Goal: Task Accomplishment & Management: Manage account settings

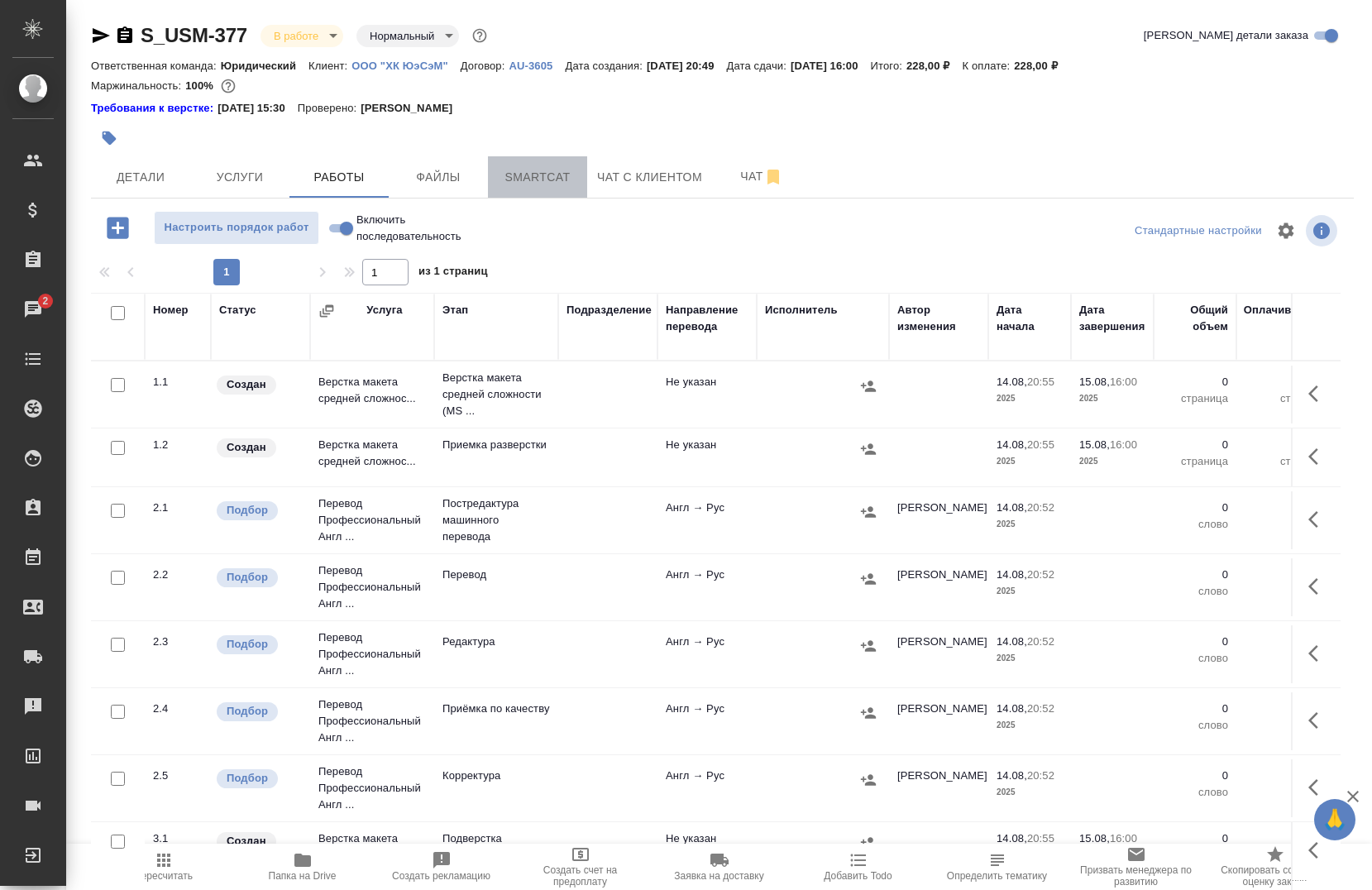
click at [531, 178] on span "Smartcat" at bounding box center [537, 177] width 80 height 21
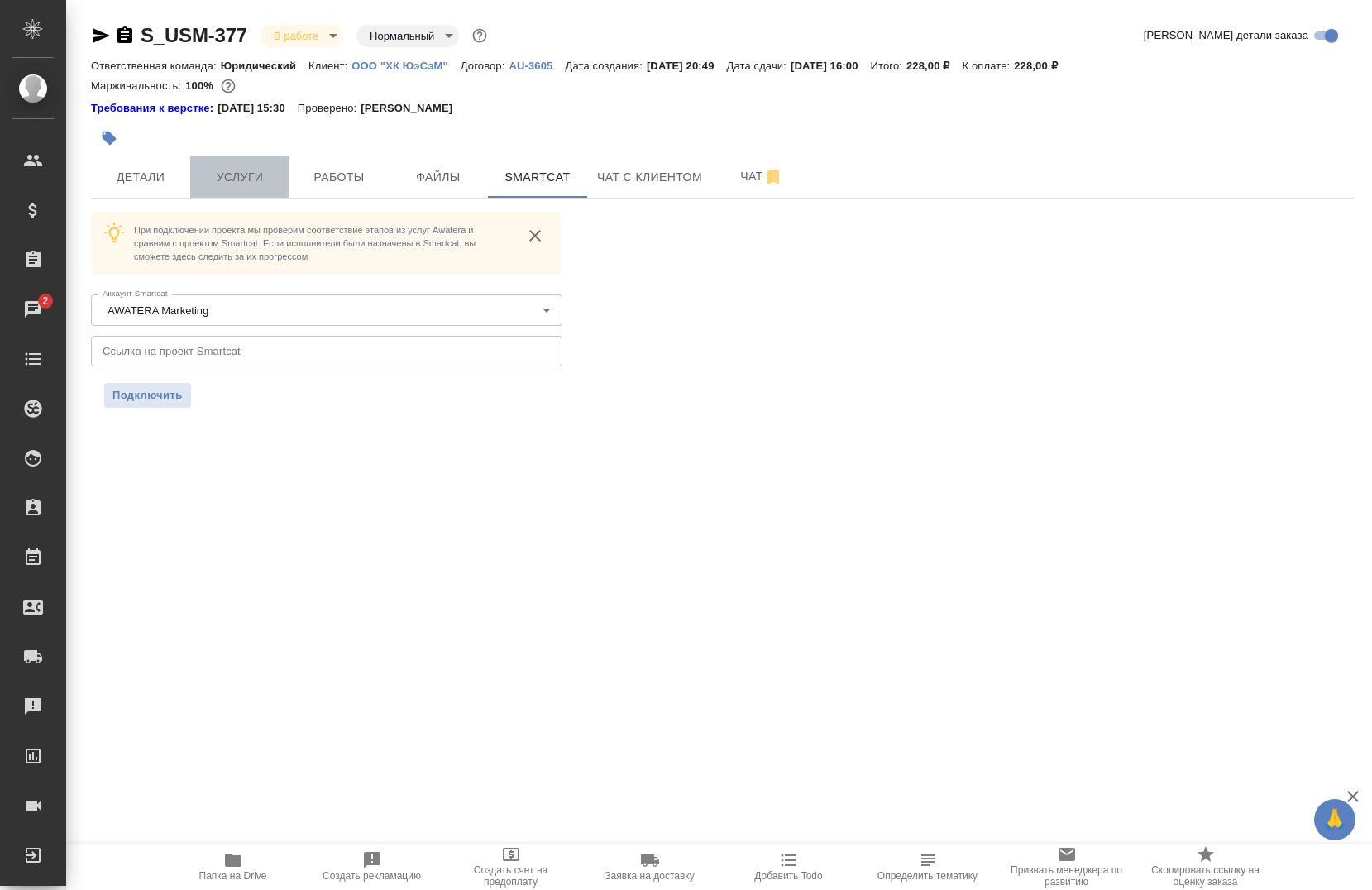
click at [257, 168] on span "Услуги" at bounding box center [240, 177] width 80 height 21
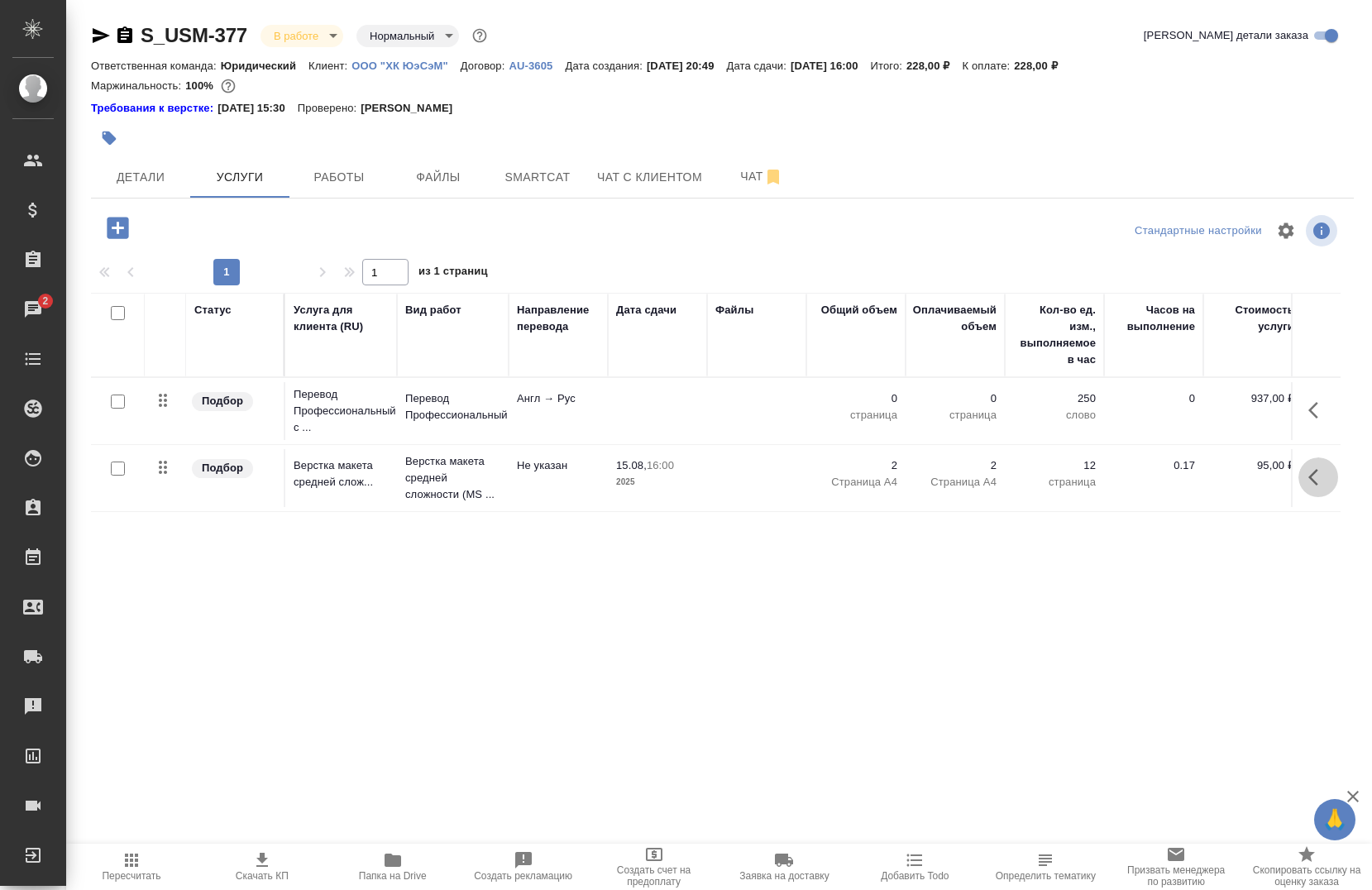
click at [1309, 470] on icon "button" at bounding box center [1318, 477] width 20 height 20
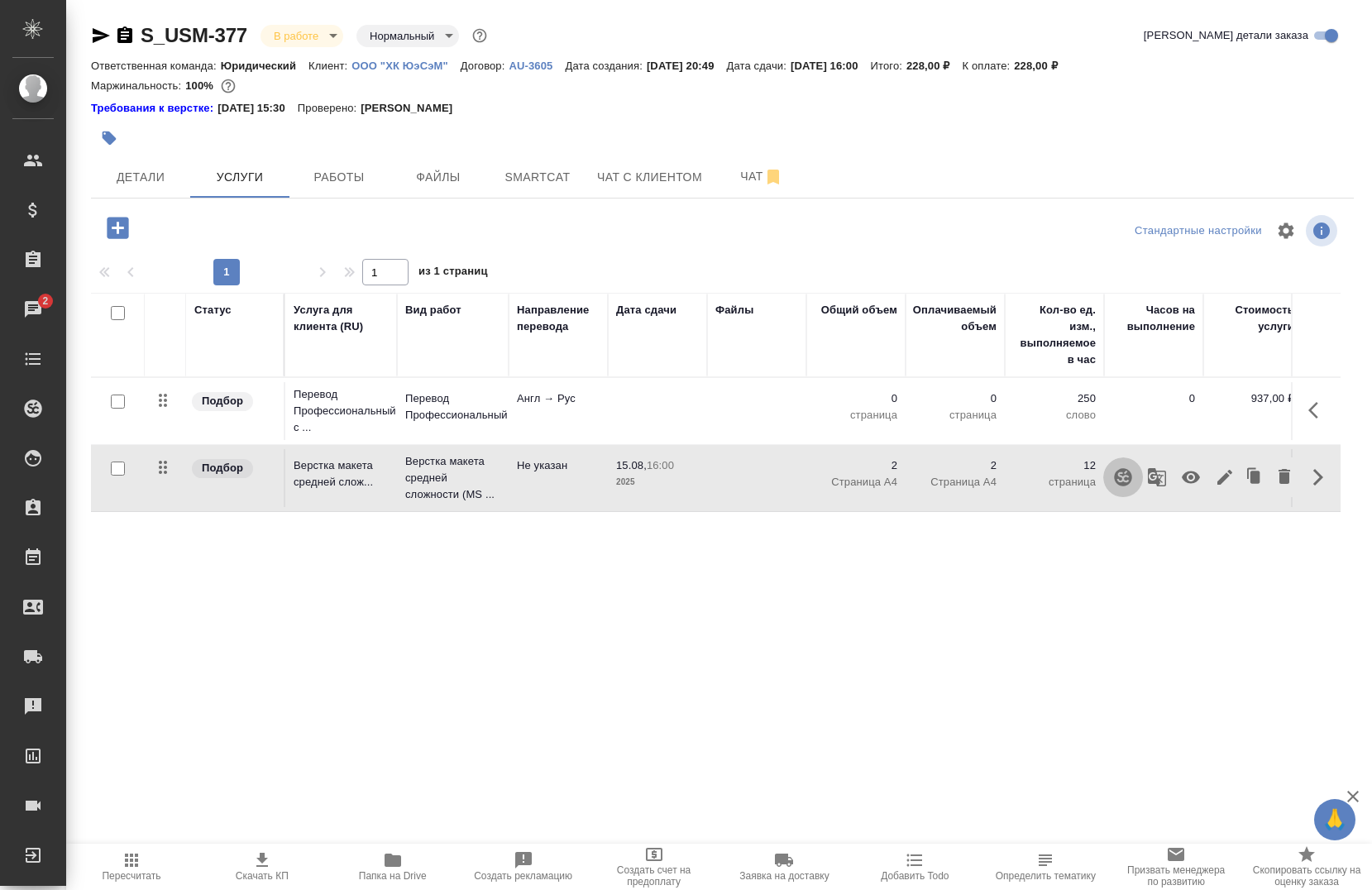
click at [1124, 474] on icon "button" at bounding box center [1122, 477] width 17 height 17
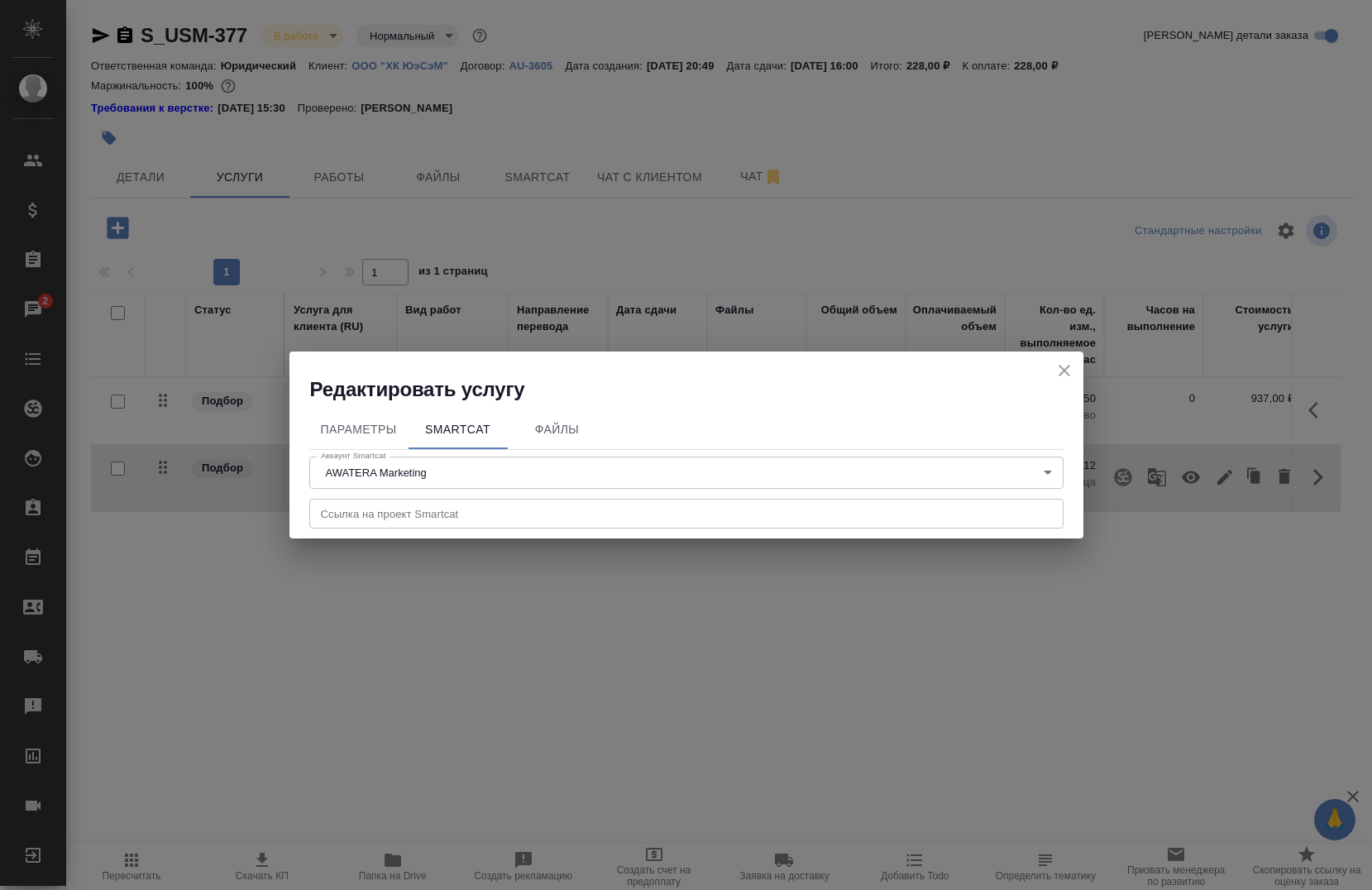
scroll to position [6, 0]
click at [1070, 375] on icon "close" at bounding box center [1065, 370] width 20 height 20
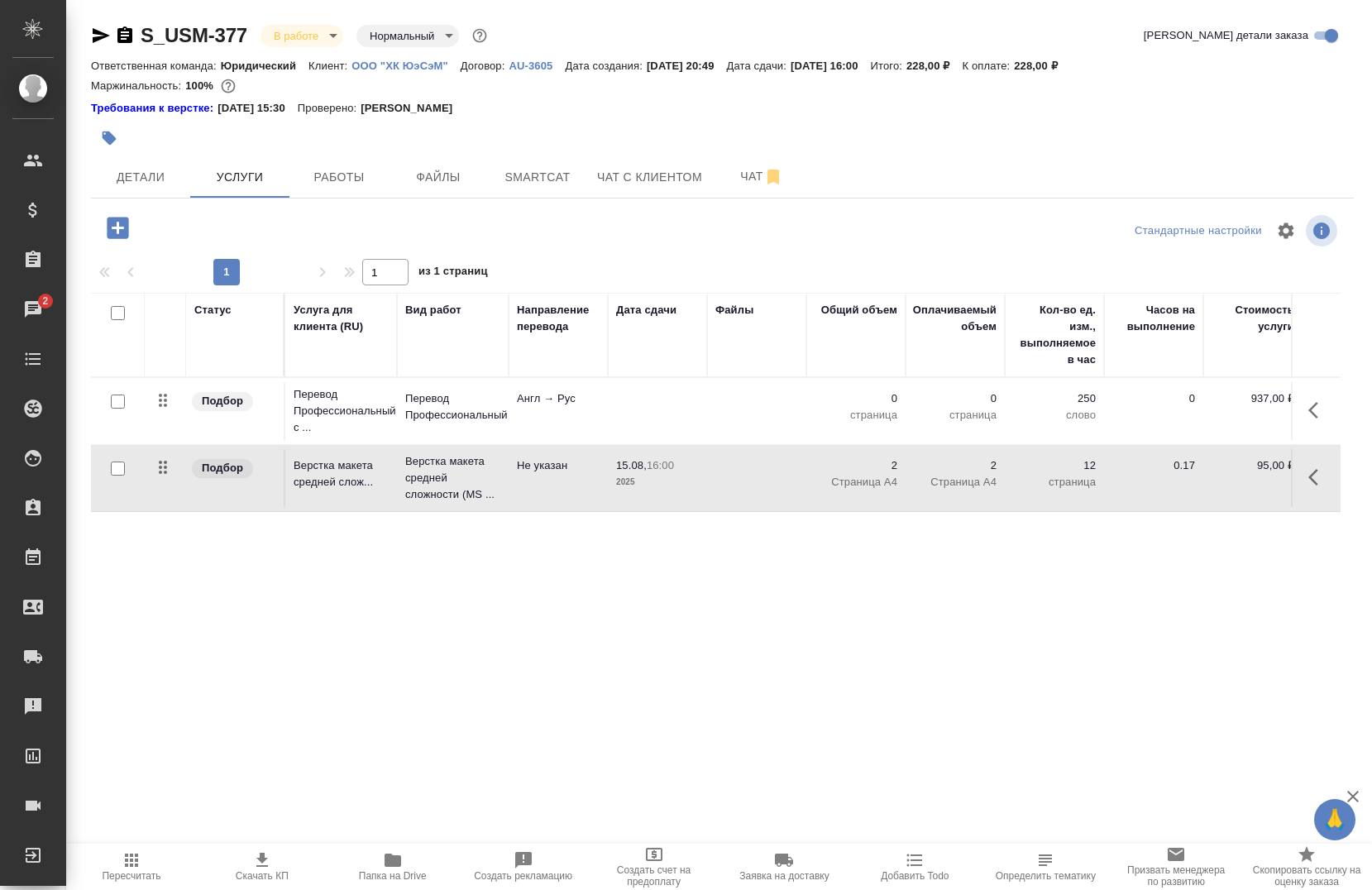
click at [114, 470] on input "checkbox" at bounding box center [117, 467] width 14 height 14
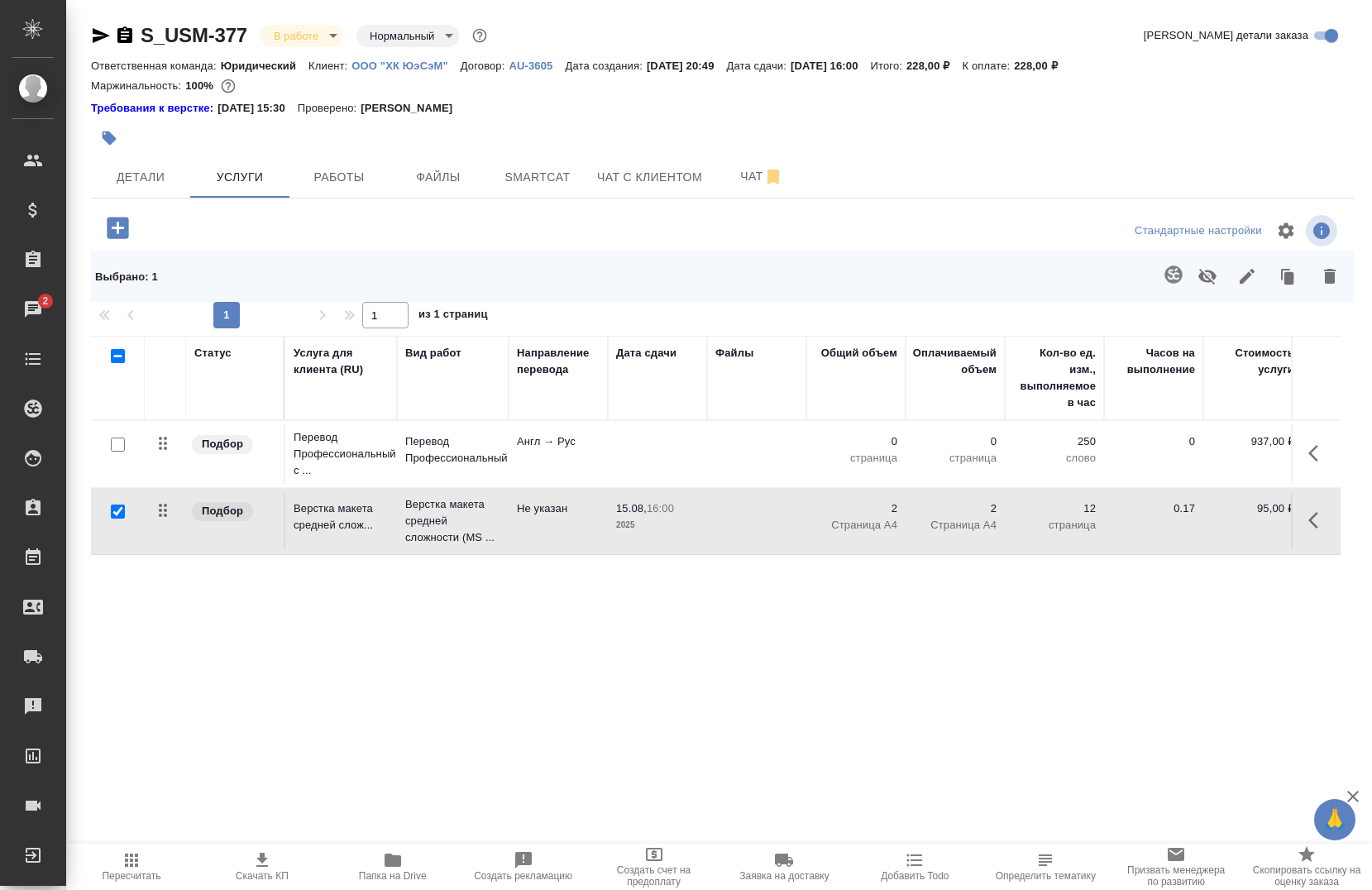
click at [109, 456] on div at bounding box center [117, 445] width 38 height 23
click at [116, 506] on input "checkbox" at bounding box center [117, 511] width 14 height 14
checkbox input "false"
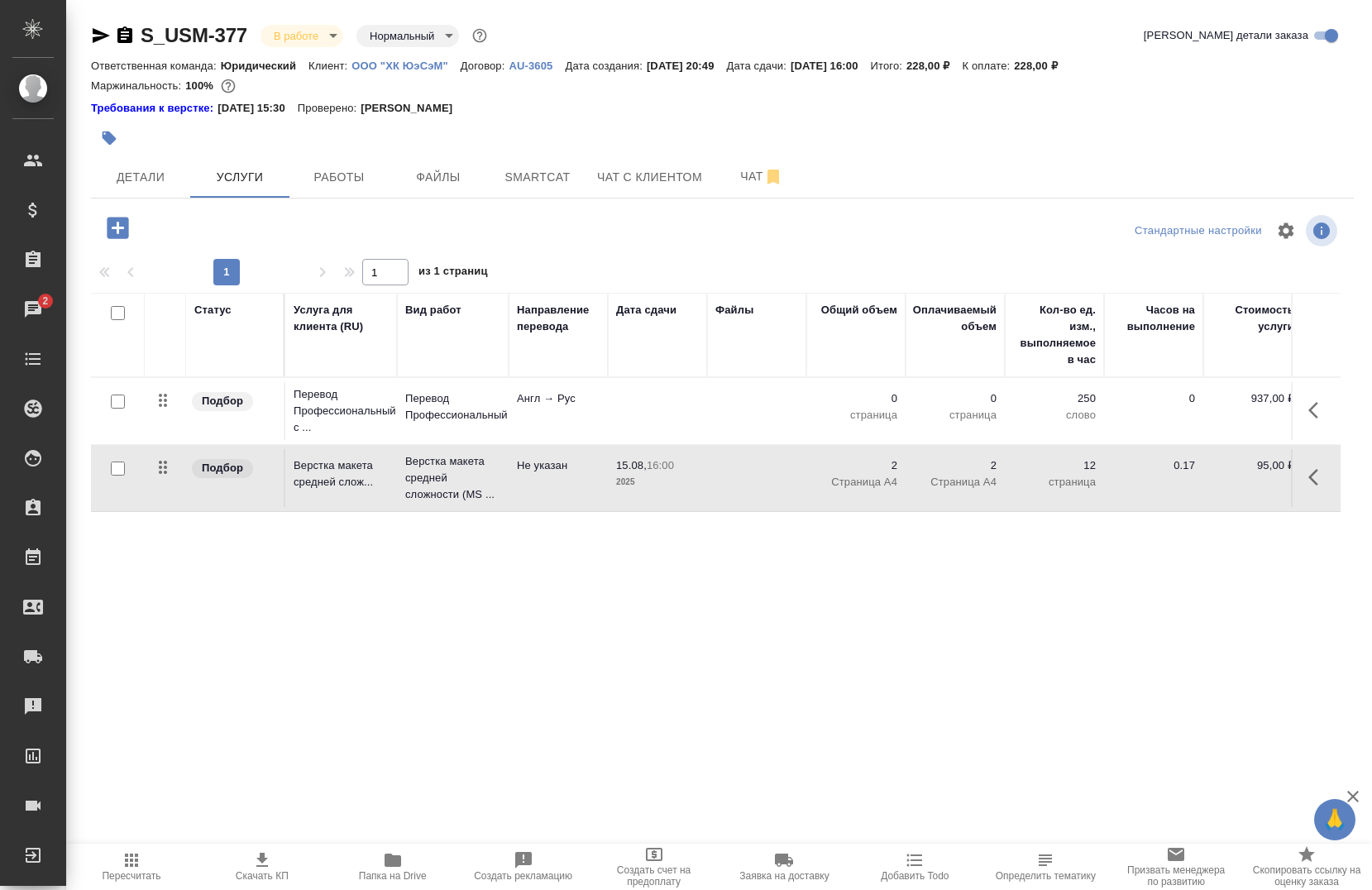
click at [113, 401] on input "checkbox" at bounding box center [117, 401] width 14 height 14
checkbox input "true"
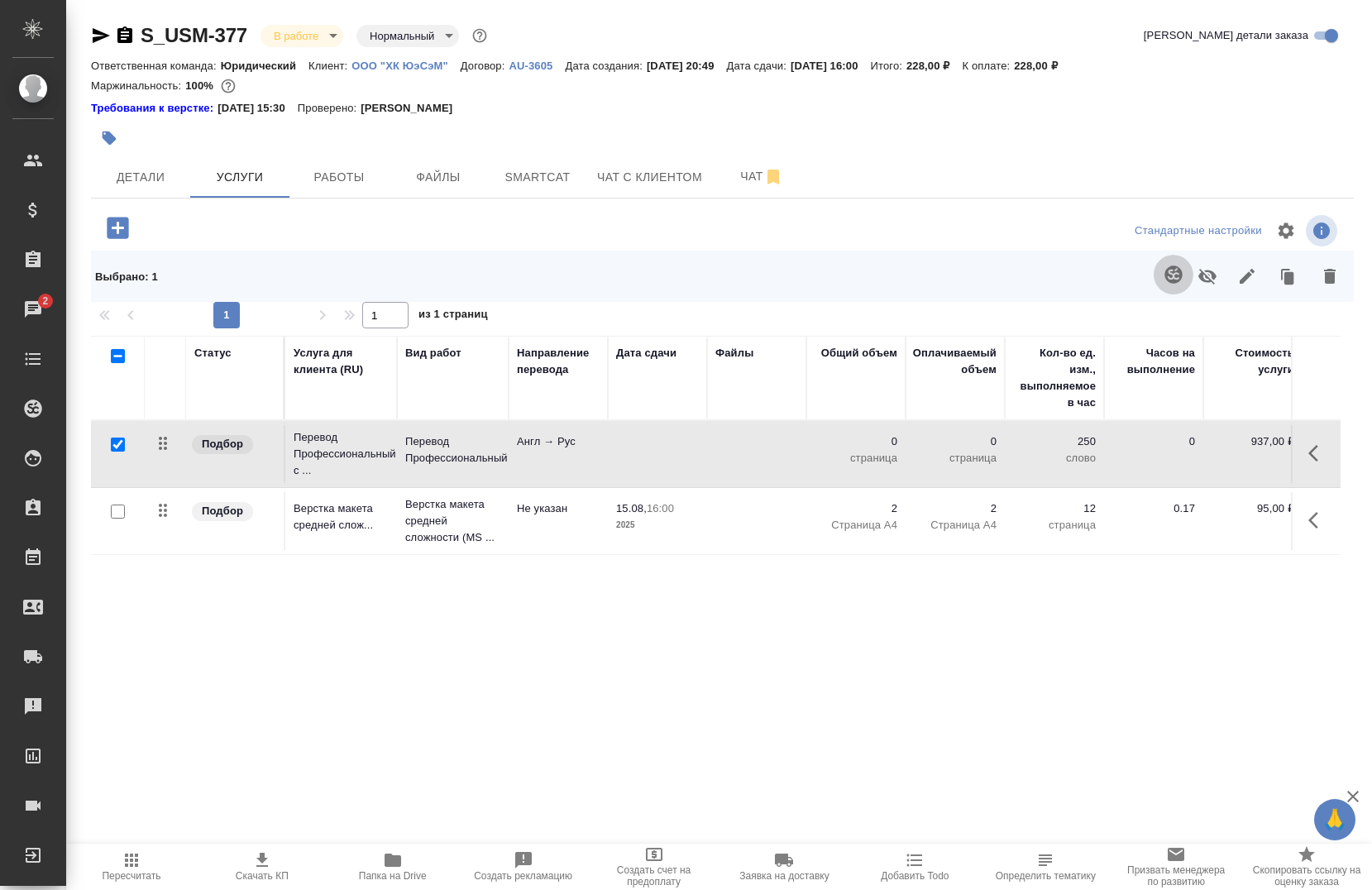
click at [1173, 272] on icon "button" at bounding box center [1173, 273] width 17 height 17
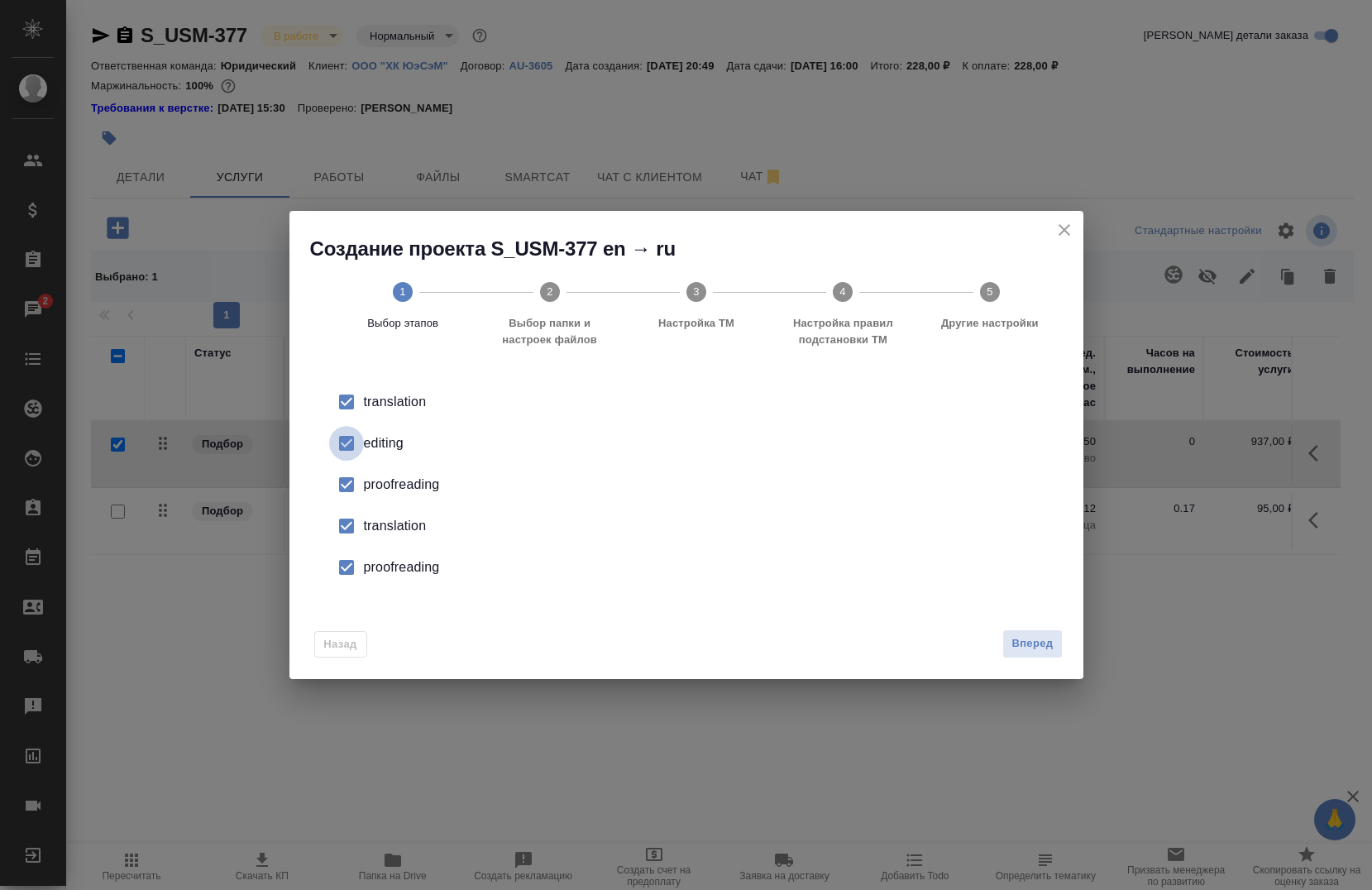
click at [340, 449] on input "checkbox" at bounding box center [347, 444] width 35 height 35
drag, startPoint x: 338, startPoint y: 482, endPoint x: 343, endPoint y: 507, distance: 25.5
click at [343, 507] on ul "translation editing proofreading translation proofreading" at bounding box center [686, 485] width 741 height 207
click at [341, 515] on input "checkbox" at bounding box center [347, 526] width 35 height 35
click at [344, 563] on input "checkbox" at bounding box center [347, 567] width 35 height 35
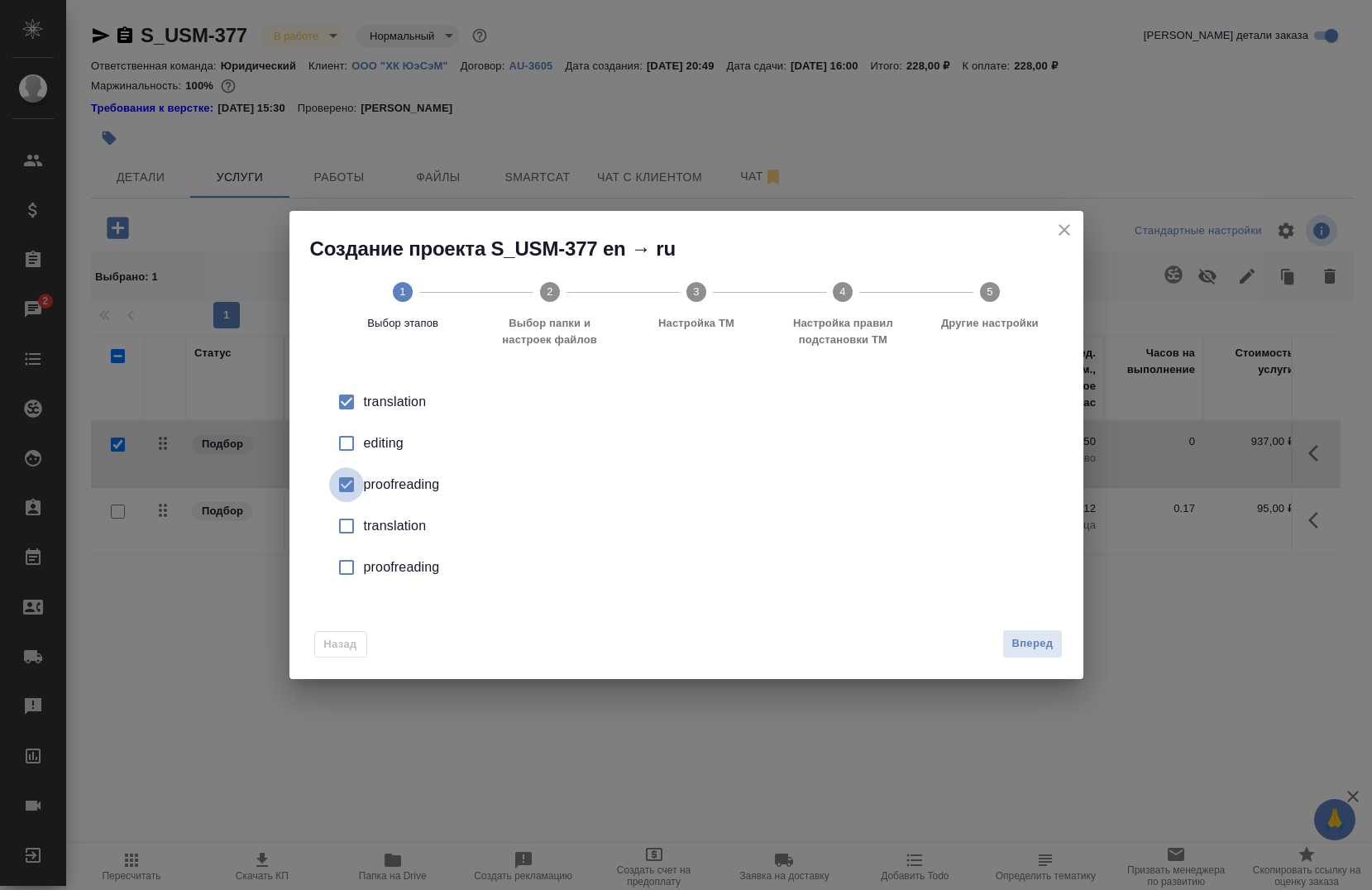
click at [353, 482] on input "checkbox" at bounding box center [347, 485] width 35 height 35
click at [1045, 651] on span "Вперед" at bounding box center [1032, 643] width 41 height 19
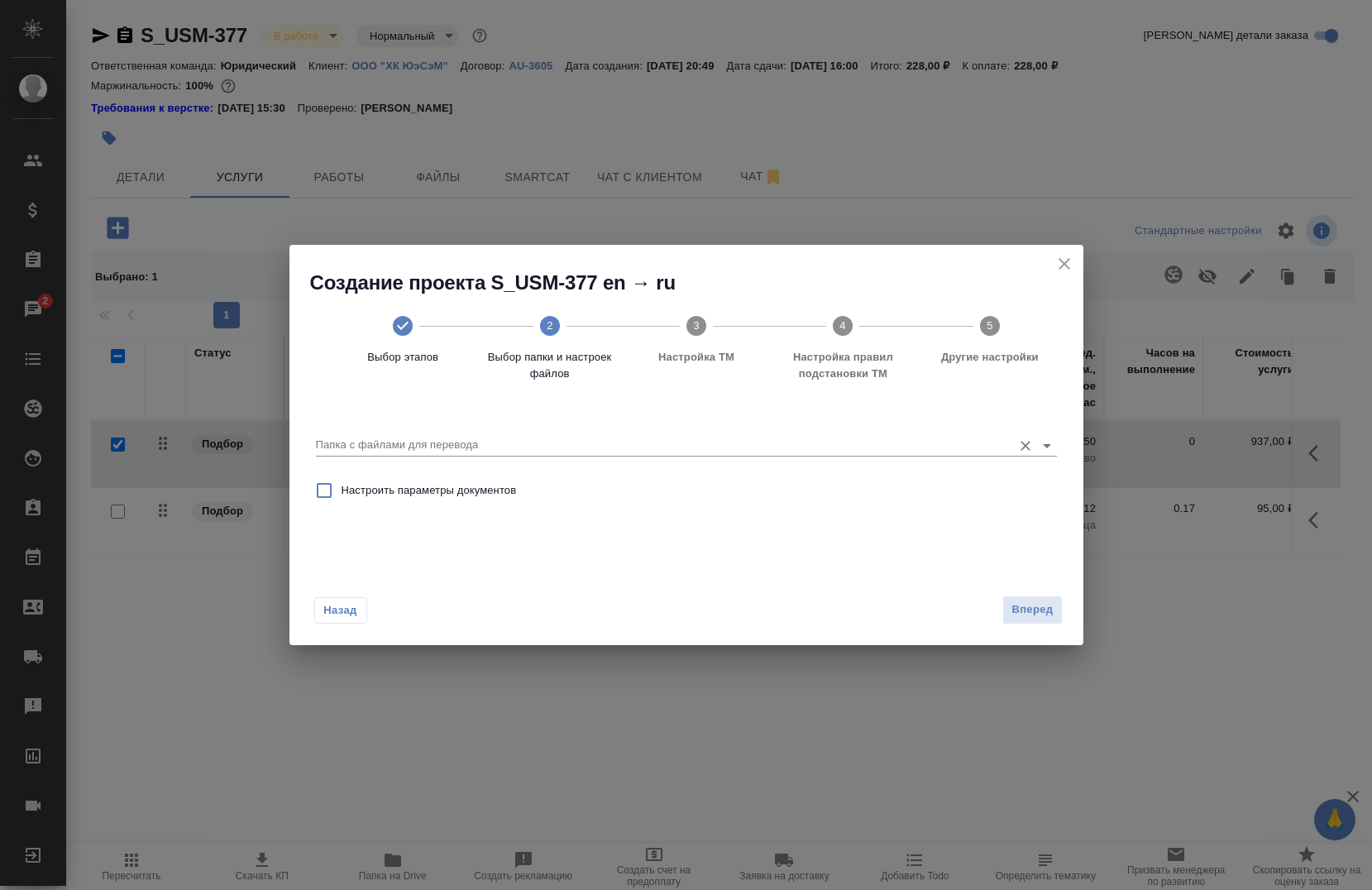
click at [735, 434] on div "Папка с файлами для перевода" at bounding box center [686, 438] width 741 height 34
click at [1048, 262] on div "Создание проекта S_USM-377 en → ru Выбор этапов 2 Выбор папки и настроек файлов…" at bounding box center [686, 324] width 794 height 157
click at [1061, 263] on icon "close" at bounding box center [1065, 264] width 20 height 20
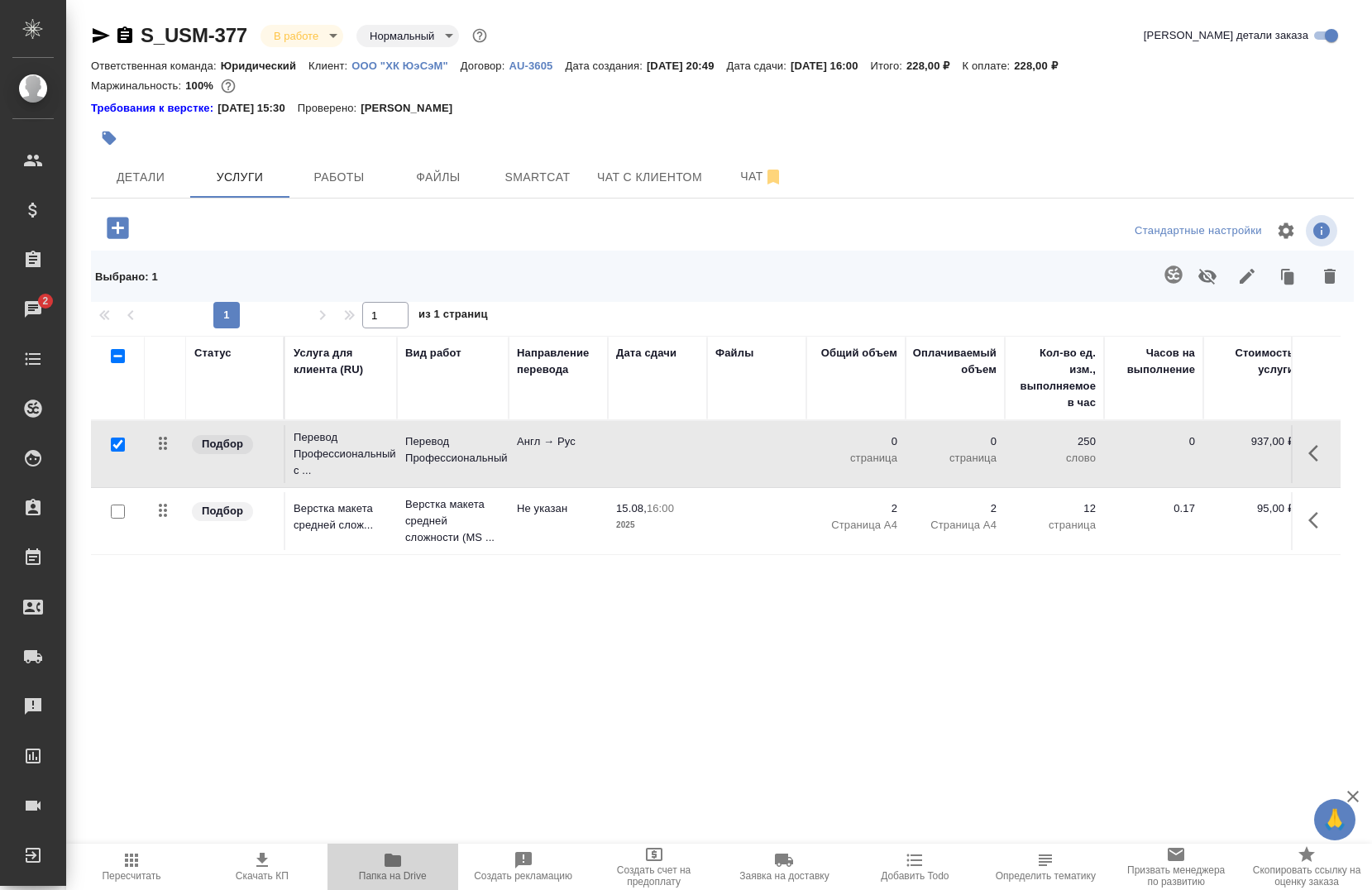
click at [400, 866] on icon "button" at bounding box center [392, 860] width 16 height 13
click at [1172, 273] on icon "button" at bounding box center [1174, 274] width 20 height 20
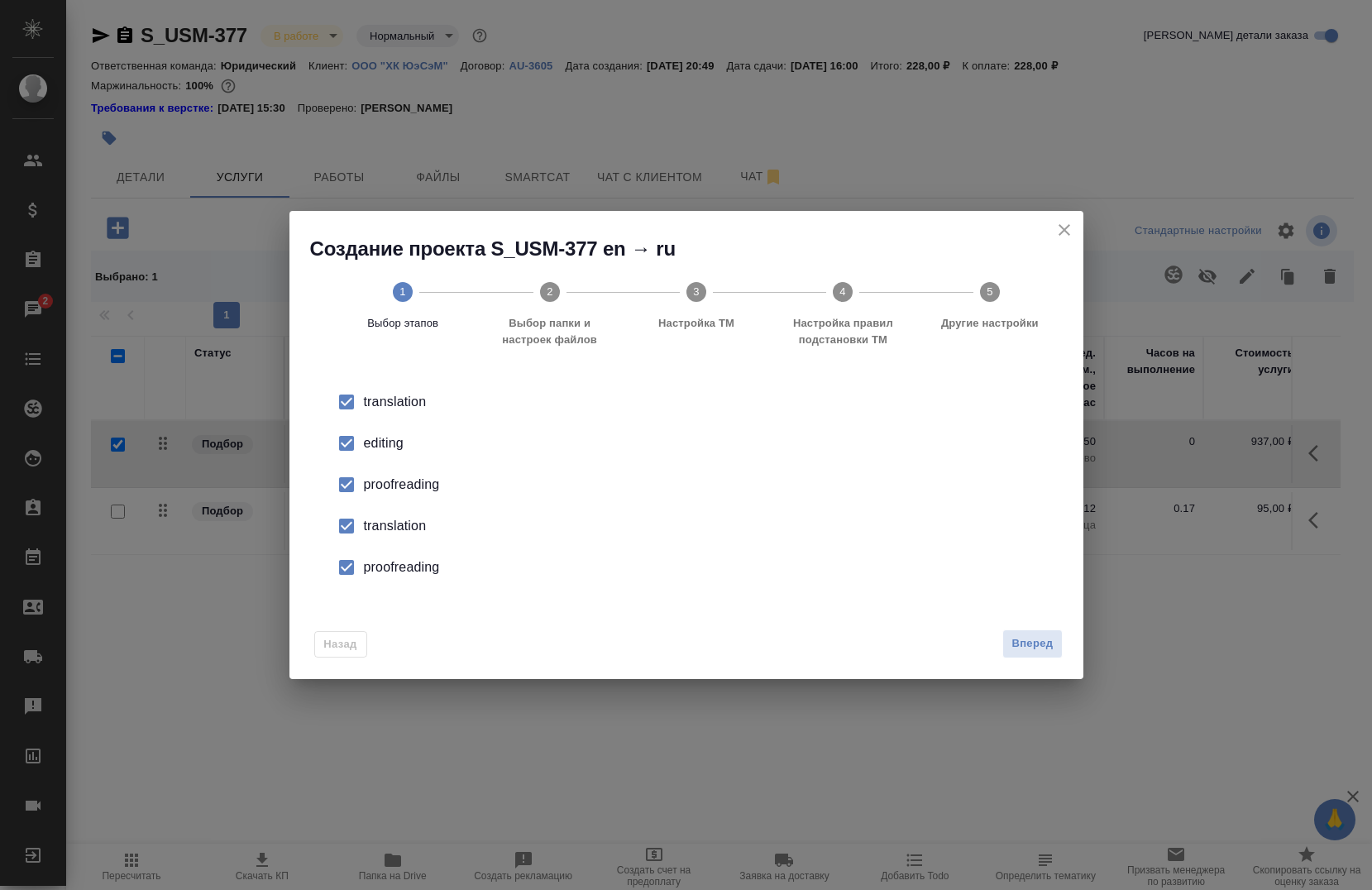
click at [402, 438] on div "editing" at bounding box center [703, 444] width 680 height 20
click at [383, 481] on div "proofreading" at bounding box center [703, 485] width 680 height 20
drag, startPoint x: 375, startPoint y: 507, endPoint x: 361, endPoint y: 531, distance: 27.8
click at [361, 531] on li "translation" at bounding box center [686, 525] width 741 height 41
click at [361, 531] on input "checkbox" at bounding box center [347, 526] width 35 height 35
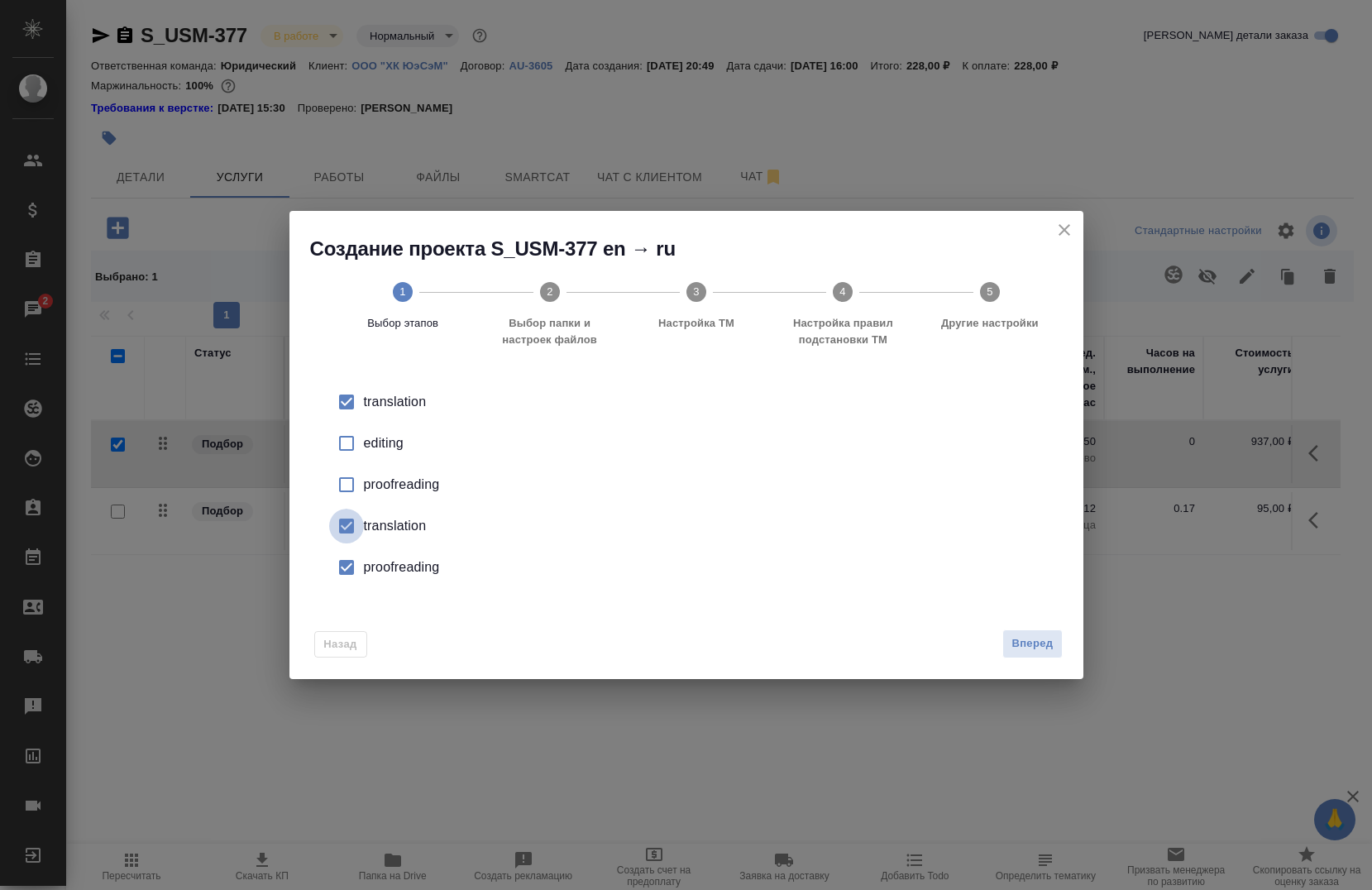
click at [361, 531] on input "checkbox" at bounding box center [347, 526] width 35 height 35
click at [359, 561] on input "checkbox" at bounding box center [347, 567] width 35 height 35
click at [1011, 649] on button "Вперед" at bounding box center [1032, 644] width 59 height 29
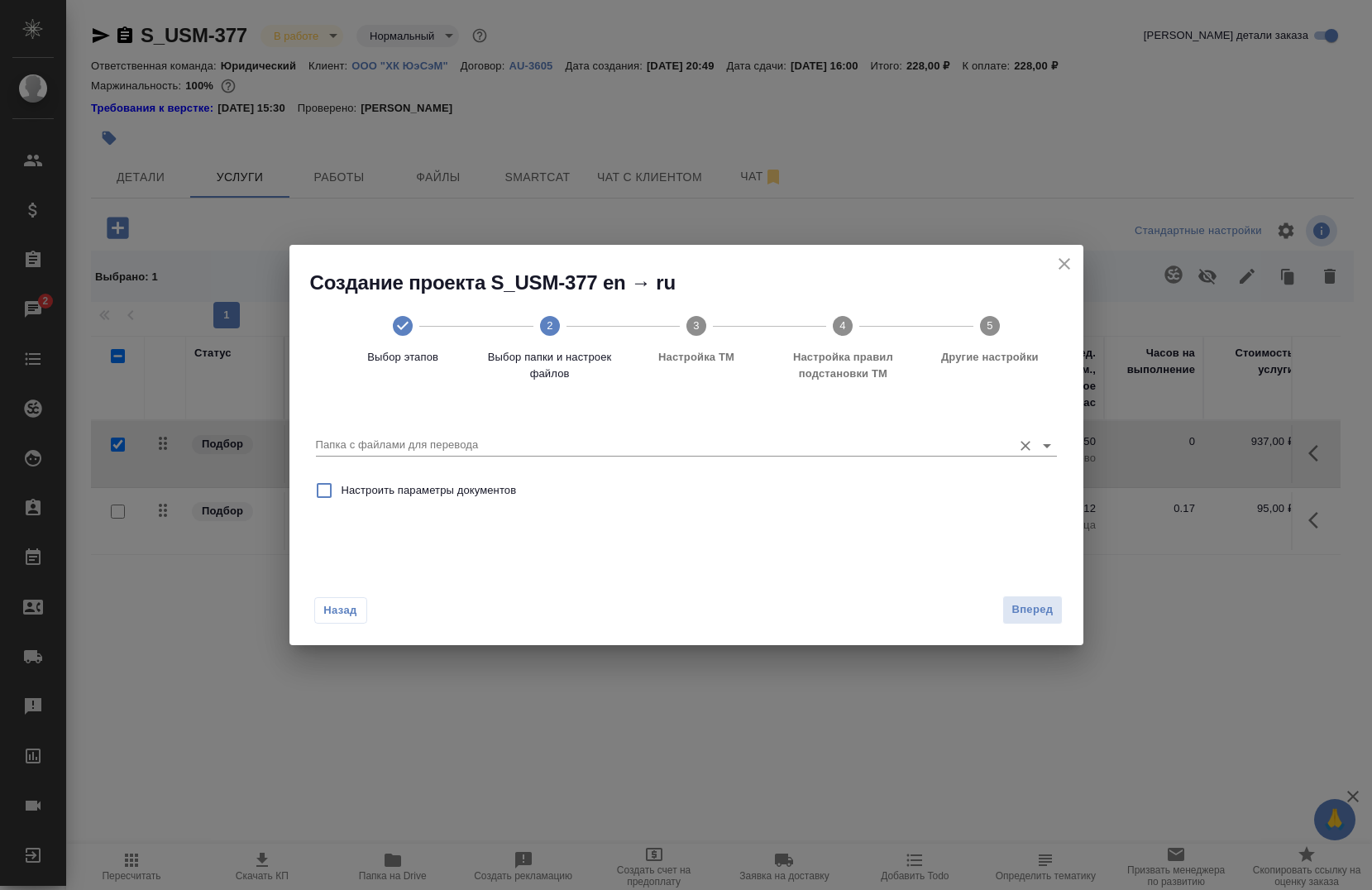
click at [464, 434] on div "Папка с файлами для перевода" at bounding box center [686, 438] width 741 height 34
click at [1045, 436] on icon "Open" at bounding box center [1047, 445] width 20 height 20
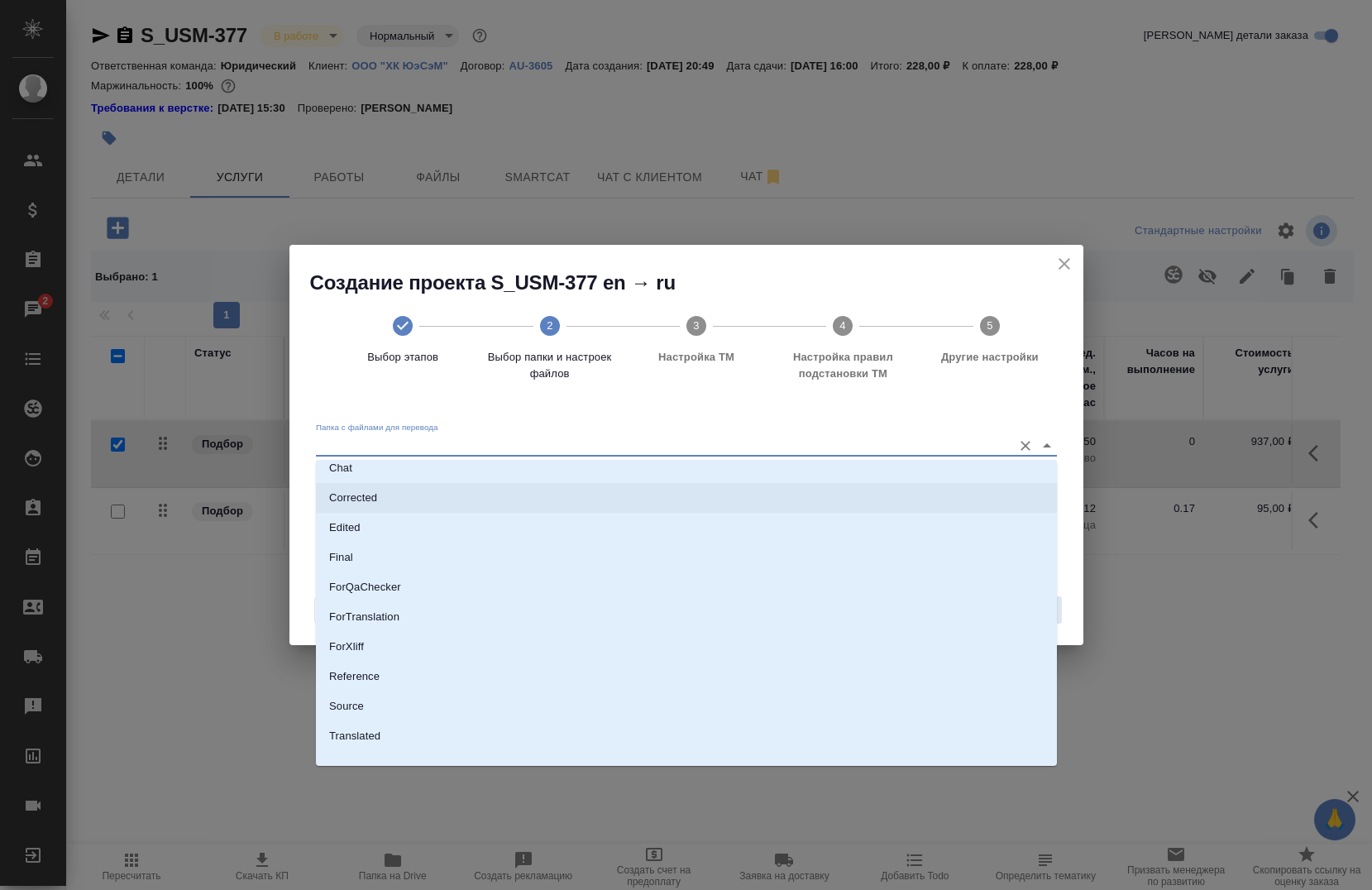
scroll to position [76, 0]
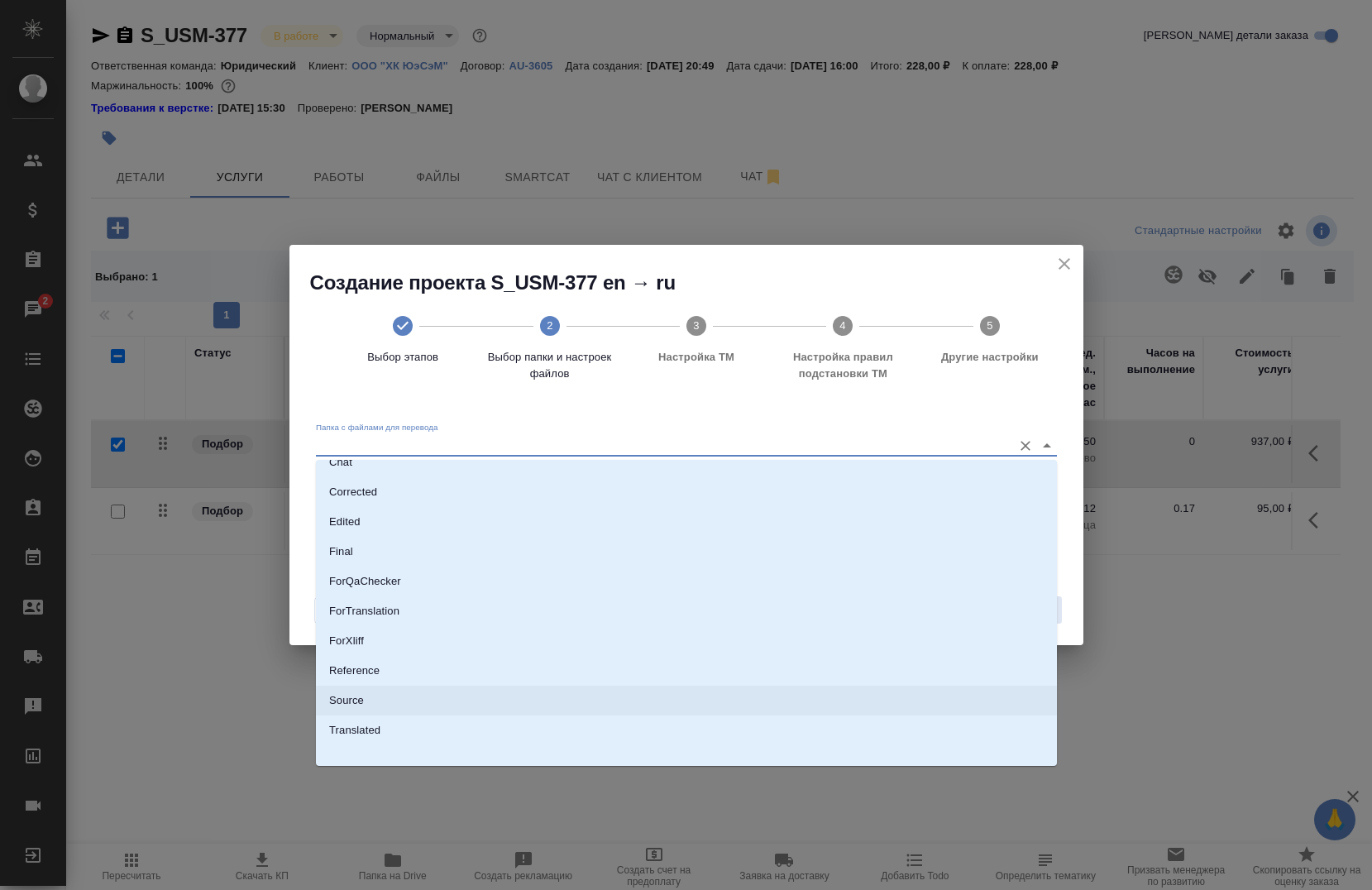
click at [475, 708] on li "Source" at bounding box center [686, 701] width 741 height 30
type input "Source"
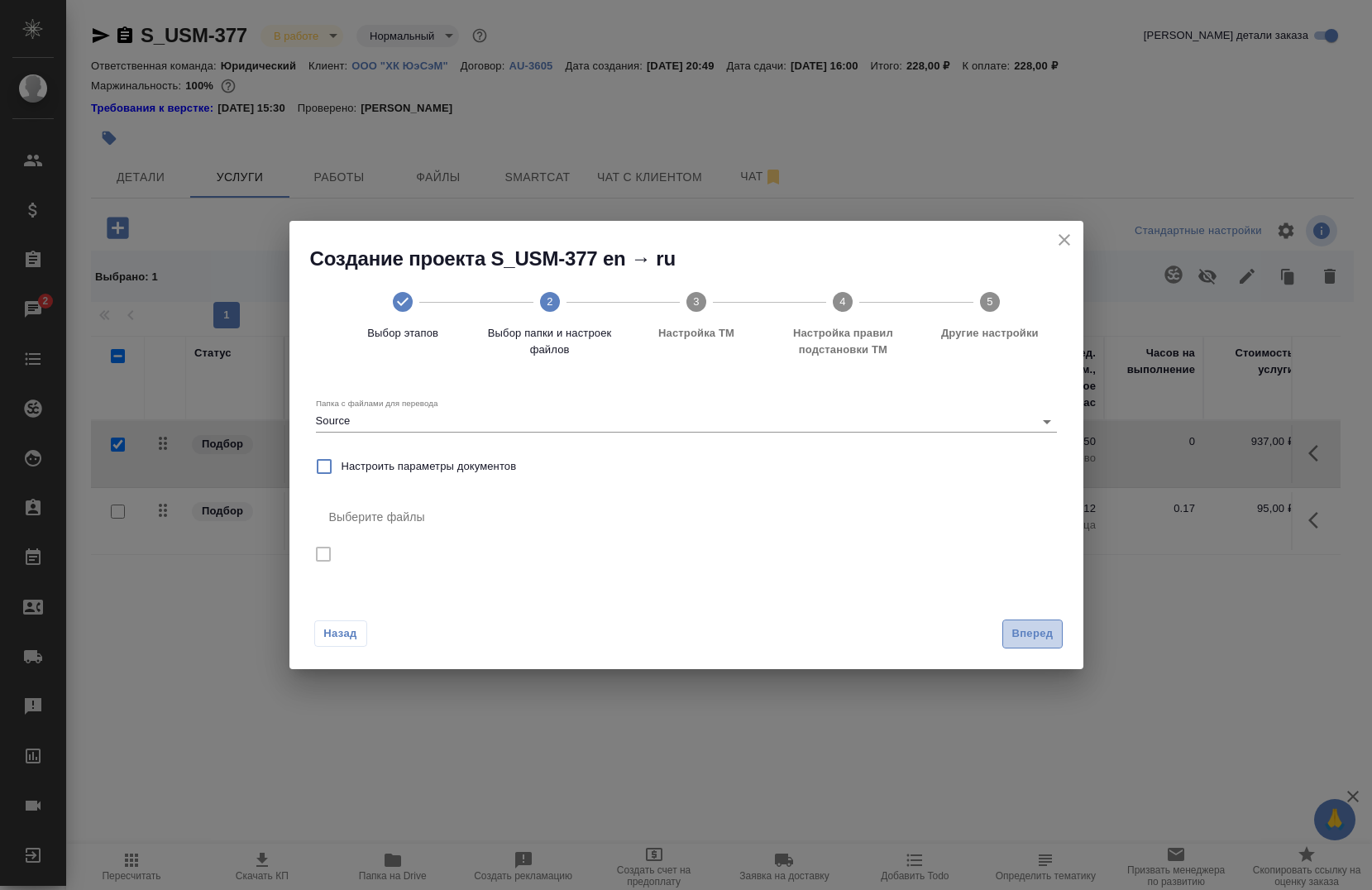
click at [1023, 619] on button "Вперед" at bounding box center [1032, 634] width 59 height 29
click at [1013, 642] on span "Вперед" at bounding box center [1032, 634] width 41 height 19
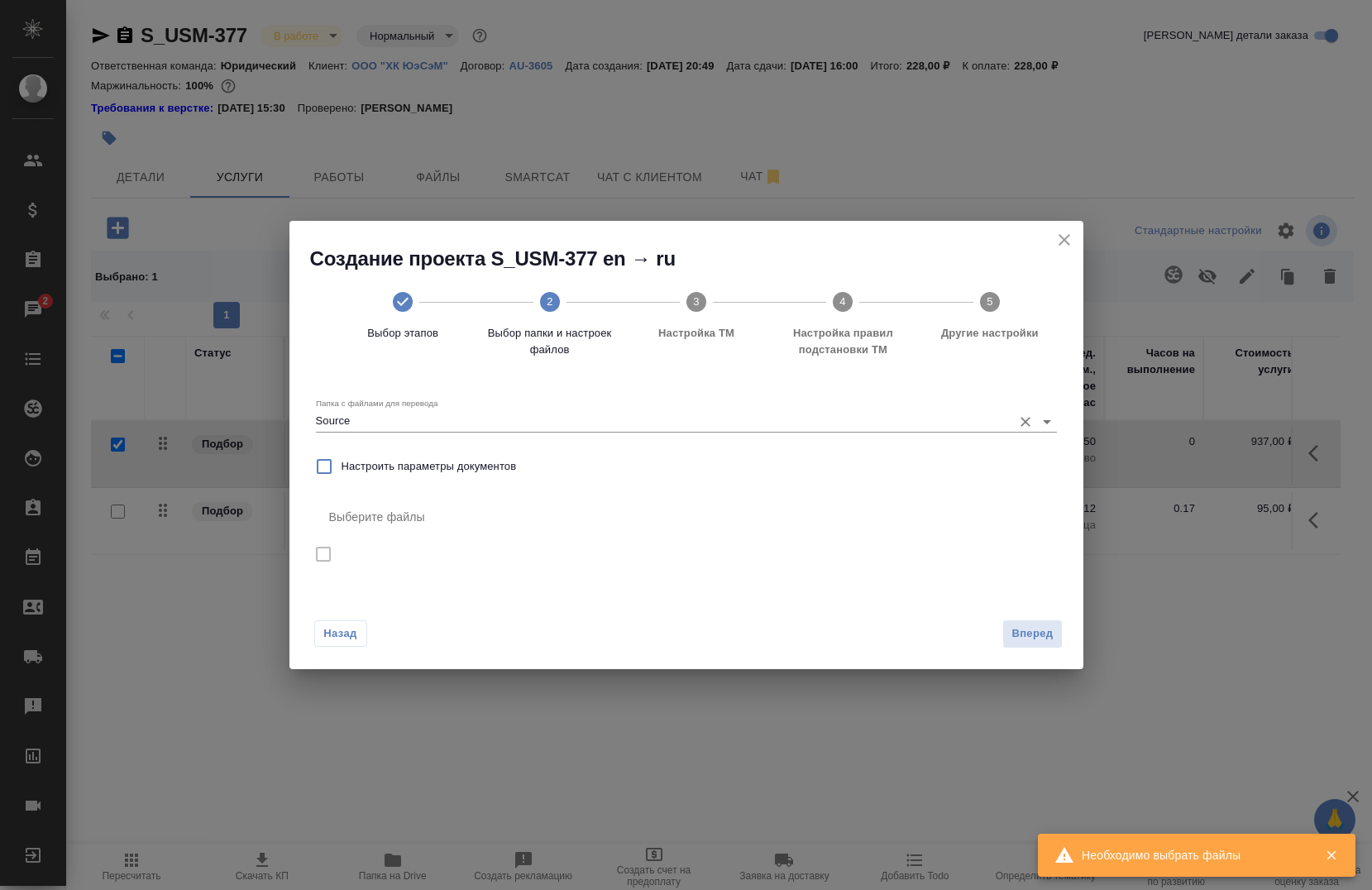
click at [672, 402] on div "Папка с файлами для перевода Source" at bounding box center [686, 414] width 741 height 34
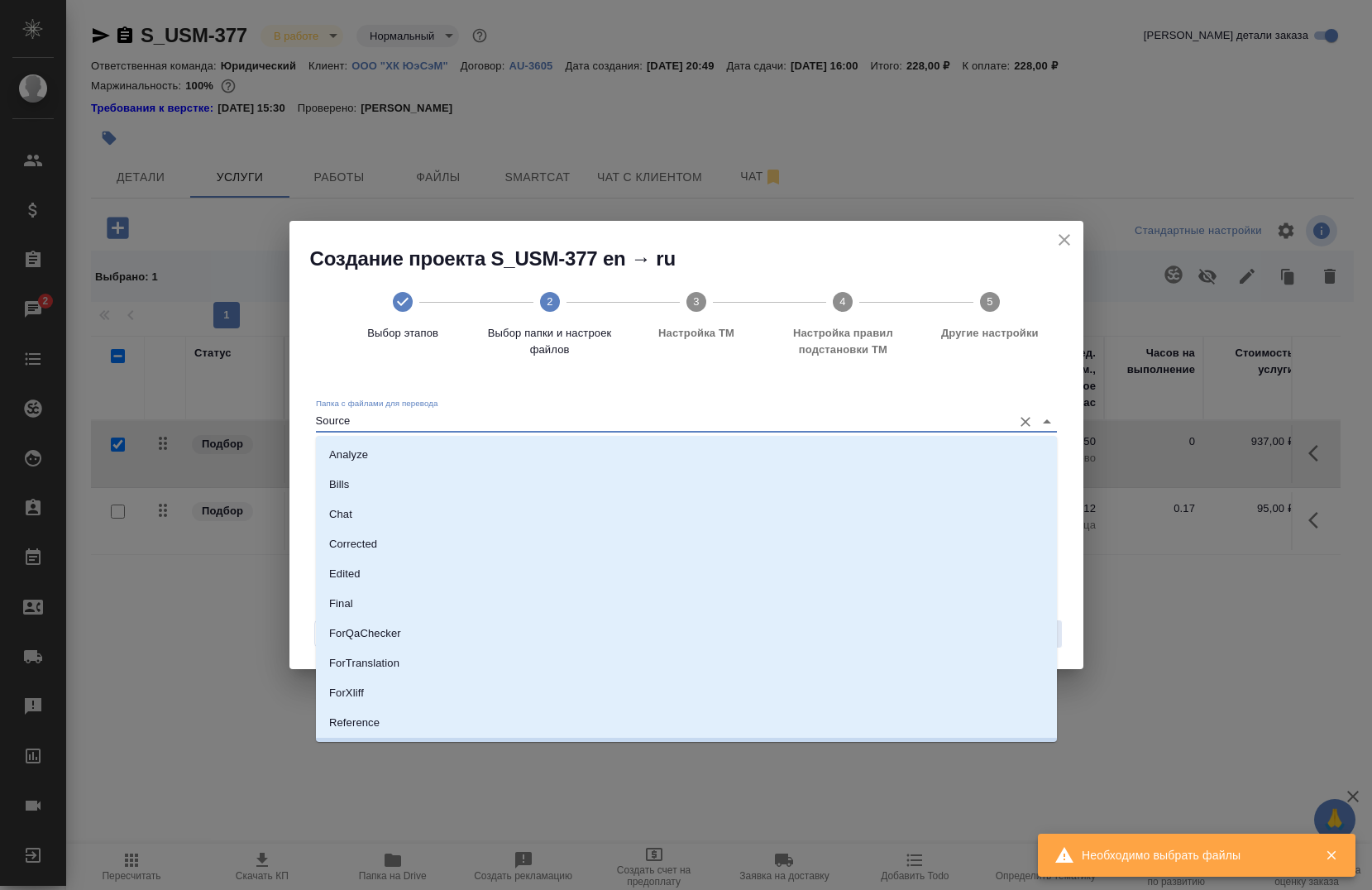
scroll to position [26, 0]
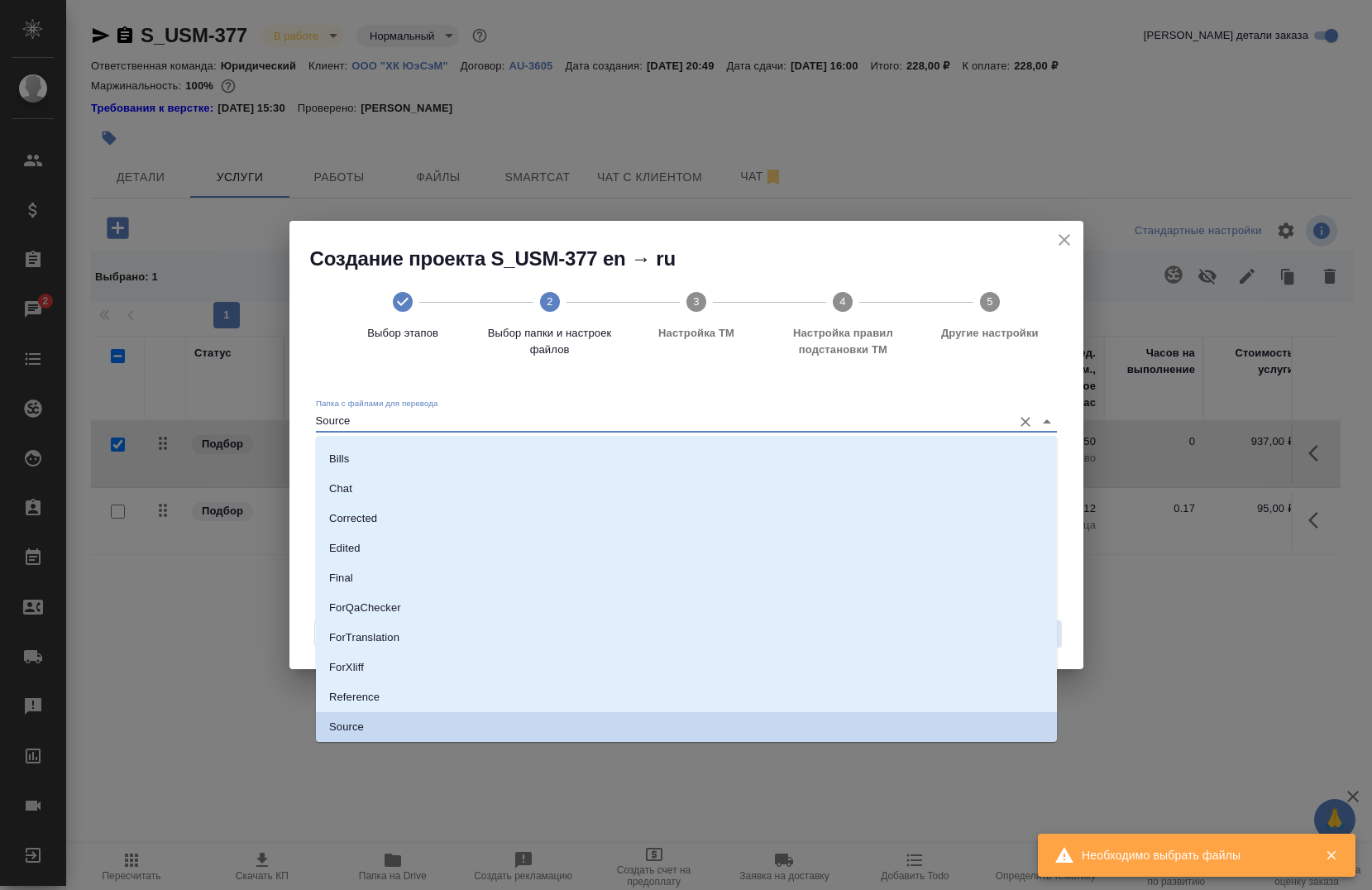
click at [664, 420] on input "Source" at bounding box center [659, 421] width 688 height 20
click at [430, 729] on li "Source" at bounding box center [686, 726] width 741 height 30
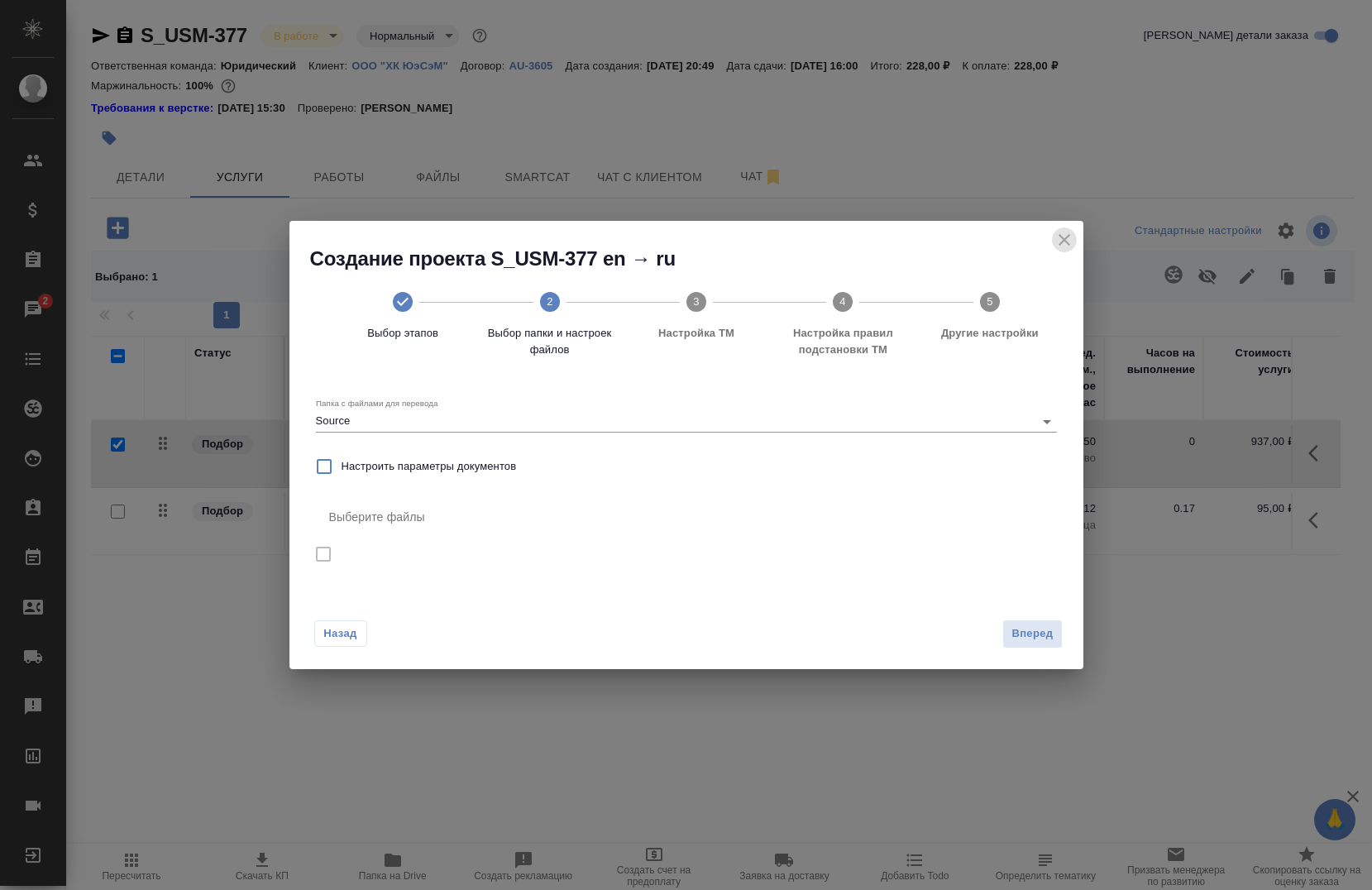
click at [1062, 234] on icon "close" at bounding box center [1065, 240] width 20 height 20
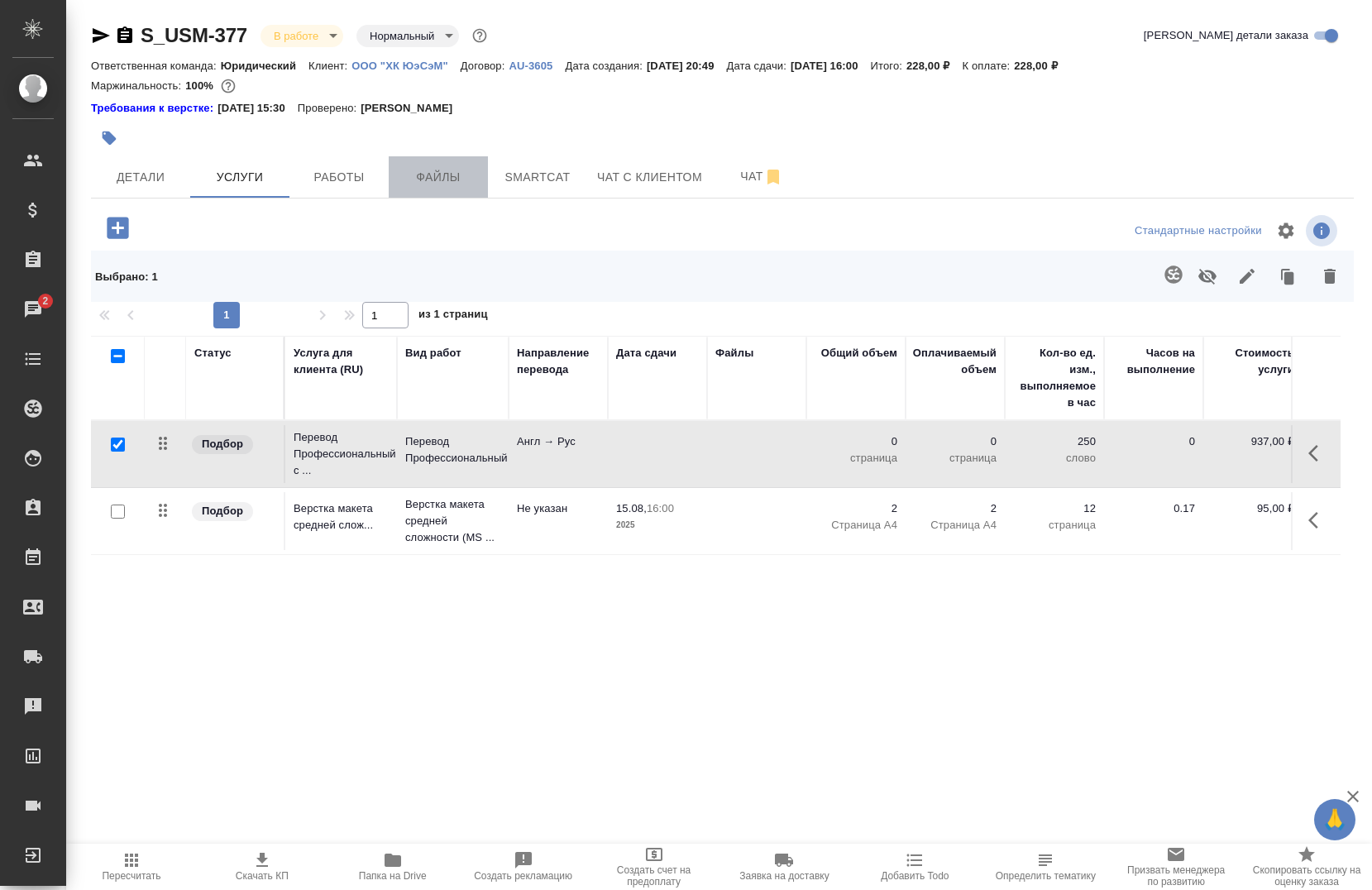
click at [445, 180] on span "Файлы" at bounding box center [438, 177] width 80 height 21
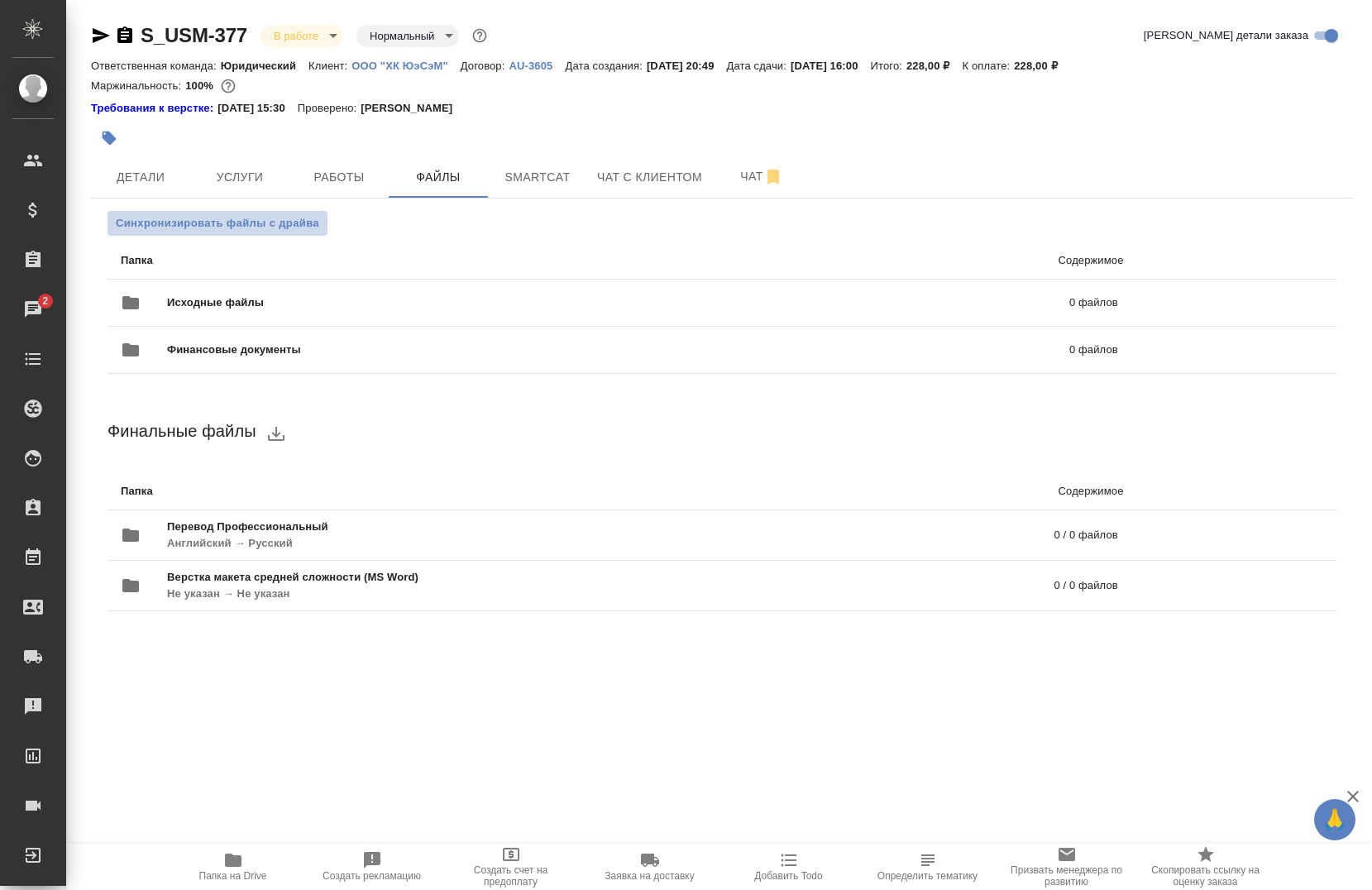
click at [152, 225] on span "Синхронизировать файлы с драйва" at bounding box center [218, 223] width 203 height 16
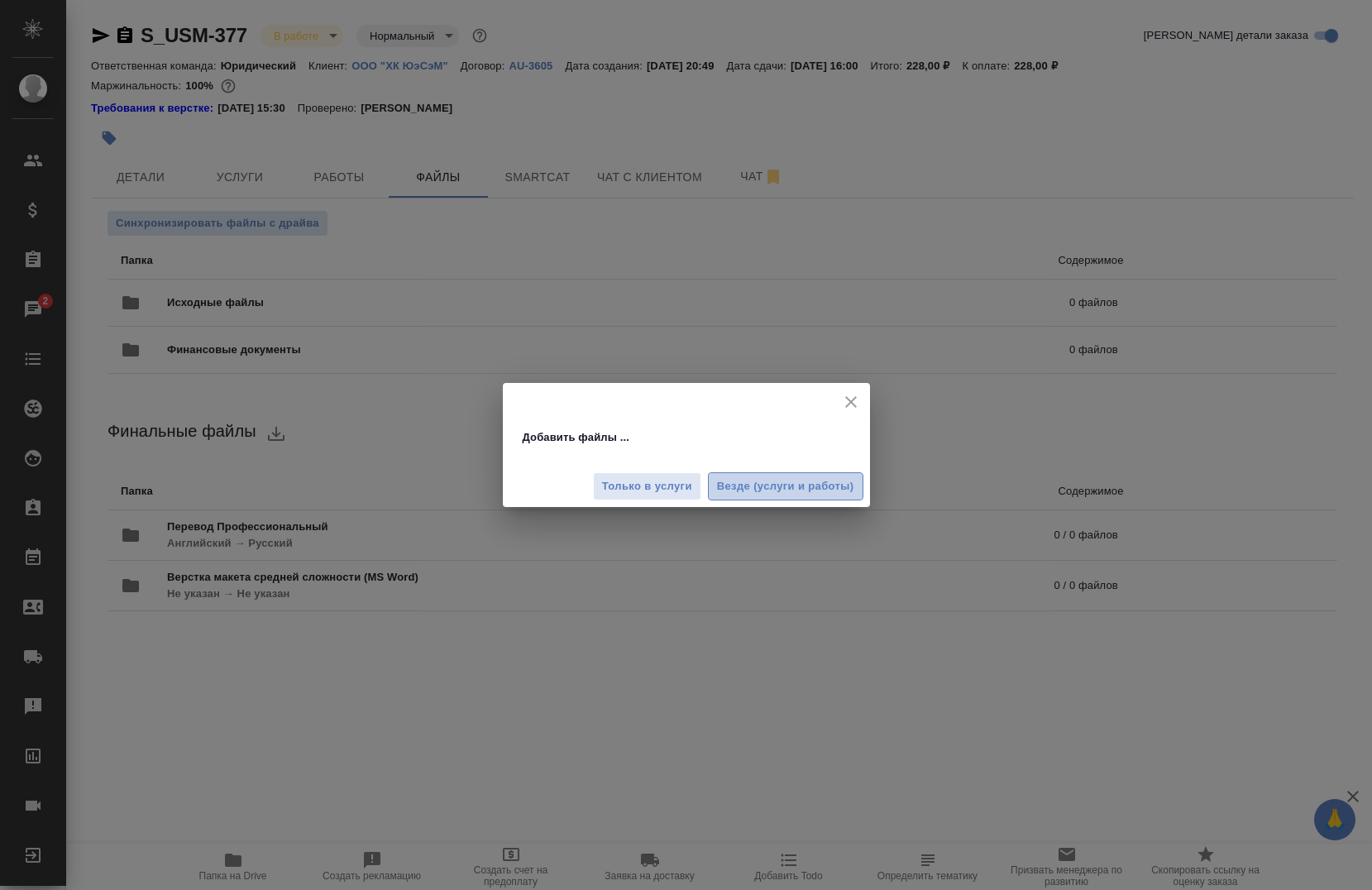
click at [785, 497] on button "Везде (услуги и работы)" at bounding box center [786, 487] width 155 height 29
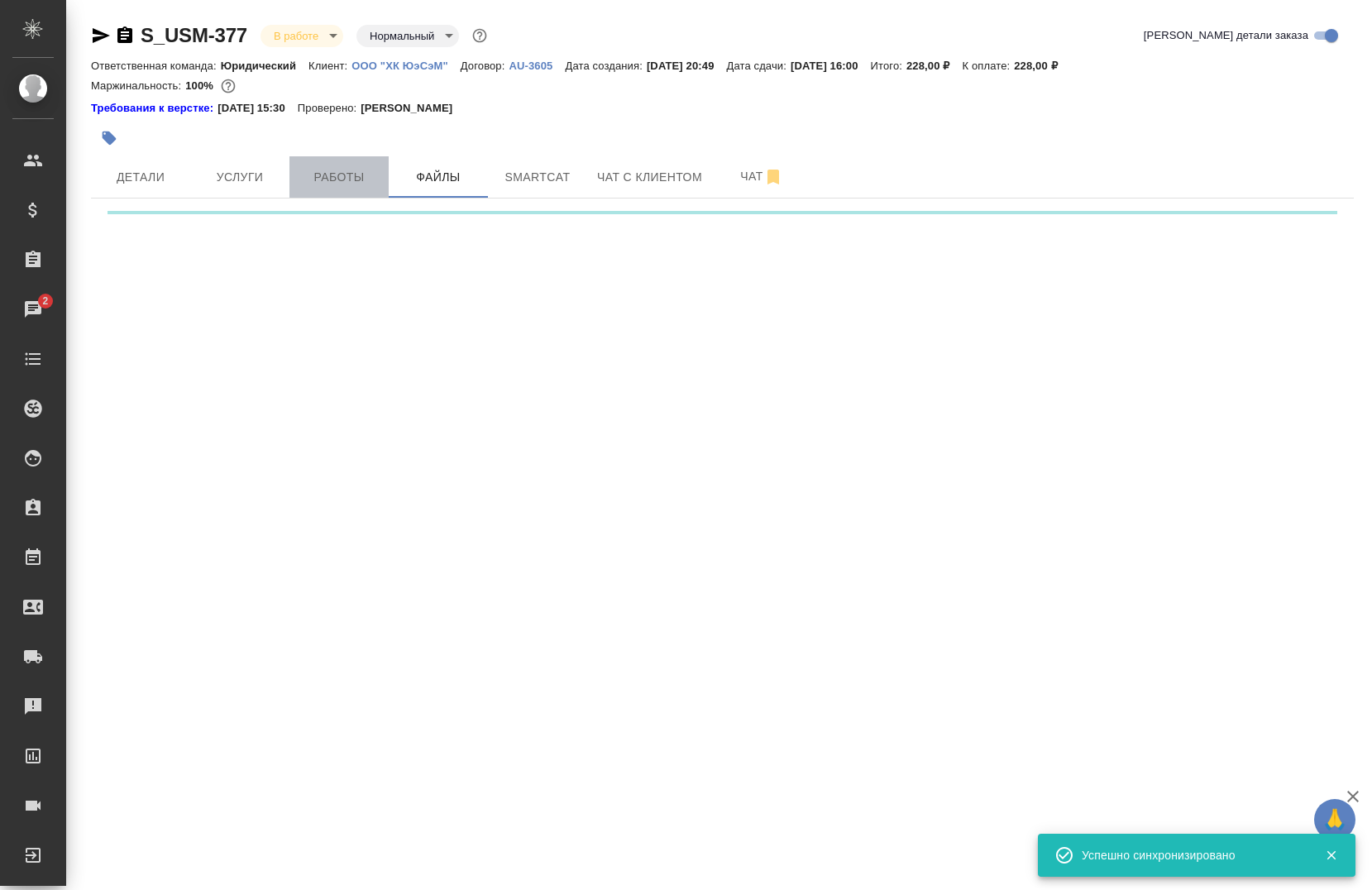
click at [327, 177] on span "Работы" at bounding box center [338, 177] width 80 height 21
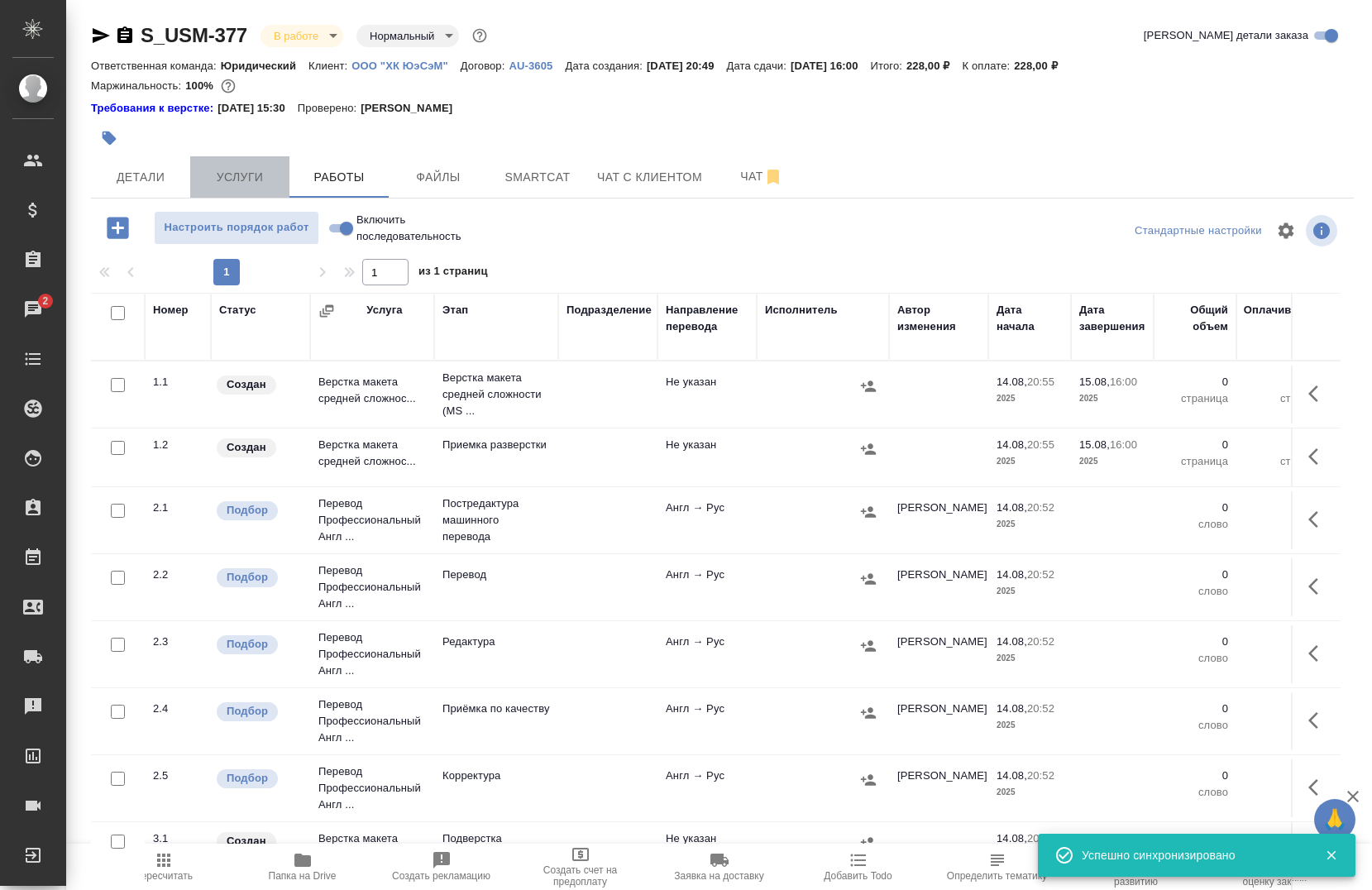
click at [218, 173] on span "Услуги" at bounding box center [240, 177] width 80 height 21
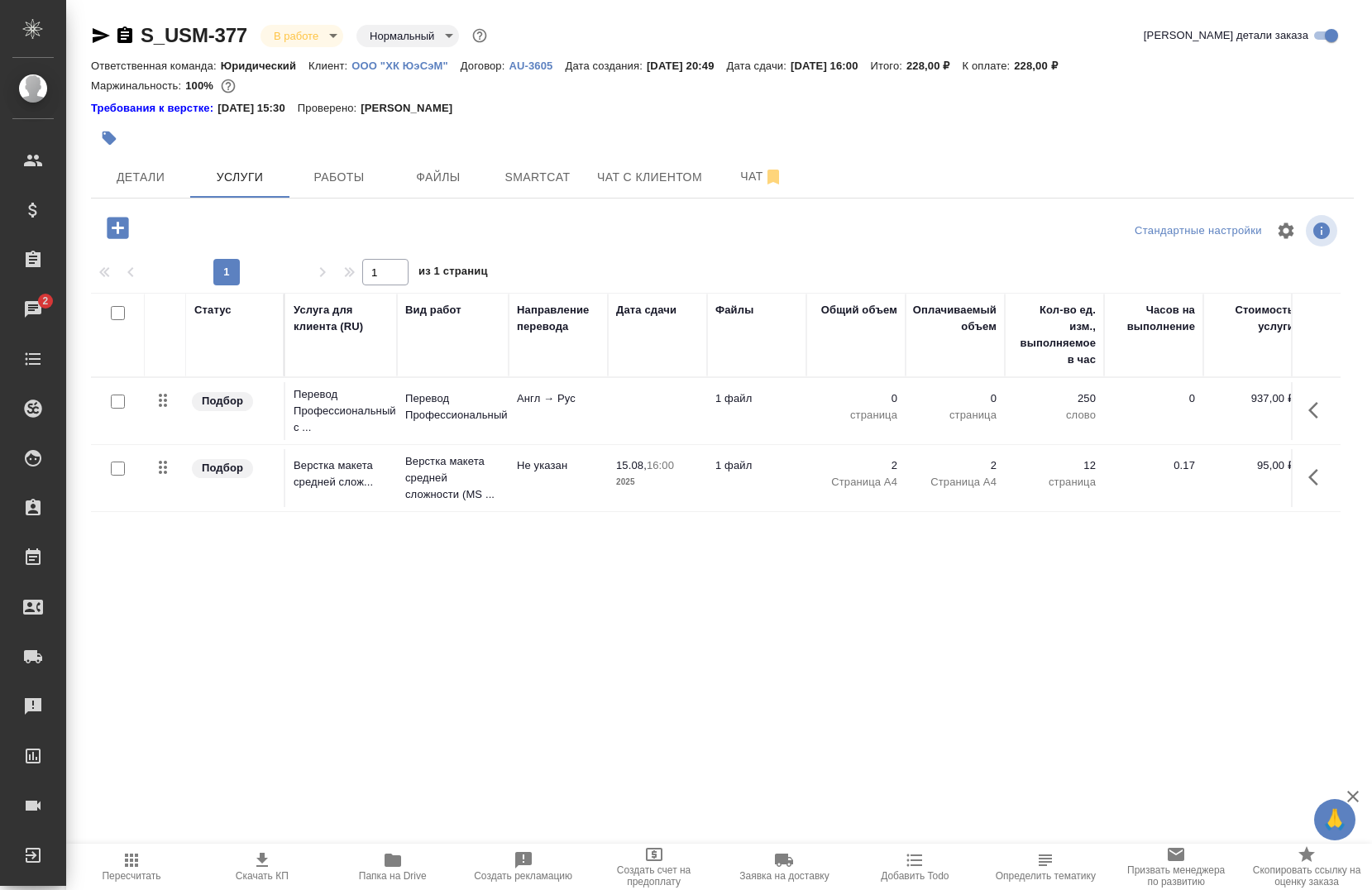
click at [121, 402] on input "checkbox" at bounding box center [117, 401] width 14 height 14
checkbox input "true"
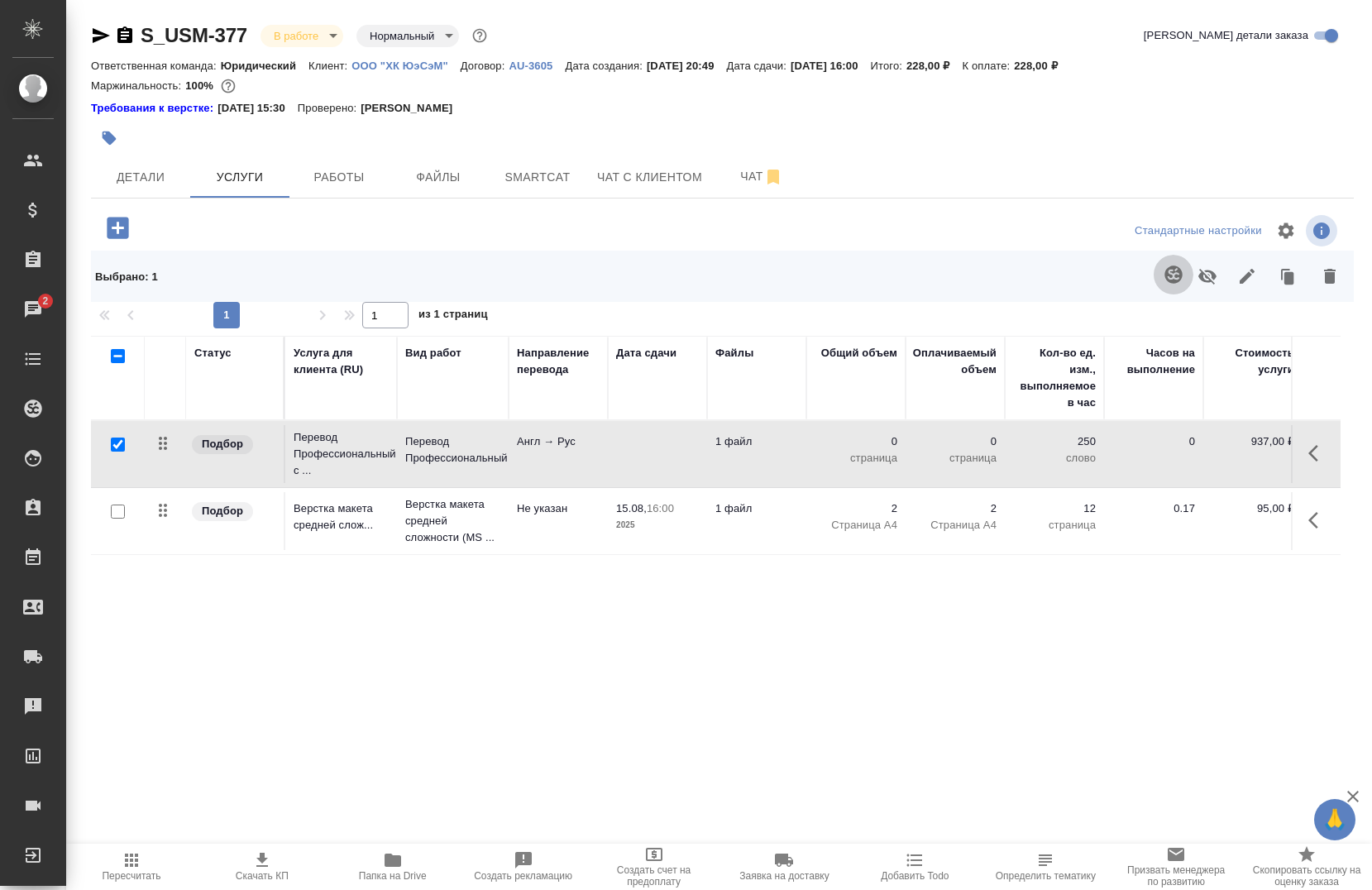
click at [1163, 264] on icon "button" at bounding box center [1174, 274] width 20 height 20
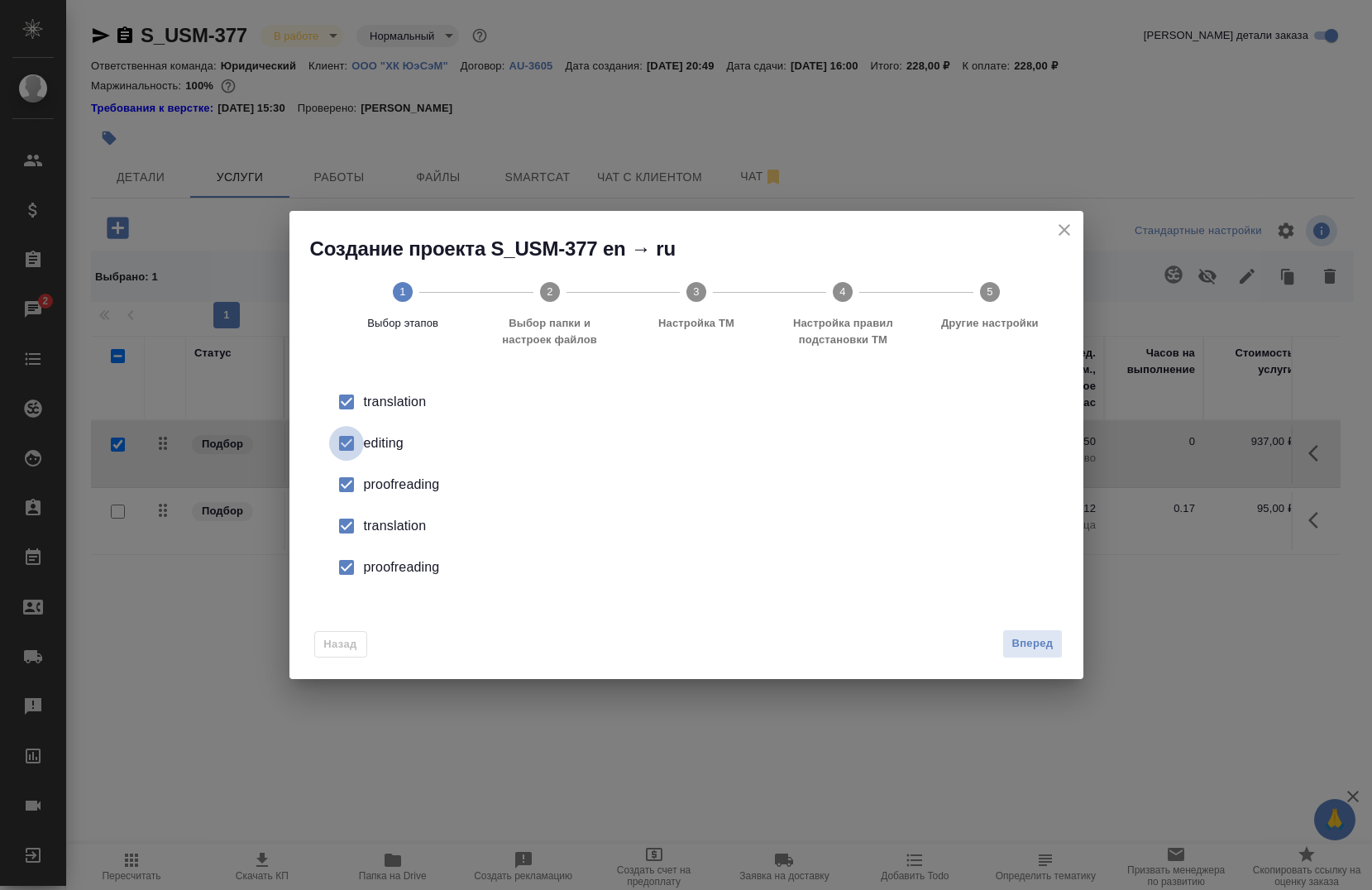
drag, startPoint x: 361, startPoint y: 438, endPoint x: 352, endPoint y: 470, distance: 33.2
click at [352, 470] on ul "translation editing proofreading translation proofreading" at bounding box center [686, 485] width 741 height 207
click at [349, 474] on input "checkbox" at bounding box center [347, 485] width 35 height 35
click at [340, 438] on input "checkbox" at bounding box center [347, 444] width 35 height 35
click at [339, 520] on input "checkbox" at bounding box center [347, 526] width 35 height 35
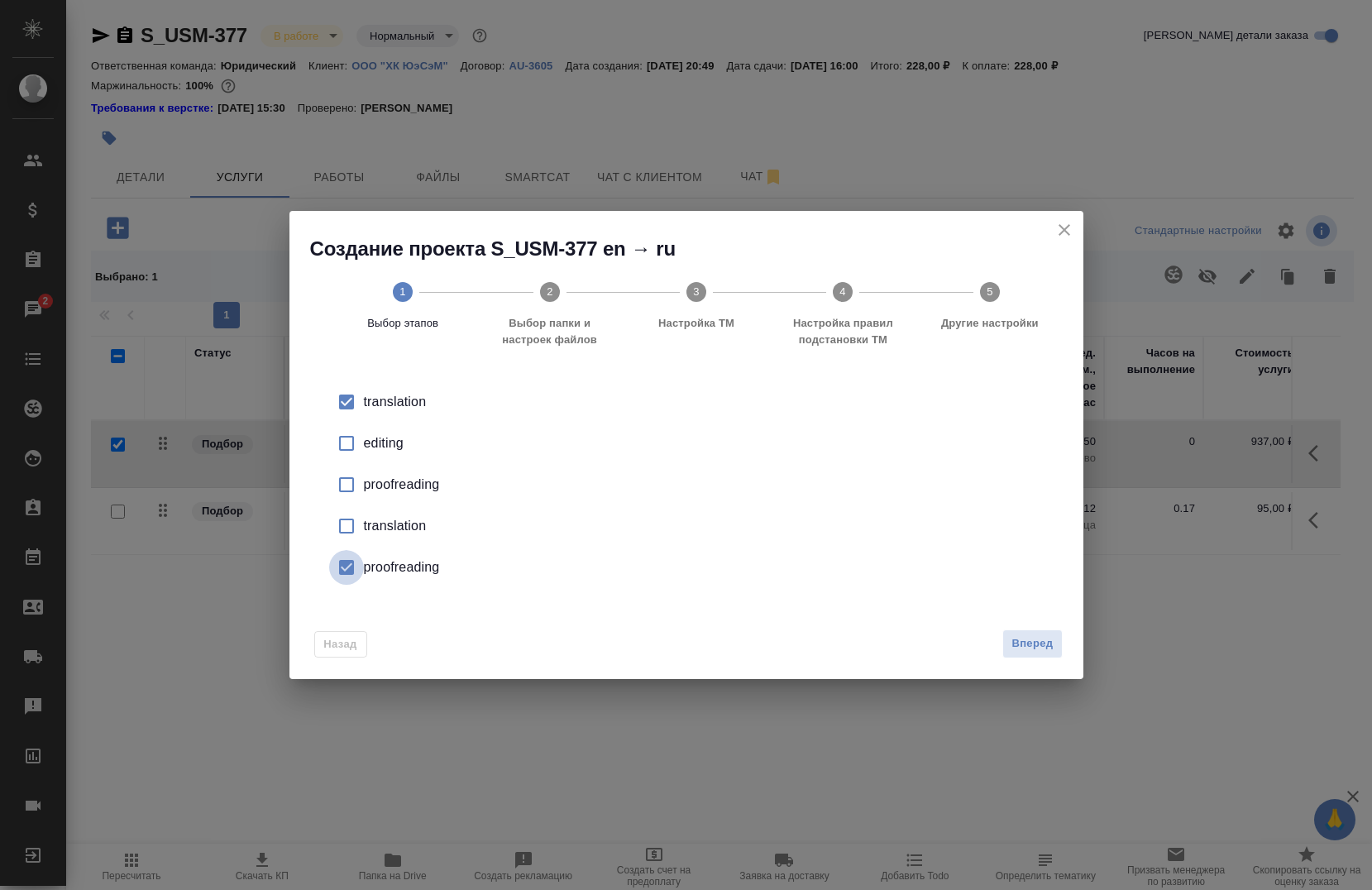
click at [344, 555] on input "checkbox" at bounding box center [347, 567] width 35 height 35
click at [1046, 626] on div "Назад Вперед" at bounding box center [686, 639] width 794 height 78
click at [1045, 632] on button "Вперед" at bounding box center [1032, 644] width 59 height 29
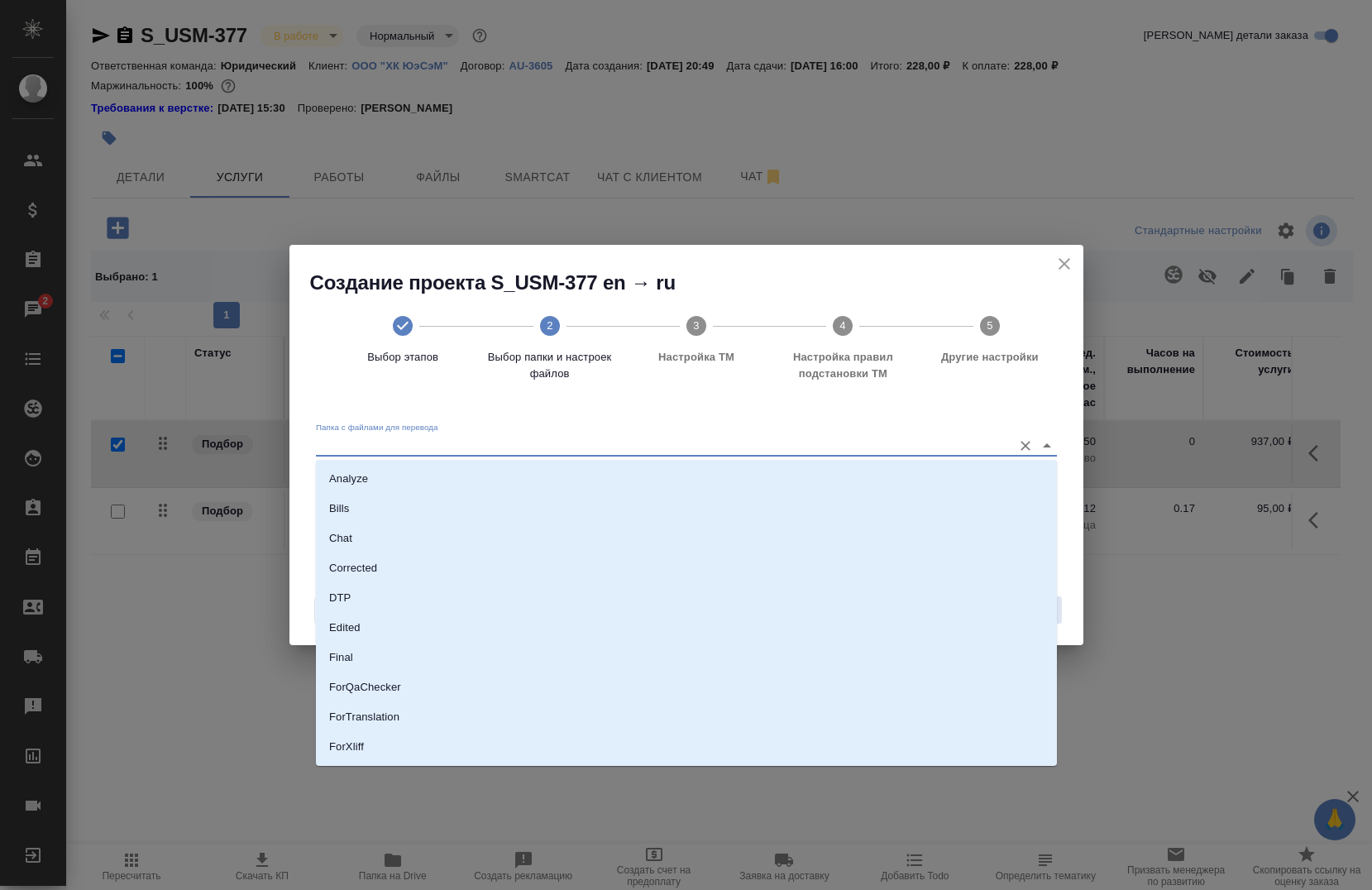
click at [790, 442] on input "Папка с файлами для перевода" at bounding box center [659, 445] width 688 height 20
click at [499, 702] on li "Source" at bounding box center [686, 691] width 741 height 30
type input "Source"
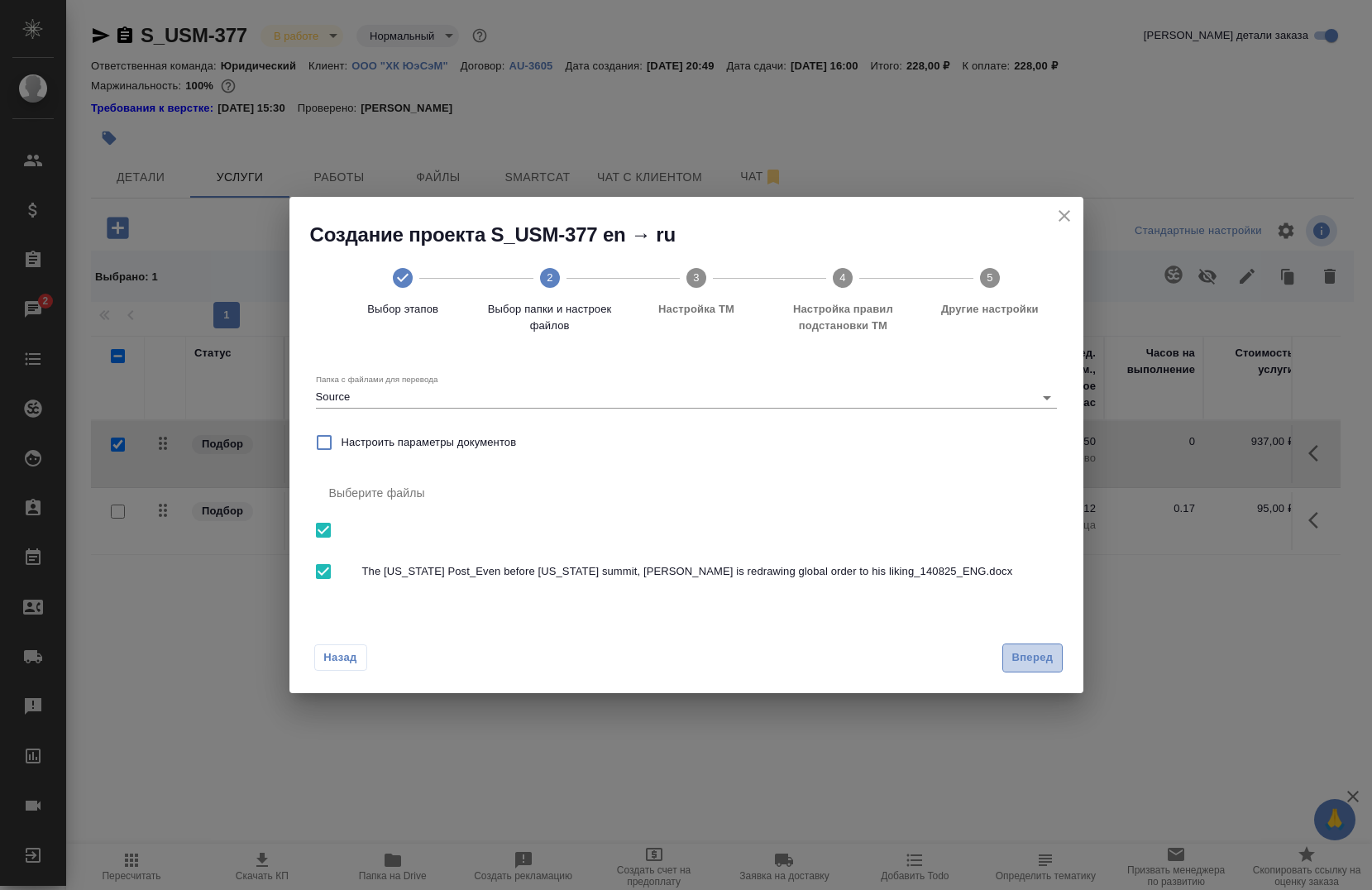
click at [1025, 659] on span "Вперед" at bounding box center [1032, 658] width 41 height 19
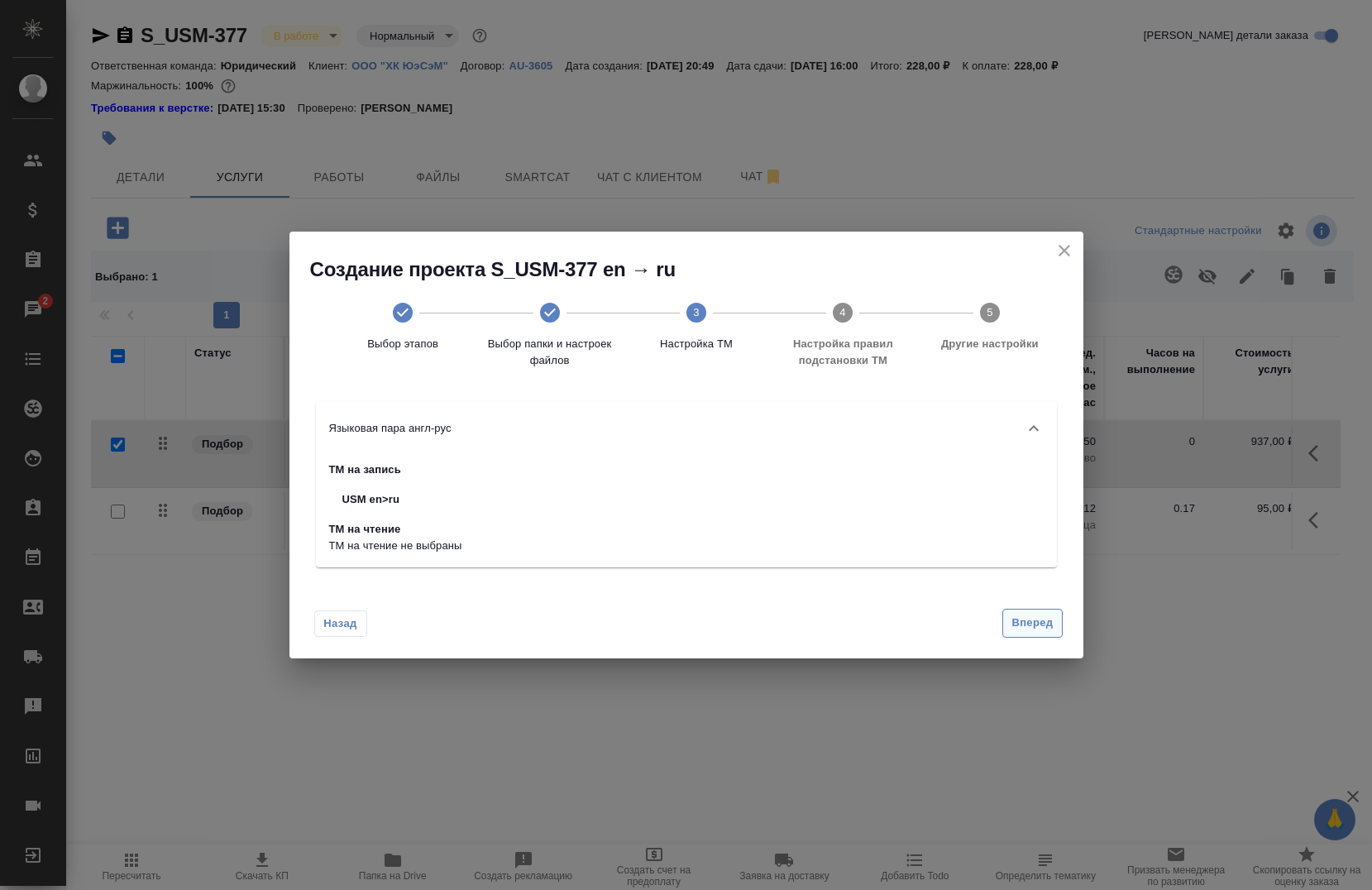
drag, startPoint x: 1025, startPoint y: 659, endPoint x: 1025, endPoint y: 625, distance: 34.0
click at [1025, 625] on div "Создание проекта S_USM-377 en → ru Выбор этапов Выбор папки и настроек файлов 3…" at bounding box center [686, 445] width 1372 height 890
click at [1025, 625] on span "Вперед" at bounding box center [1032, 623] width 41 height 19
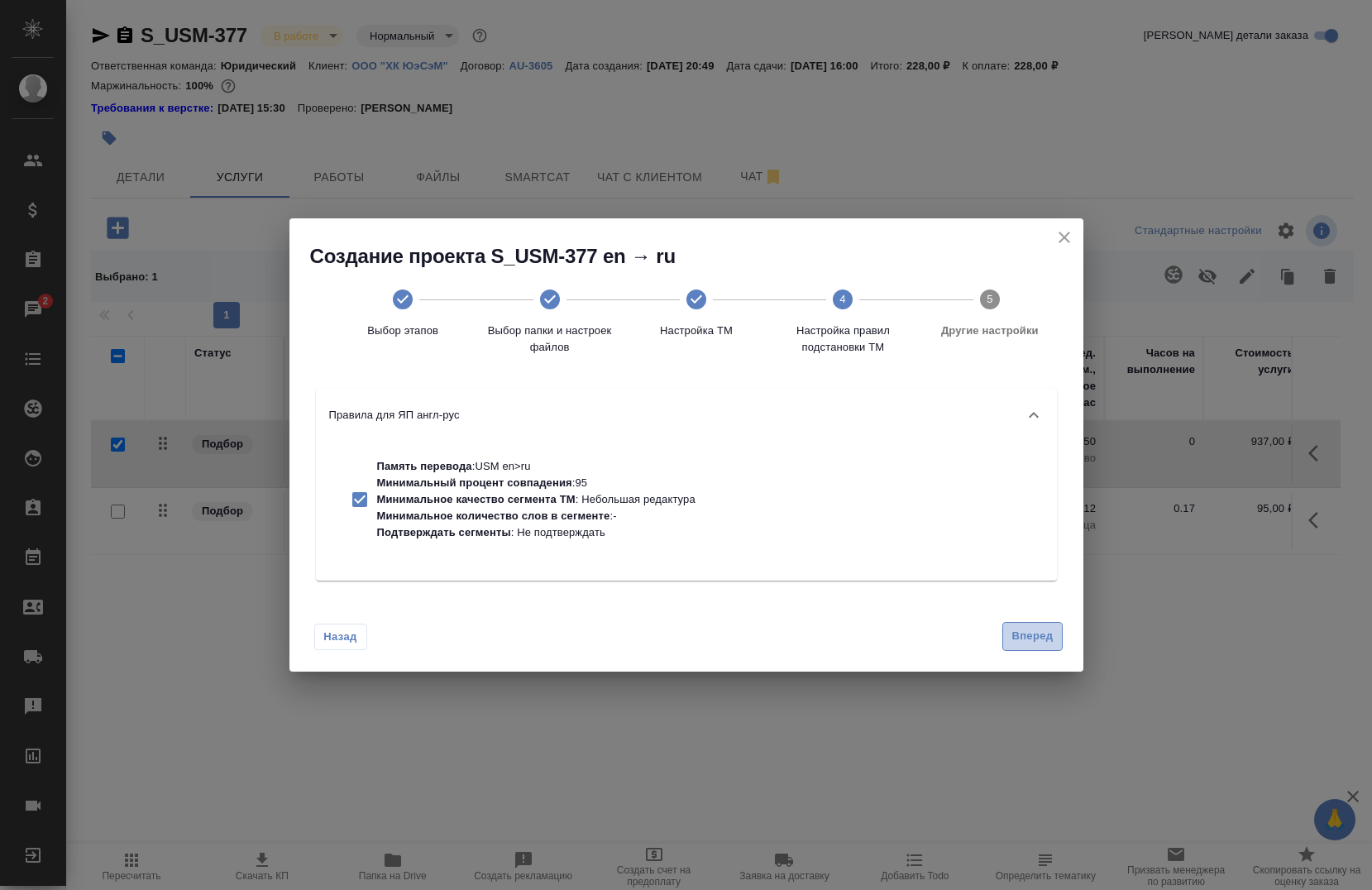
click at [1025, 625] on button "Вперед" at bounding box center [1032, 637] width 59 height 29
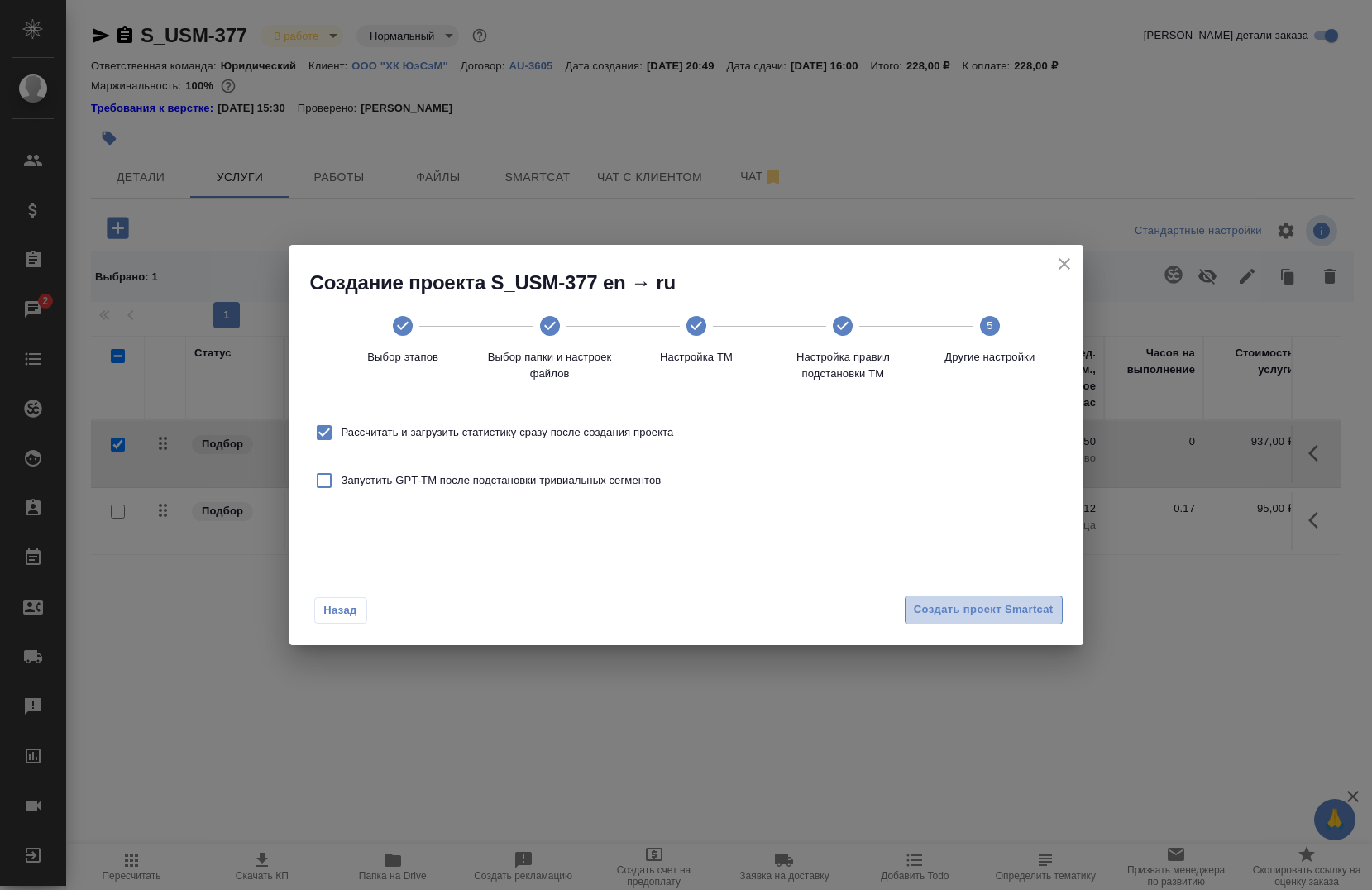
click at [1021, 616] on span "Создать проект Smartcat" at bounding box center [983, 609] width 140 height 19
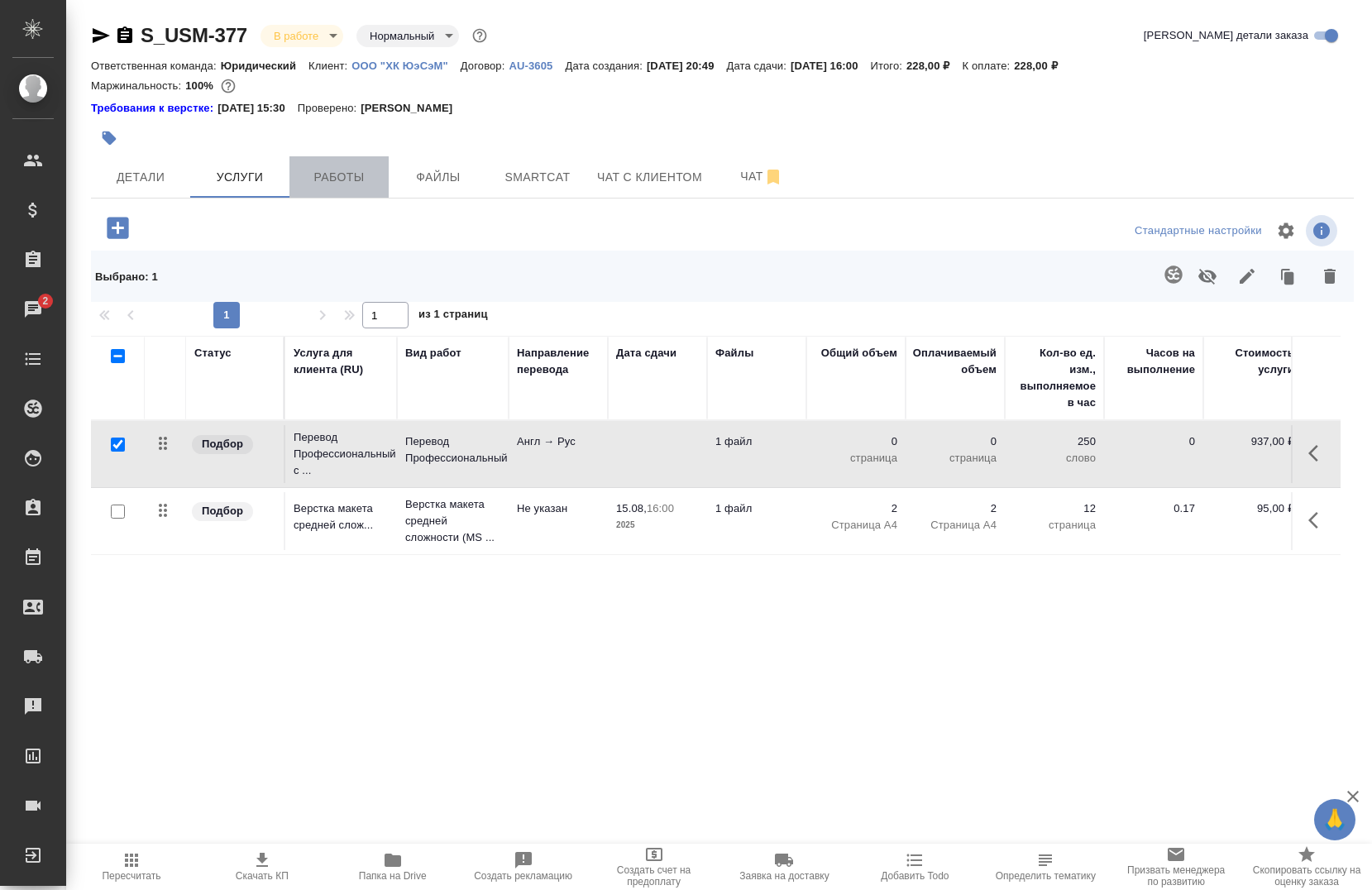
click at [347, 186] on span "Работы" at bounding box center [338, 177] width 80 height 21
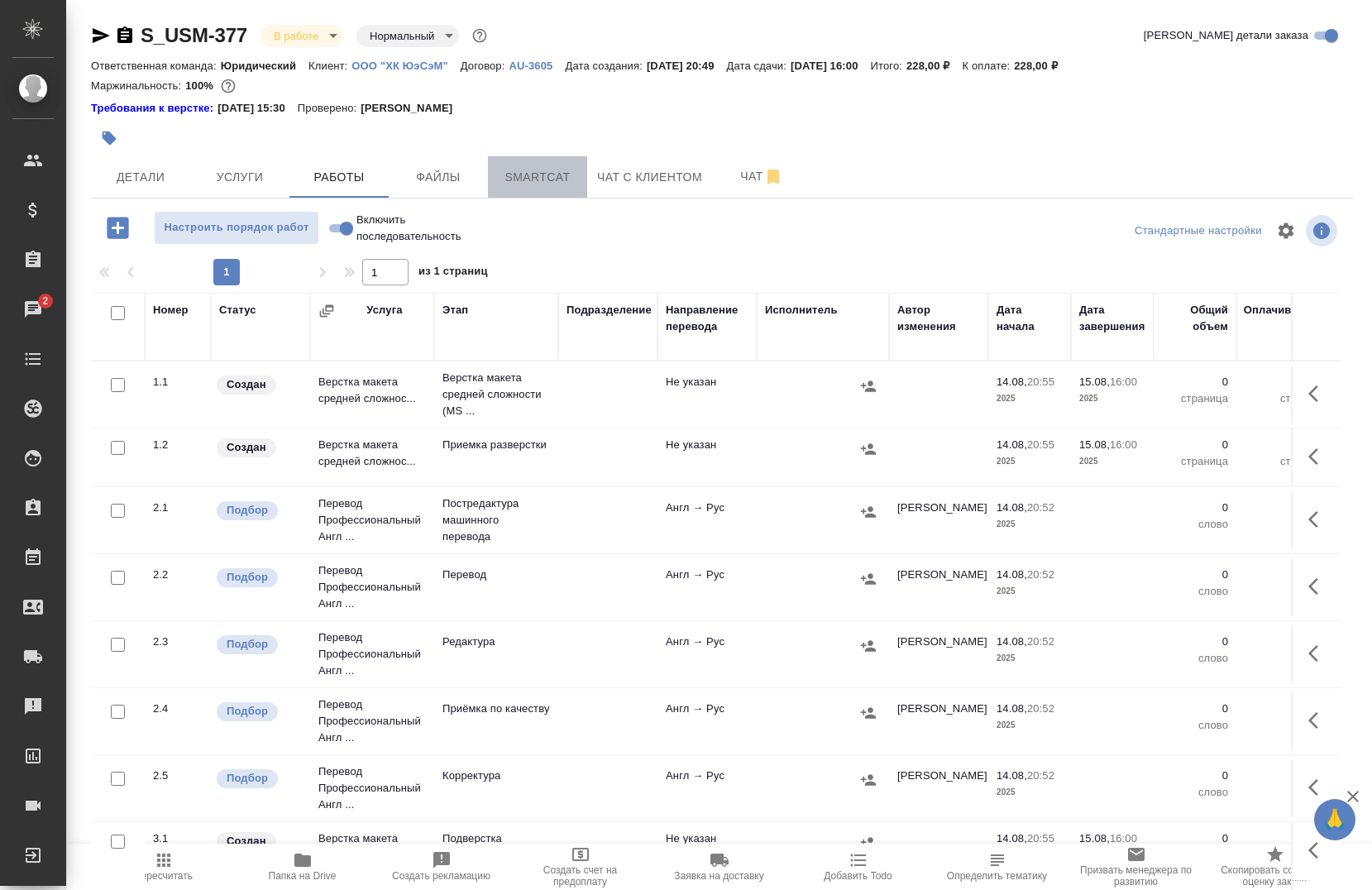
click at [521, 173] on span "Smartcat" at bounding box center [537, 177] width 80 height 21
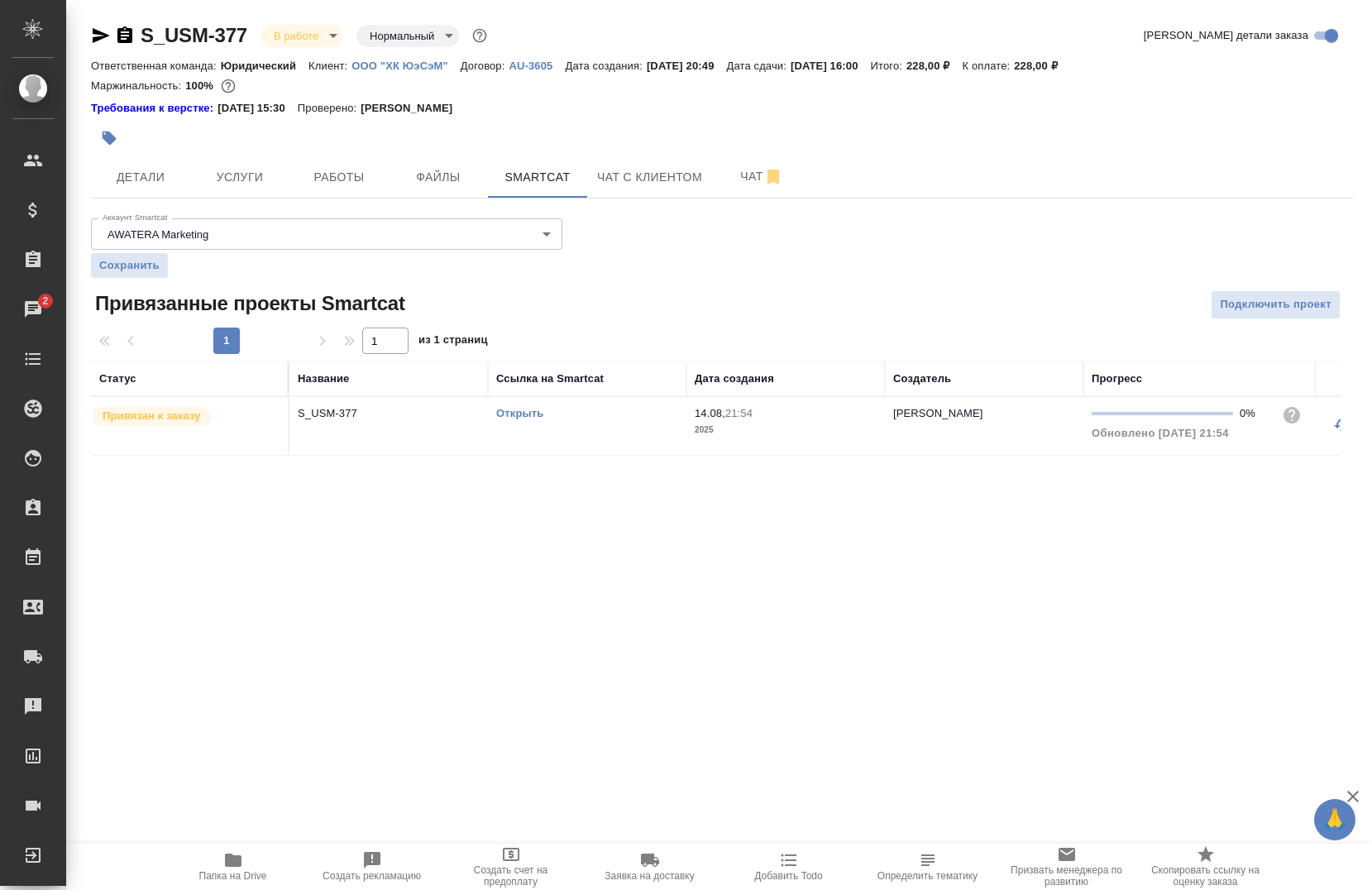
click at [516, 412] on link "Открыть" at bounding box center [520, 413] width 48 height 13
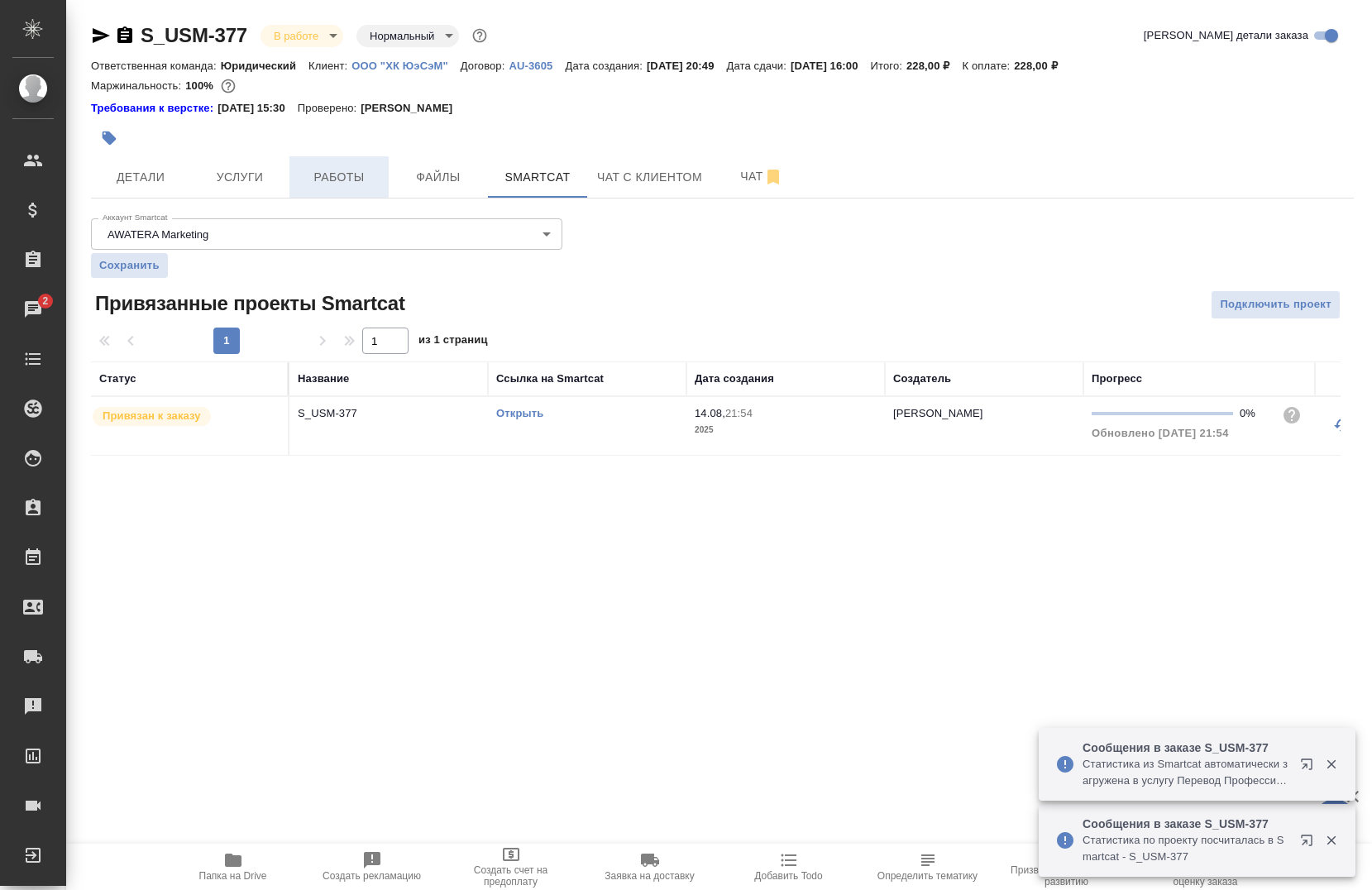
click at [345, 177] on span "Работы" at bounding box center [338, 177] width 80 height 21
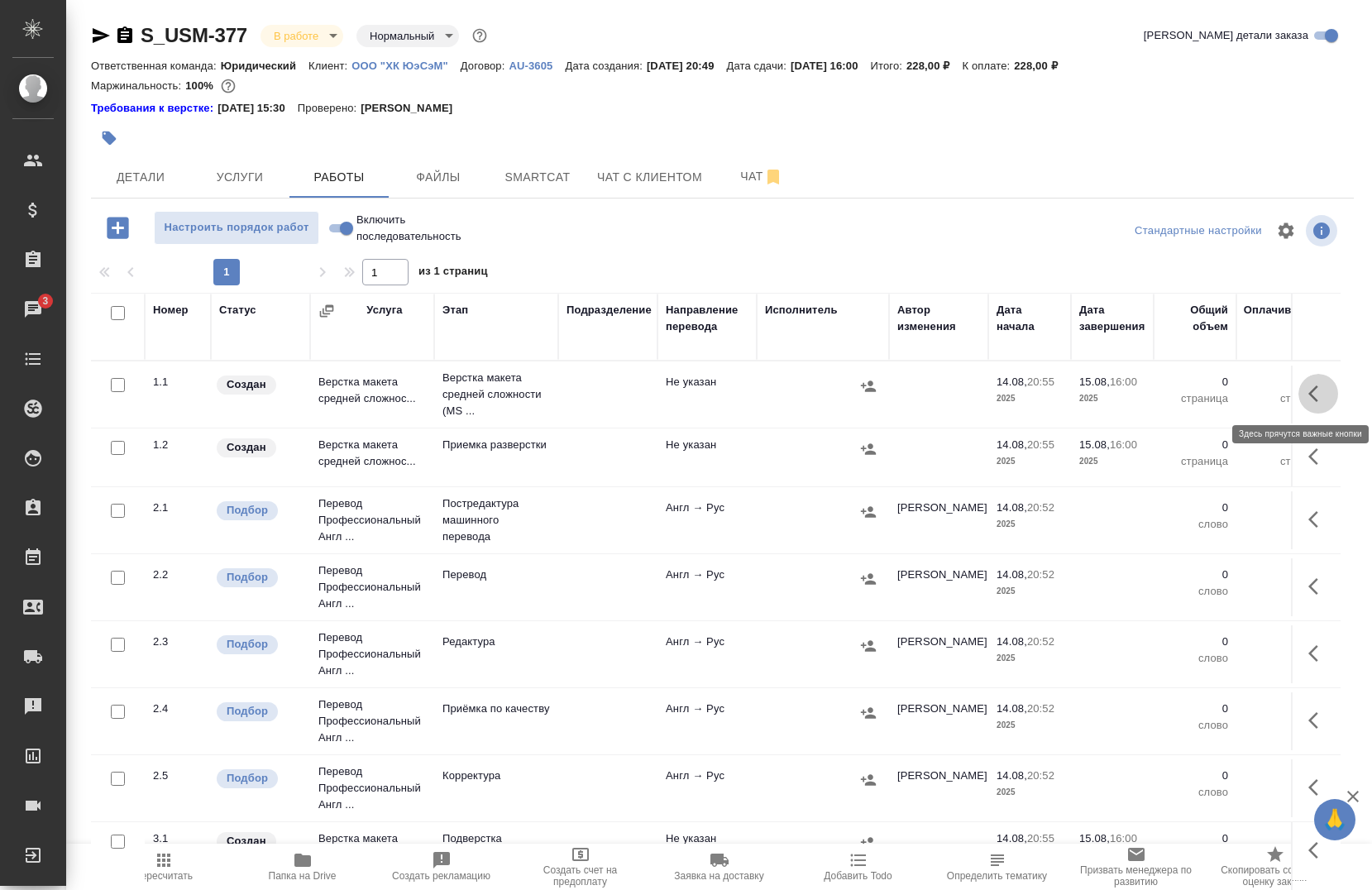
click at [1308, 398] on icon "button" at bounding box center [1318, 394] width 20 height 20
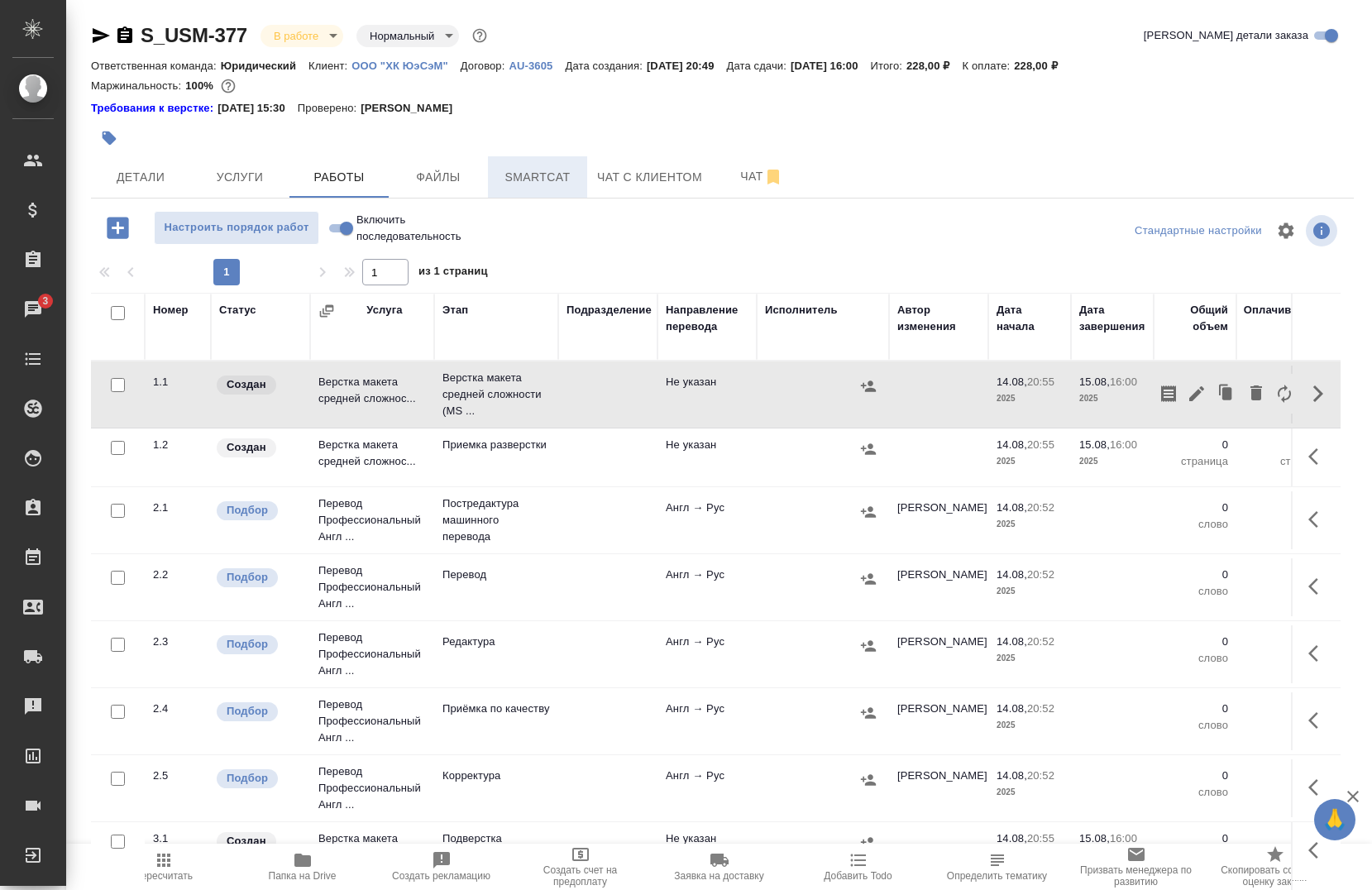
click at [552, 193] on button "Smartcat" at bounding box center [537, 177] width 99 height 41
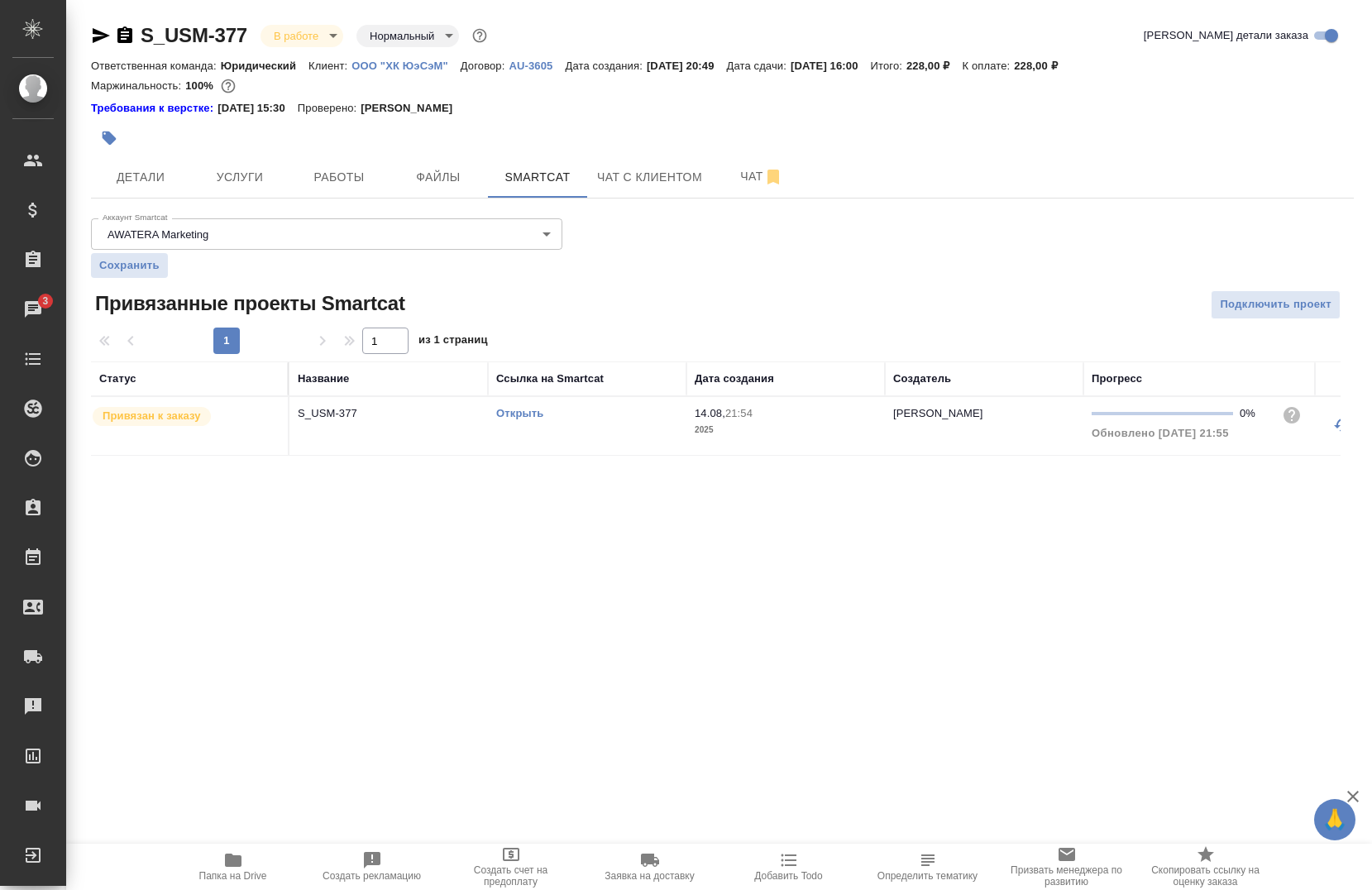
click at [520, 418] on link "Открыть" at bounding box center [520, 413] width 48 height 13
click at [238, 177] on span "Услуги" at bounding box center [240, 177] width 80 height 21
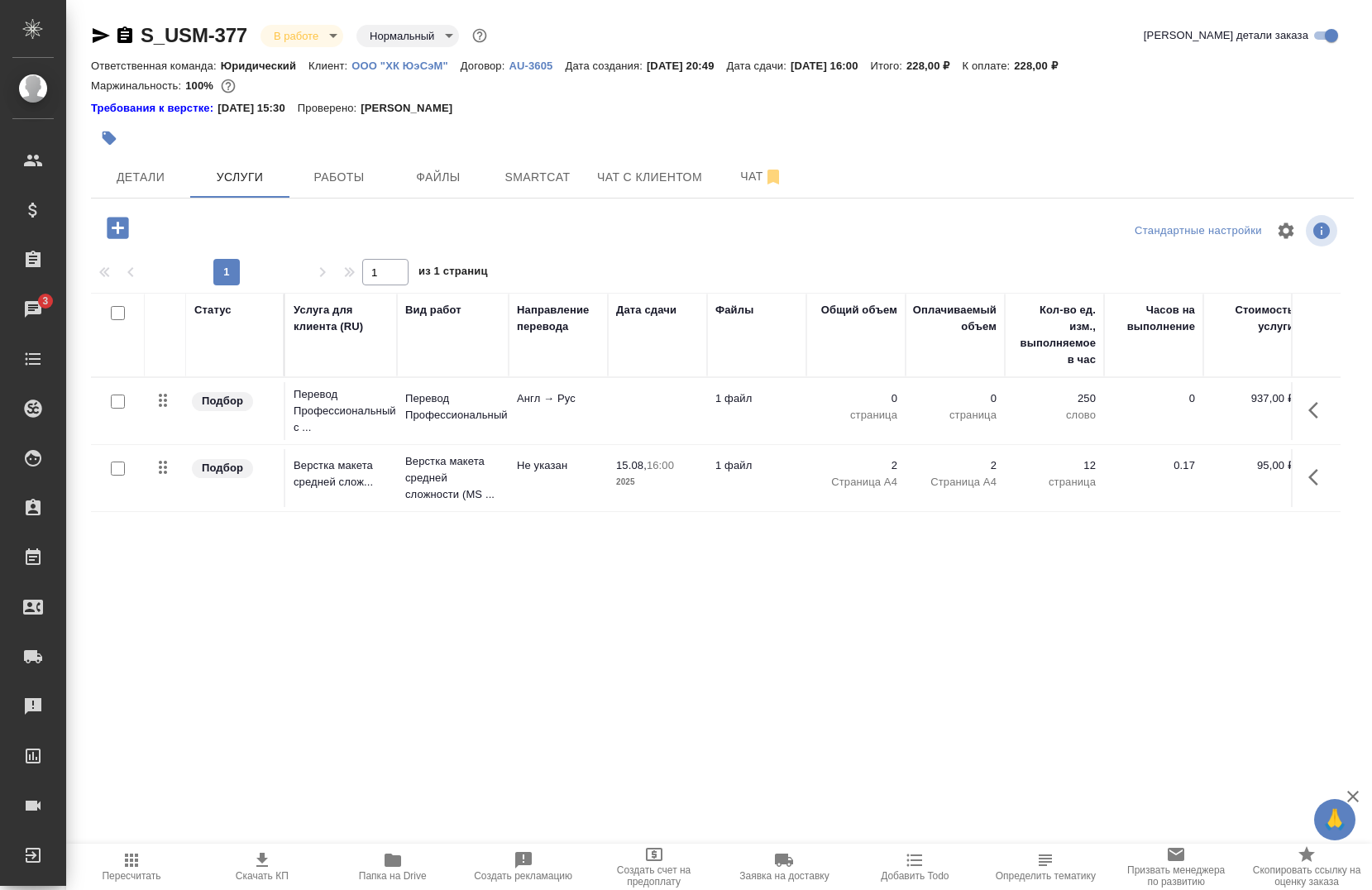
click at [1313, 418] on icon "button" at bounding box center [1318, 411] width 20 height 20
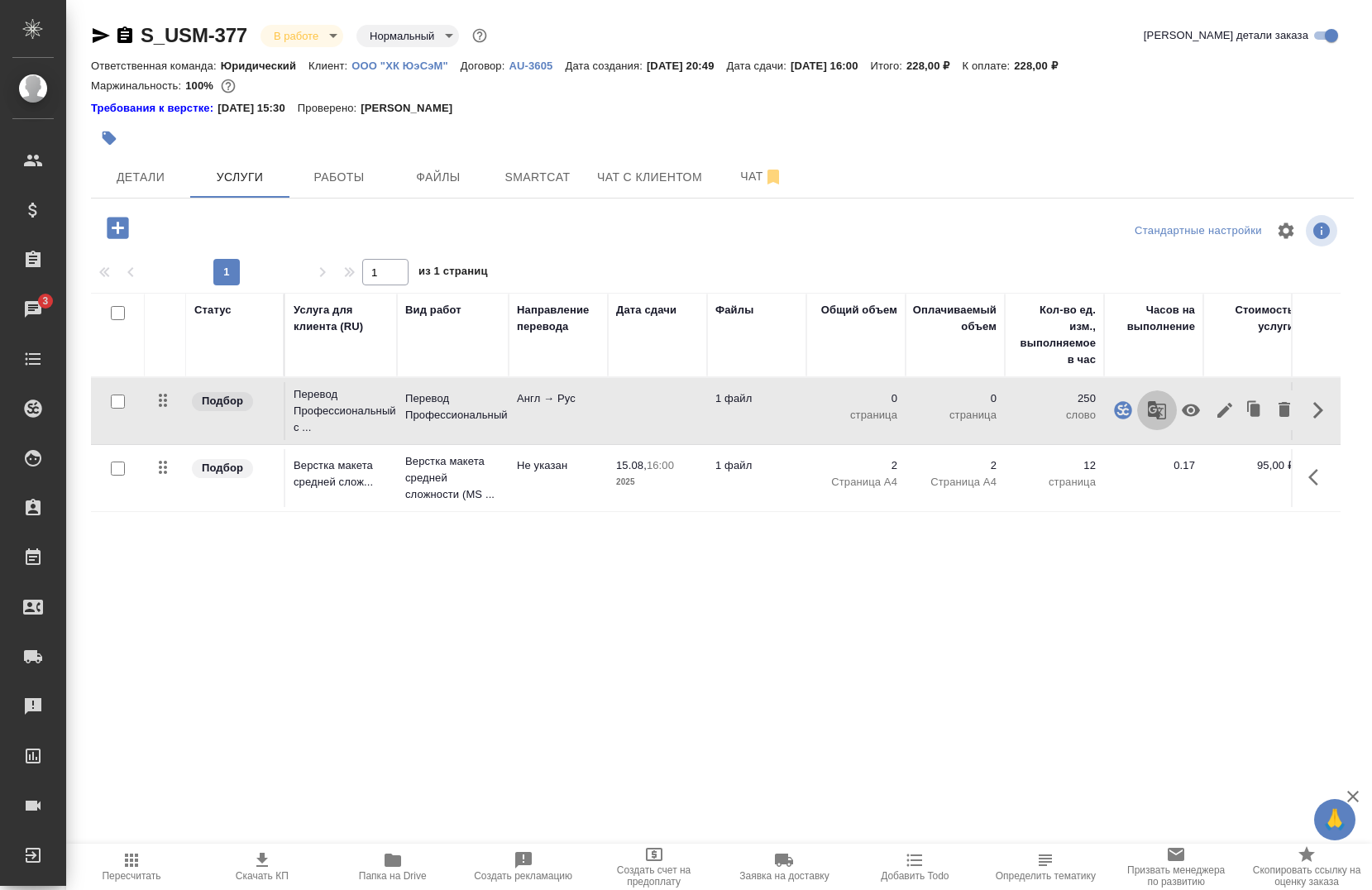
click at [1150, 411] on icon "button" at bounding box center [1157, 411] width 20 height 20
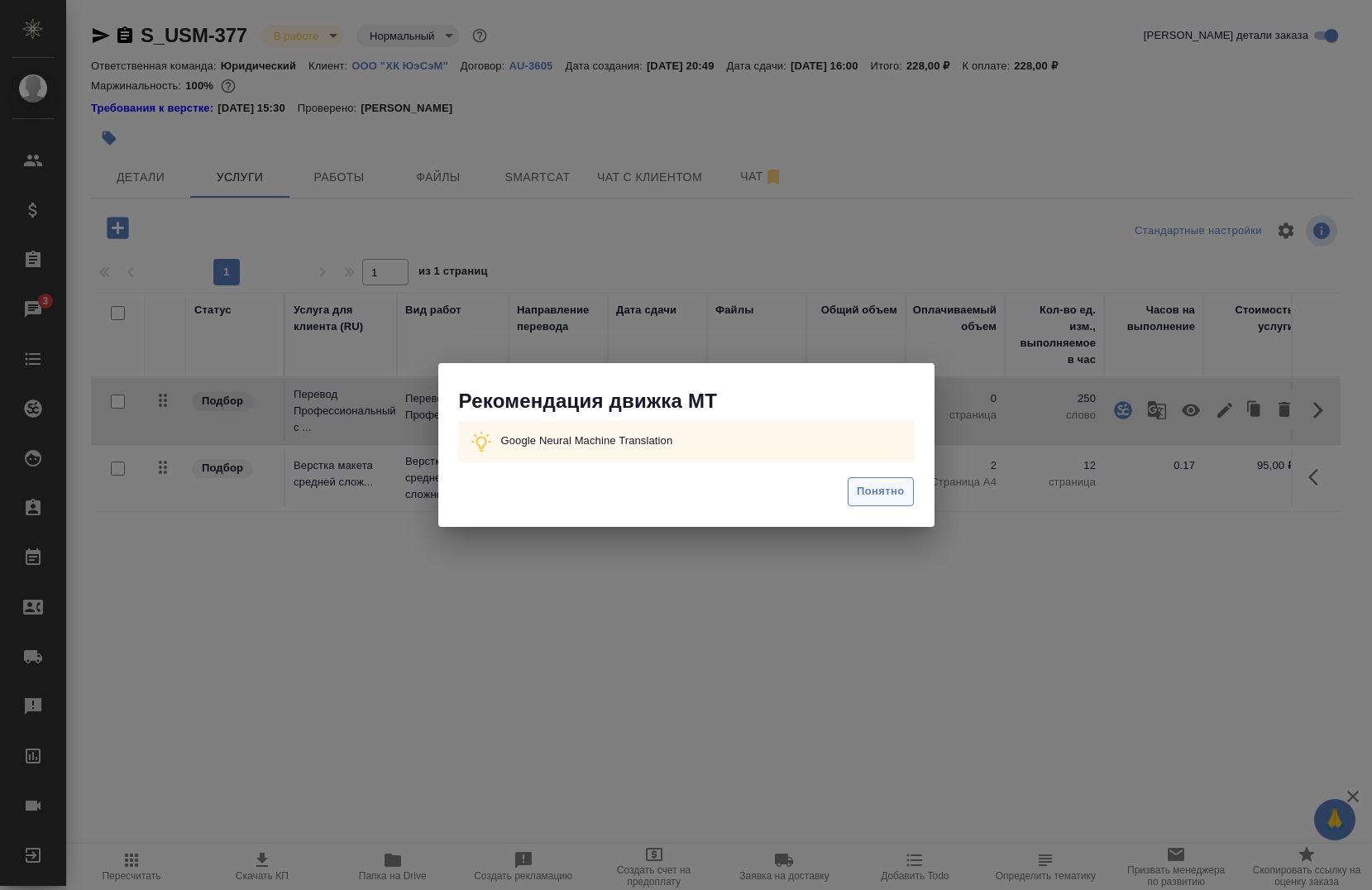
click at [896, 488] on span "Понятно" at bounding box center [881, 491] width 48 height 19
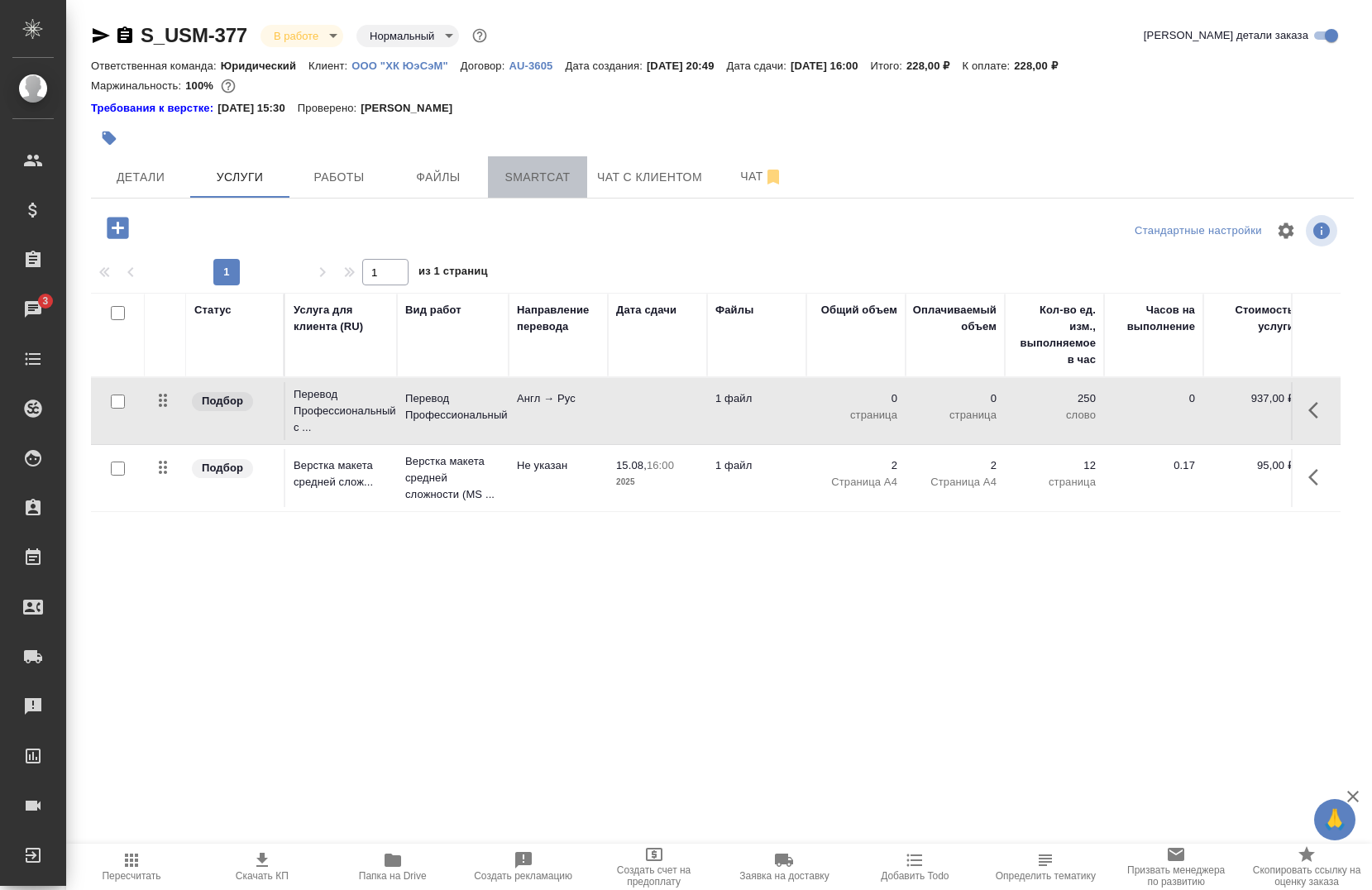
click at [533, 181] on span "Smartcat" at bounding box center [537, 177] width 80 height 21
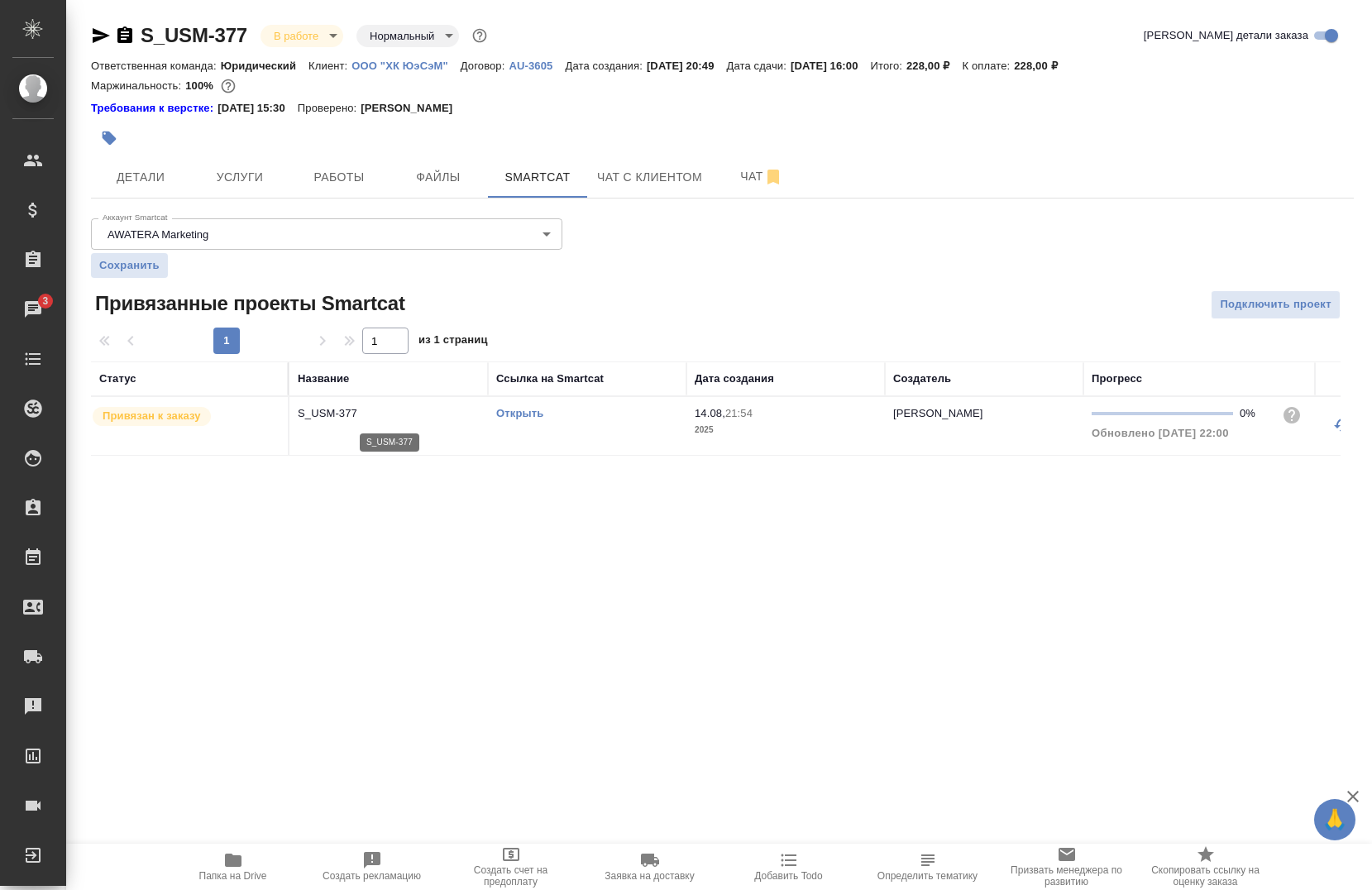
click at [415, 407] on p "S_USM-377" at bounding box center [388, 413] width 182 height 16
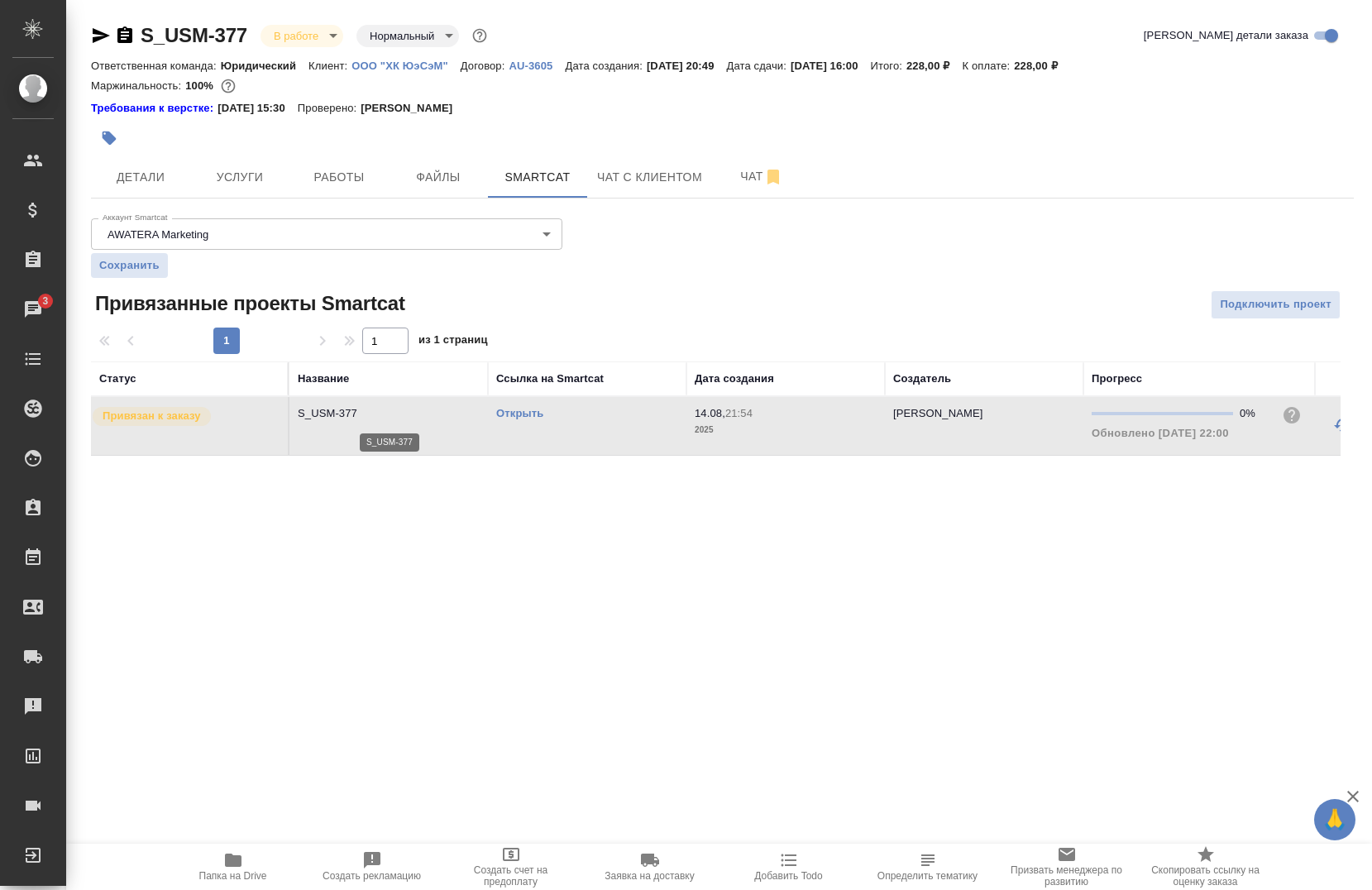
click at [372, 418] on p "S_USM-377" at bounding box center [388, 413] width 182 height 16
click at [536, 414] on link "Открыть" at bounding box center [520, 413] width 48 height 13
click at [331, 192] on button "Работы" at bounding box center [338, 177] width 99 height 41
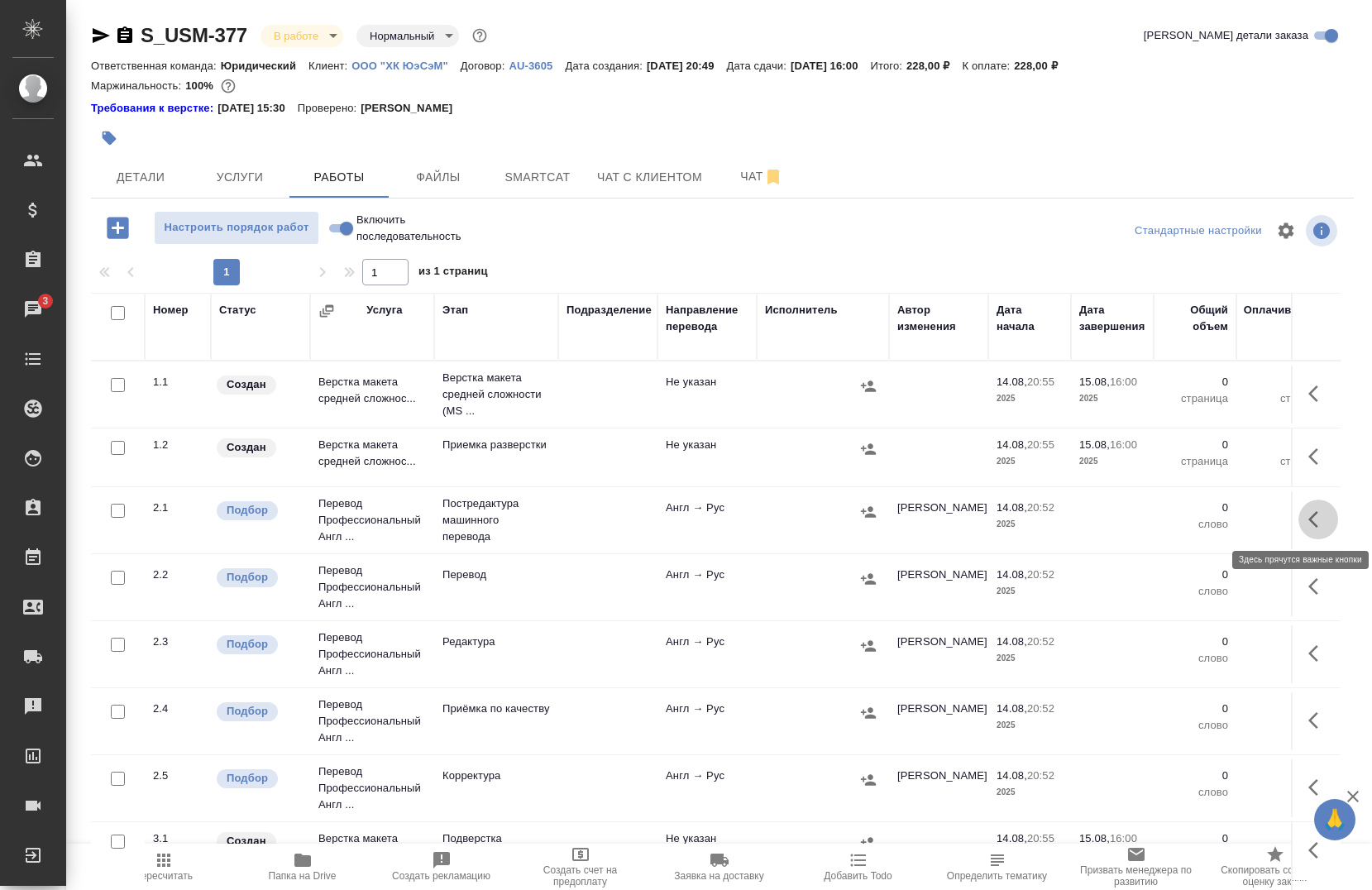
click at [1302, 531] on button "button" at bounding box center [1317, 519] width 39 height 39
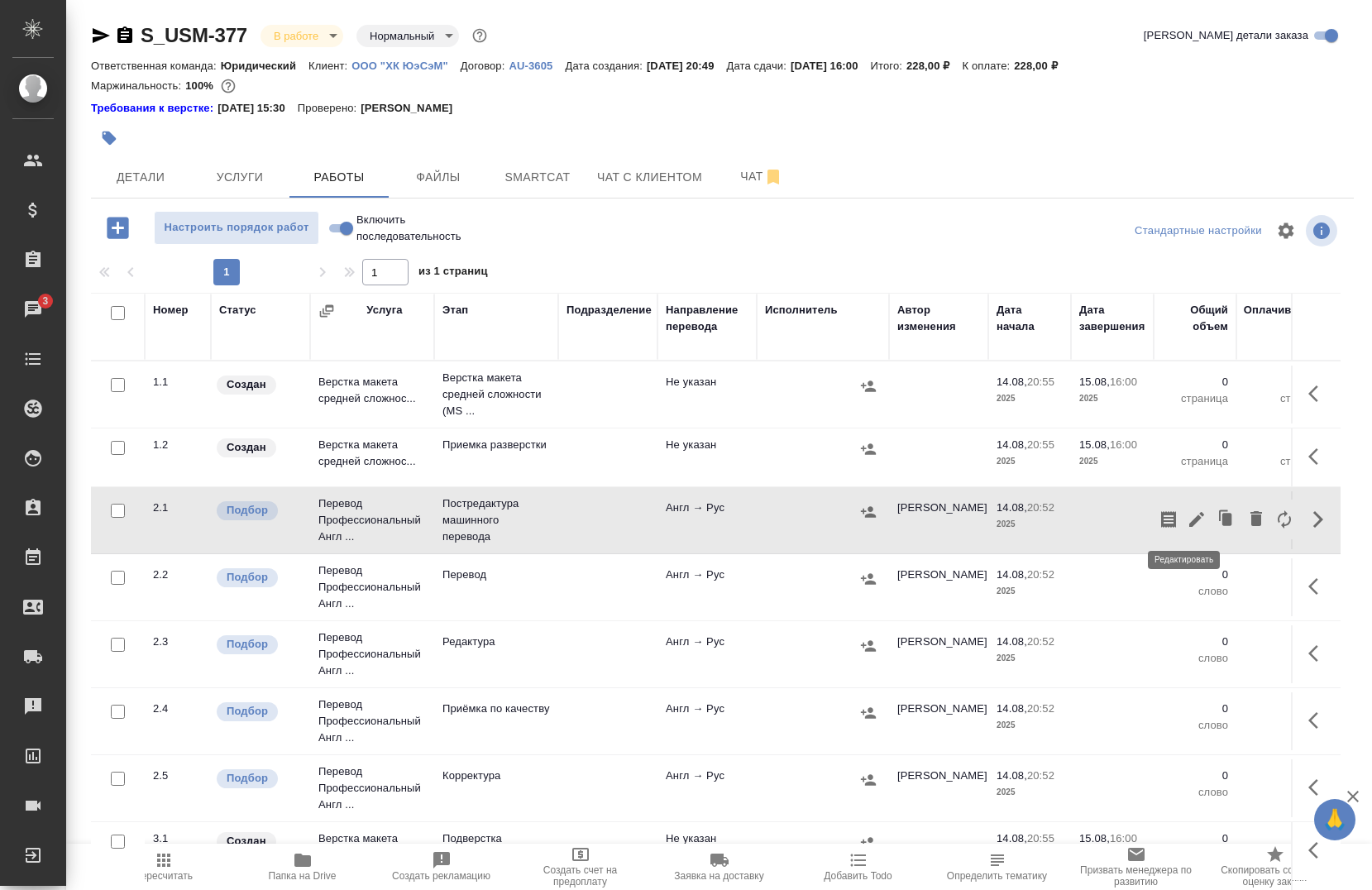
click at [1186, 524] on icon "button" at bounding box center [1196, 520] width 20 height 20
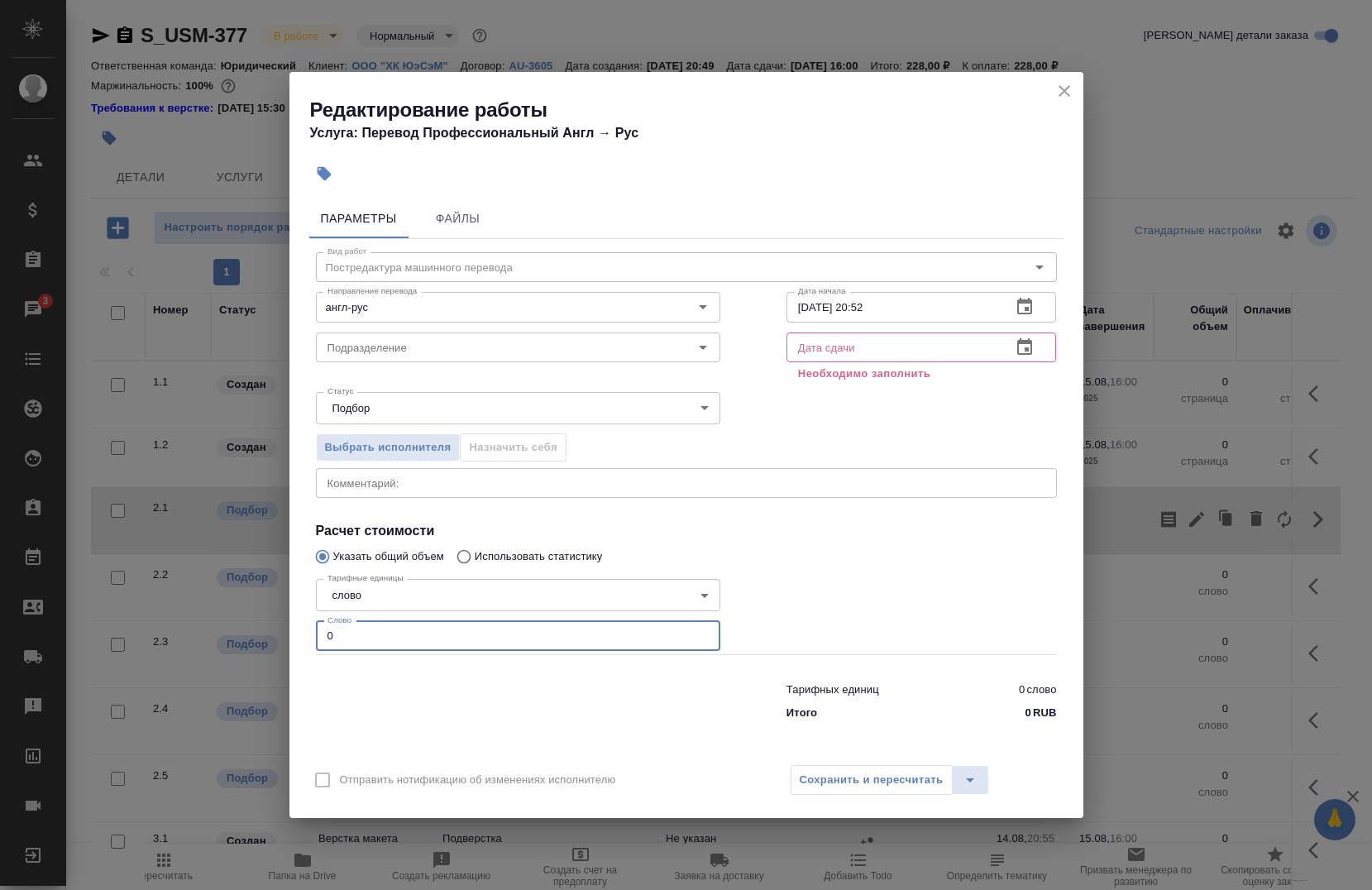
click at [401, 623] on input "0" at bounding box center [518, 636] width 404 height 30
type input "1540"
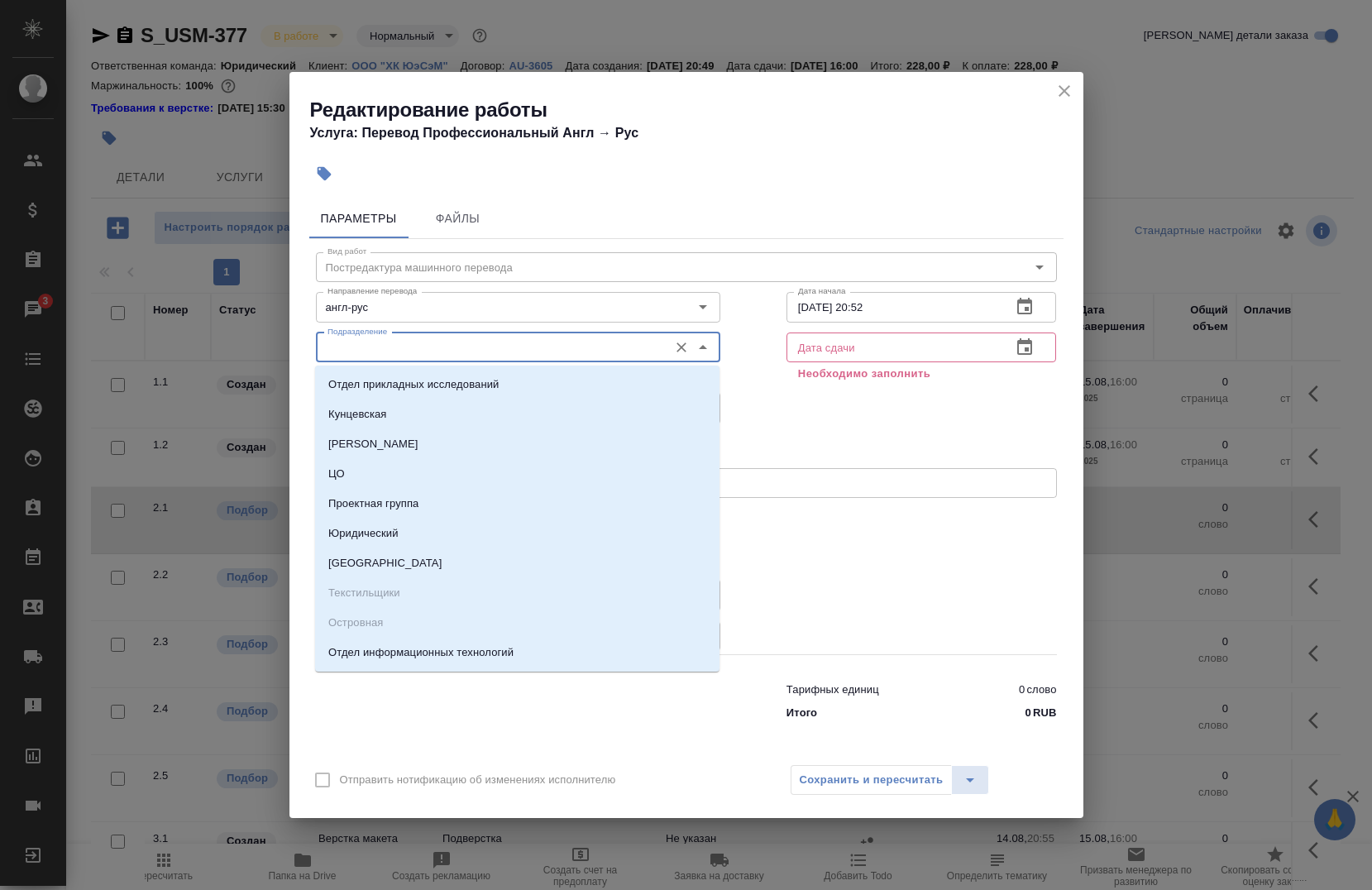
click at [434, 349] on input "Подразделение" at bounding box center [490, 348] width 339 height 20
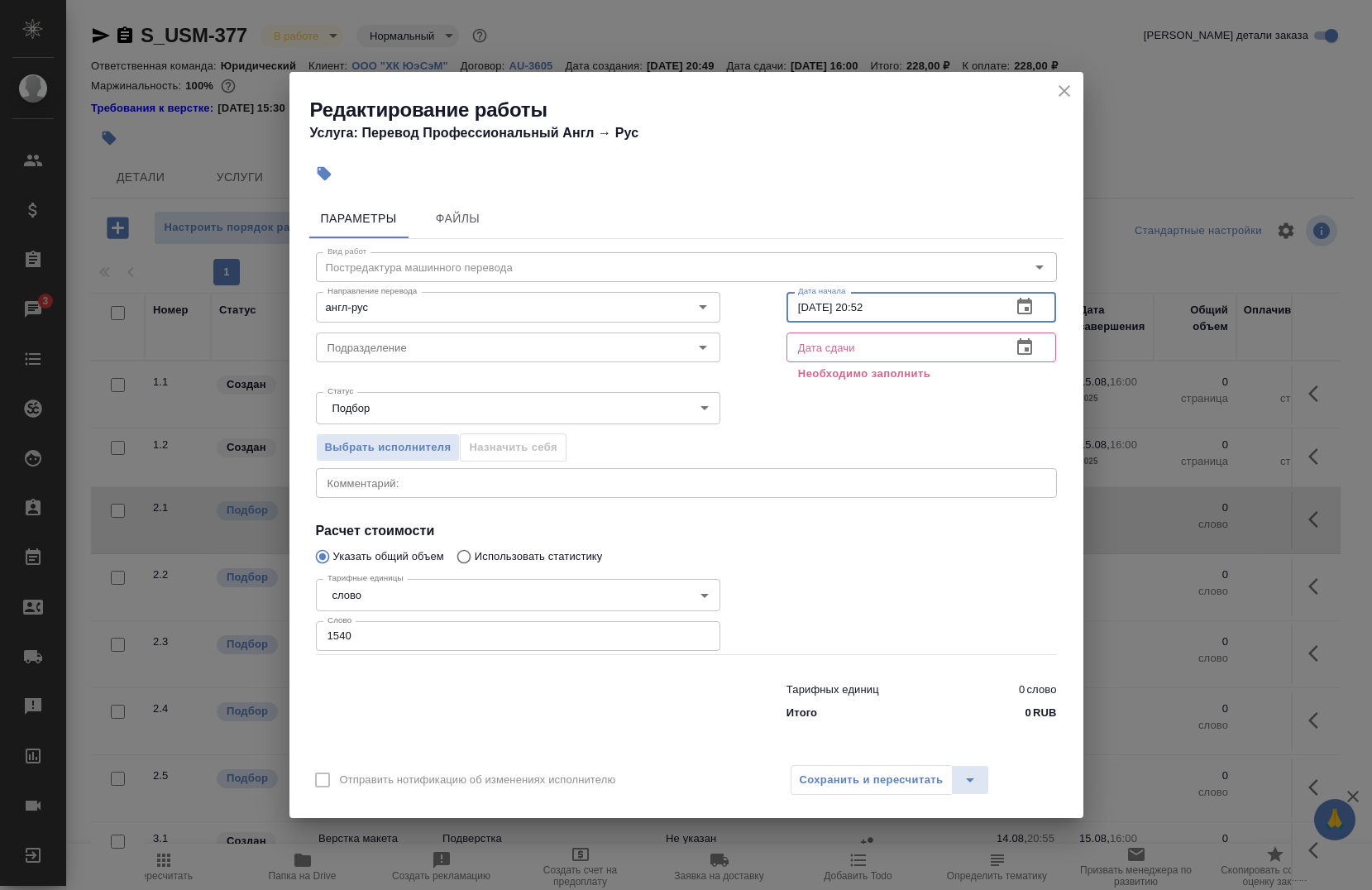
click at [794, 315] on input "[DATE] 20:52" at bounding box center [893, 306] width 212 height 30
click at [903, 305] on input "[DATE] 20:52" at bounding box center [893, 306] width 212 height 30
type input "[DATE] 22:00"
drag, startPoint x: 818, startPoint y: 349, endPoint x: 799, endPoint y: 351, distance: 19.1
click at [799, 351] on input "text" at bounding box center [893, 347] width 212 height 30
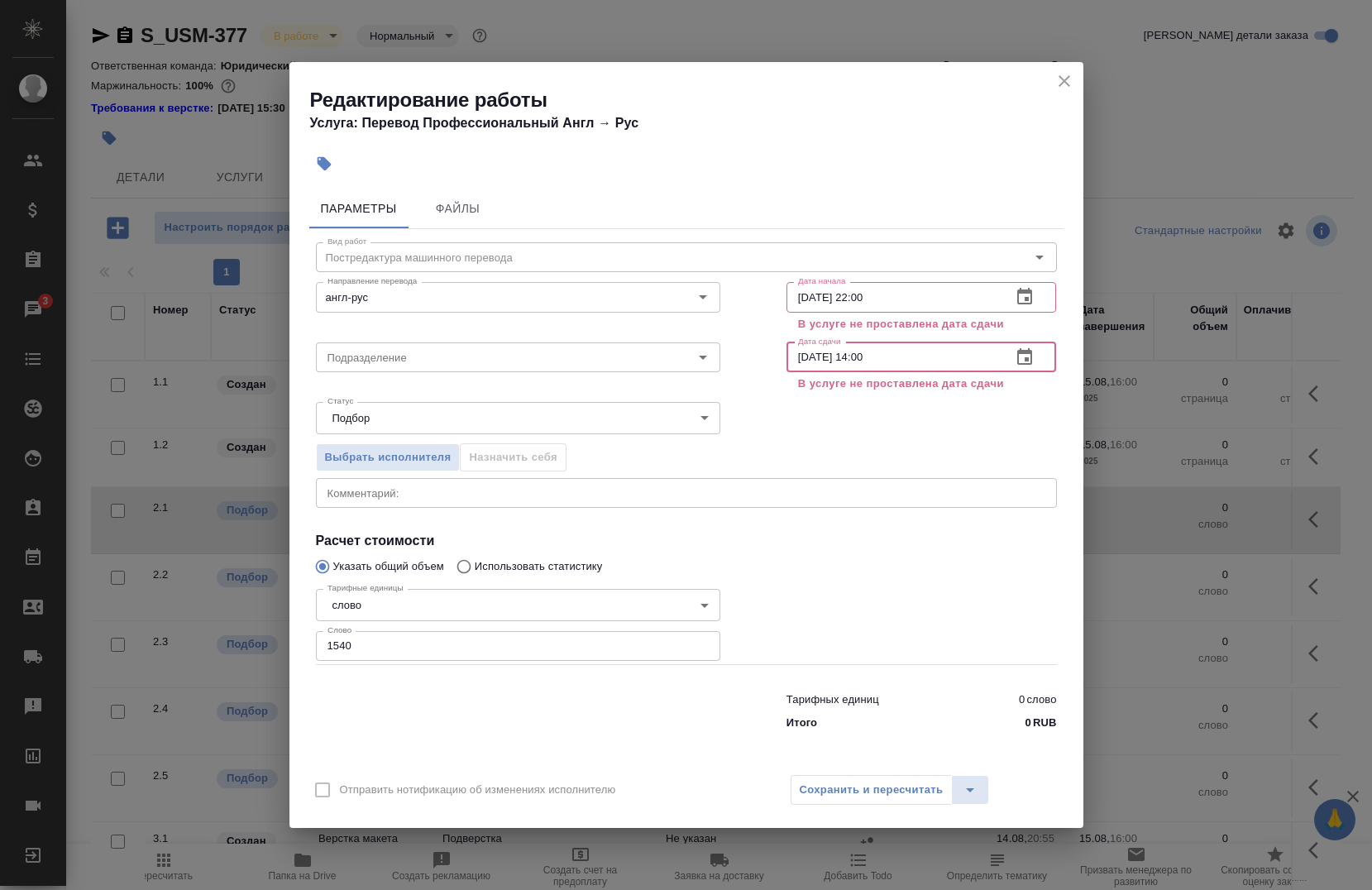
type input "[DATE] 14:00"
click at [863, 297] on input "[DATE] 22:00" at bounding box center [893, 296] width 212 height 30
click at [833, 404] on div "Выбрать исполнителя Назначить себя" at bounding box center [686, 455] width 807 height 101
click at [850, 794] on div "Сохранить и пересчитать" at bounding box center [890, 789] width 199 height 30
click at [847, 793] on div "Сохранить и пересчитать" at bounding box center [890, 789] width 199 height 30
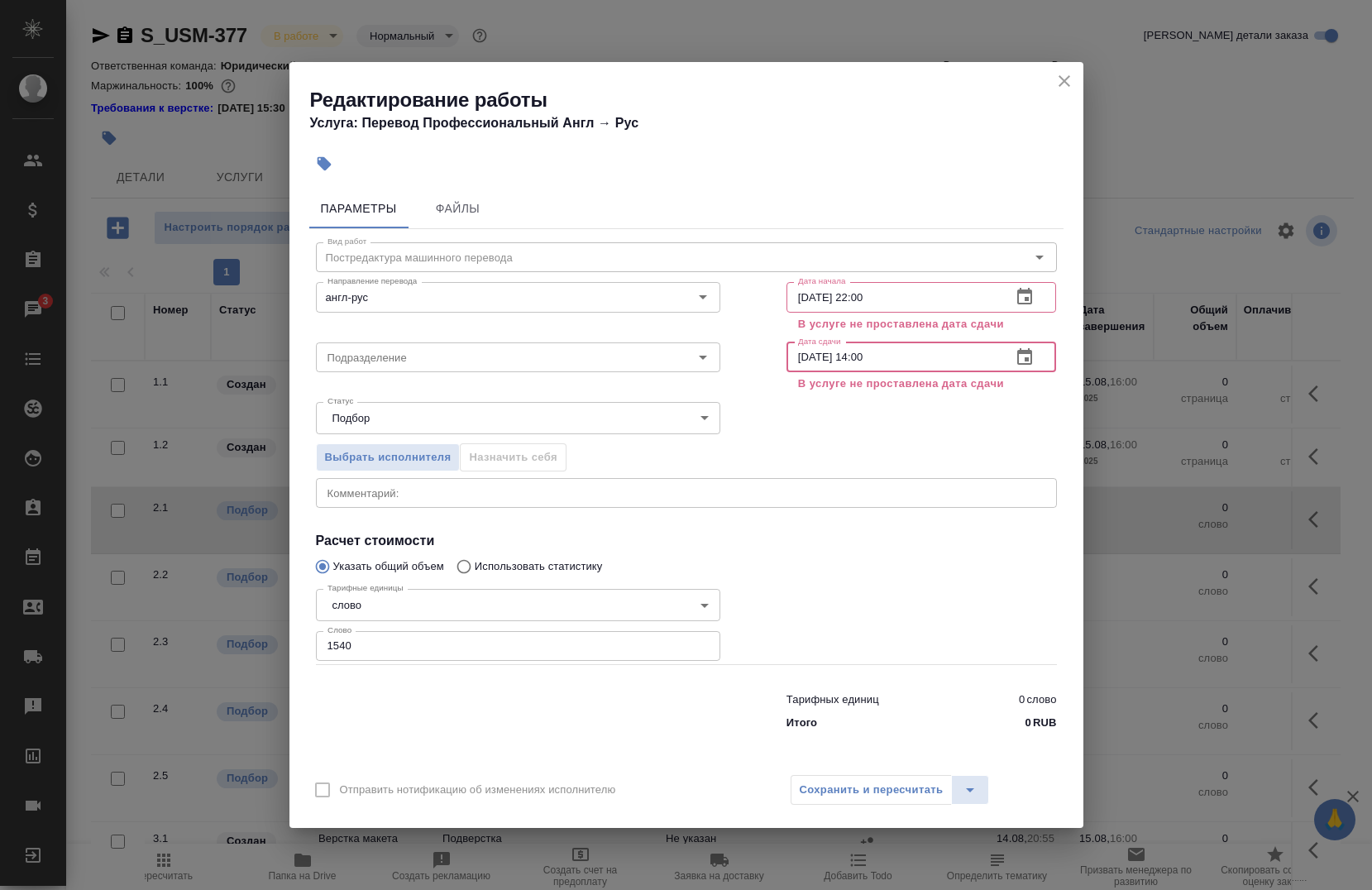
click at [911, 360] on input "[DATE] 14:00" at bounding box center [893, 357] width 212 height 30
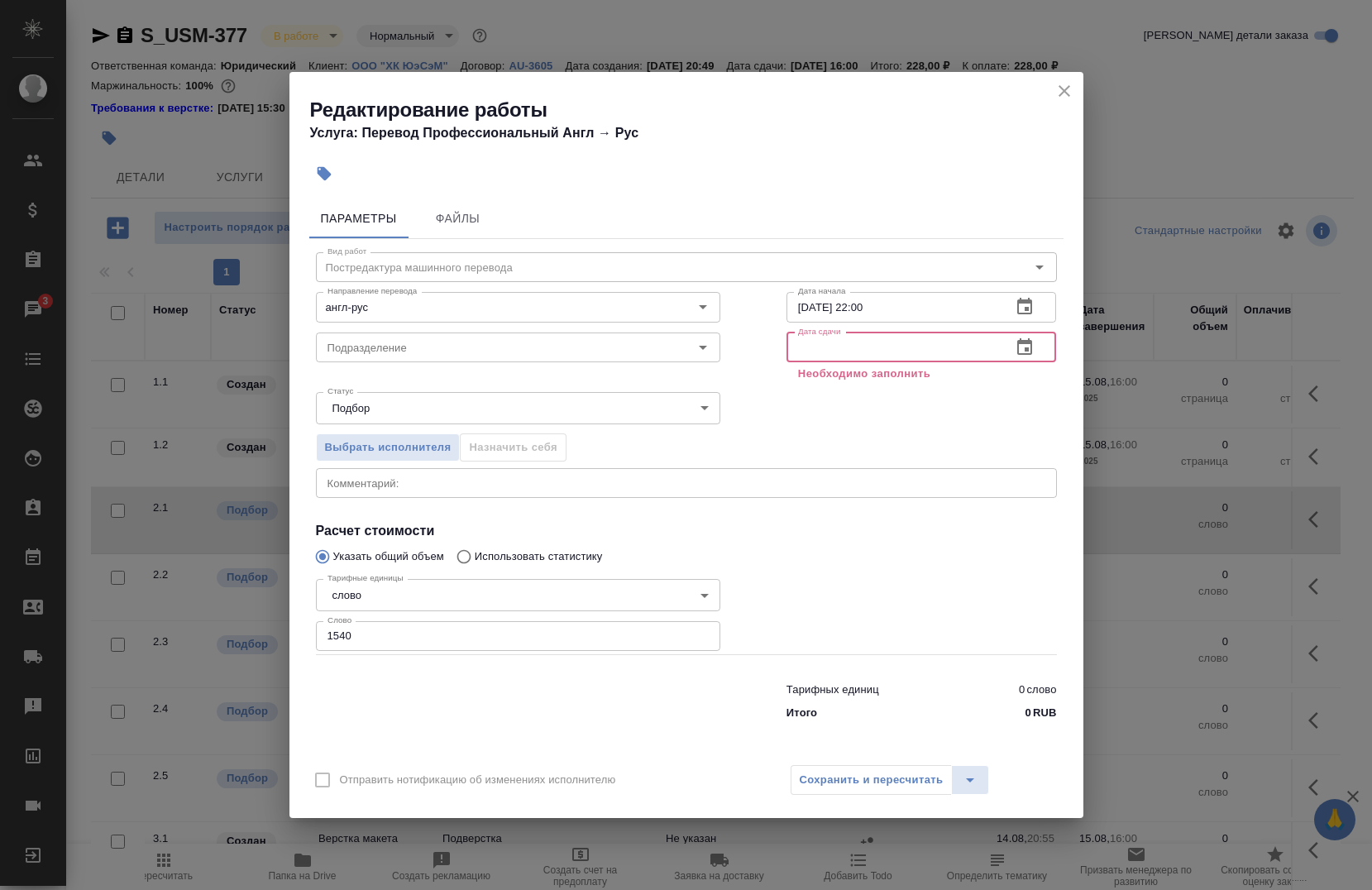
click at [864, 777] on div "Сохранить и пересчитать" at bounding box center [890, 779] width 199 height 30
click at [1063, 94] on icon "close" at bounding box center [1065, 91] width 20 height 20
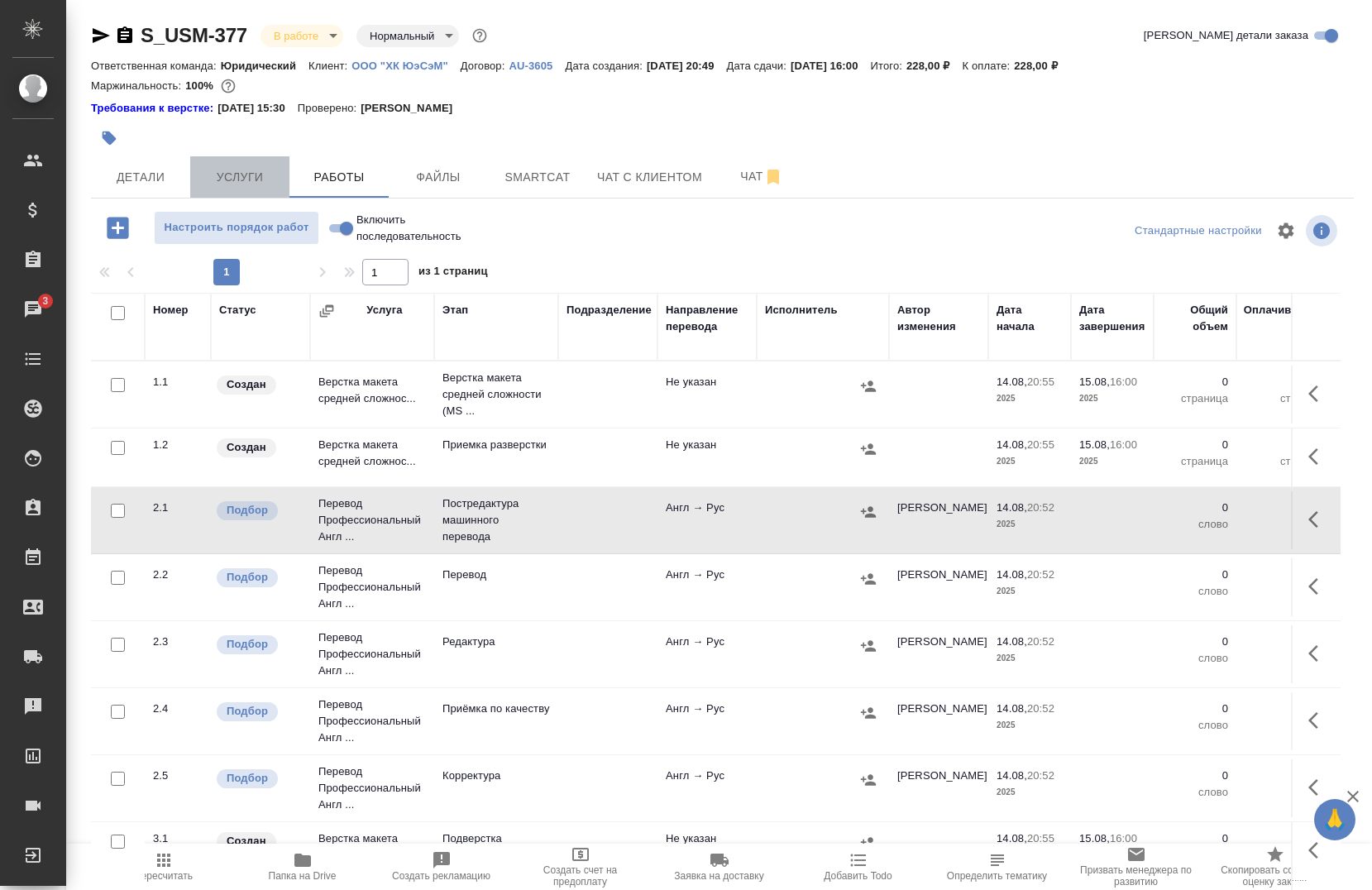
click at [230, 185] on span "Услуги" at bounding box center [240, 177] width 80 height 21
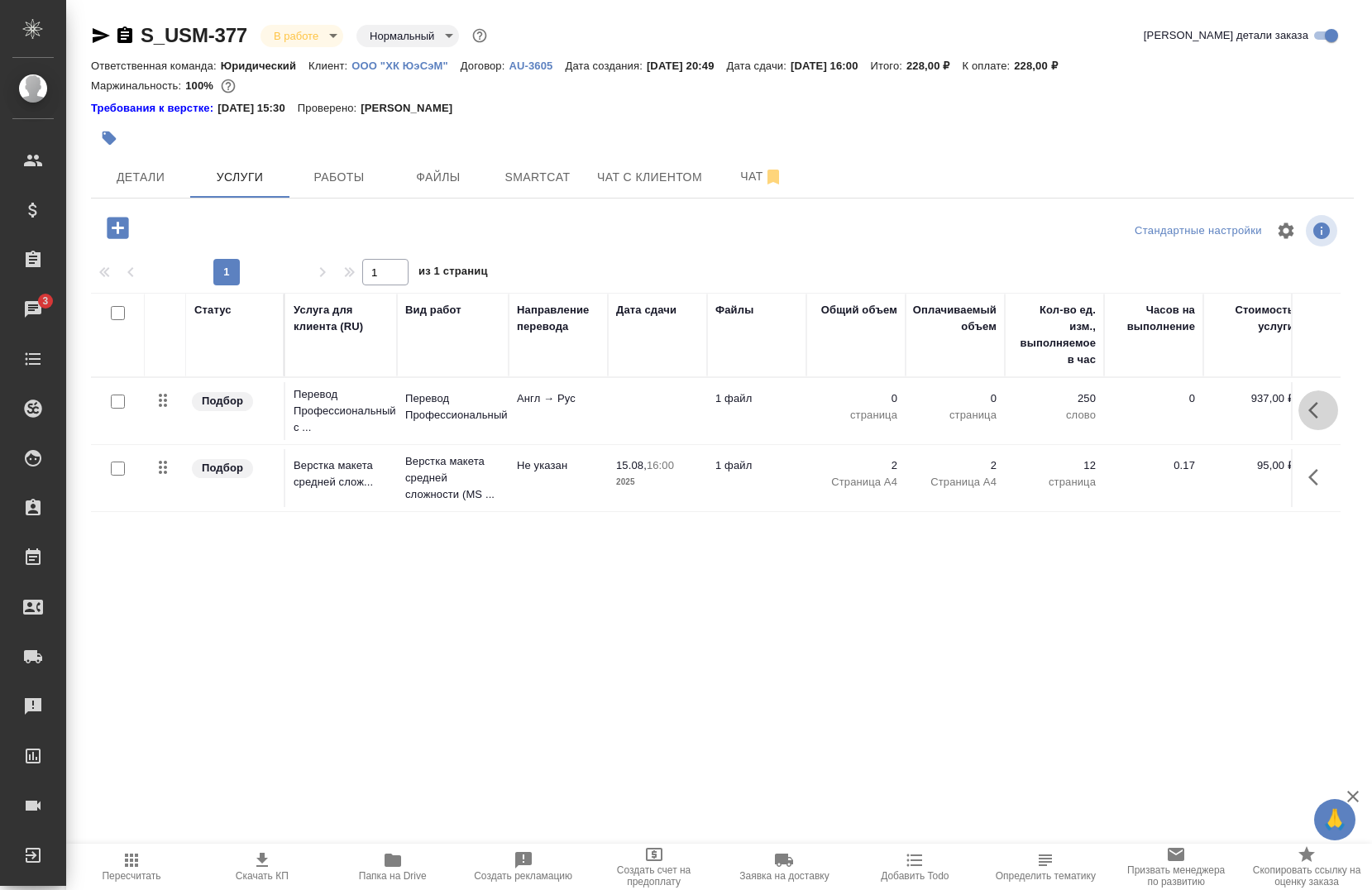
click at [1311, 415] on icon "button" at bounding box center [1318, 411] width 20 height 20
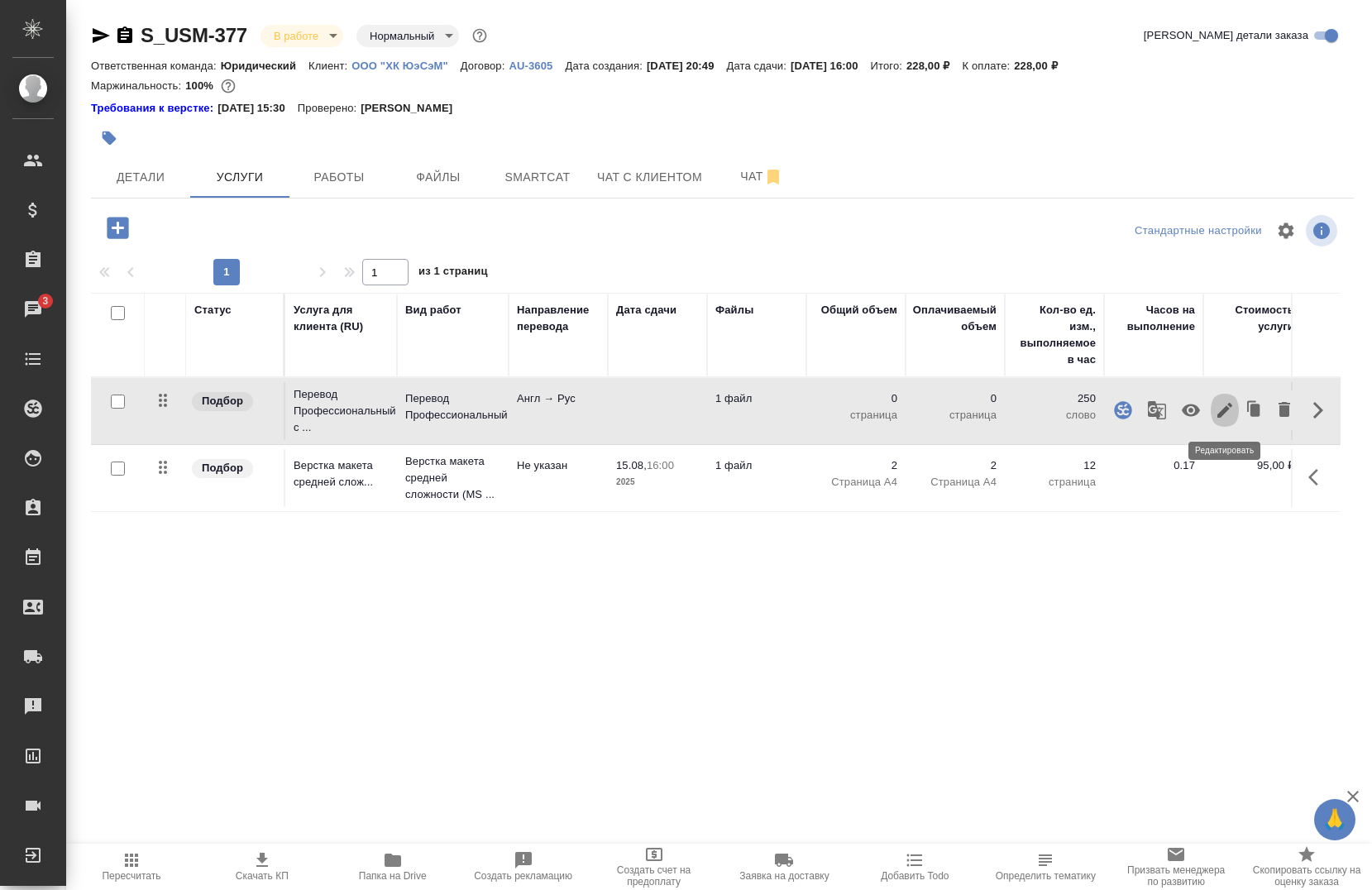
click at [1221, 413] on icon "button" at bounding box center [1225, 410] width 15 height 15
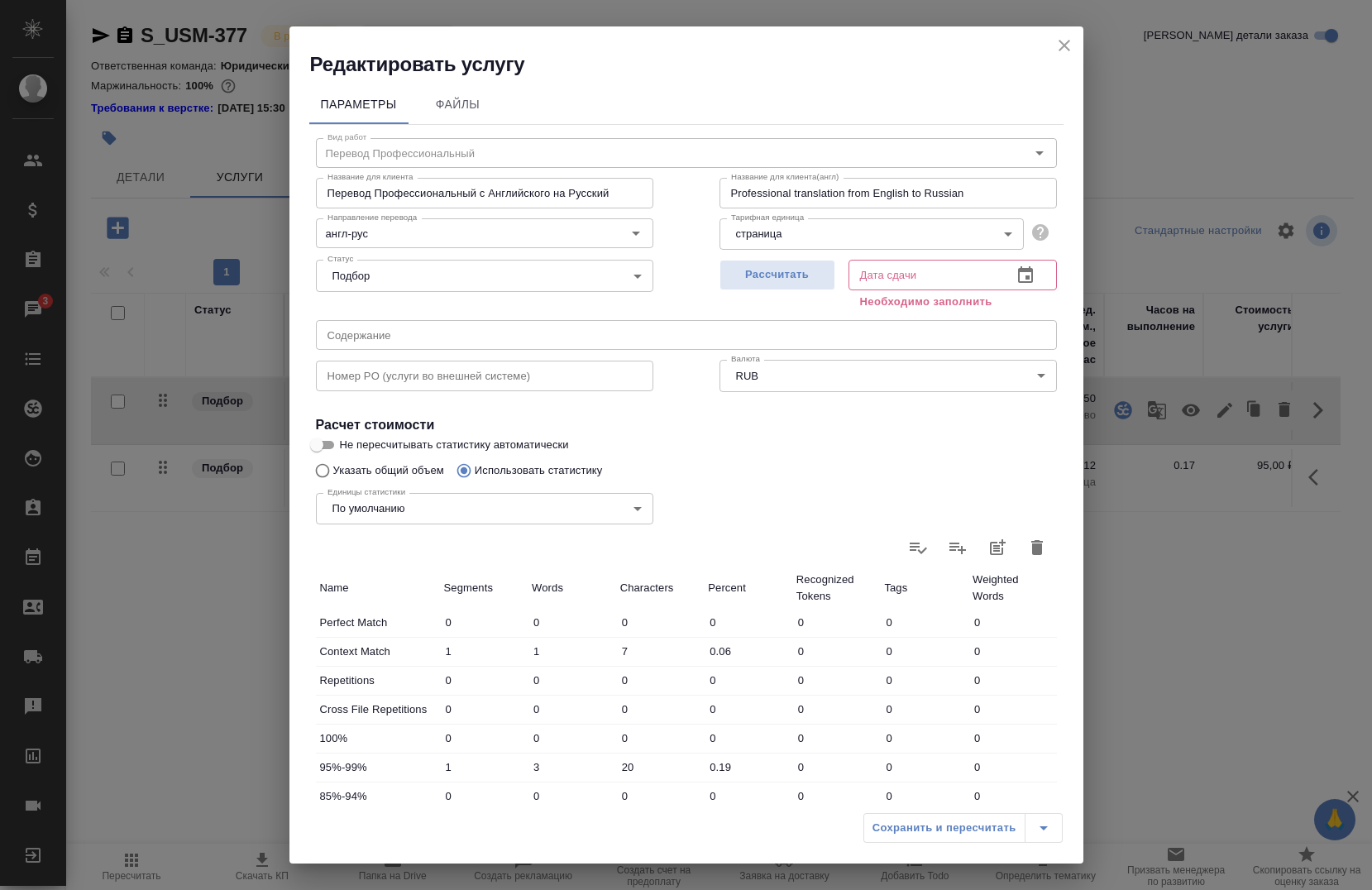
click at [893, 281] on input "text" at bounding box center [924, 274] width 151 height 30
paste input "[DATE] 14:00"
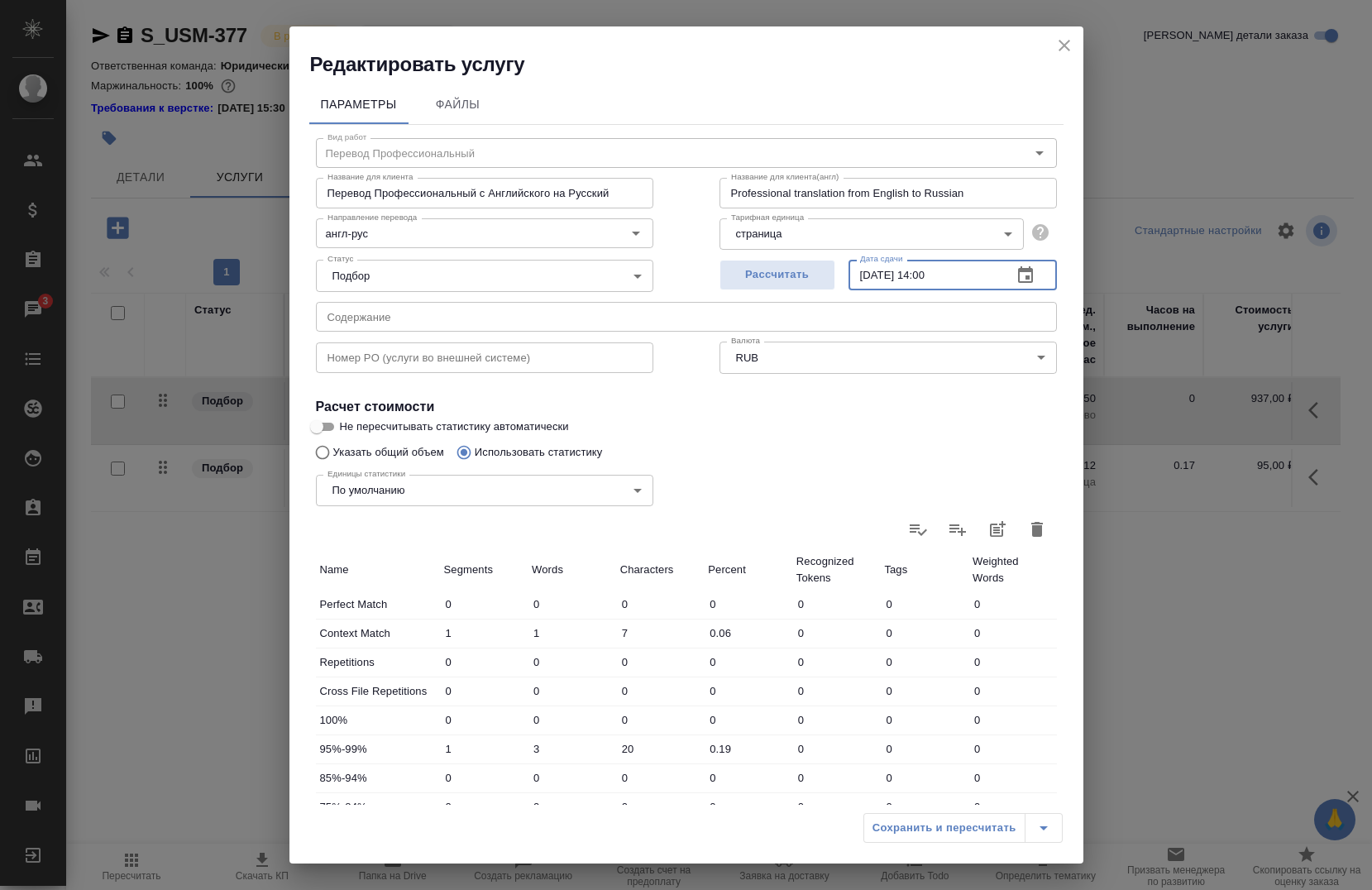
type input "[DATE] 14:00"
click at [1027, 532] on icon "button" at bounding box center [1037, 530] width 20 height 20
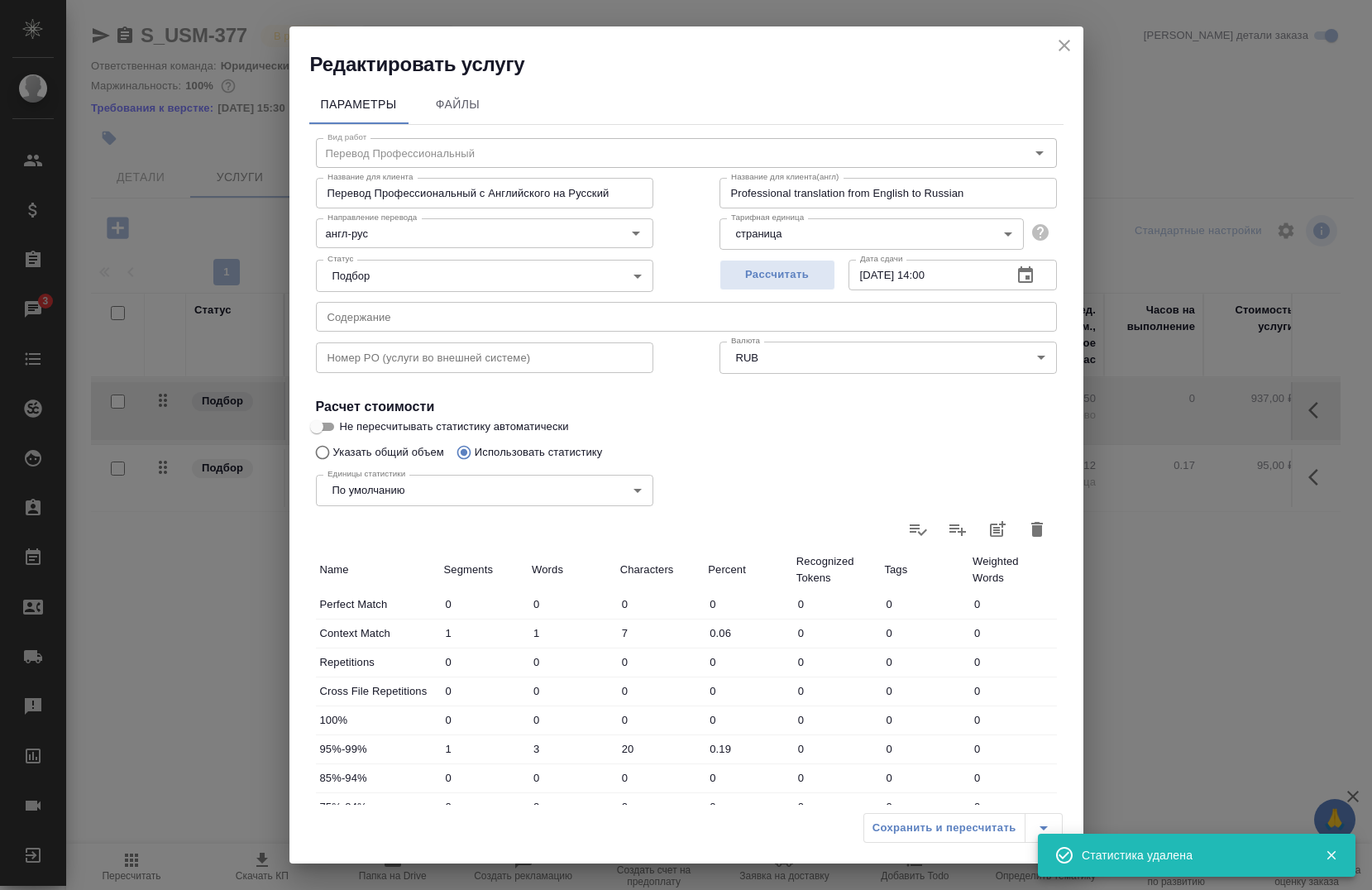
type input "0"
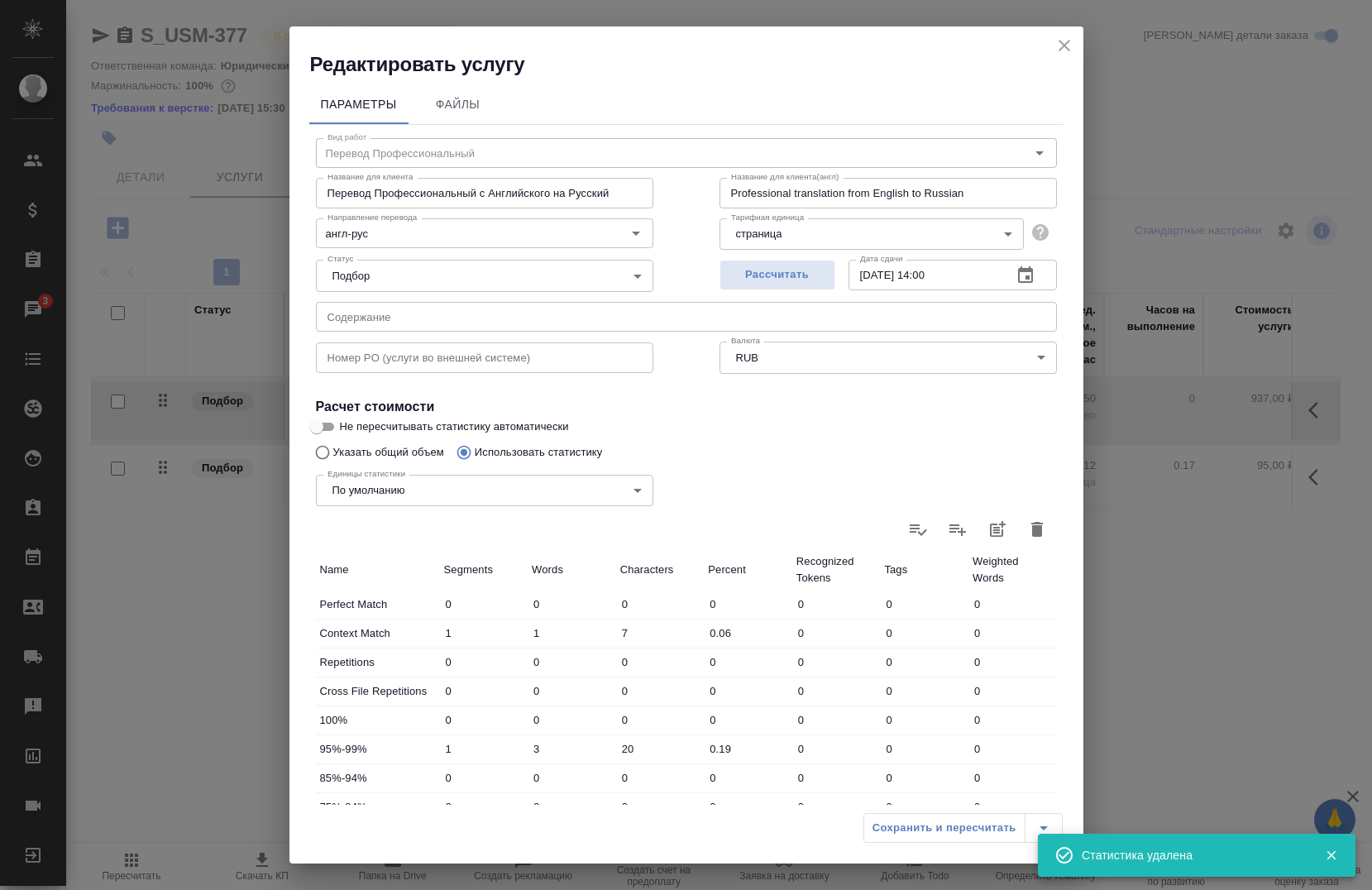
type input "0"
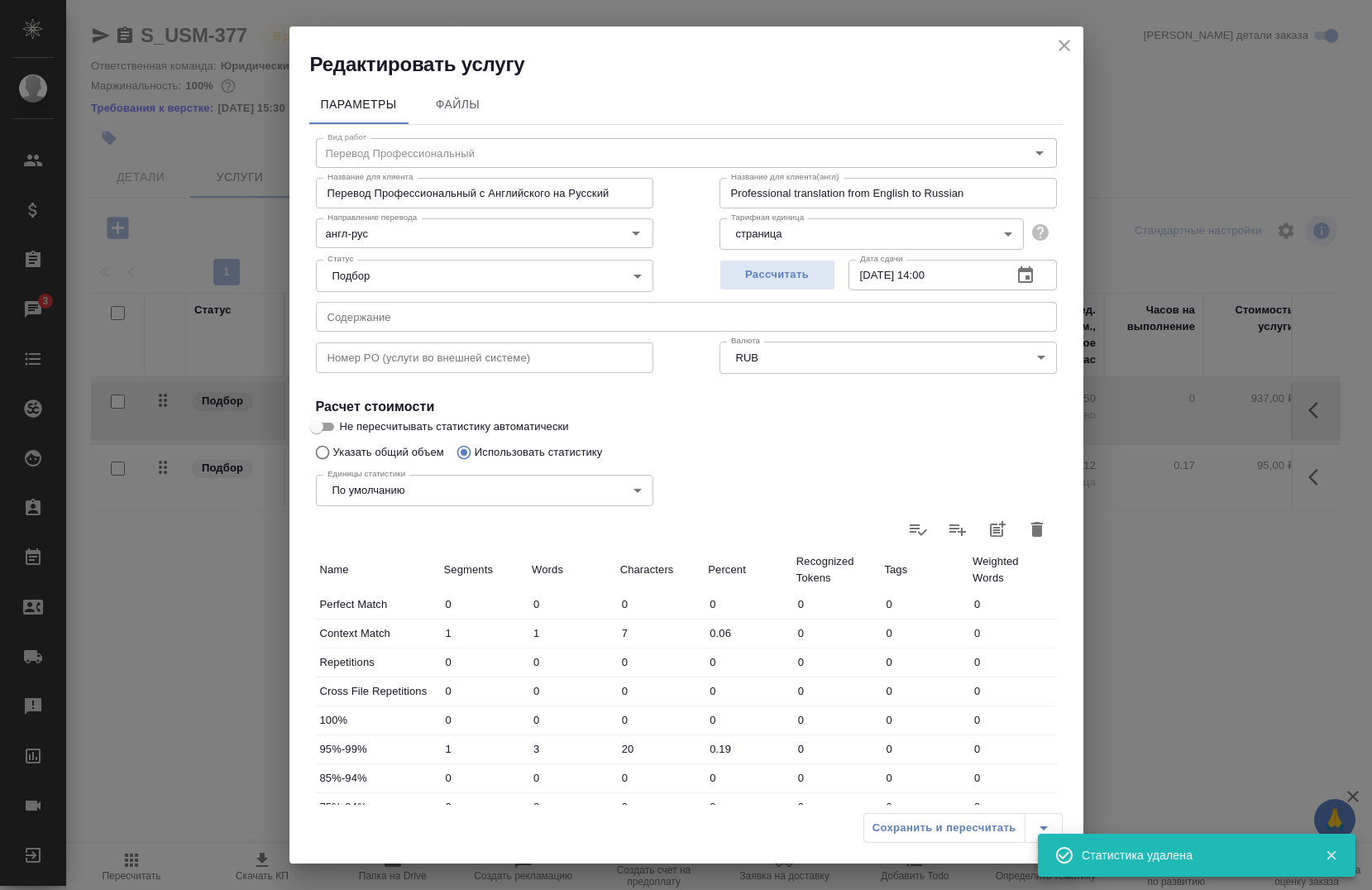
type input "0"
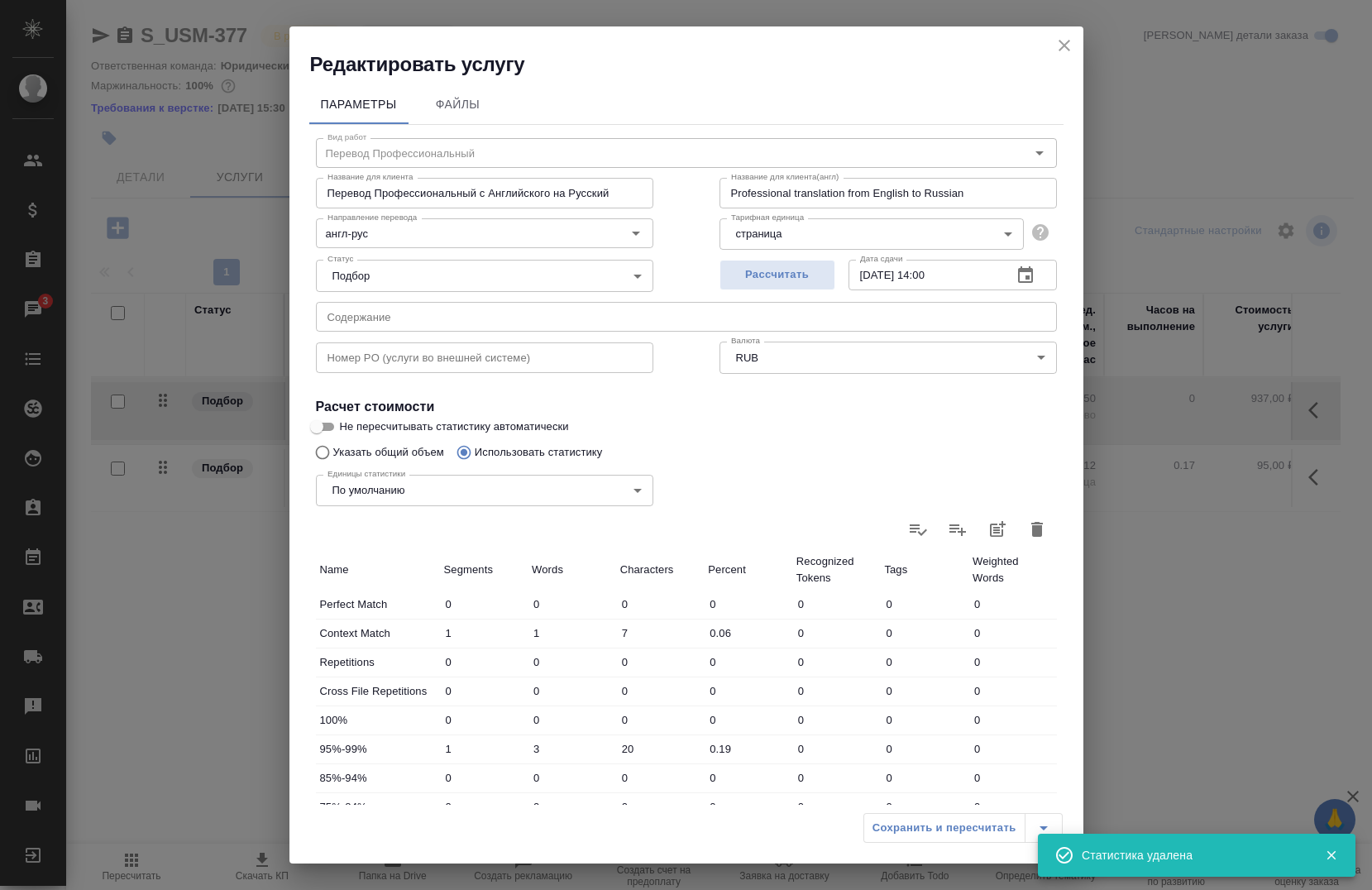
type input "0"
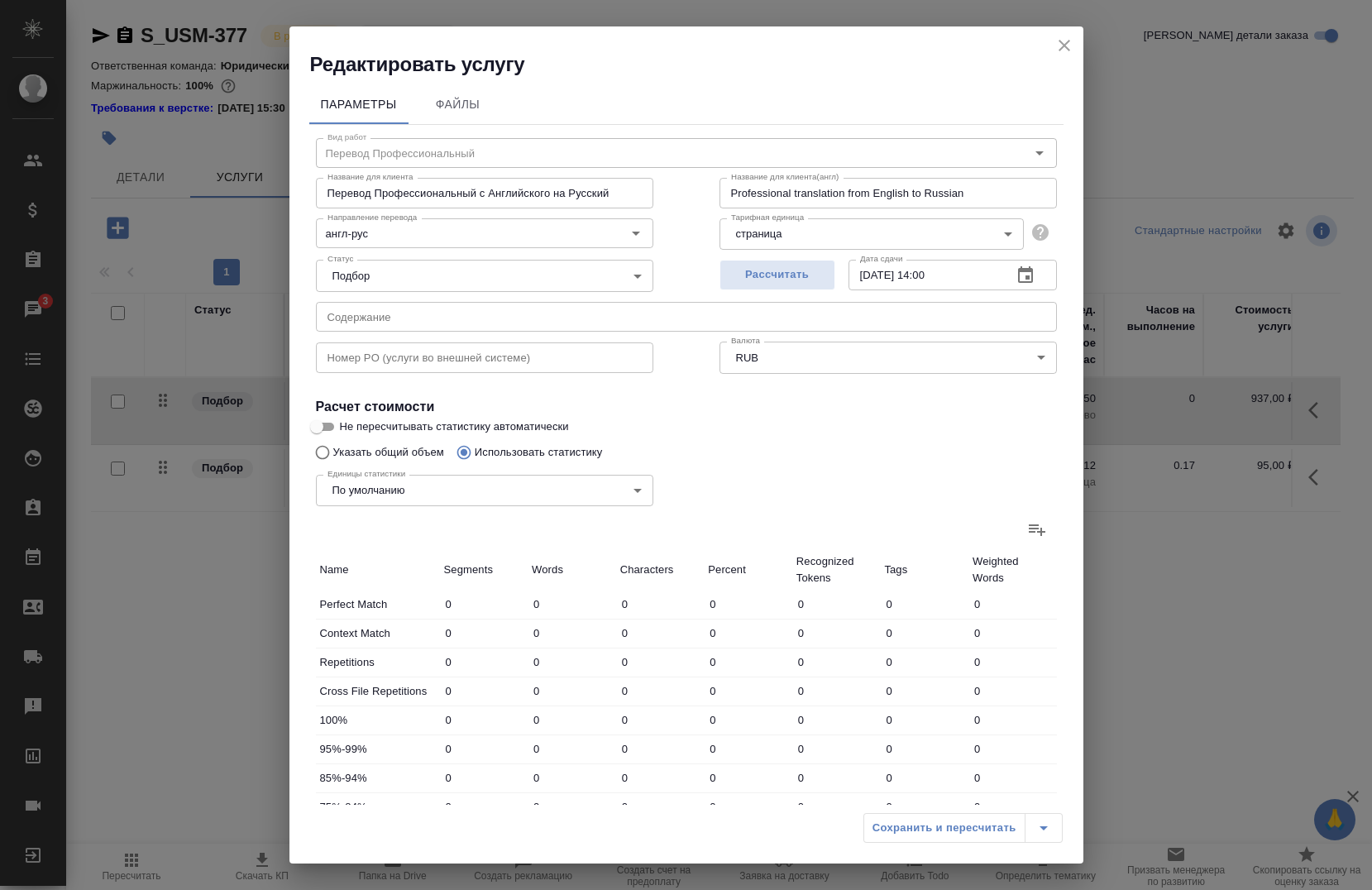
click at [392, 458] on div "Единицы статистики По умолчанию default Единицы статистики" at bounding box center [484, 489] width 403 height 108
click at [376, 452] on div "Единицы статистики По умолчанию default Единицы статистики" at bounding box center [484, 489] width 403 height 108
click at [337, 456] on div "Единицы статистики По умолчанию default Единицы статистики" at bounding box center [484, 489] width 403 height 108
click at [320, 453] on input "Указать общий объем" at bounding box center [319, 452] width 27 height 31
radio input "true"
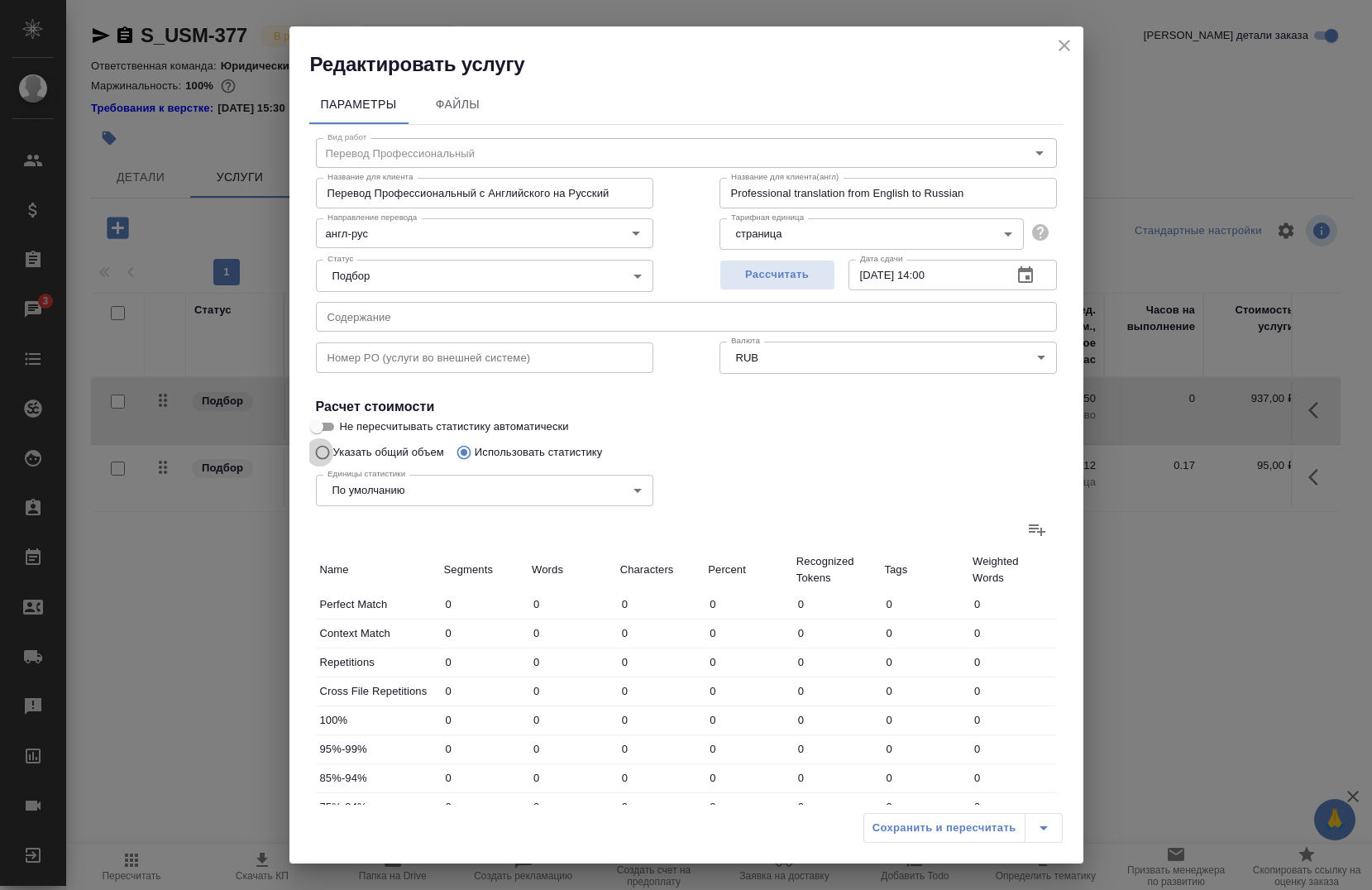
radio input "false"
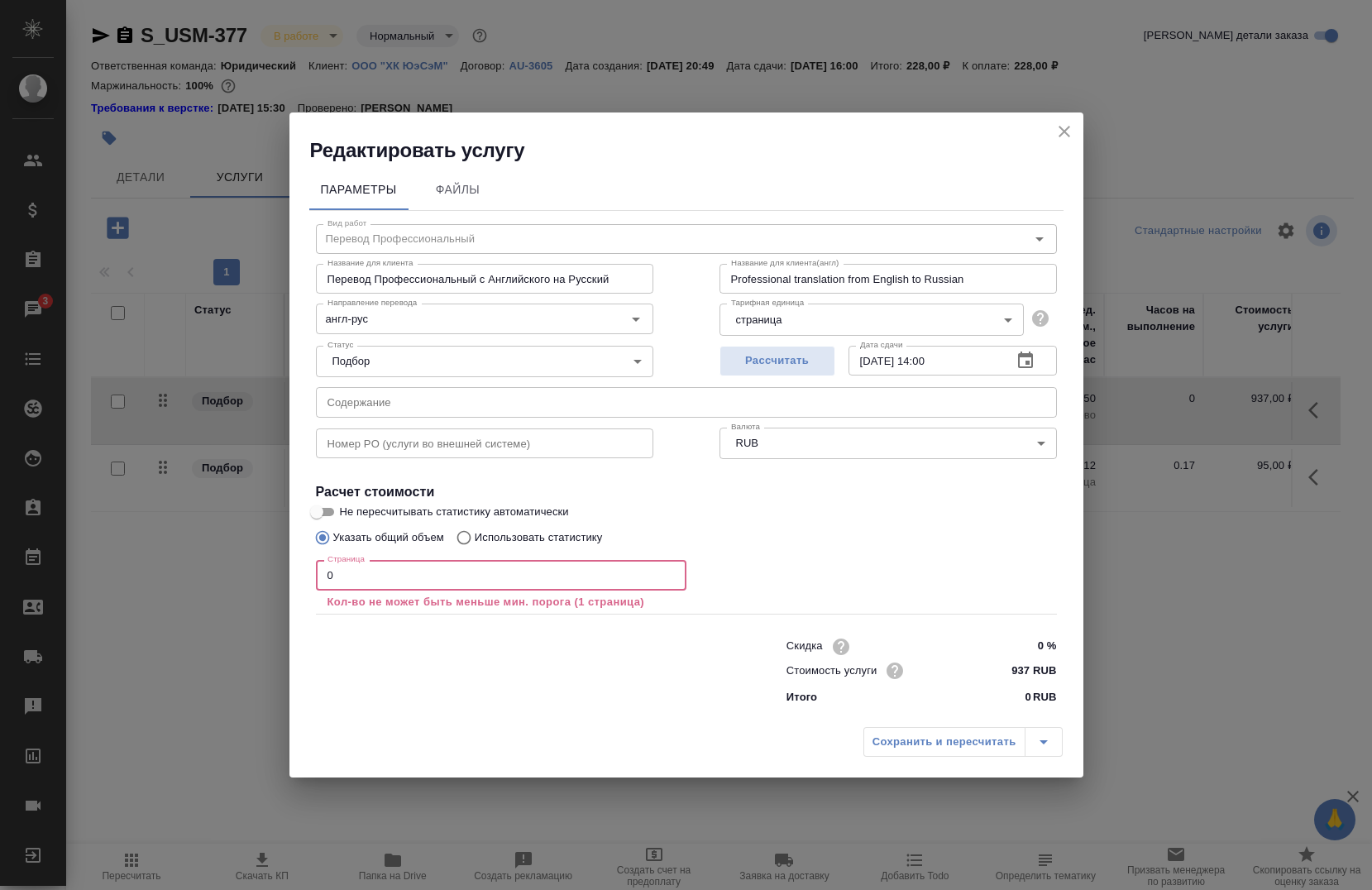
click at [388, 576] on input "0" at bounding box center [500, 574] width 370 height 30
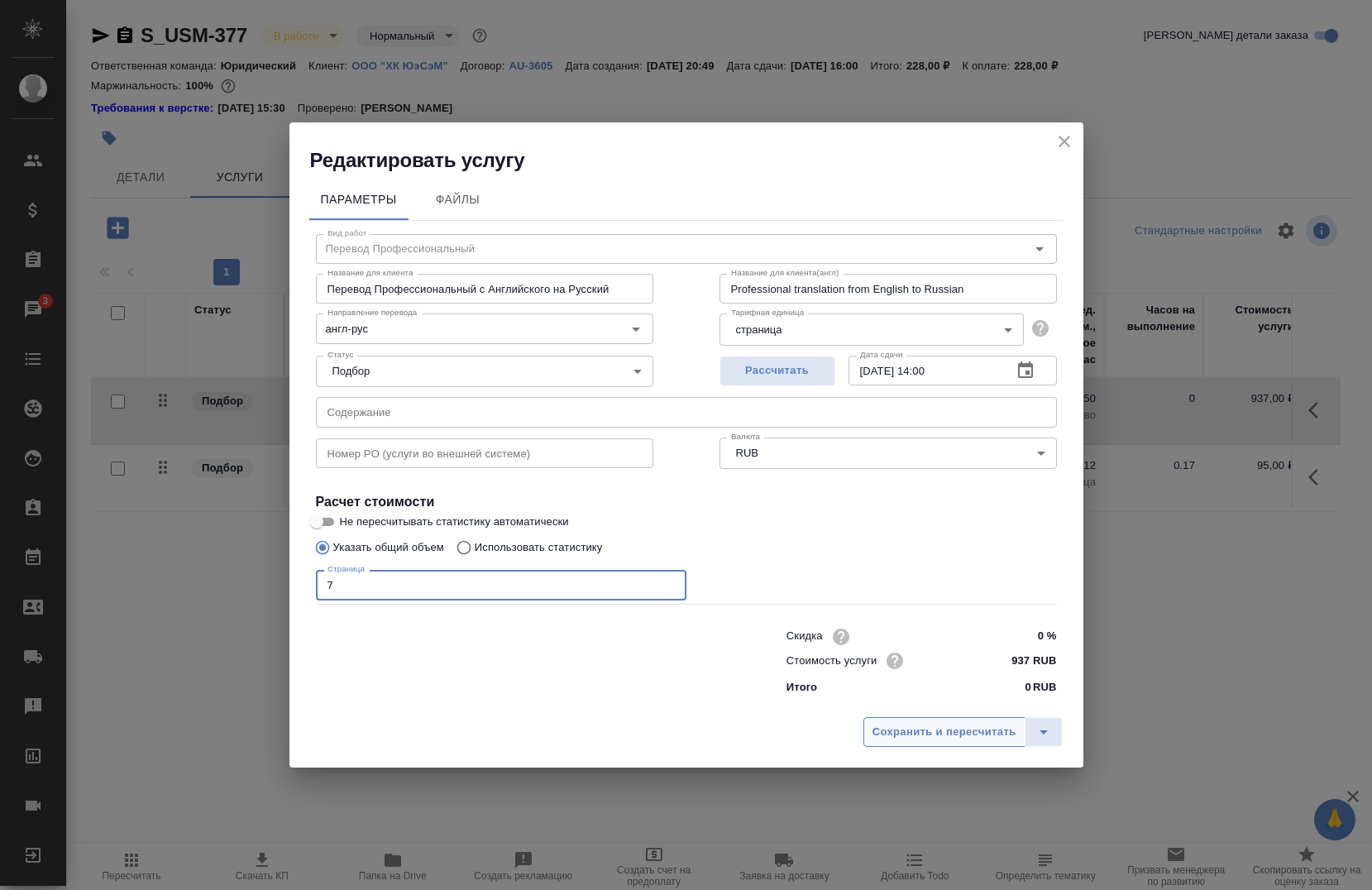
type input "7"
click at [942, 729] on span "Сохранить и пересчитать" at bounding box center [944, 732] width 144 height 19
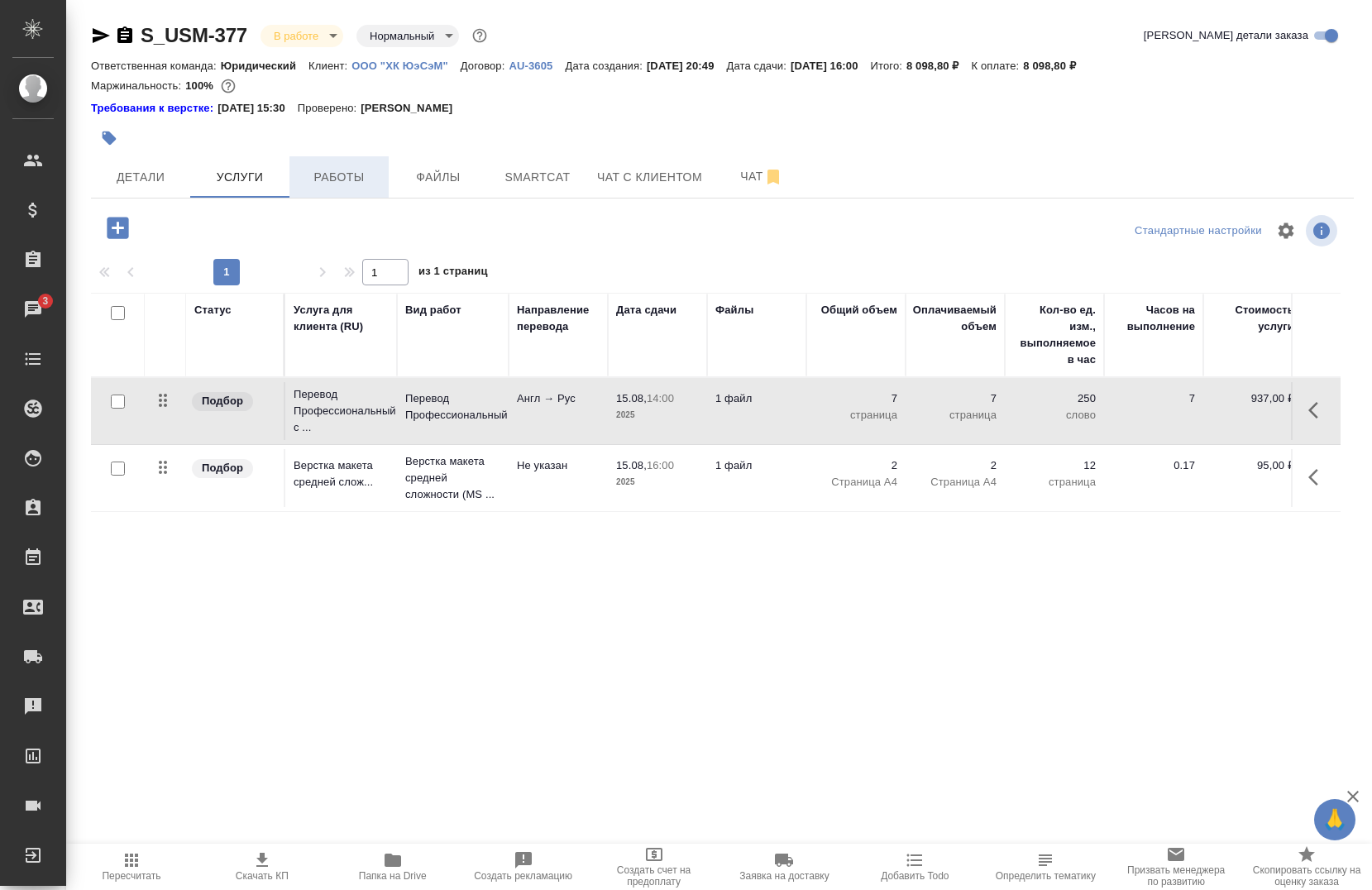
click at [349, 169] on span "Работы" at bounding box center [338, 177] width 80 height 21
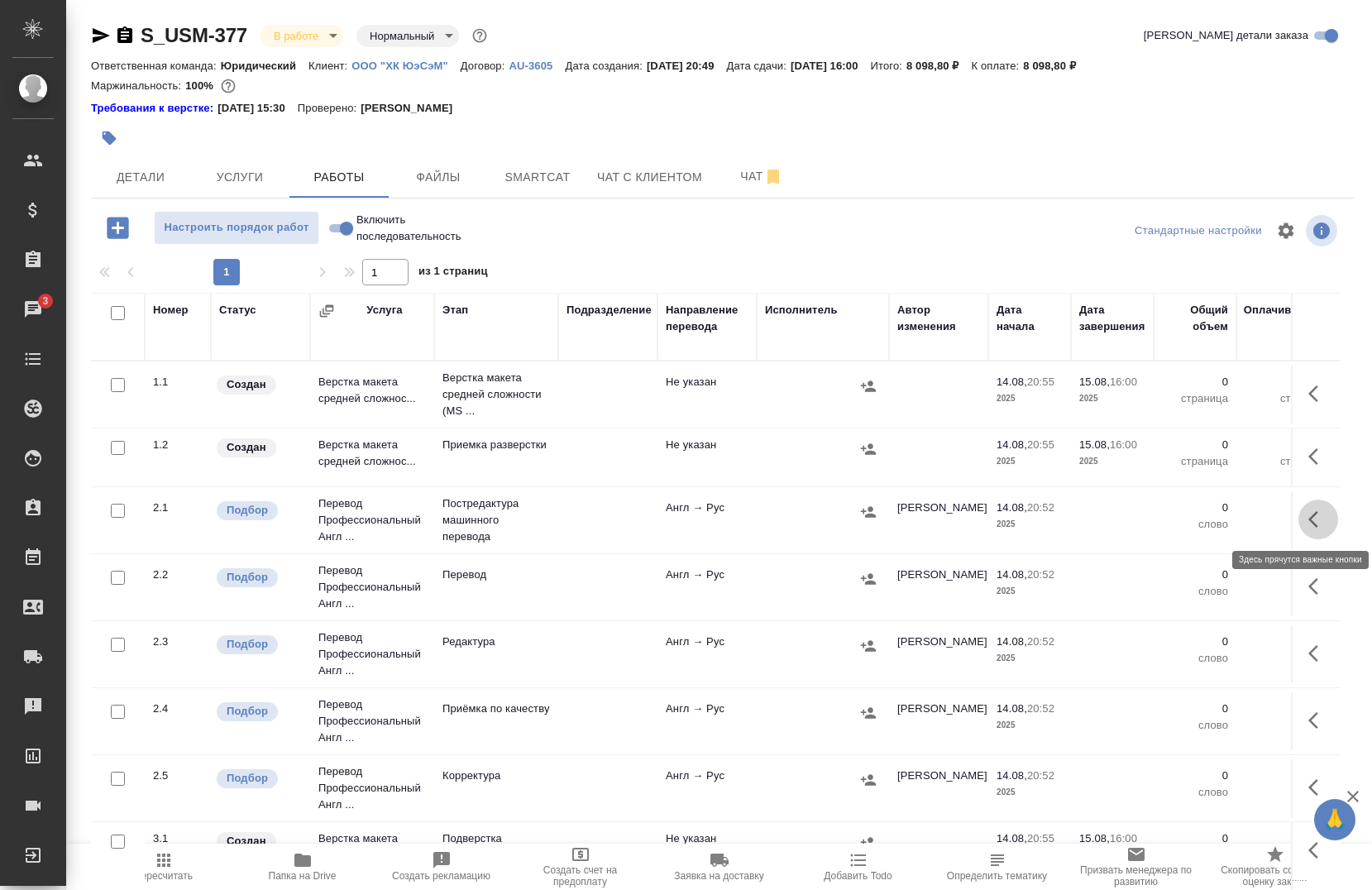
click at [1304, 506] on button "button" at bounding box center [1317, 519] width 39 height 39
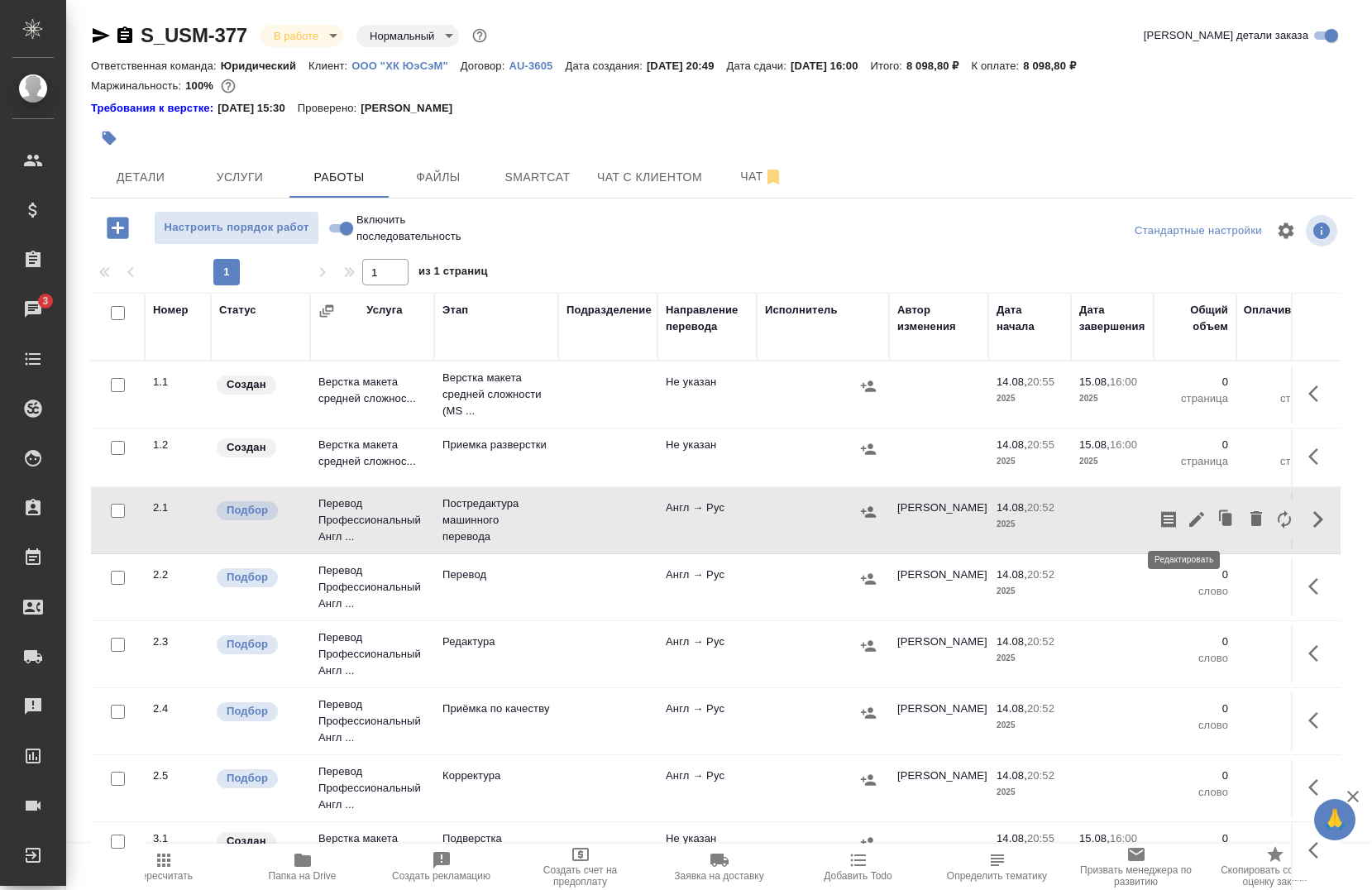
click at [1186, 528] on icon "button" at bounding box center [1196, 520] width 20 height 20
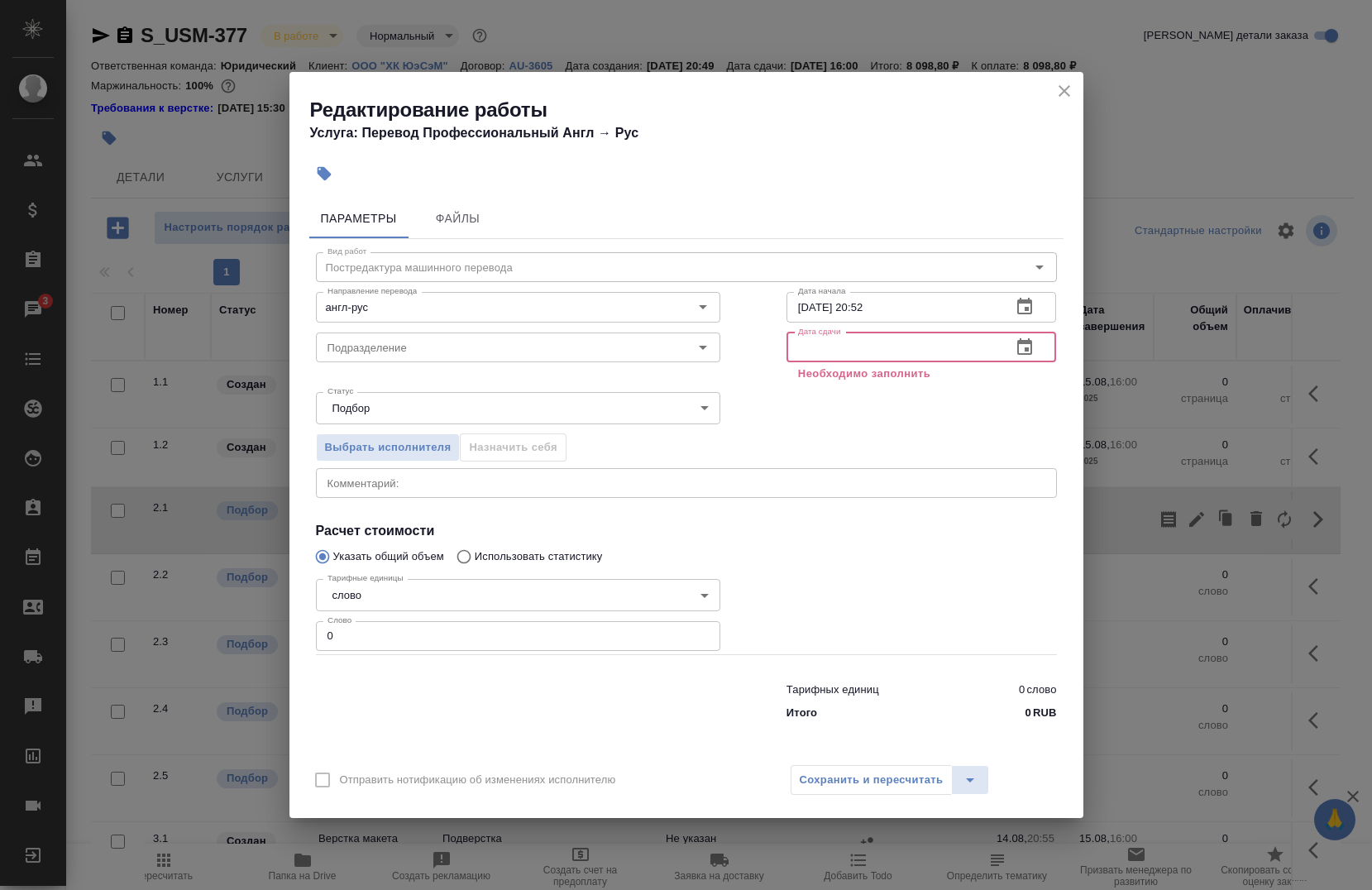
click at [928, 349] on input "text" at bounding box center [893, 347] width 212 height 30
paste input "[DATE] 14:00"
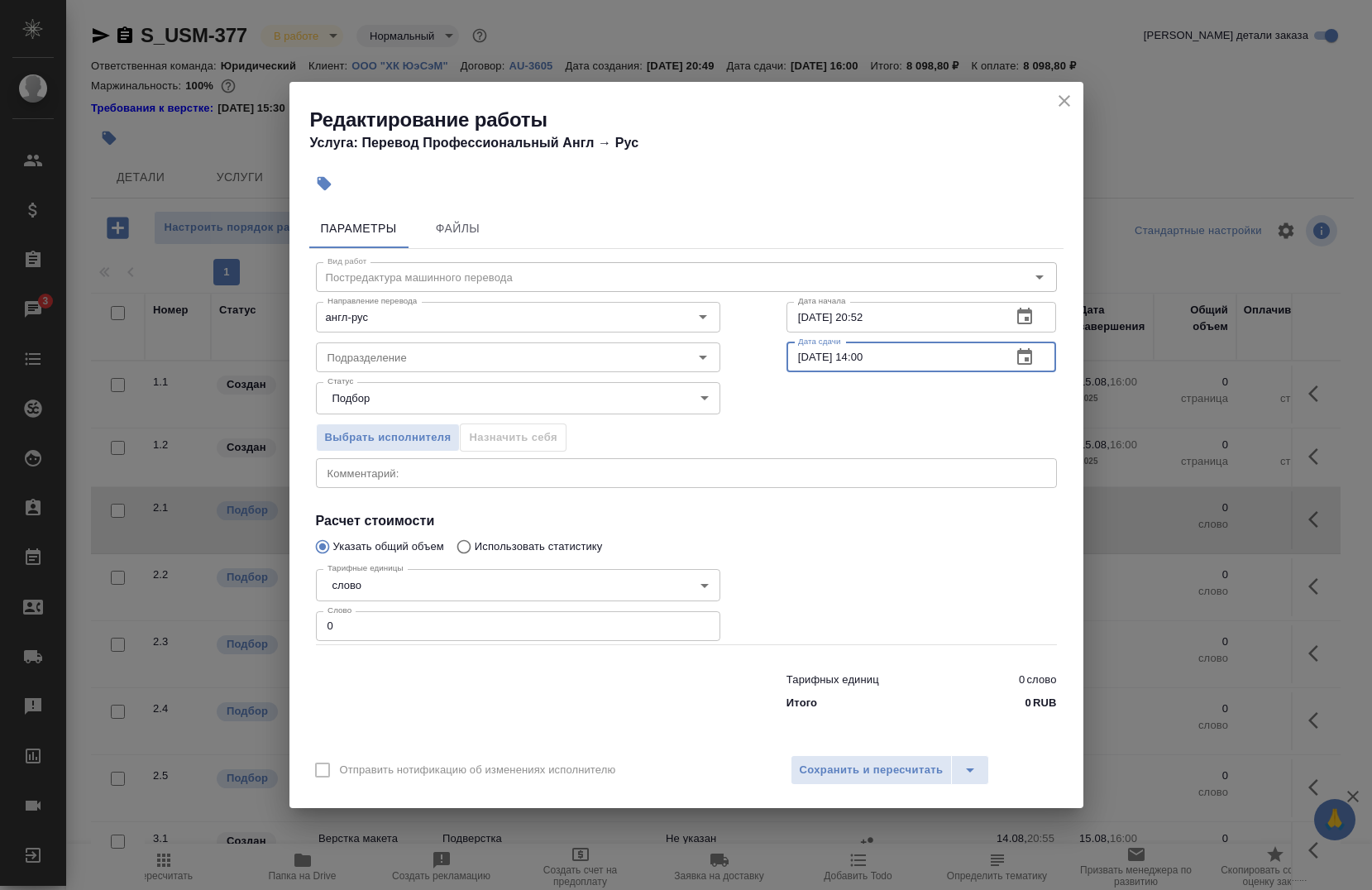
type input "[DATE] 14:00"
click at [556, 616] on input "0" at bounding box center [518, 626] width 404 height 30
type input "5"
type input "1540"
click at [456, 467] on textarea at bounding box center [686, 474] width 718 height 13
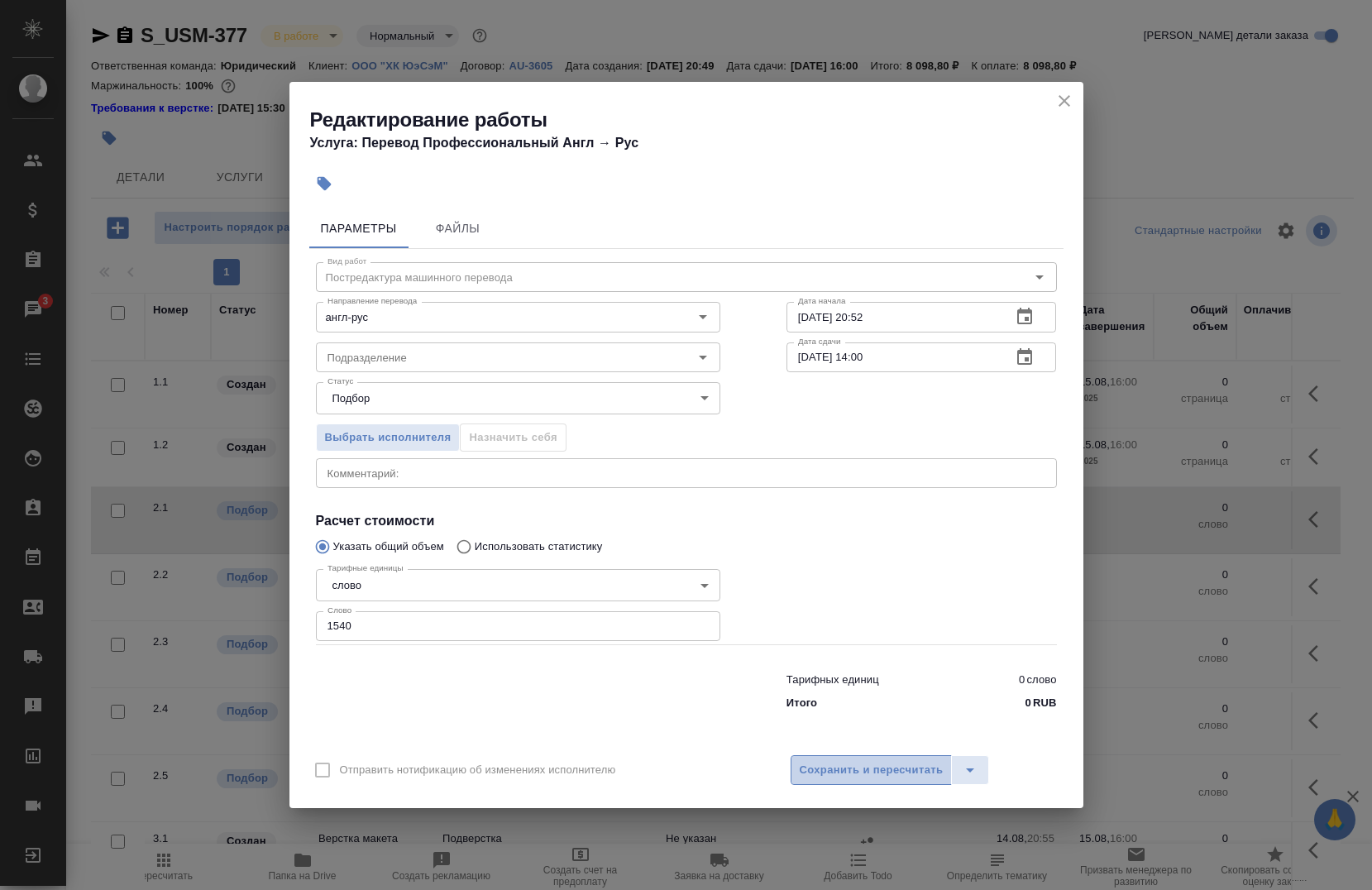
click at [850, 768] on span "Сохранить и пересчитать" at bounding box center [871, 770] width 144 height 19
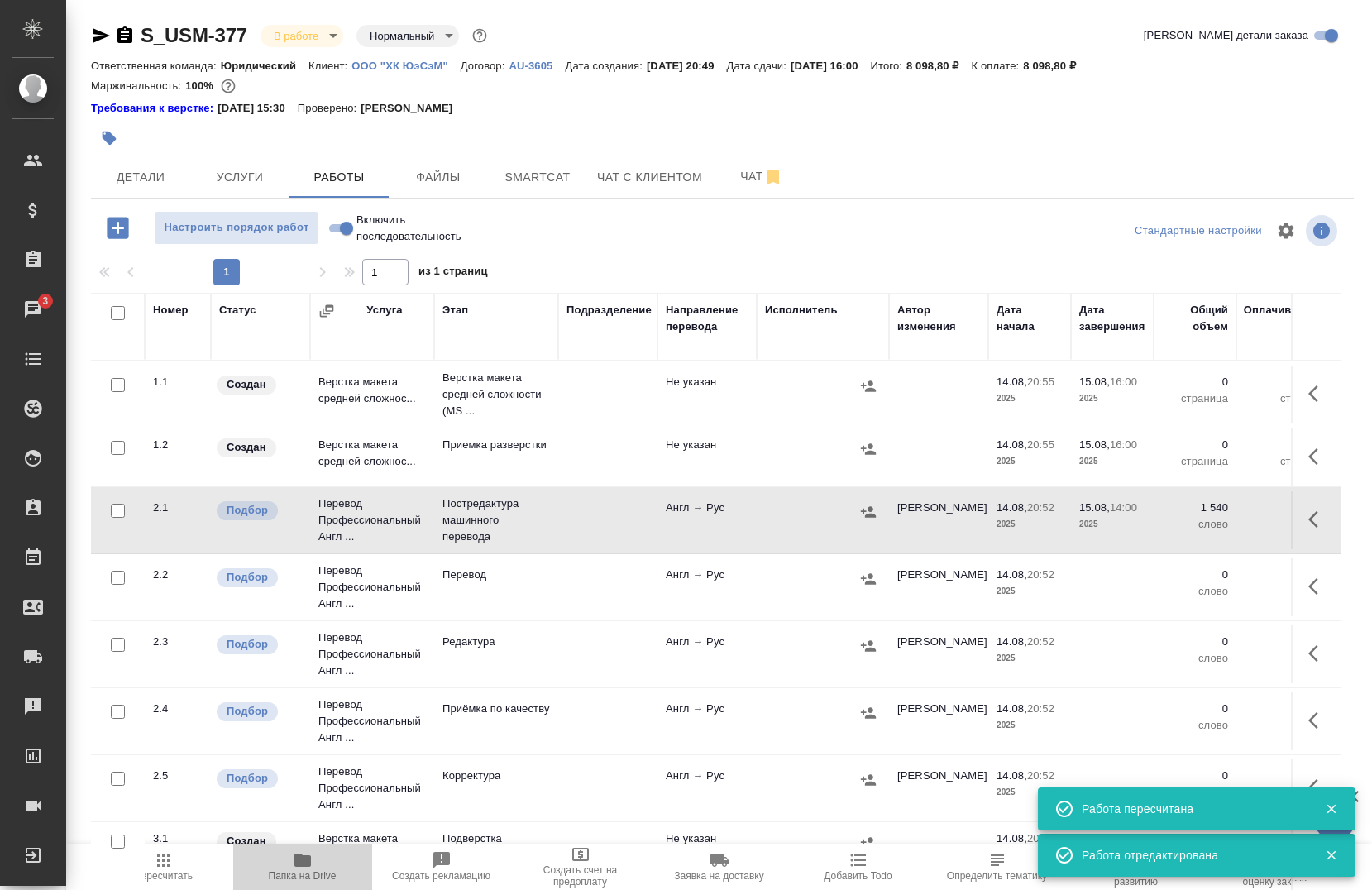
click at [315, 868] on span "Папка на Drive" at bounding box center [303, 865] width 119 height 31
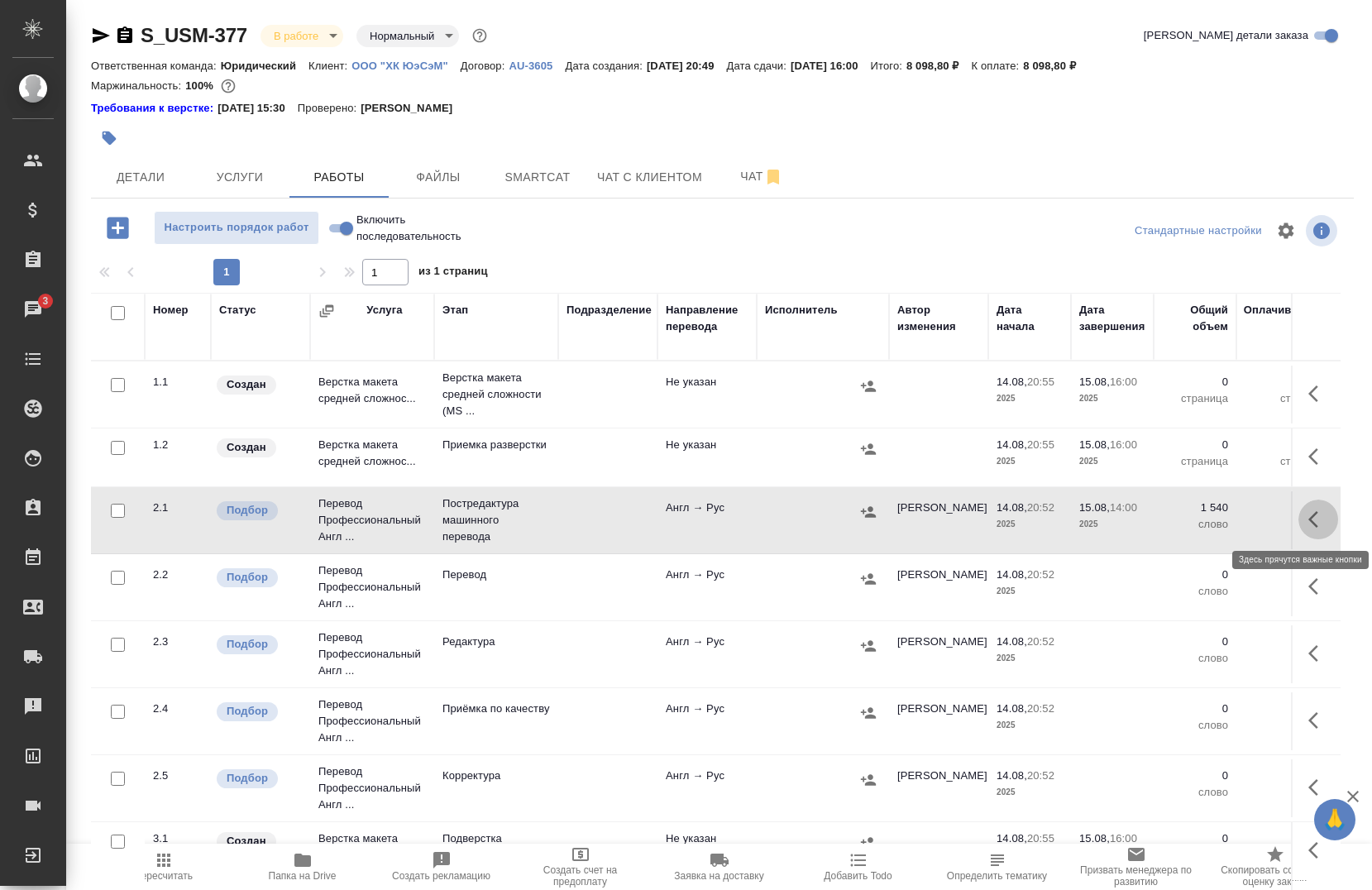
click at [1314, 514] on icon "button" at bounding box center [1318, 520] width 20 height 20
click at [1188, 527] on icon "button" at bounding box center [1196, 520] width 20 height 20
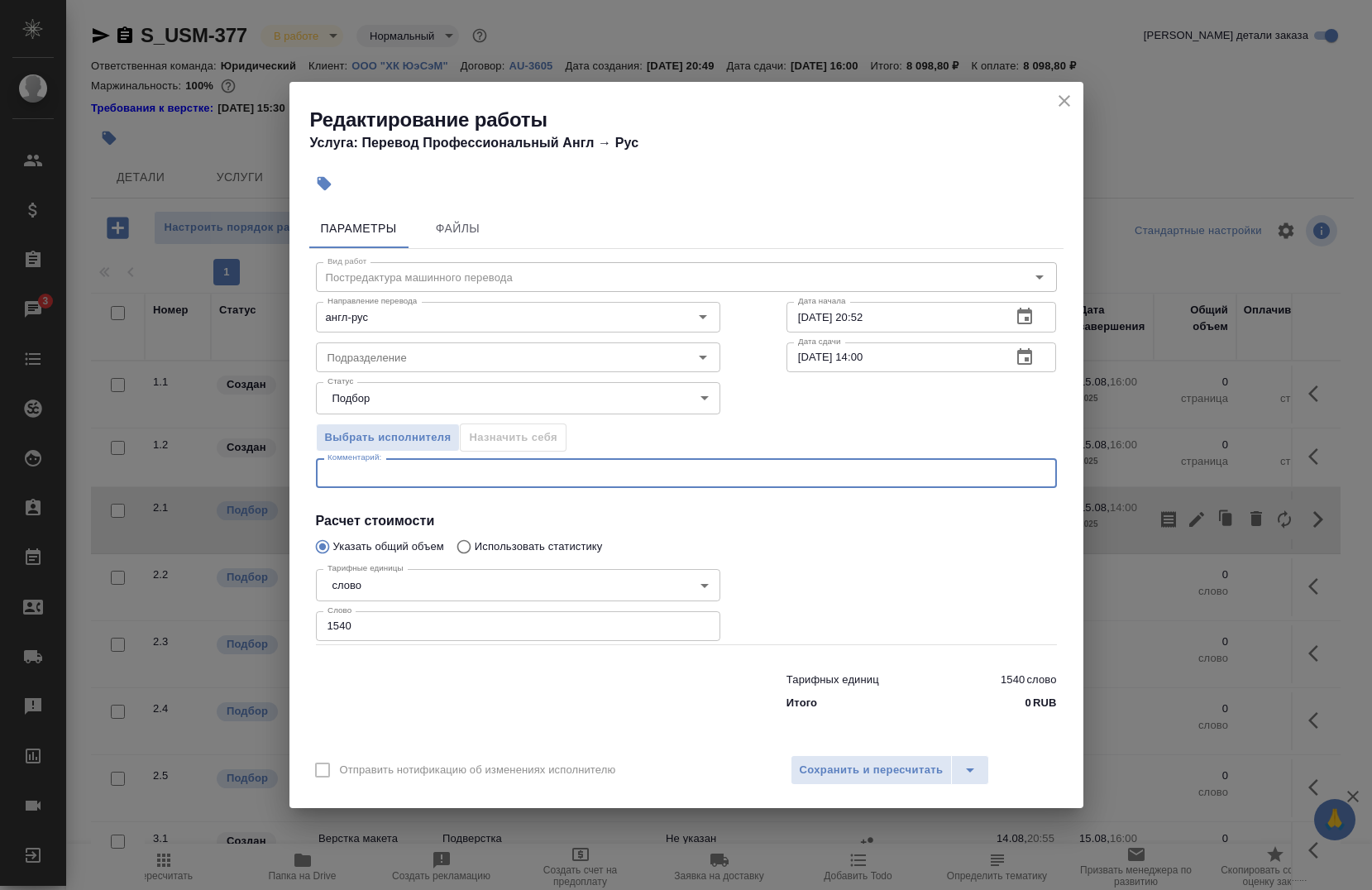
click at [628, 478] on textarea at bounding box center [686, 474] width 718 height 13
type textarea "c"
paste textarea "[URL][DOMAIN_NAME]"
type textarea "[URL][DOMAIN_NAME]"
click at [858, 772] on span "Сохранить и пересчитать" at bounding box center [871, 770] width 144 height 19
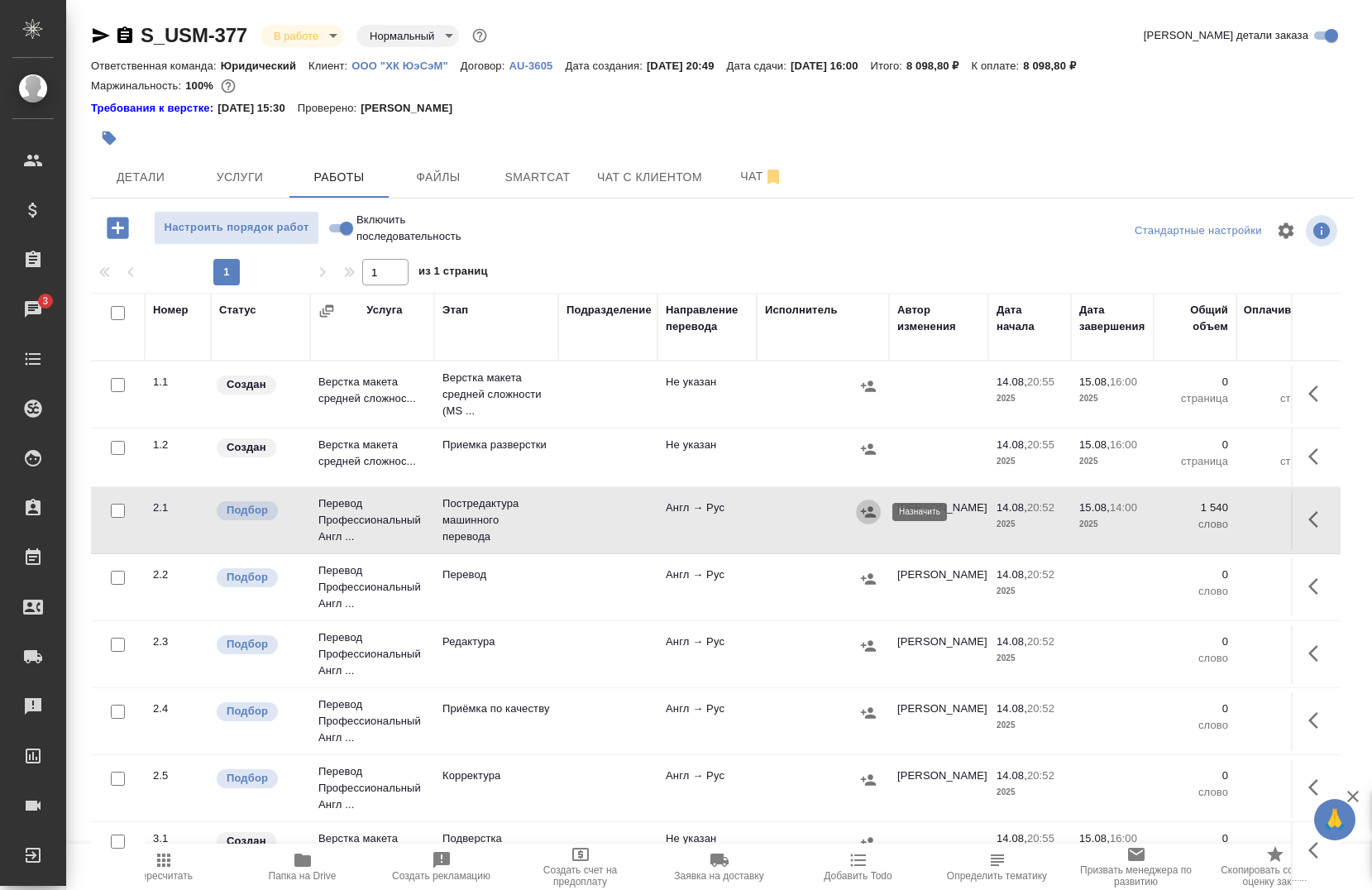
click at [866, 518] on icon "button" at bounding box center [868, 512] width 16 height 16
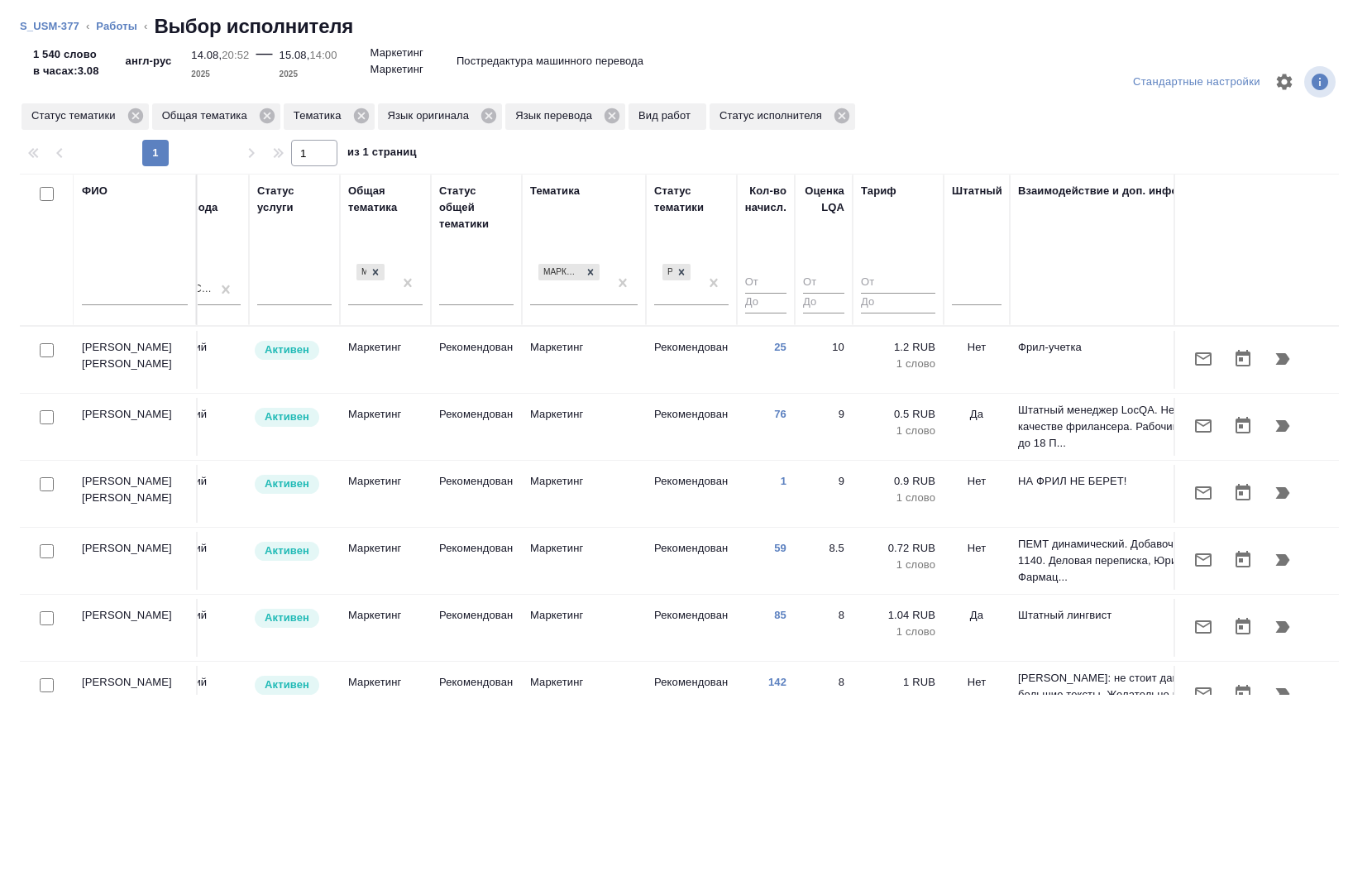
scroll to position [0, 970]
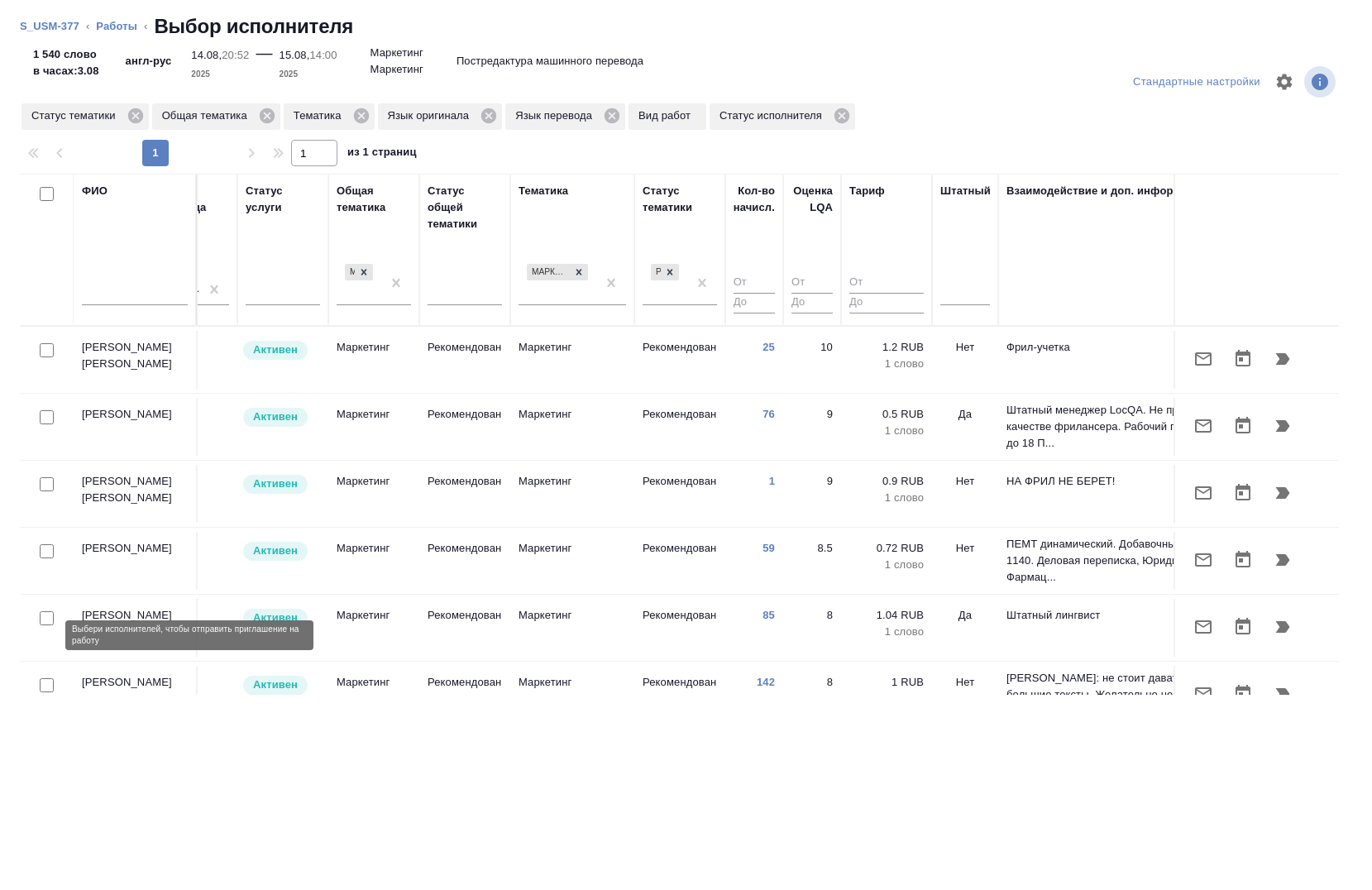
click at [43, 626] on input "checkbox" at bounding box center [46, 617] width 14 height 14
checkbox input "true"
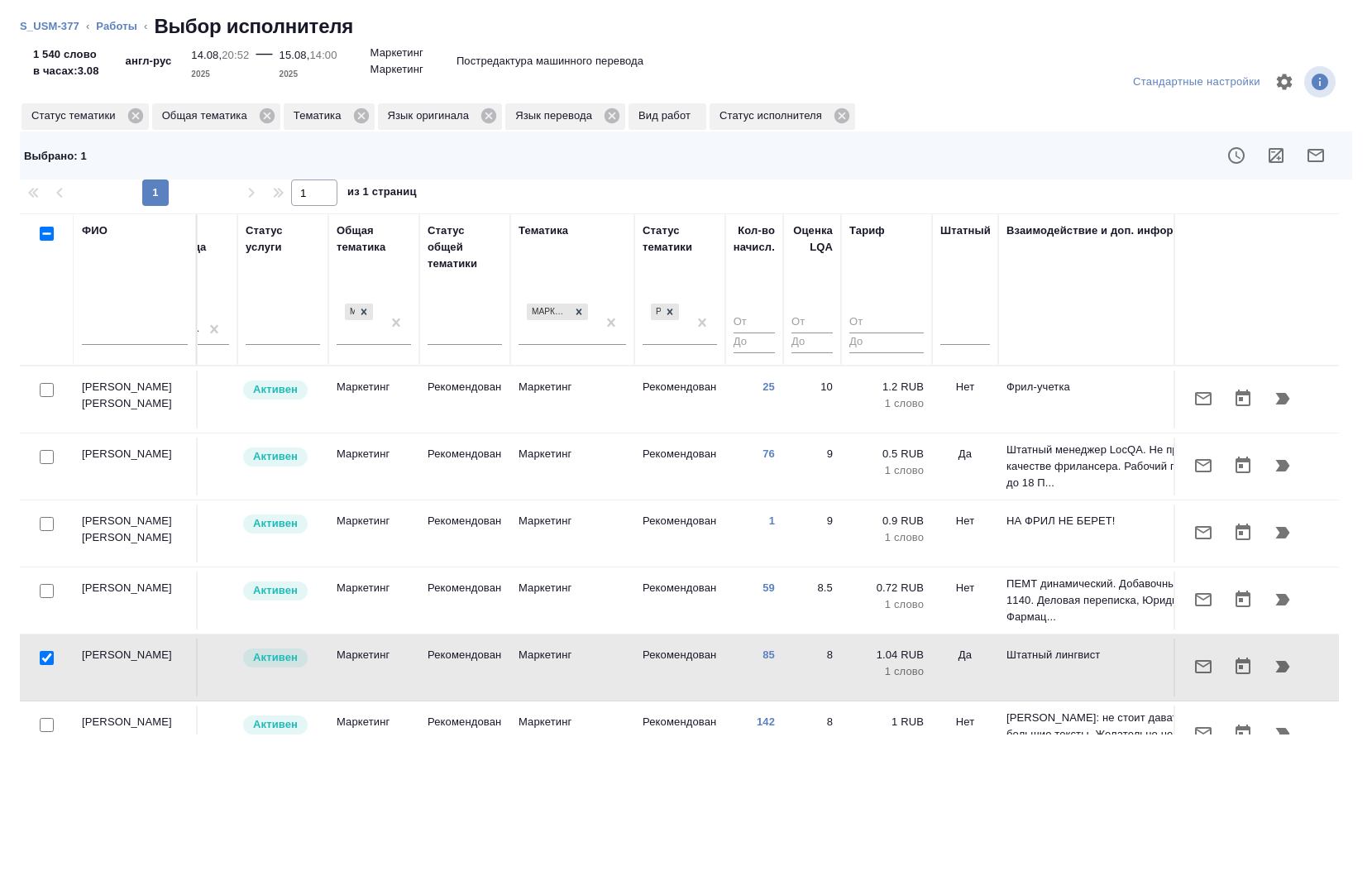
click at [43, 428] on td at bounding box center [47, 399] width 54 height 58
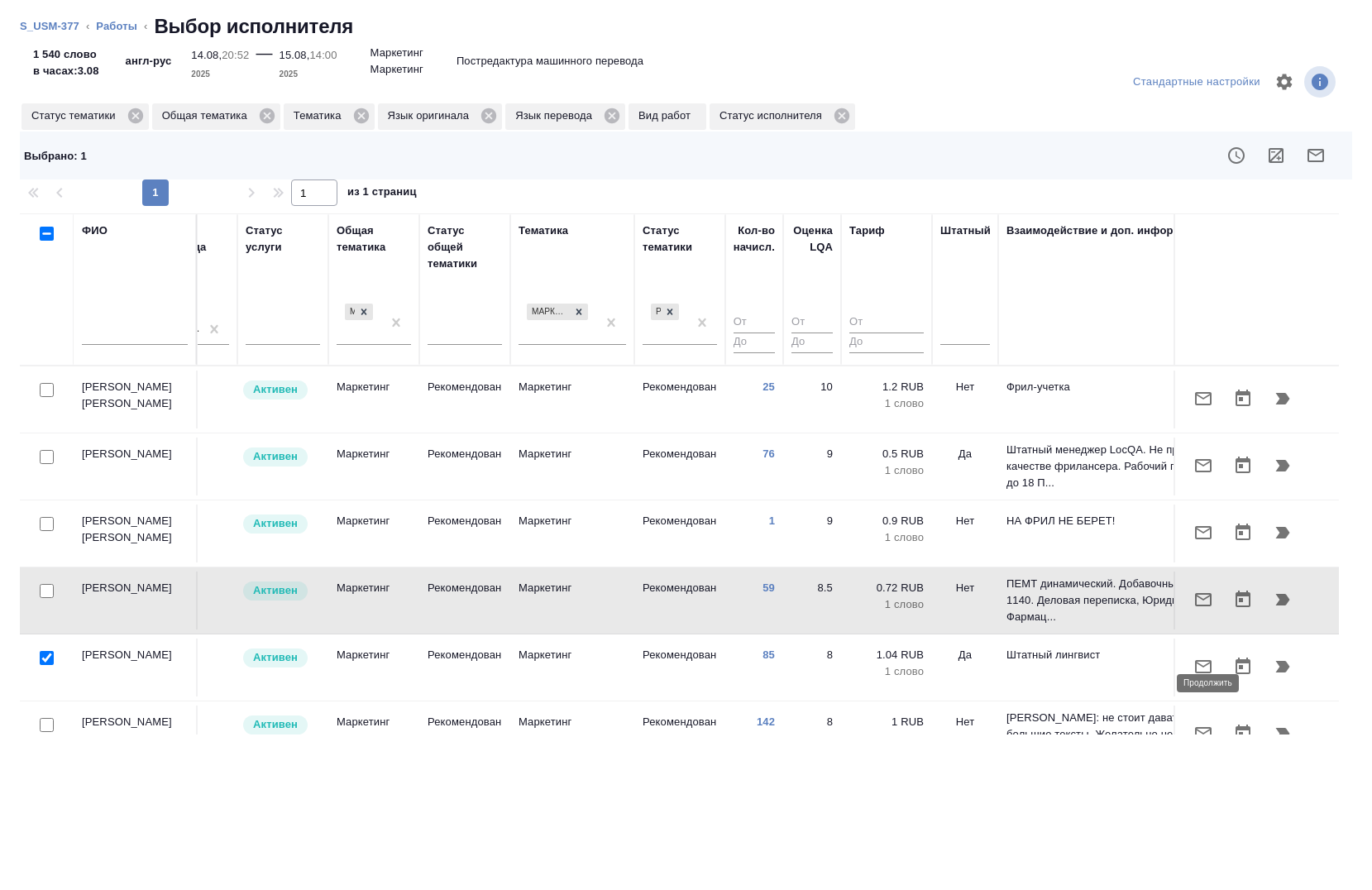
click at [1276, 672] on icon "button" at bounding box center [1282, 666] width 14 height 12
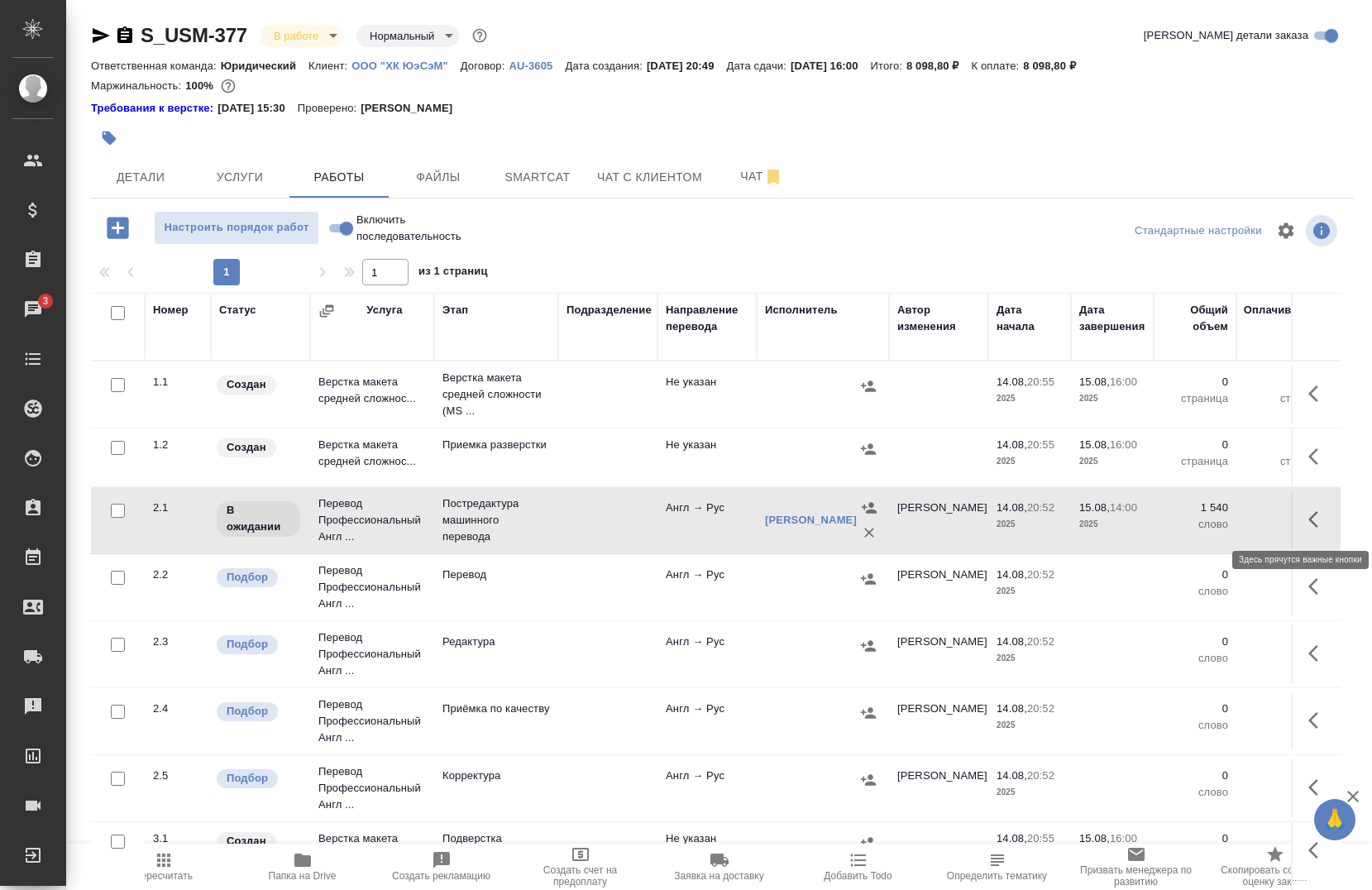
click at [1298, 521] on button "button" at bounding box center [1317, 519] width 39 height 39
click at [1186, 523] on icon "button" at bounding box center [1196, 520] width 20 height 20
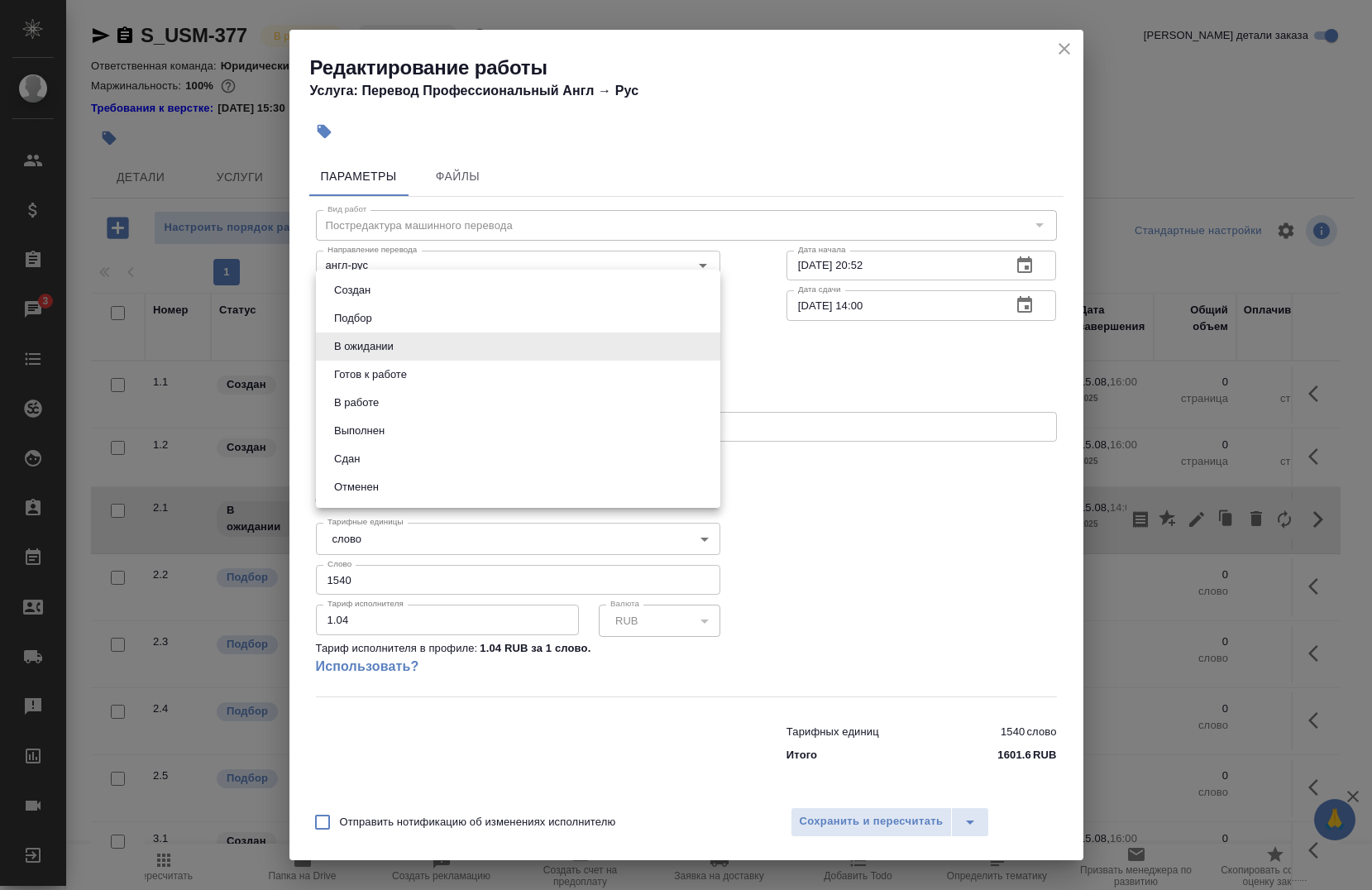
click at [481, 343] on body "🙏 .cls-1 fill:#fff; AWATERA [PERSON_NAME] Спецификации Заказы 3 Чаты Todo Проек…" at bounding box center [686, 445] width 1372 height 890
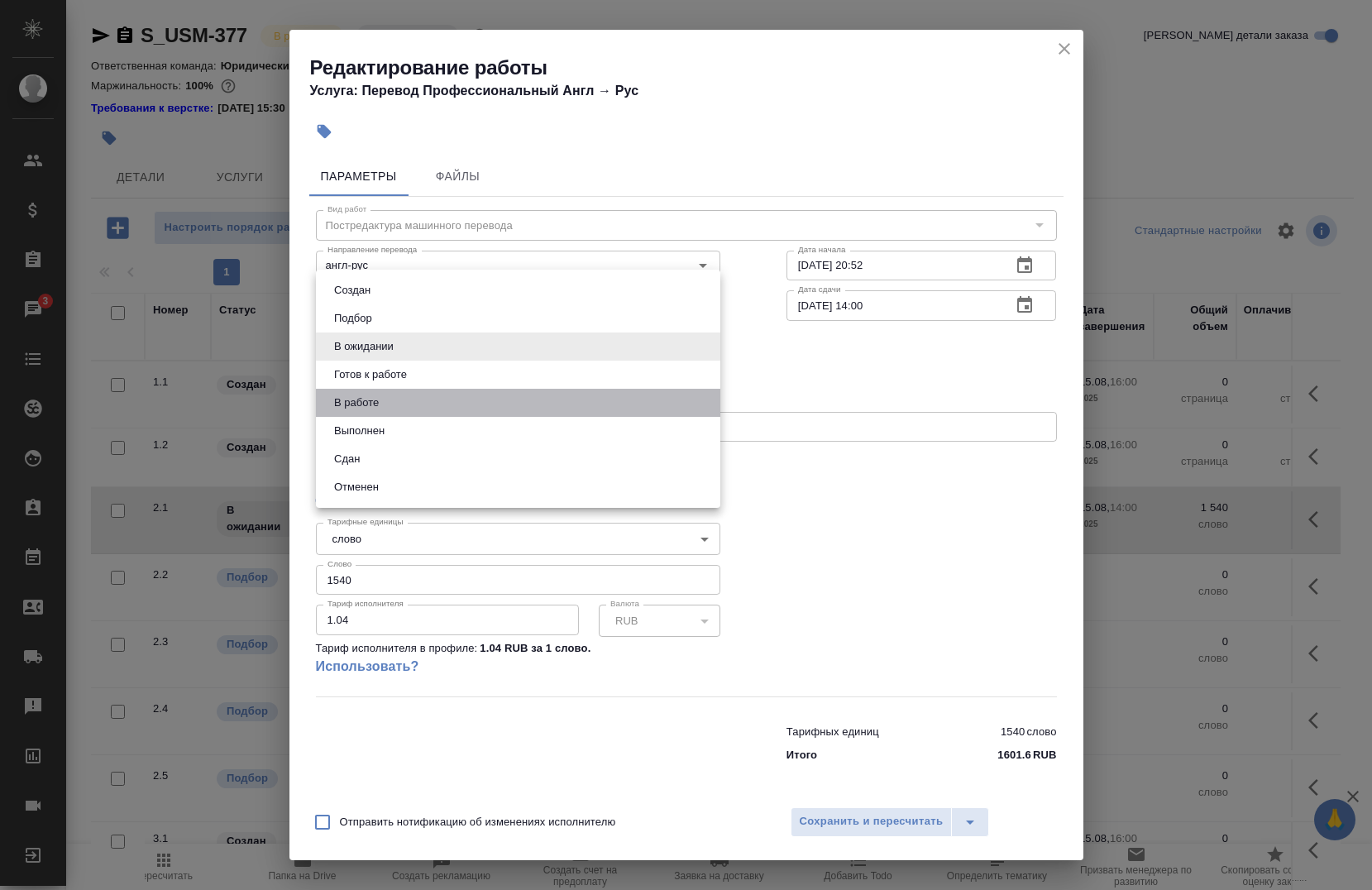
click at [461, 401] on li "В работе" at bounding box center [518, 402] width 404 height 28
type input "inProgress"
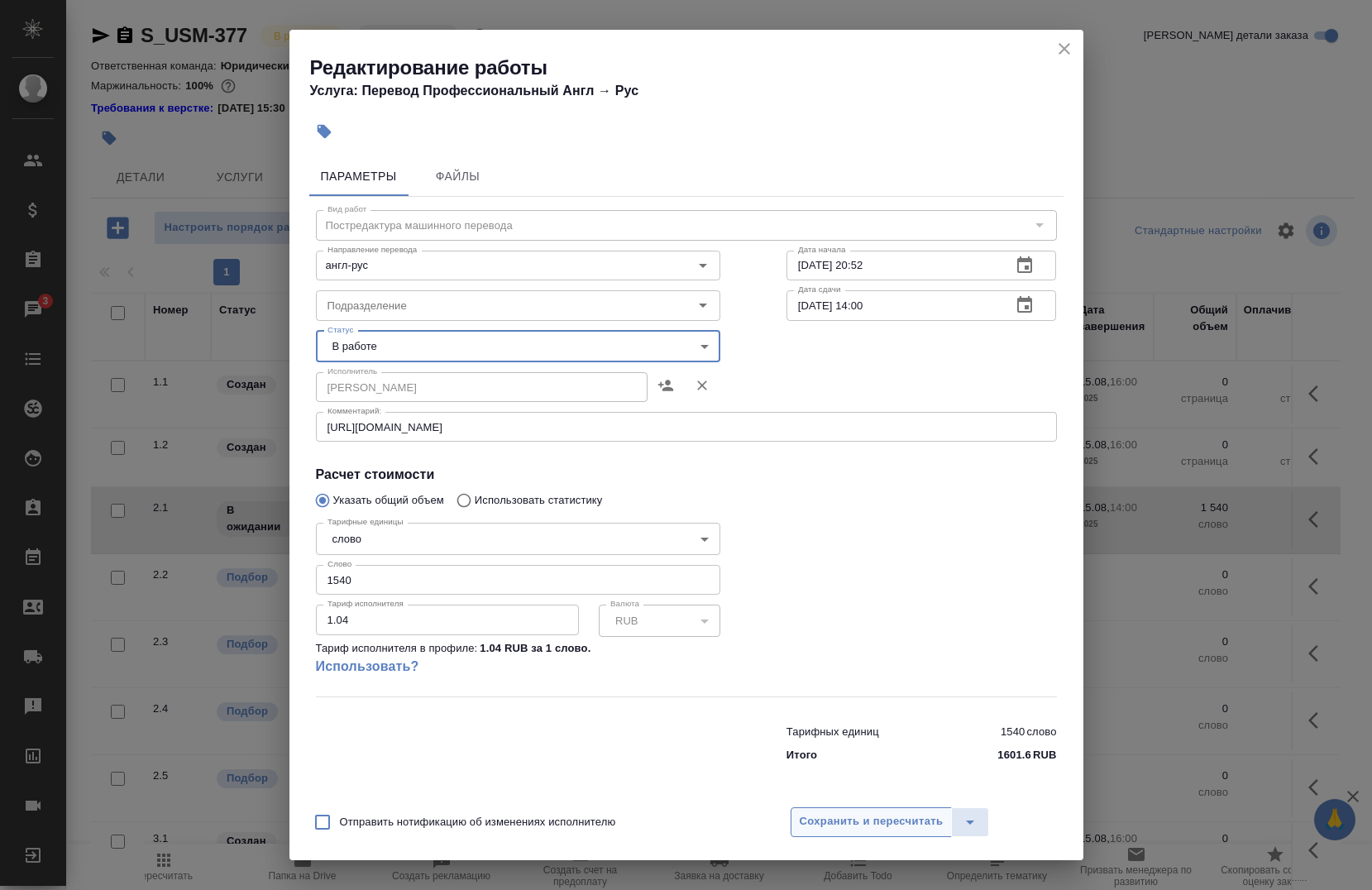
click at [867, 819] on span "Сохранить и пересчитать" at bounding box center [871, 821] width 144 height 19
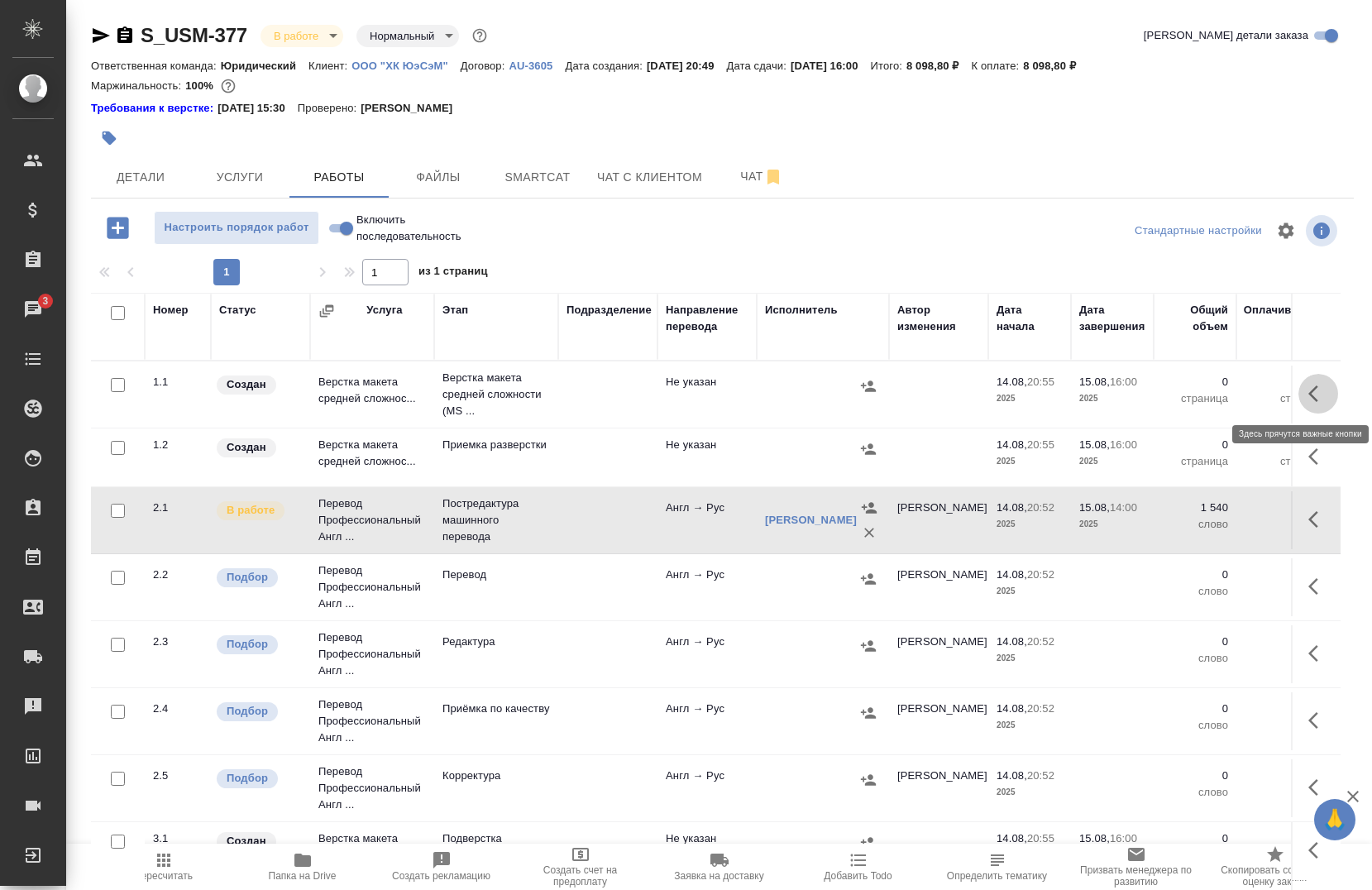
click at [1308, 391] on icon "button" at bounding box center [1318, 394] width 20 height 20
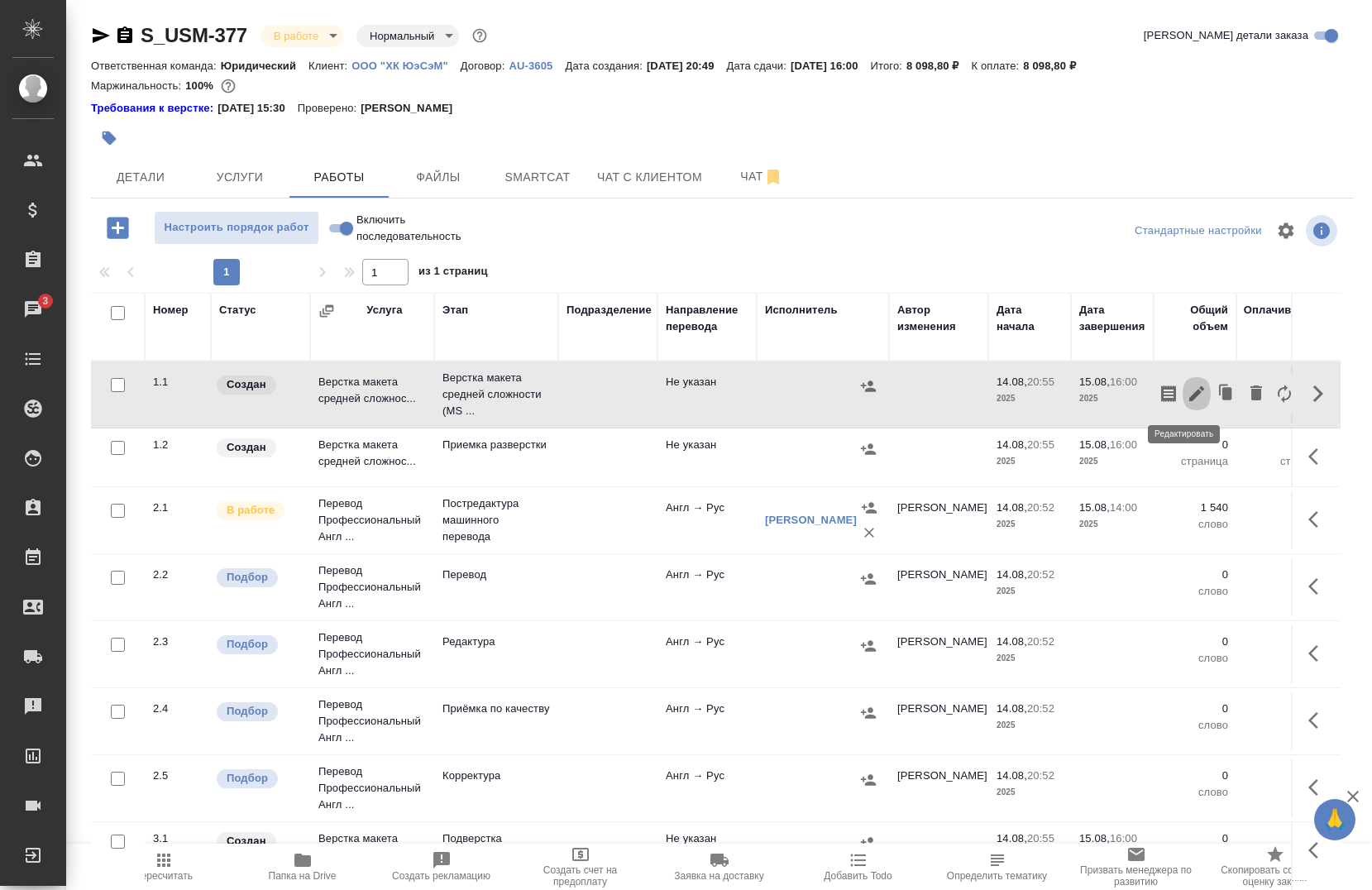
click at [1183, 407] on button "button" at bounding box center [1196, 393] width 28 height 39
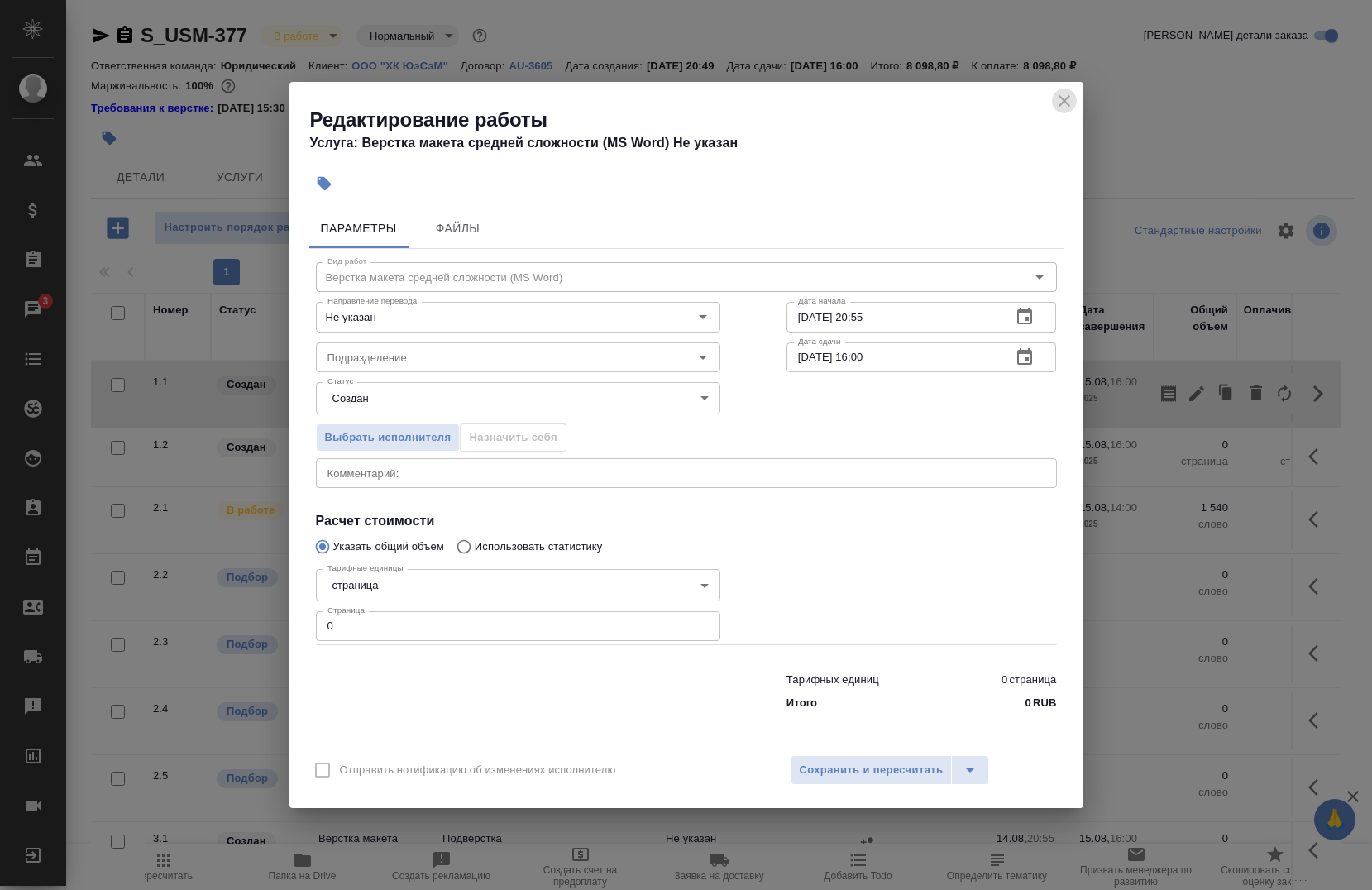
click at [1060, 100] on icon "close" at bounding box center [1065, 101] width 20 height 20
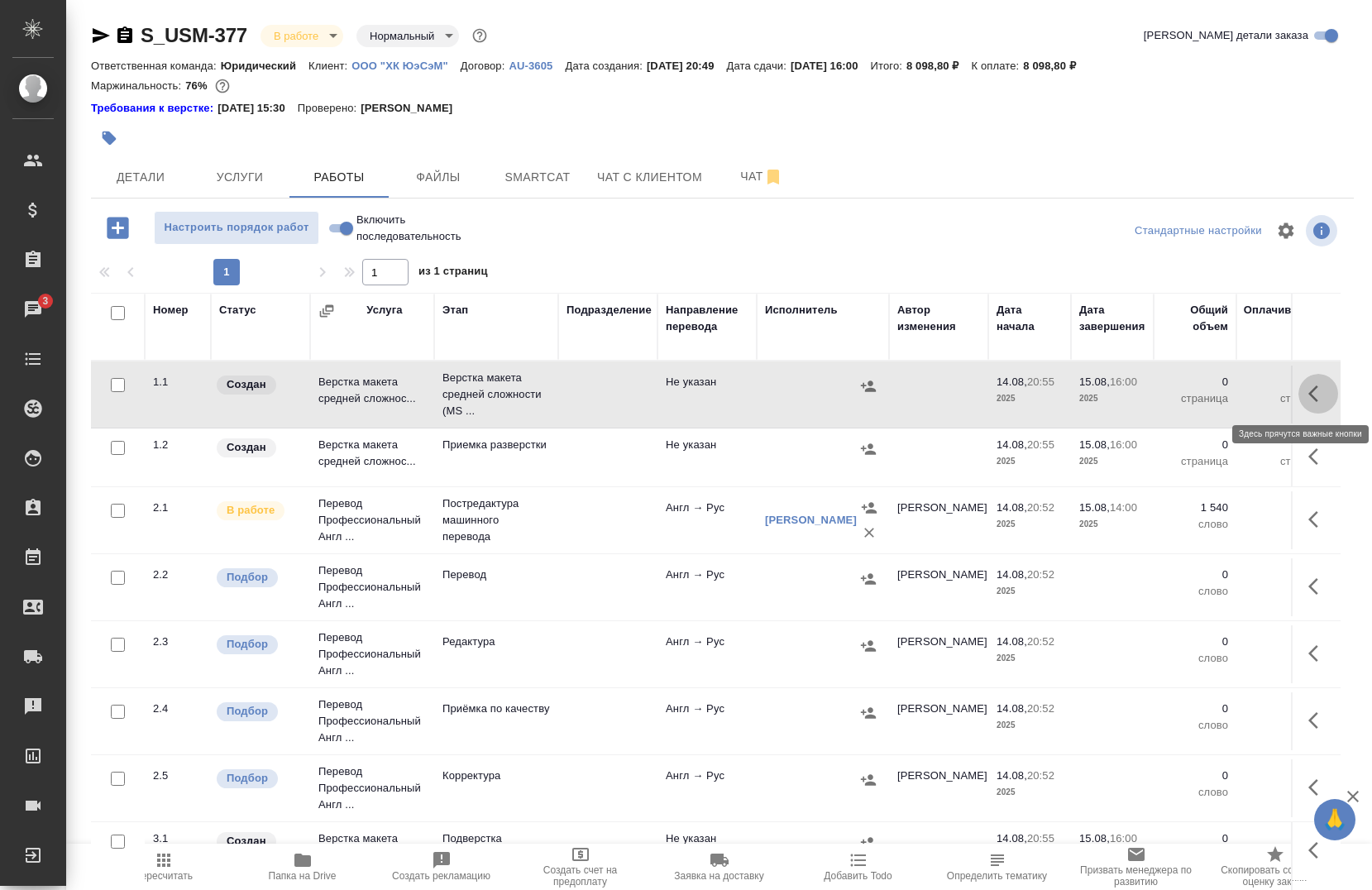
click at [1308, 398] on icon "button" at bounding box center [1318, 394] width 20 height 20
click at [1274, 401] on icon "button" at bounding box center [1284, 394] width 20 height 20
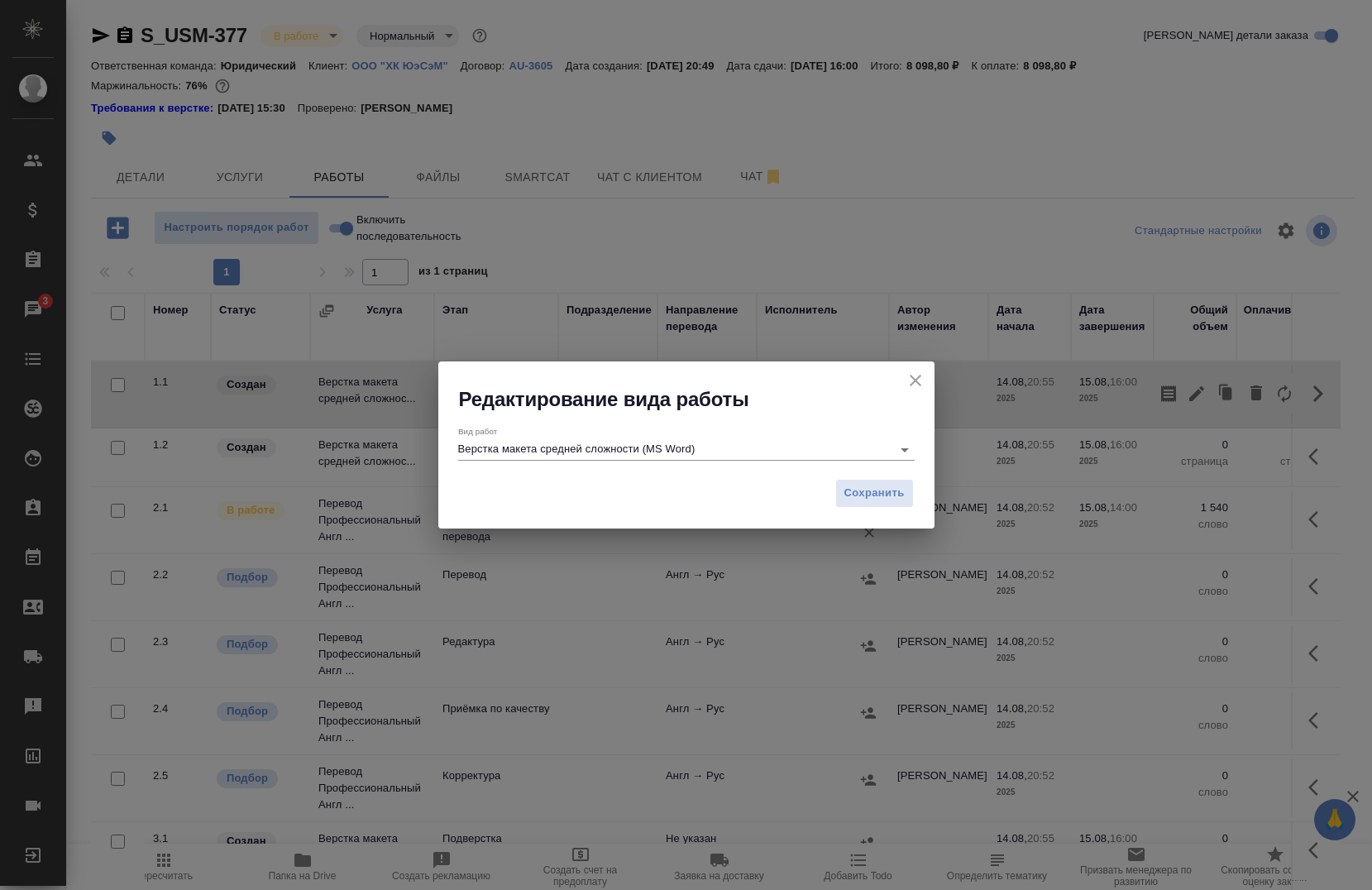
click at [754, 457] on input "Верстка макета средней сложности (MS Word)" at bounding box center [670, 449] width 425 height 20
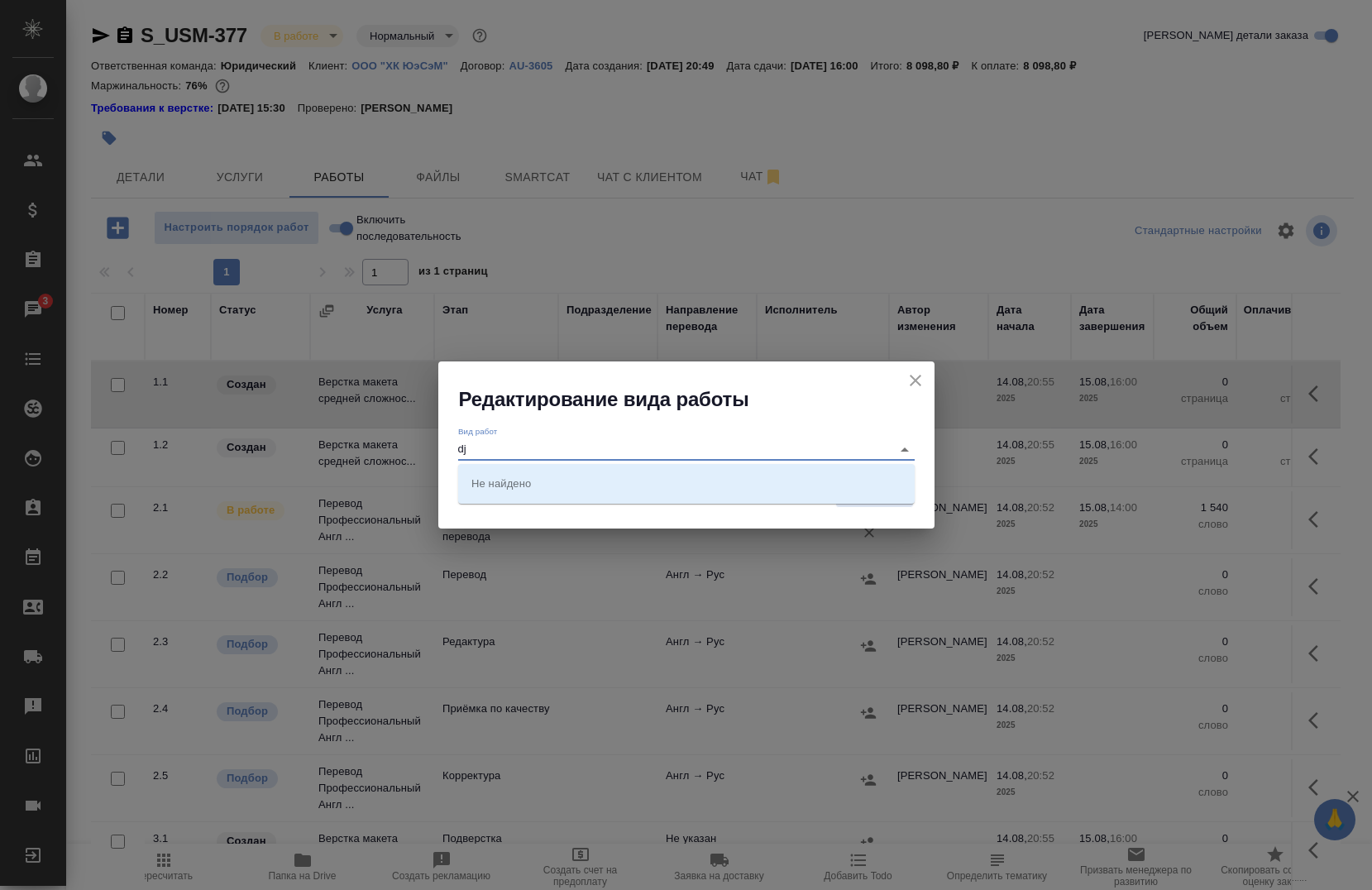
type input "d"
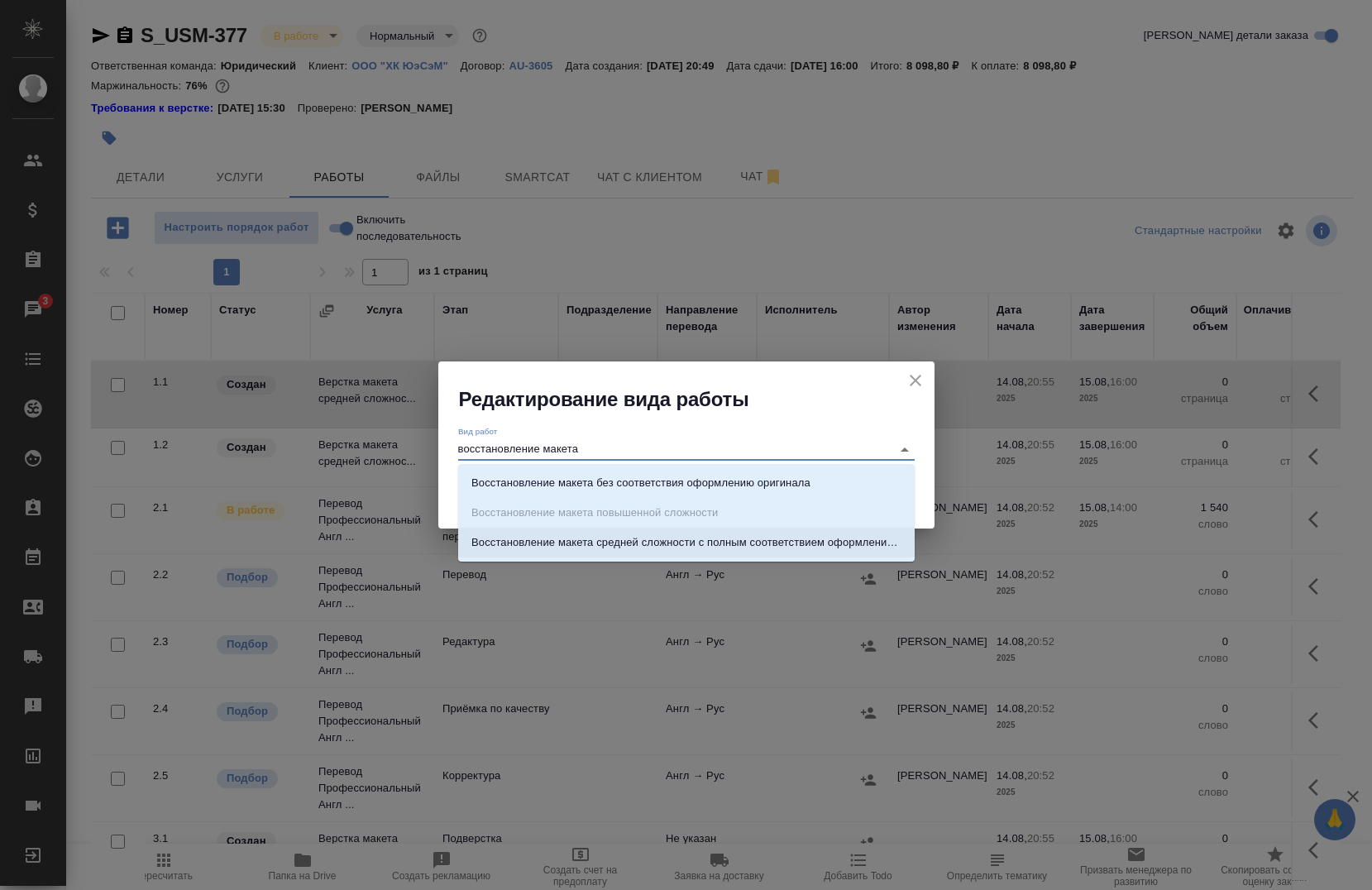
click at [733, 551] on li "Восстановление макета средней сложности с полным соответствием оформлению ориги…" at bounding box center [686, 542] width 456 height 30
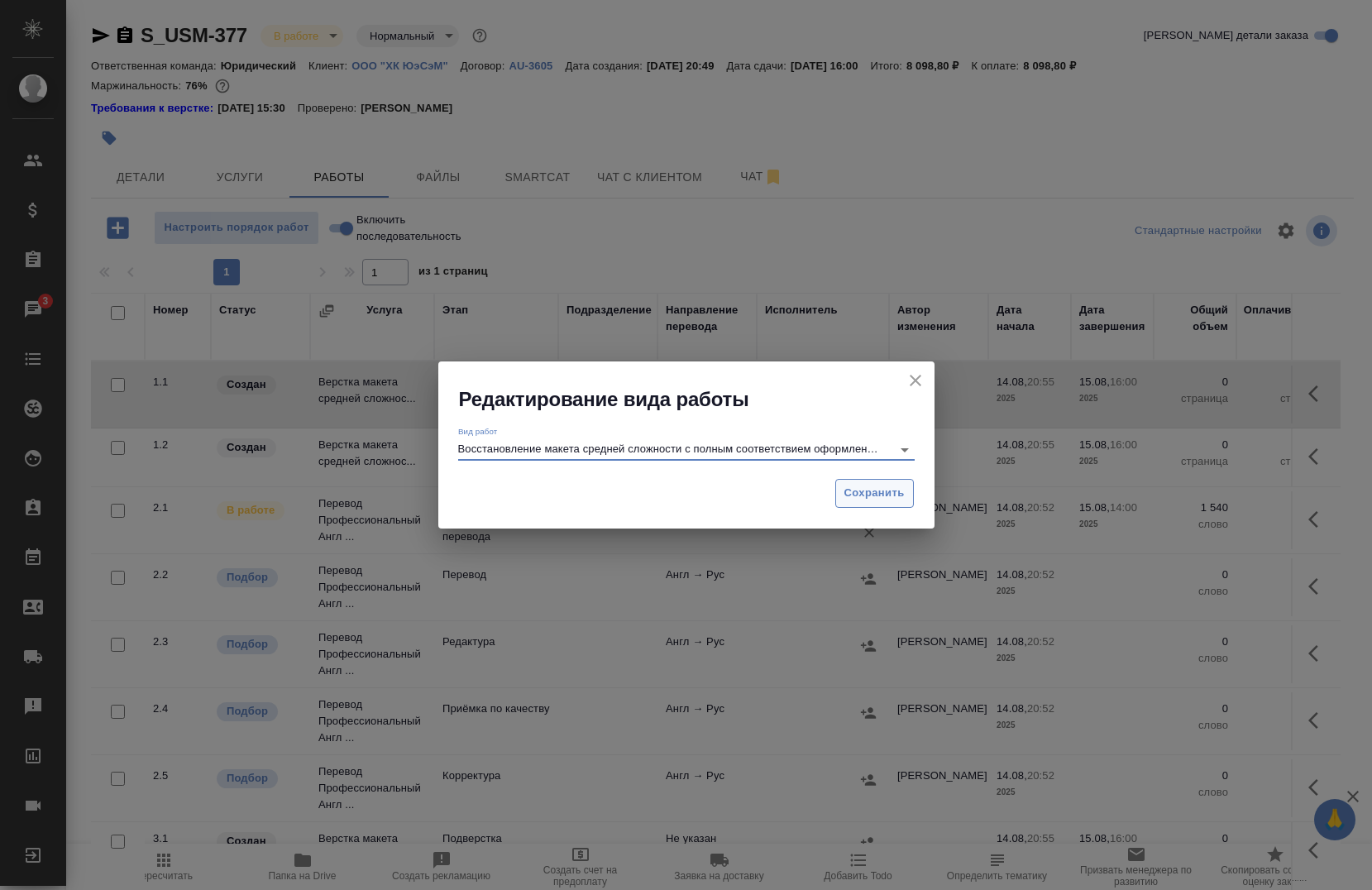
type input "Восстановление макета средней сложности с полным соответствием оформлению ориги…"
click at [866, 499] on span "Сохранить" at bounding box center [874, 493] width 60 height 19
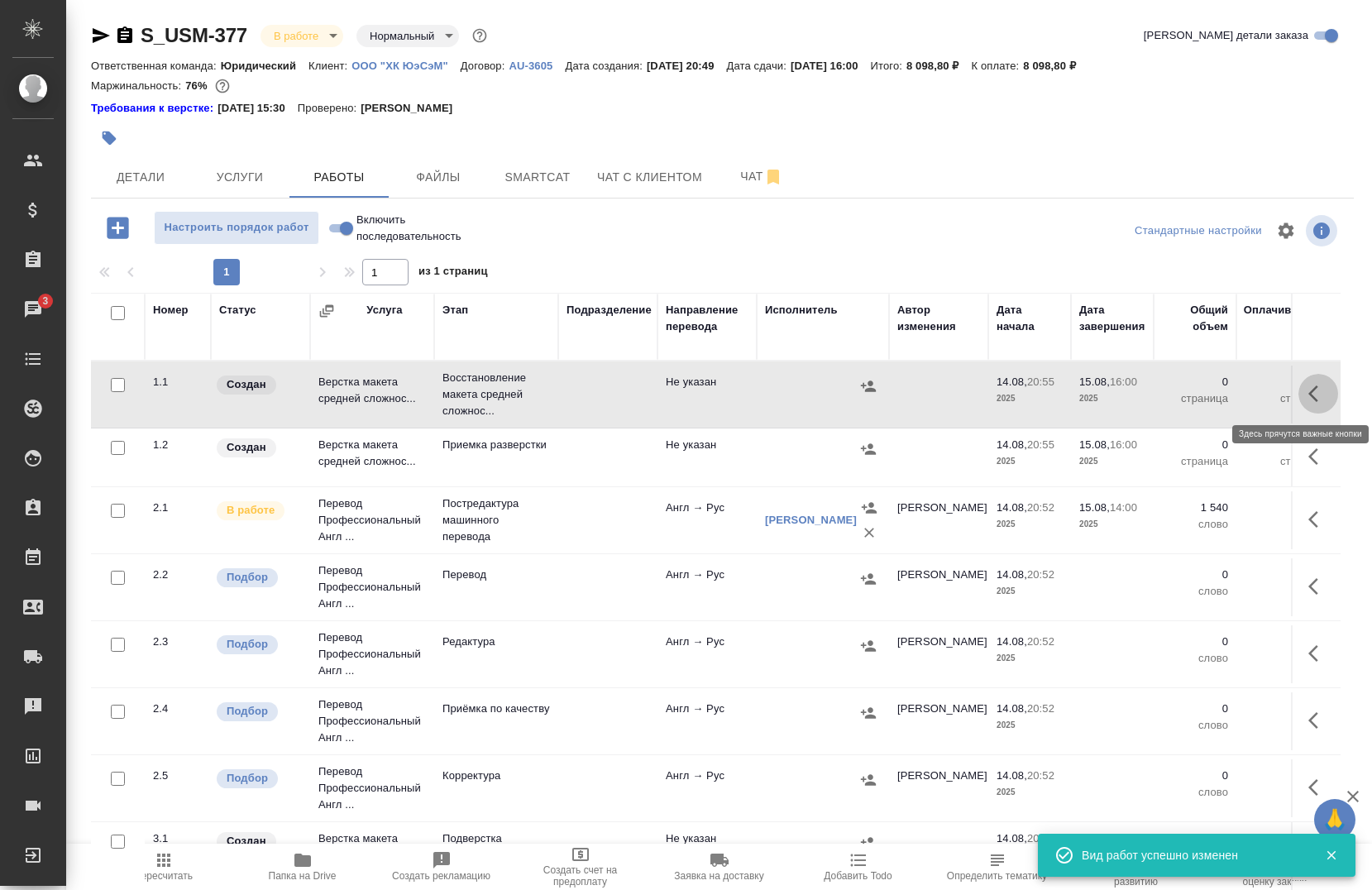
click at [1308, 399] on icon "button" at bounding box center [1318, 394] width 20 height 20
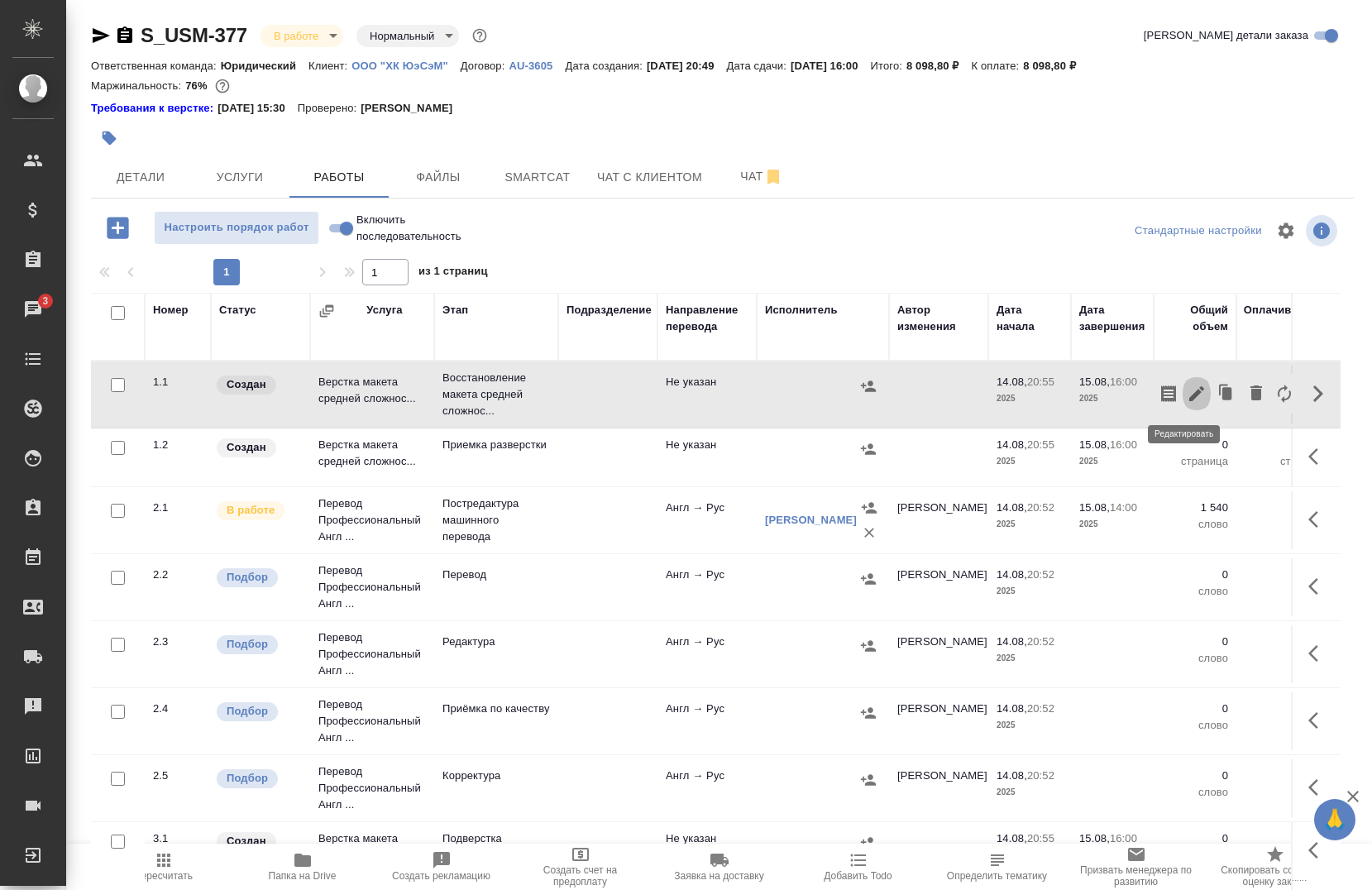
click at [1186, 392] on icon "button" at bounding box center [1196, 394] width 20 height 20
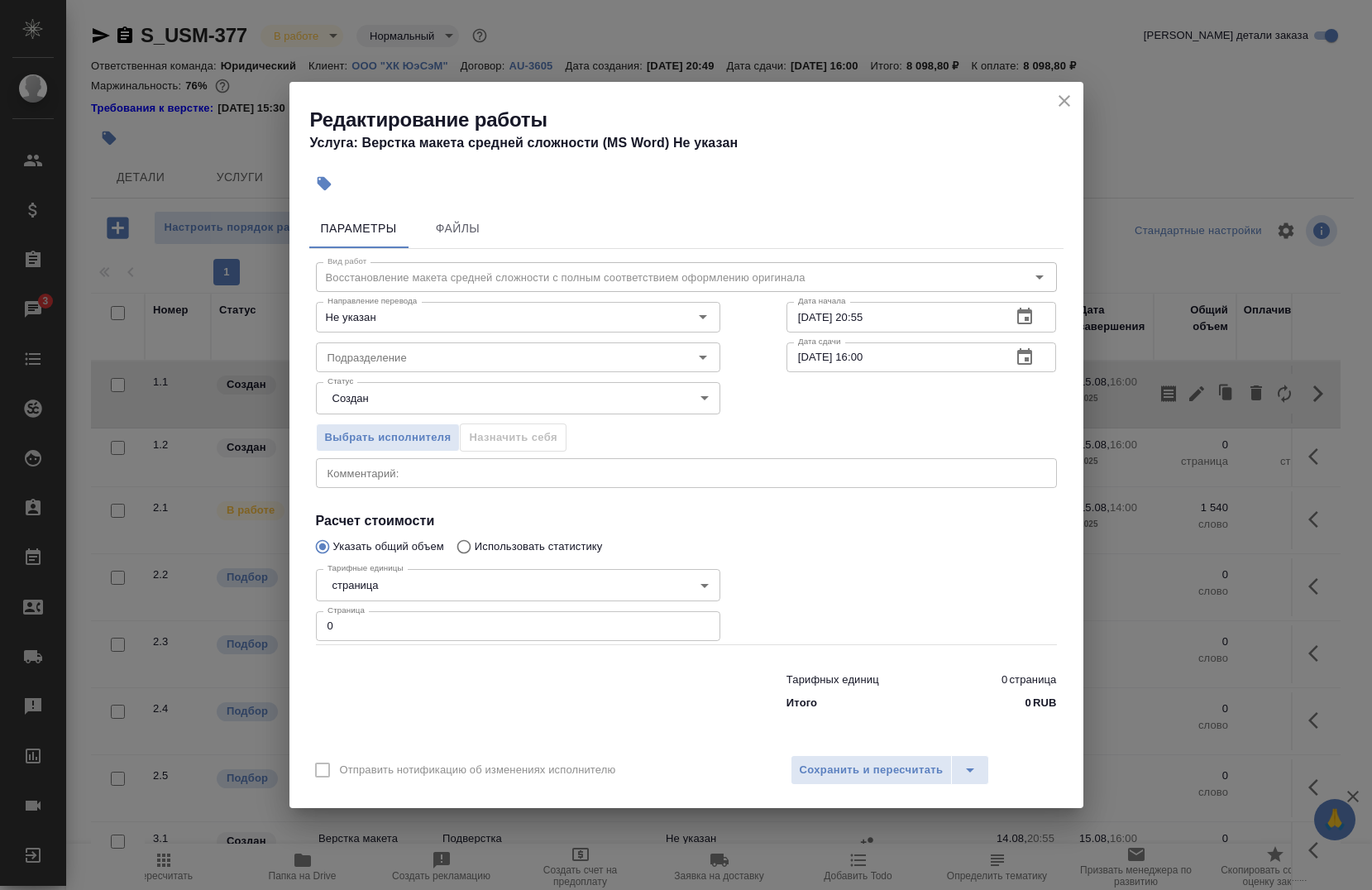
click at [470, 626] on input "0" at bounding box center [518, 626] width 404 height 30
type input "7"
click at [416, 435] on span "Выбрать исполнителя" at bounding box center [388, 437] width 126 height 19
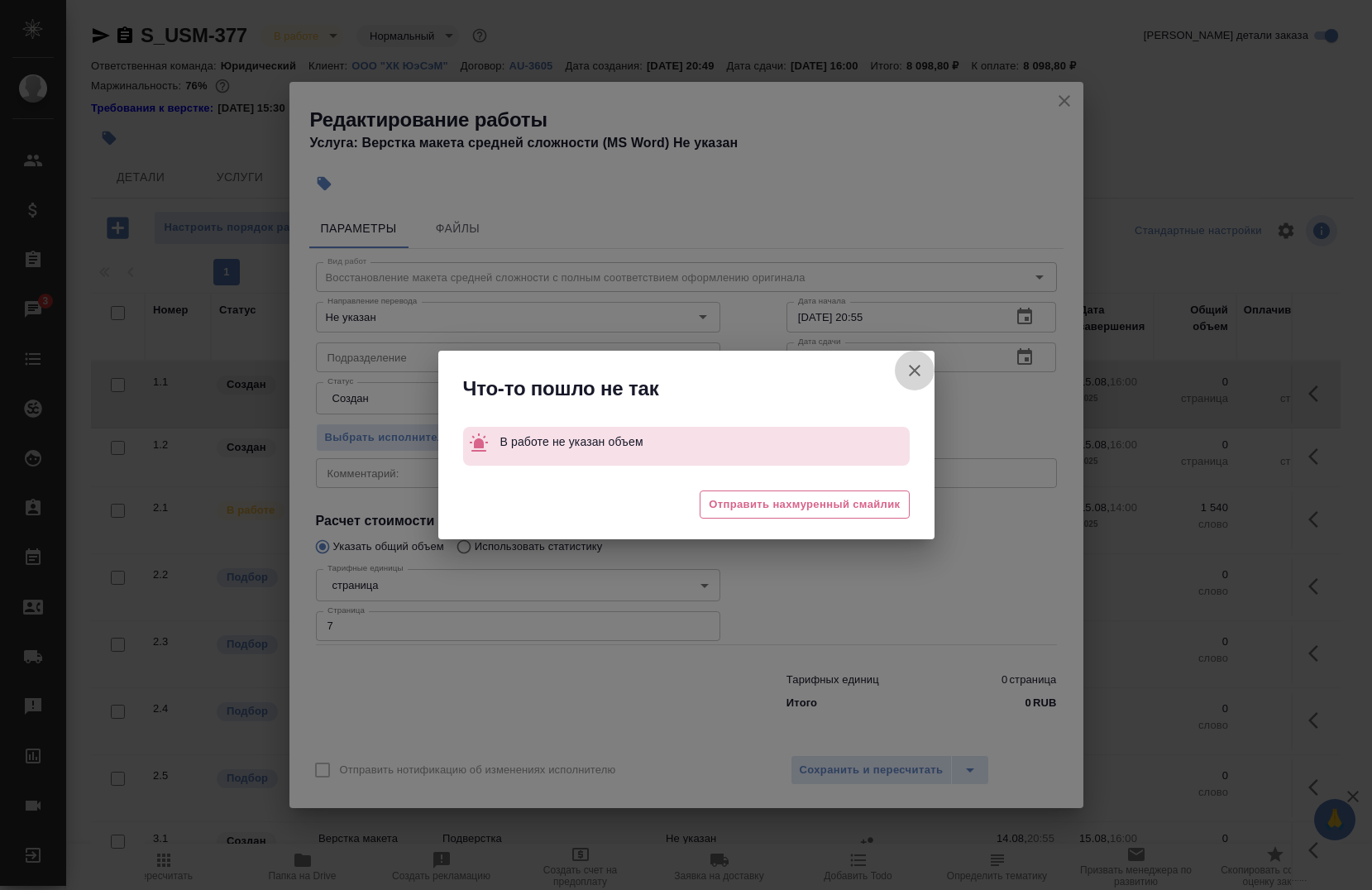
click at [906, 370] on icon "button" at bounding box center [915, 370] width 20 height 20
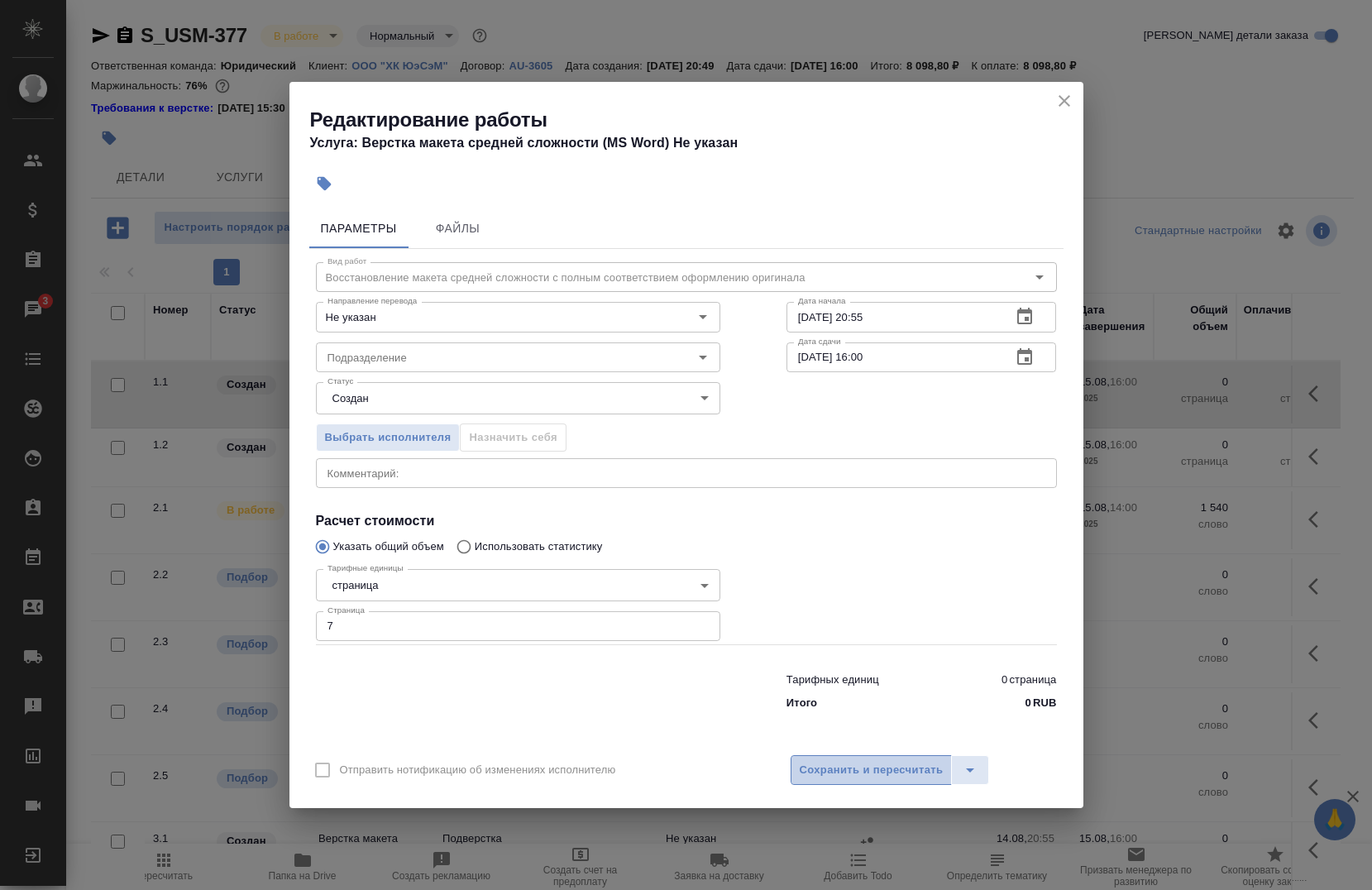
click at [807, 763] on span "Сохранить и пересчитать" at bounding box center [871, 770] width 144 height 19
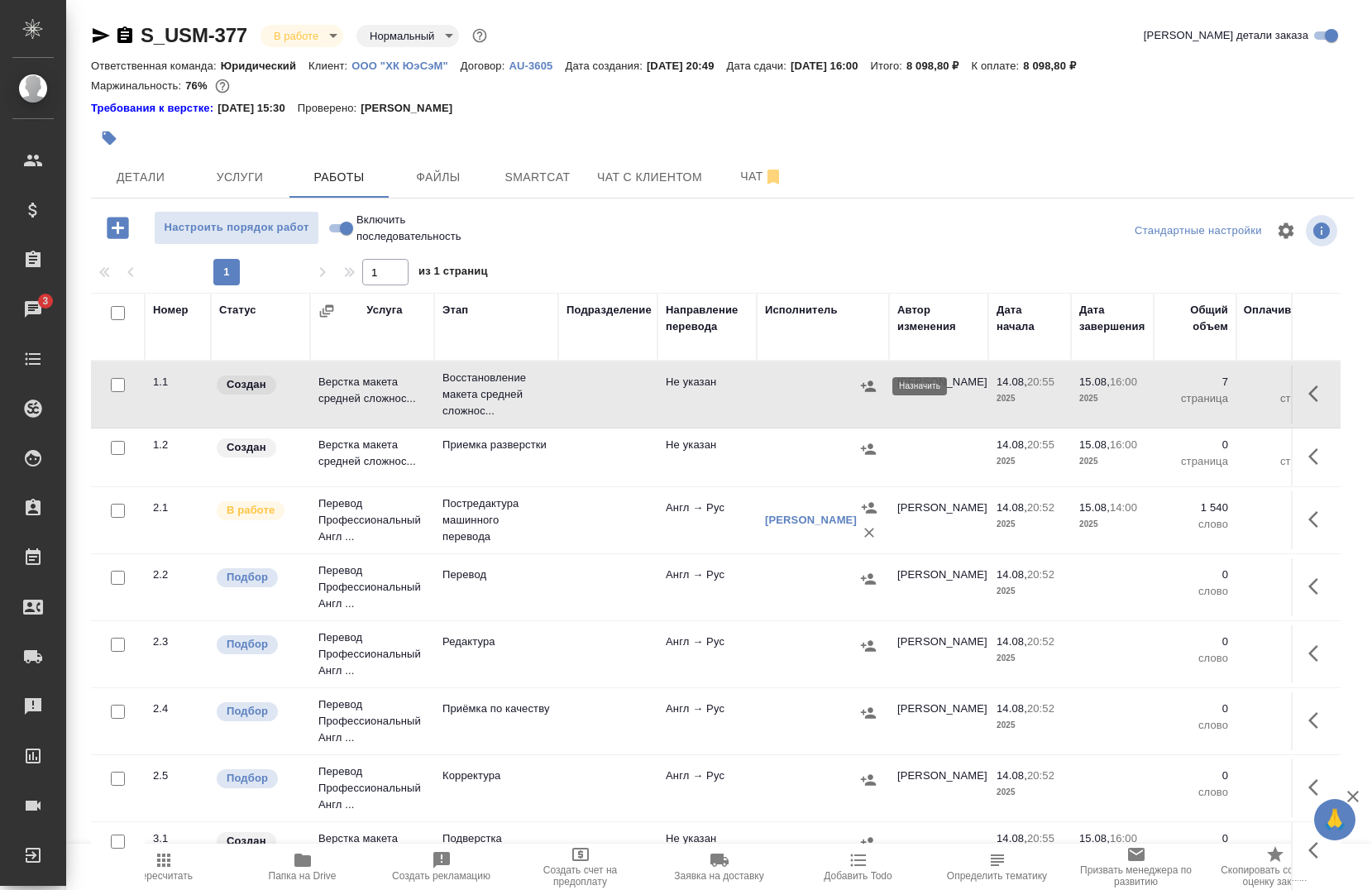
click at [871, 390] on icon "button" at bounding box center [868, 386] width 15 height 11
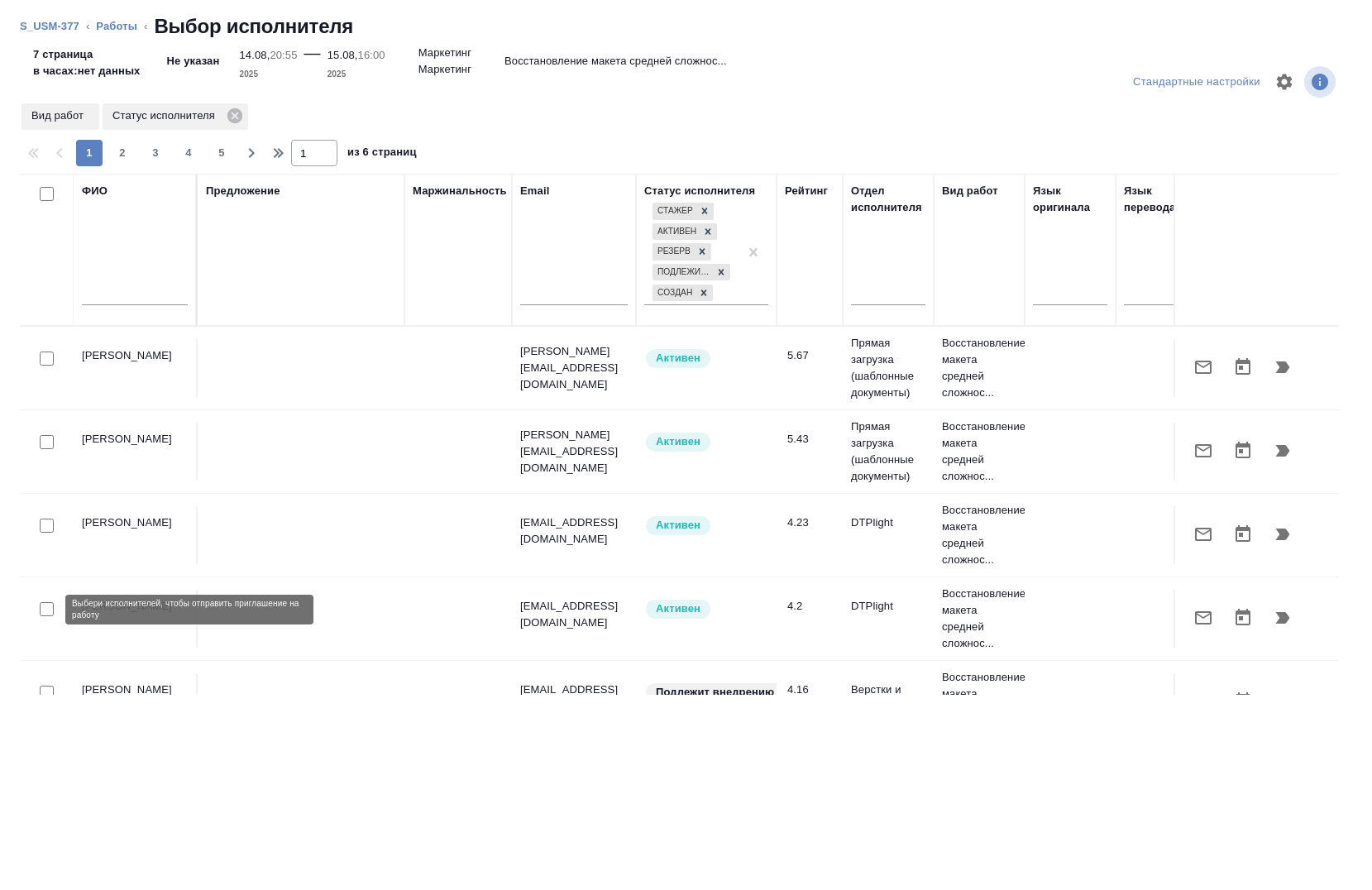
click at [47, 613] on input "checkbox" at bounding box center [46, 608] width 14 height 14
checkbox input "true"
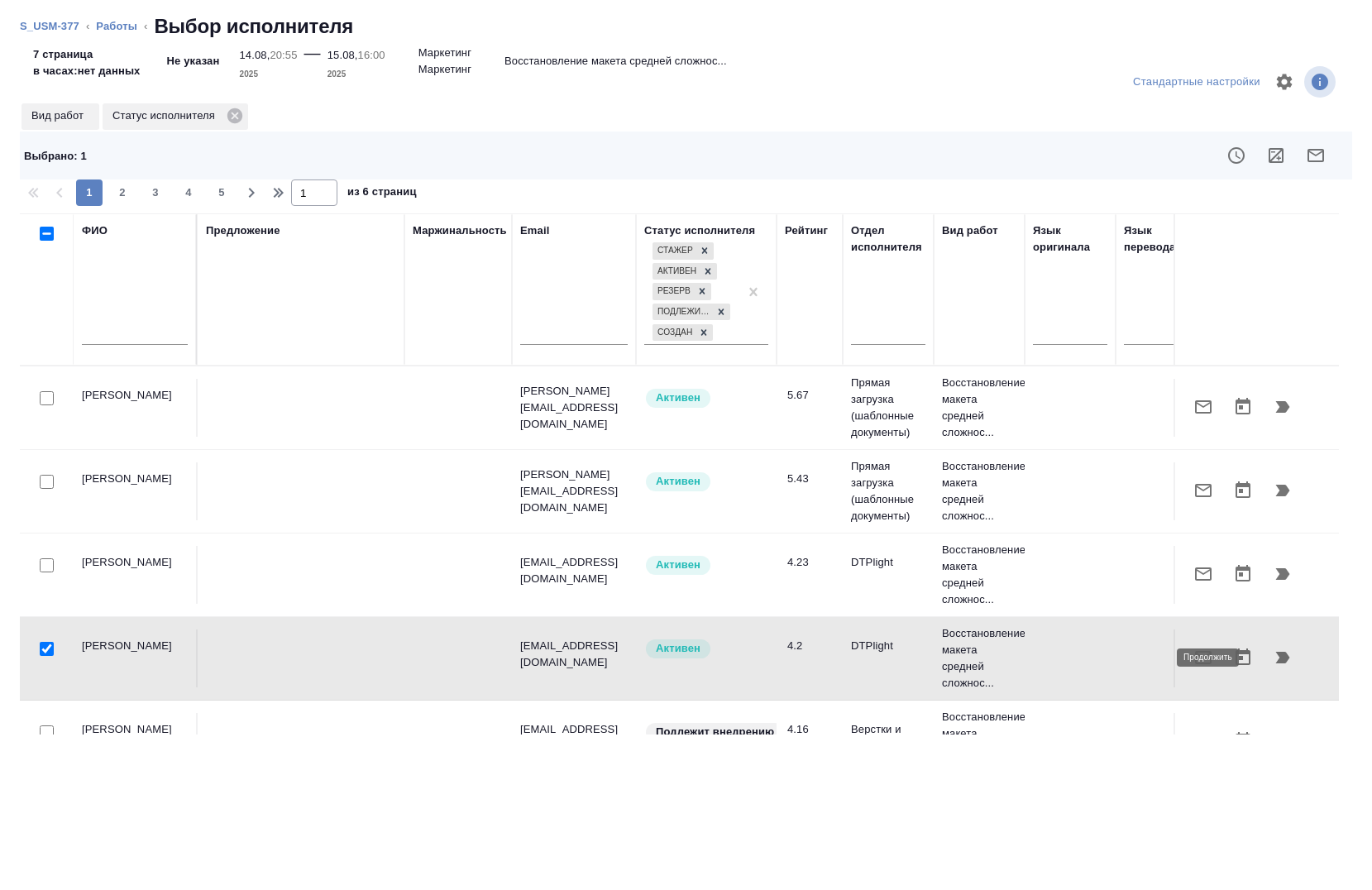
click at [1272, 666] on icon "button" at bounding box center [1282, 658] width 20 height 20
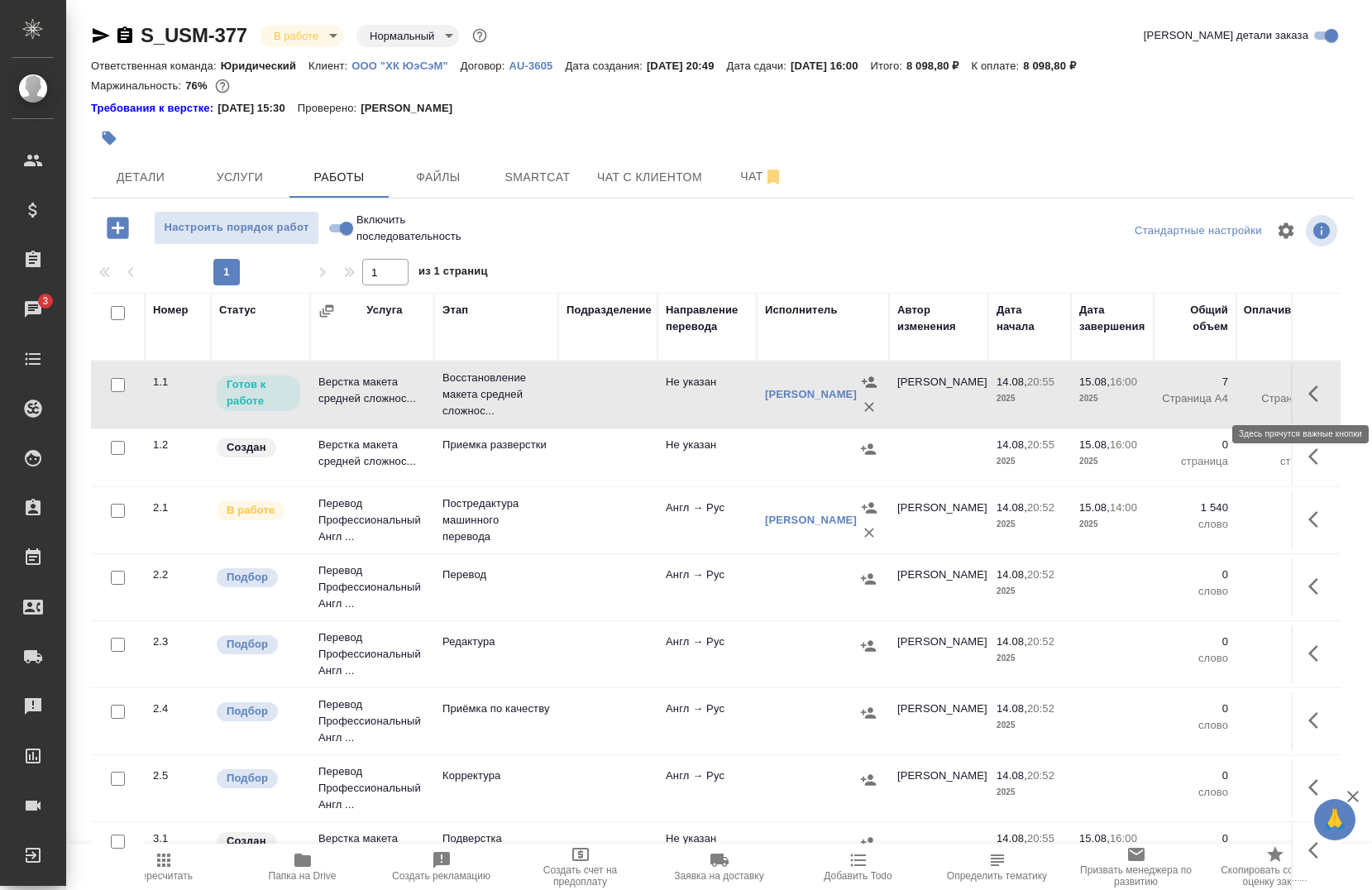
click at [1308, 392] on icon "button" at bounding box center [1313, 393] width 10 height 16
click at [1186, 402] on icon "button" at bounding box center [1196, 394] width 20 height 20
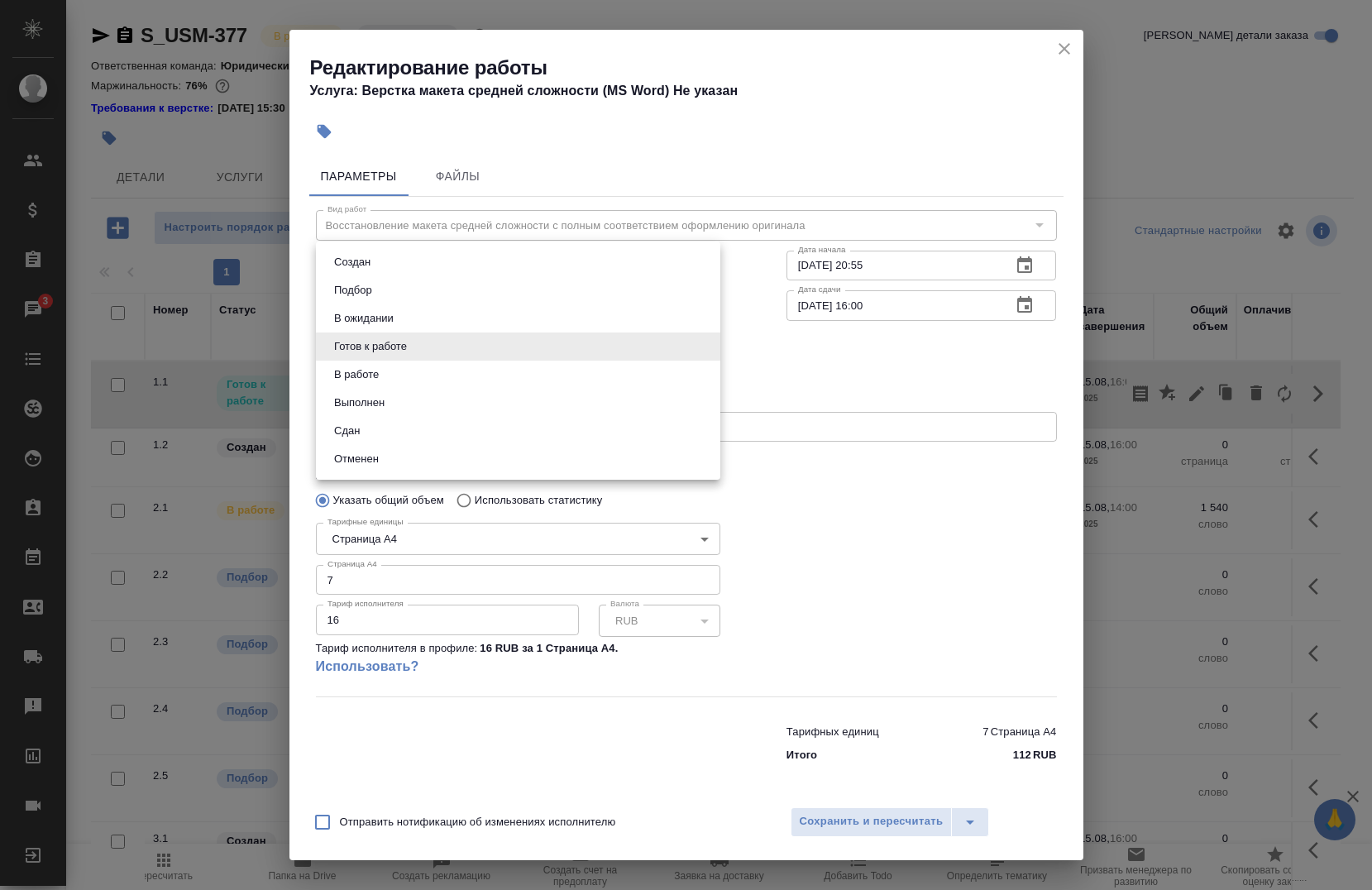
click at [563, 359] on body "🙏 .cls-1 fill:#fff; AWATERA [PERSON_NAME] Спецификации Заказы 3 Чаты Todo Проек…" at bounding box center [686, 445] width 1372 height 890
click at [454, 435] on li "Сдан" at bounding box center [518, 431] width 404 height 28
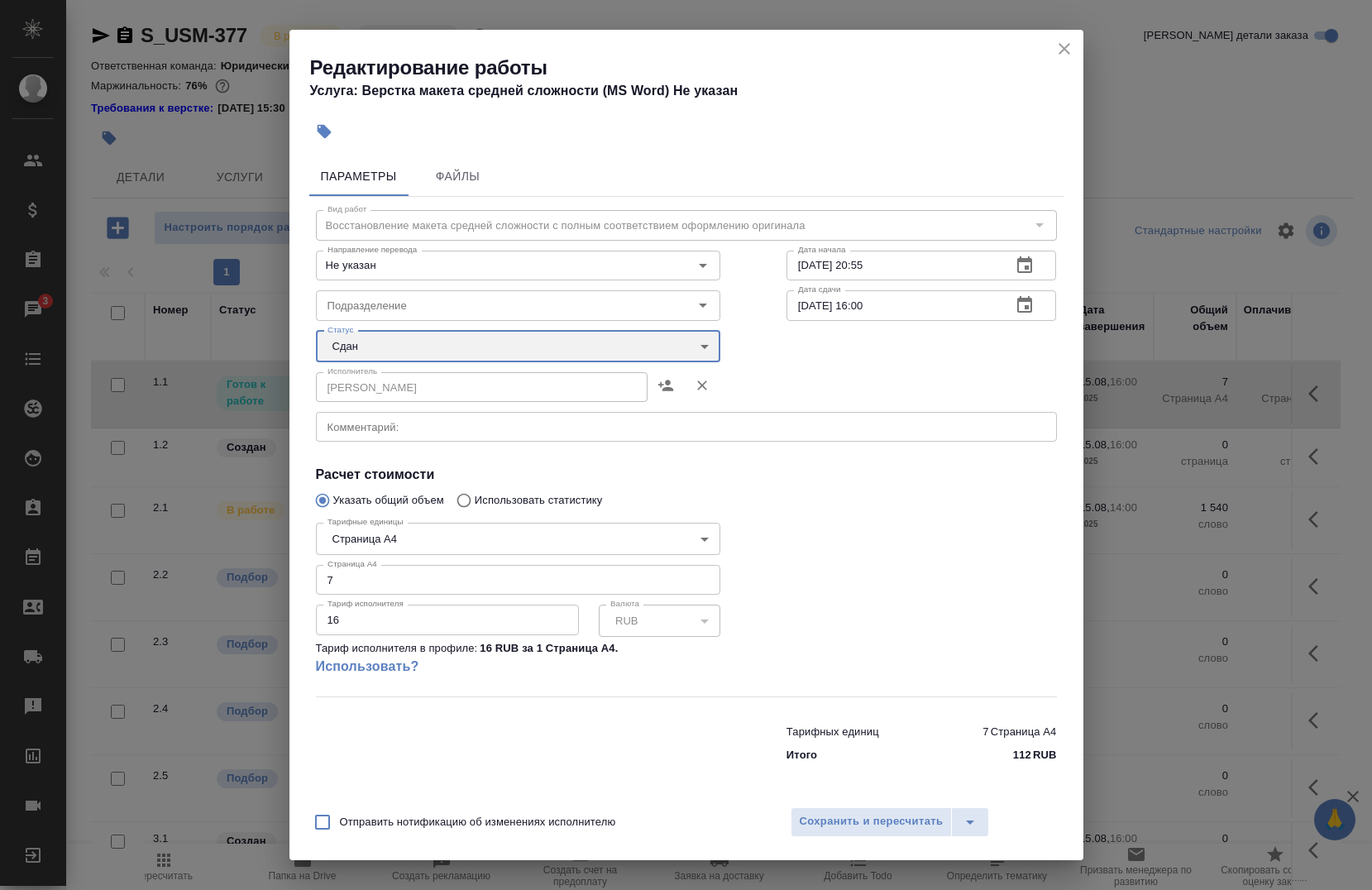
type input "closed"
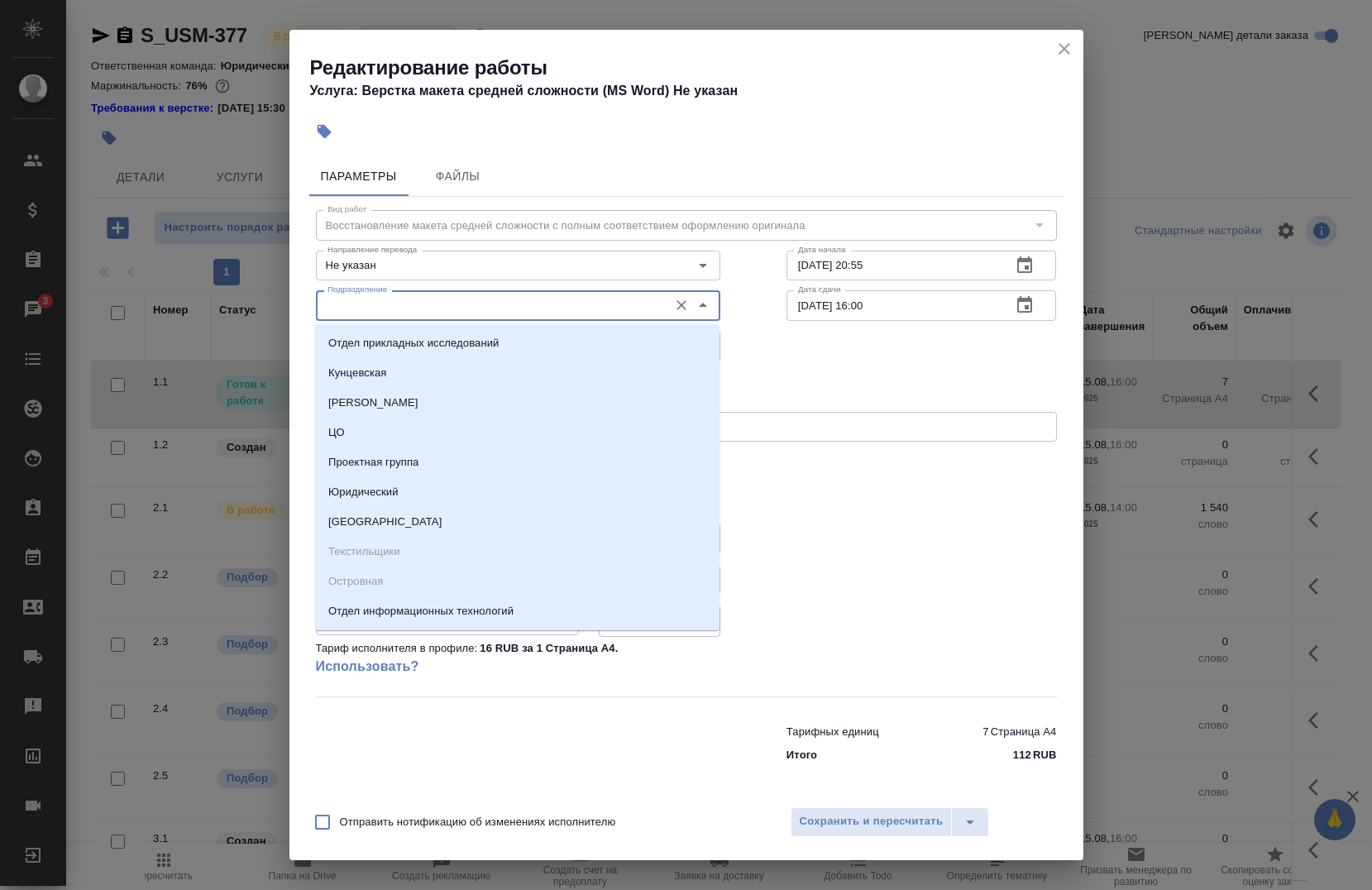
click at [461, 311] on input "Подразделение" at bounding box center [490, 306] width 339 height 20
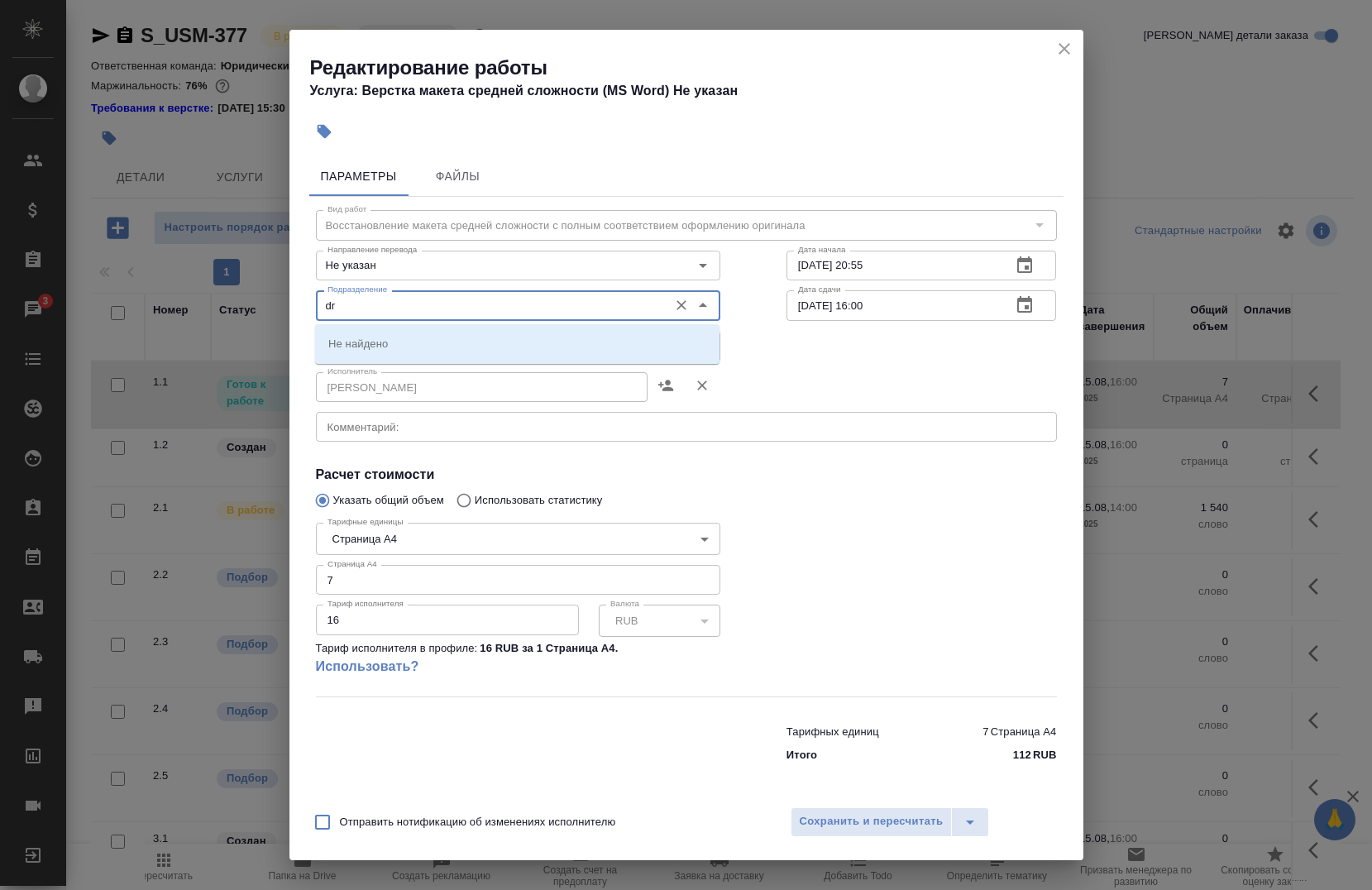
type input "d"
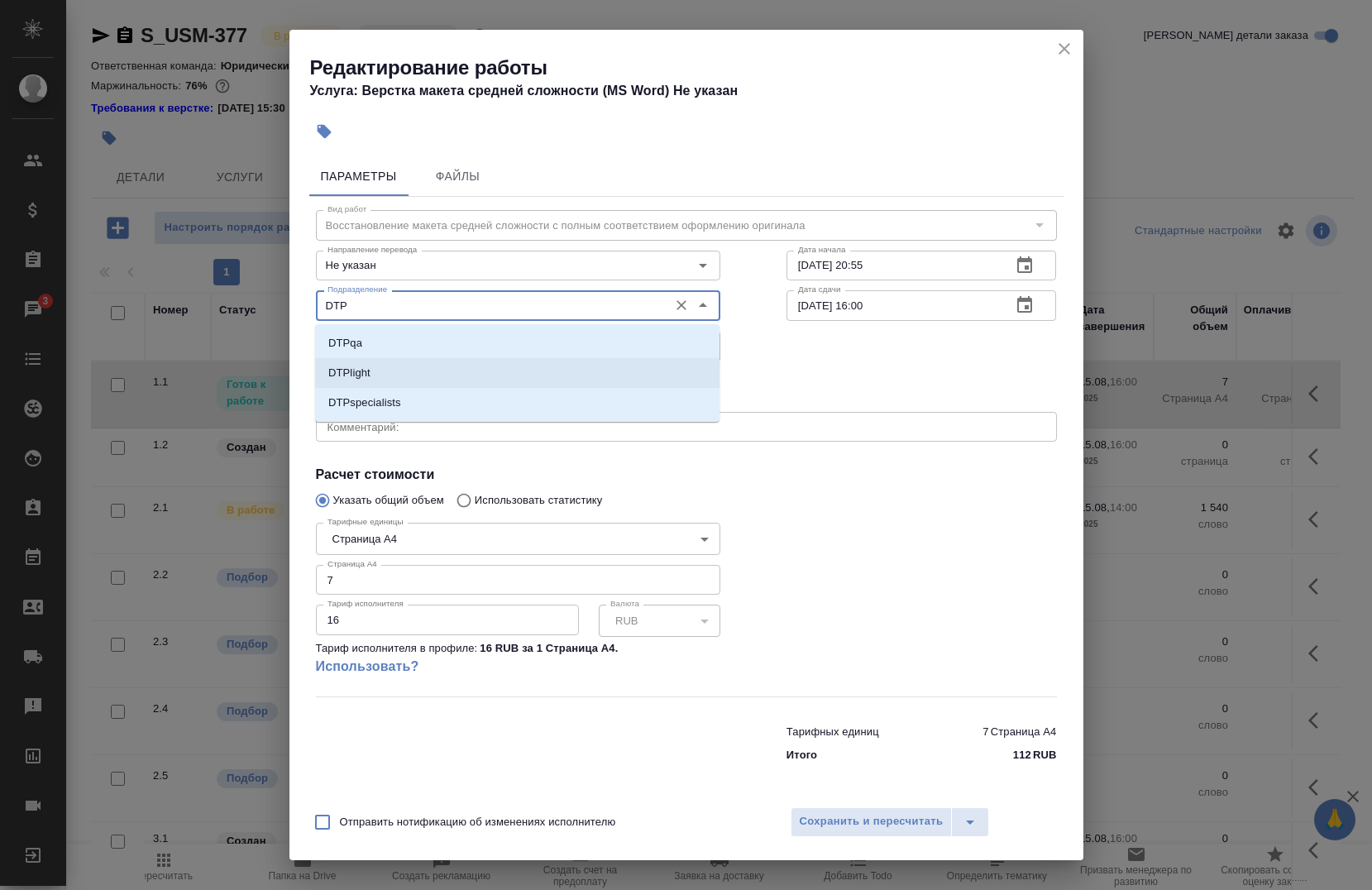
click at [406, 359] on li "DTPlight" at bounding box center [517, 372] width 404 height 30
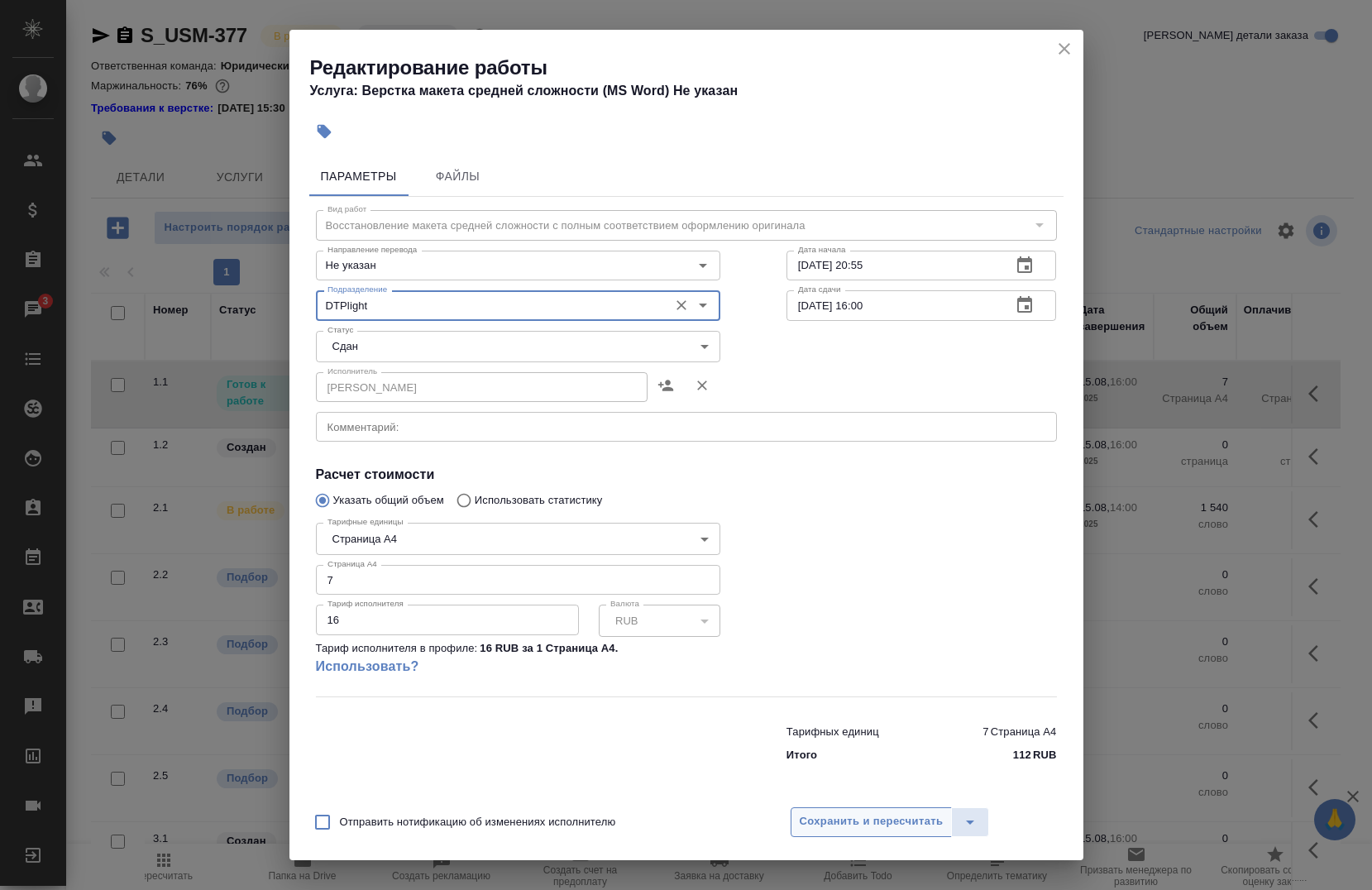
type input "DTPlight"
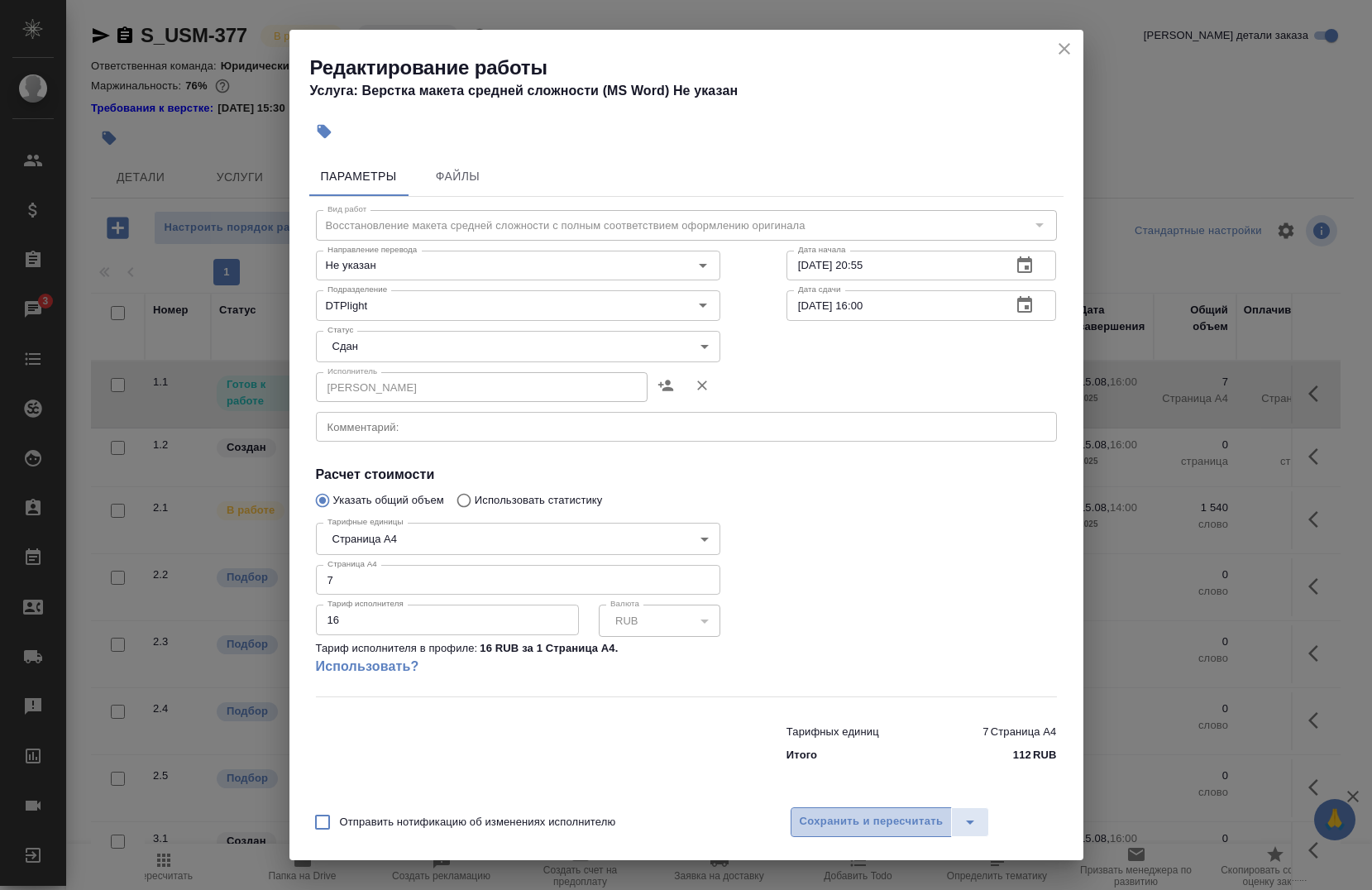
click at [854, 829] on span "Сохранить и пересчитать" at bounding box center [871, 821] width 144 height 19
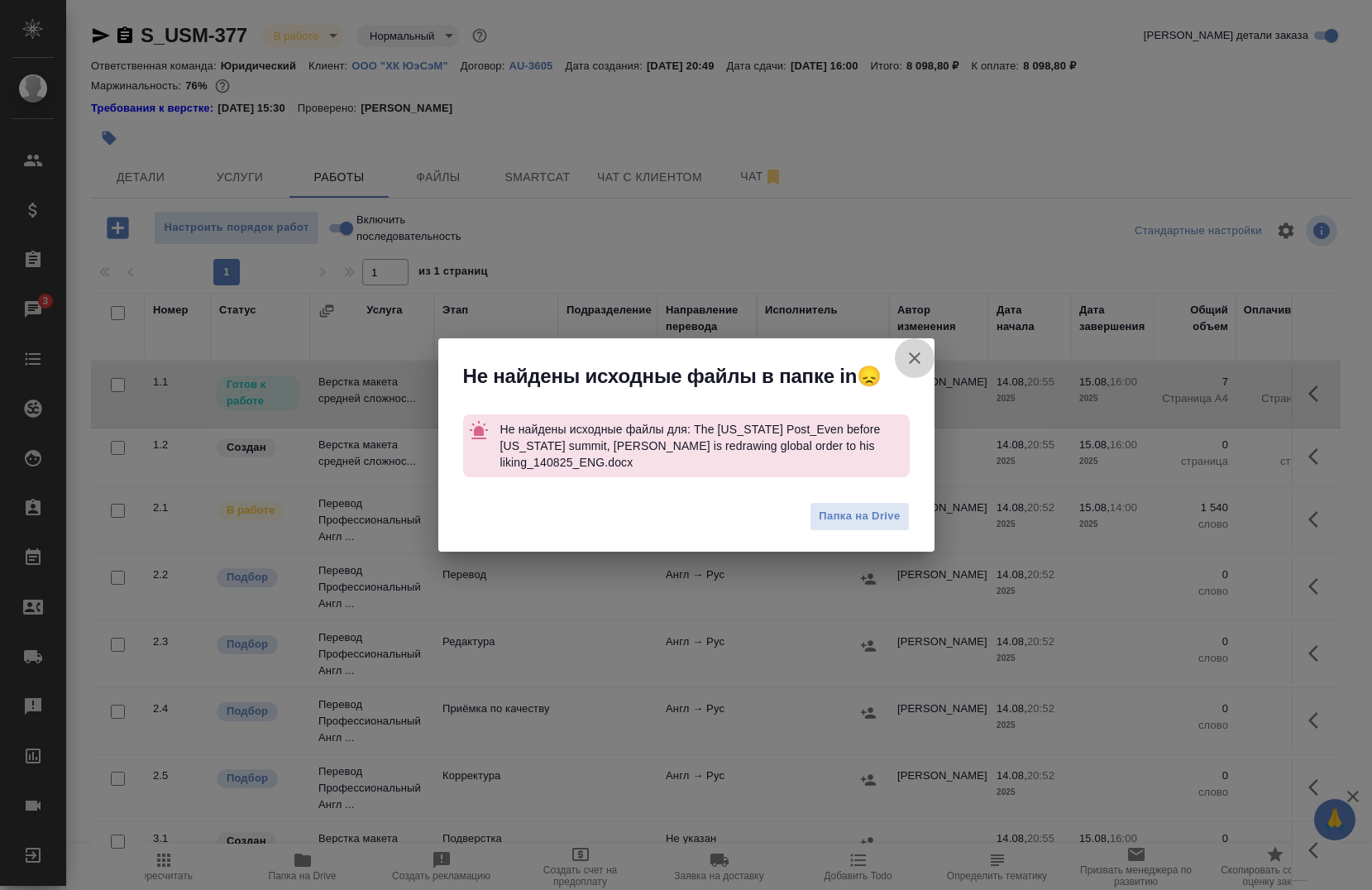
click at [907, 351] on icon "button" at bounding box center [915, 359] width 20 height 20
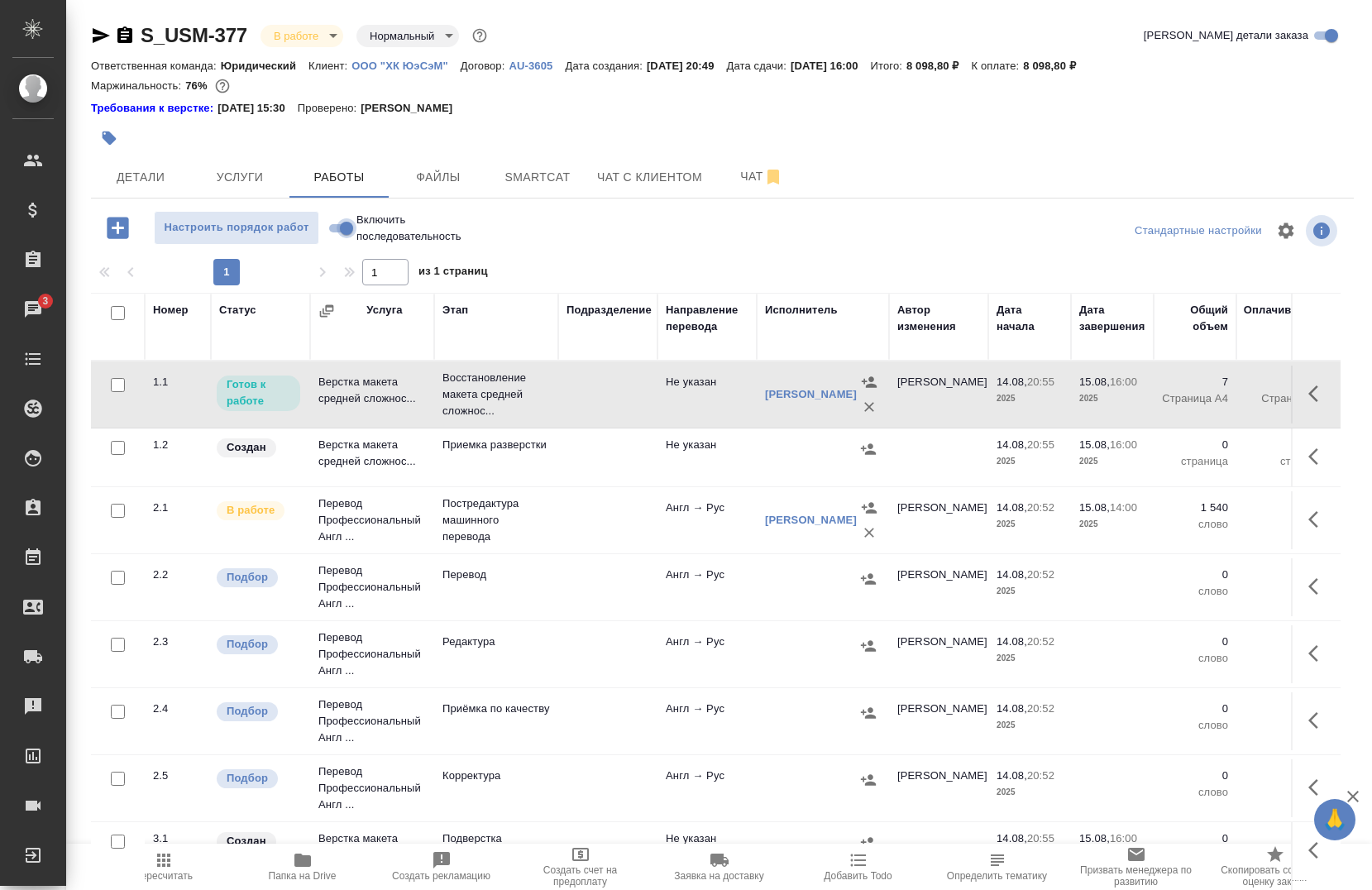
click at [346, 223] on input "Включить последовательность" at bounding box center [346, 229] width 59 height 20
checkbox input "true"
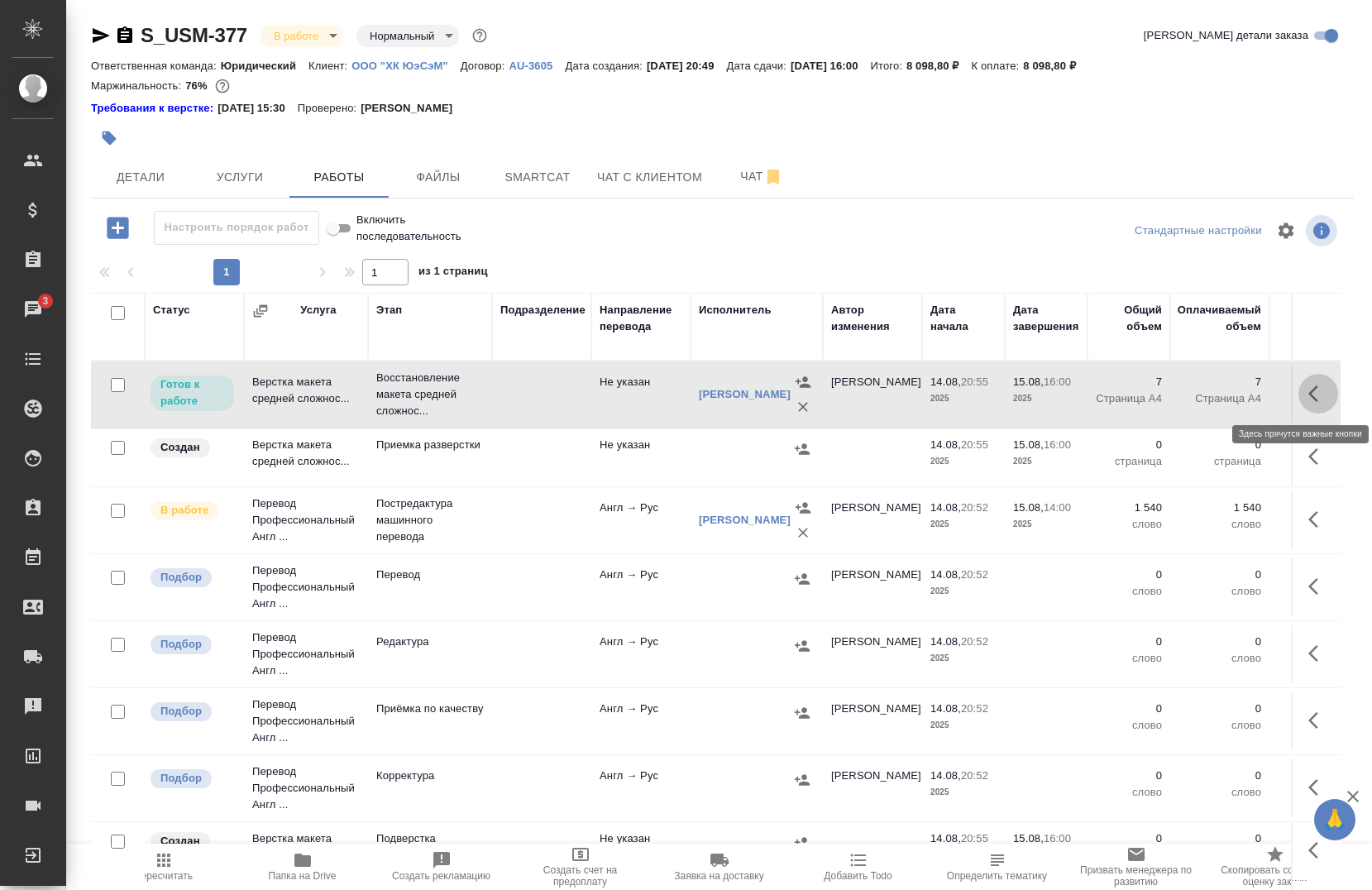
click at [1298, 395] on button "button" at bounding box center [1317, 393] width 39 height 39
click at [1183, 405] on button "button" at bounding box center [1196, 393] width 28 height 39
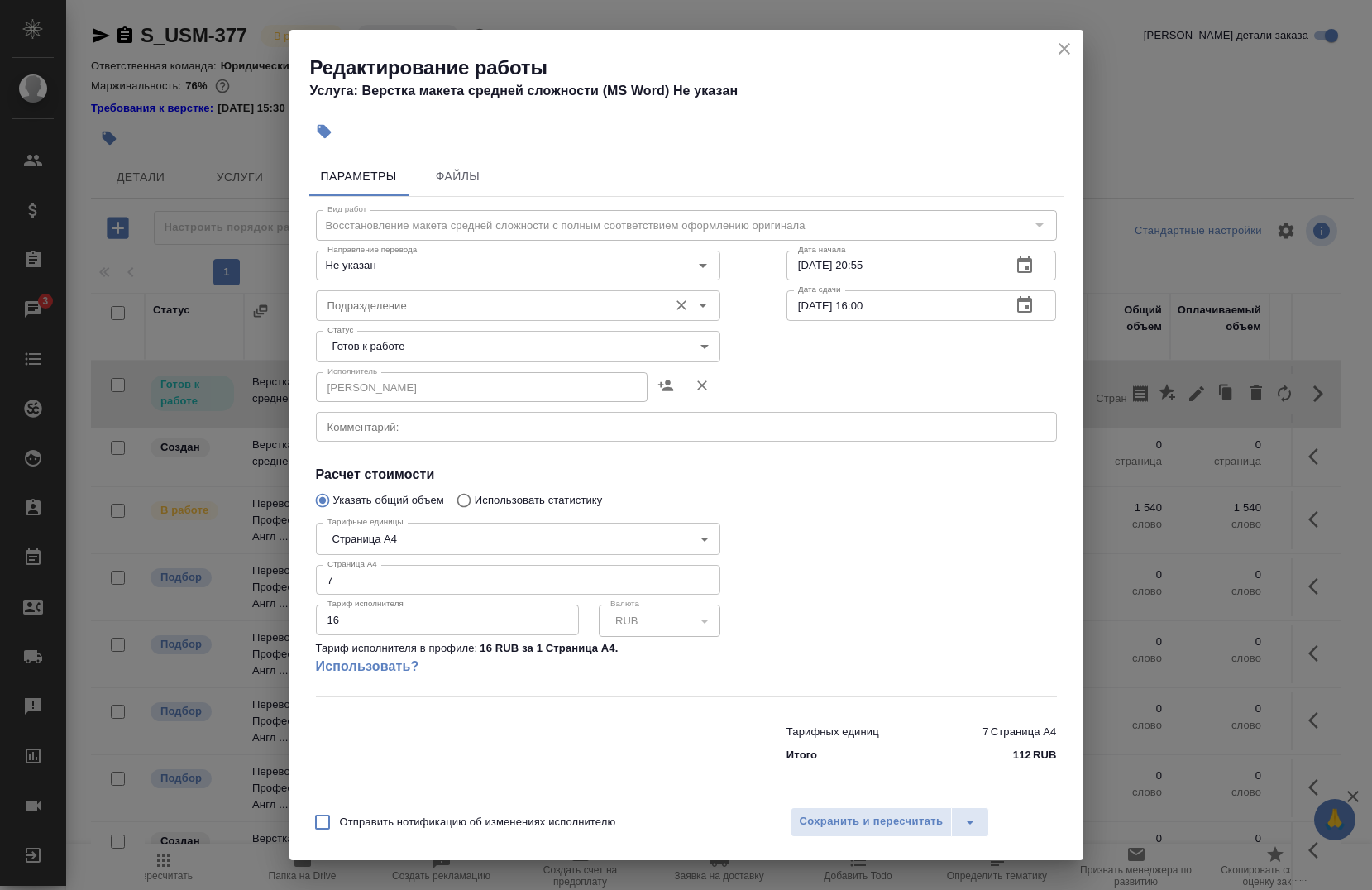
click at [506, 290] on div "Подразделение" at bounding box center [518, 305] width 404 height 30
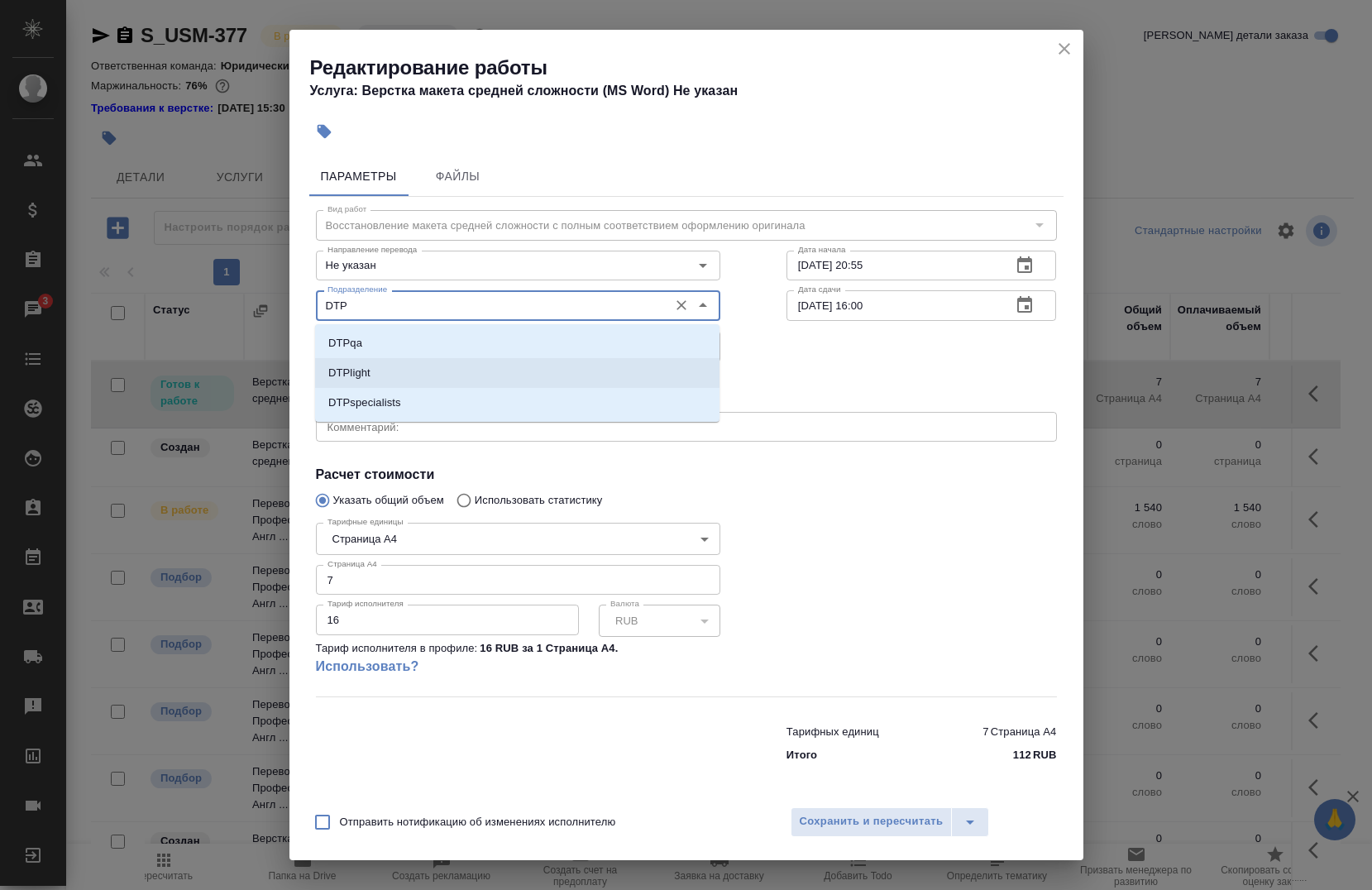
click at [417, 369] on li "DTPlight" at bounding box center [517, 372] width 404 height 30
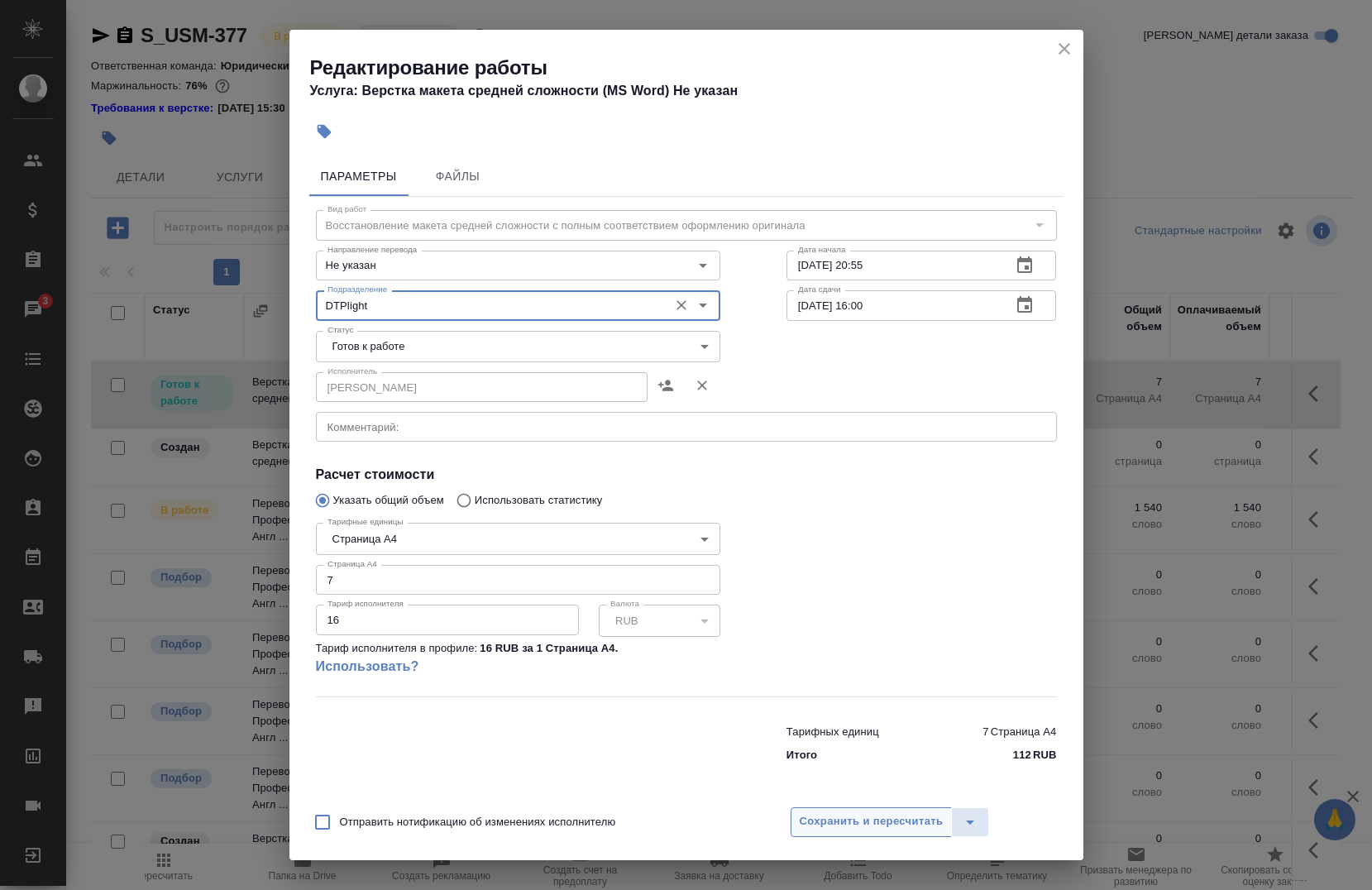
type input "DTPlight"
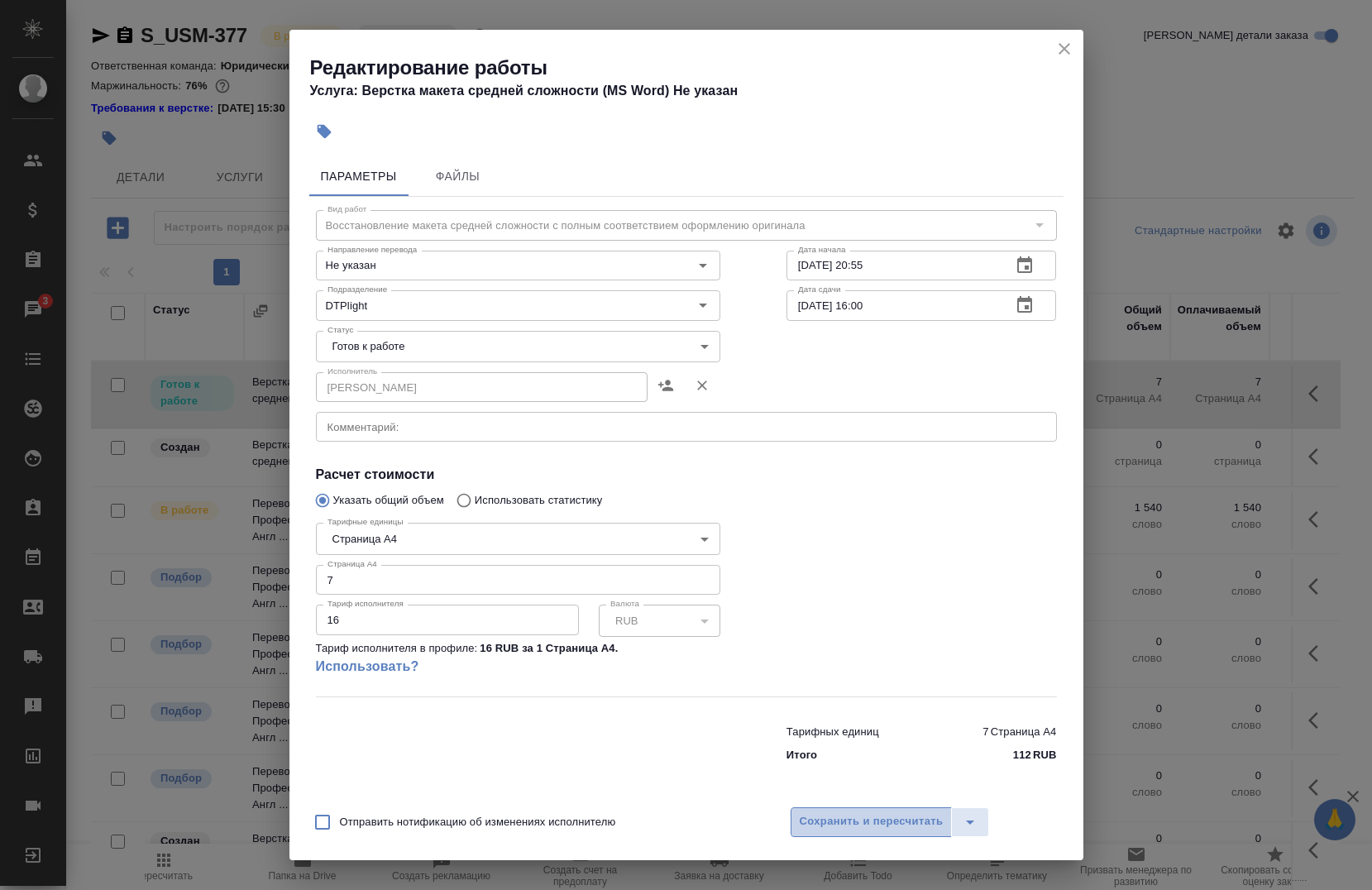
click at [866, 821] on span "Сохранить и пересчитать" at bounding box center [871, 821] width 144 height 19
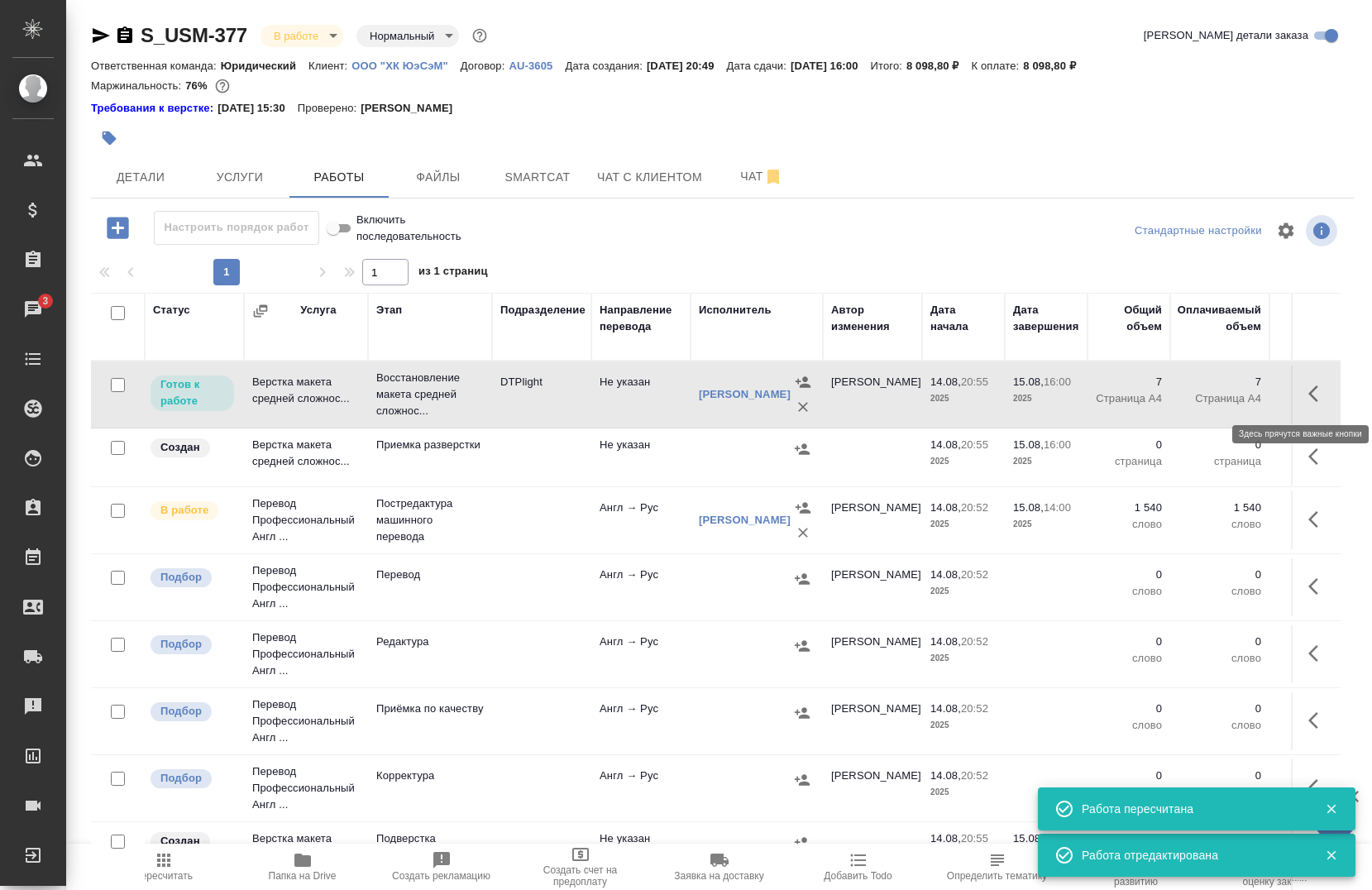
click at [1308, 400] on icon "button" at bounding box center [1318, 394] width 20 height 20
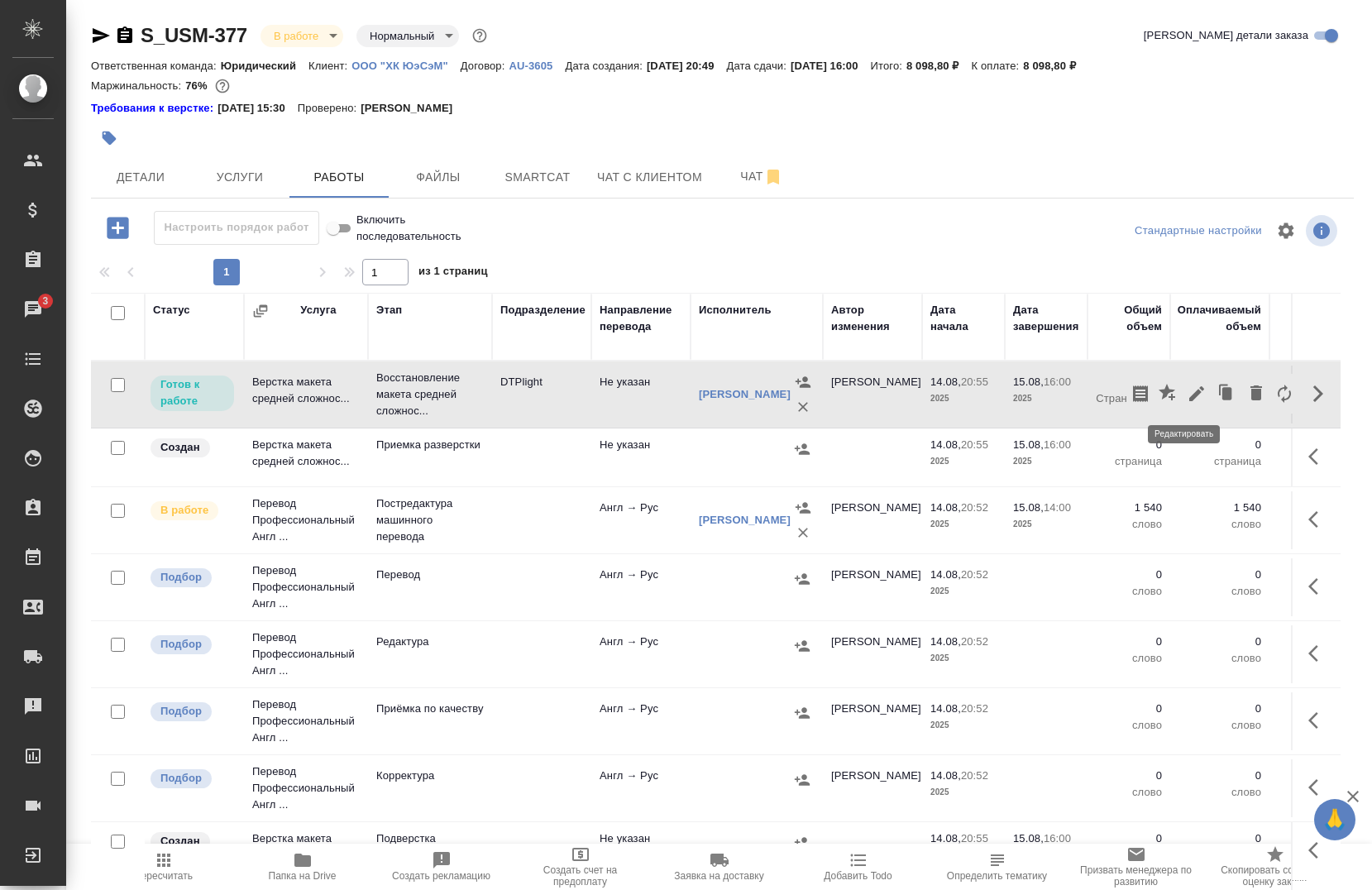
click at [1186, 392] on icon "button" at bounding box center [1196, 394] width 20 height 20
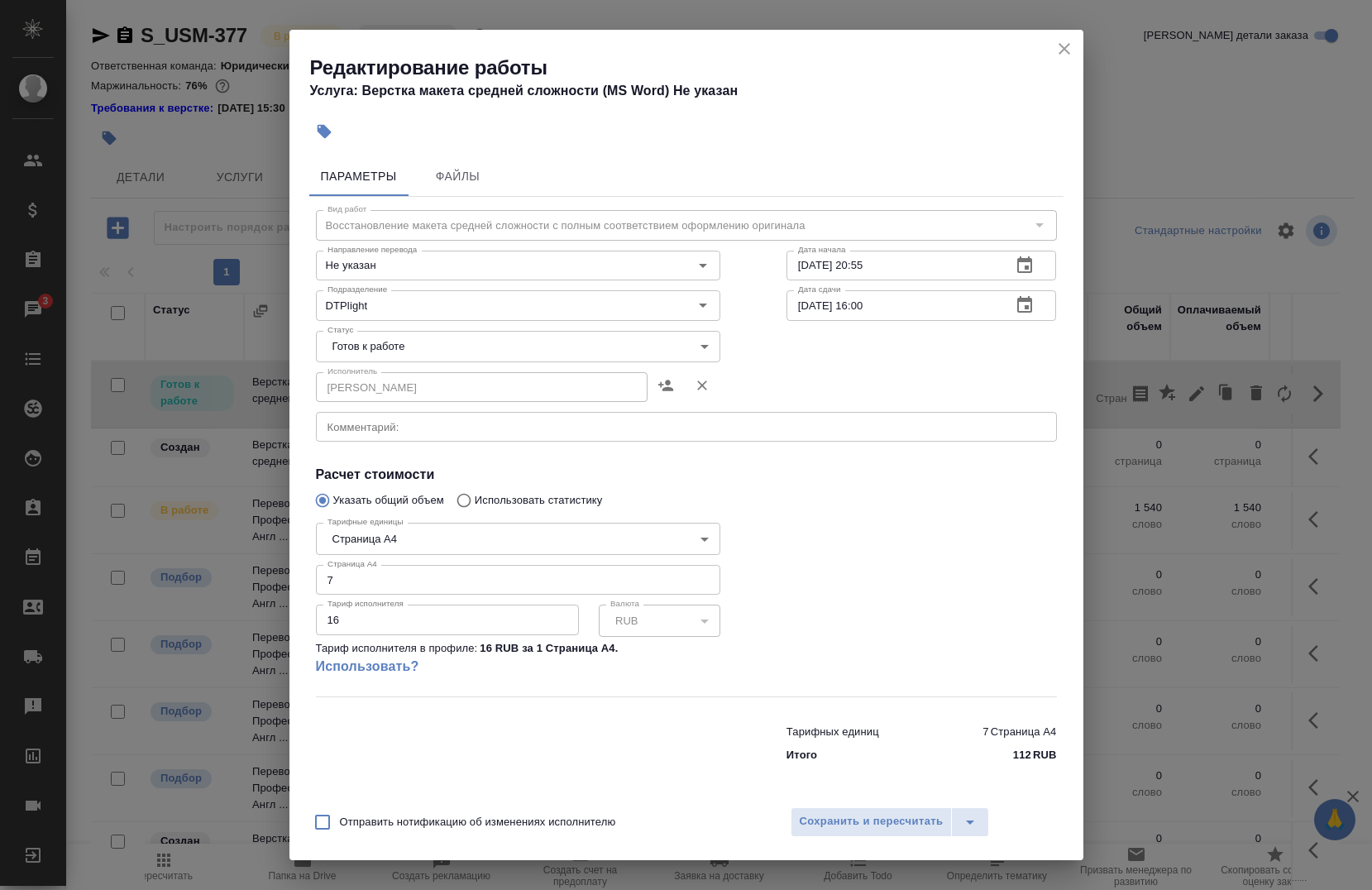
click at [584, 344] on body "🙏 .cls-1 fill:#fff; AWATERA [PERSON_NAME] Спецификации Заказы 3 Чаты Todo Проек…" at bounding box center [686, 445] width 1372 height 890
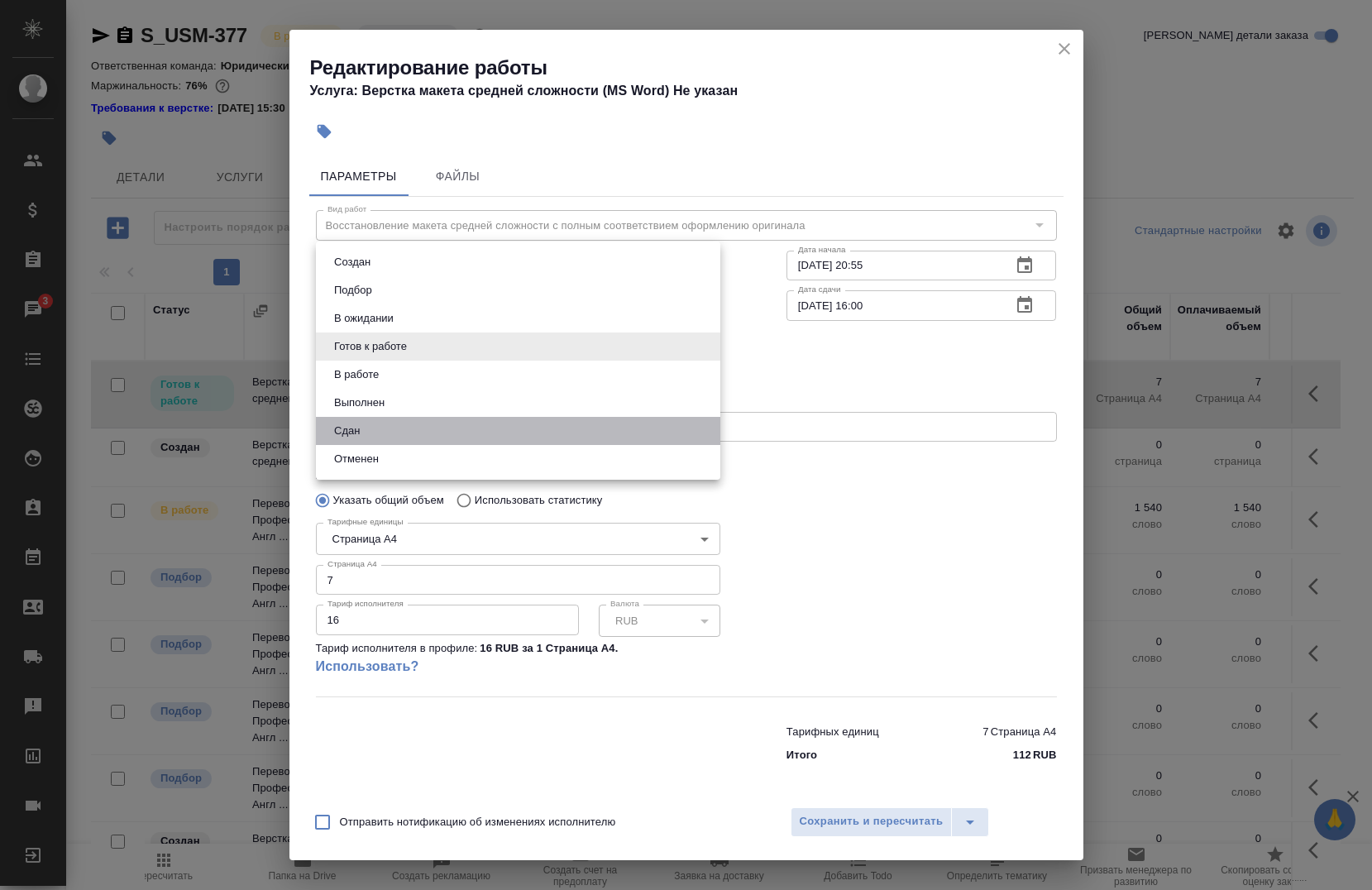
click at [503, 435] on li "Сдан" at bounding box center [518, 431] width 404 height 28
type input "closed"
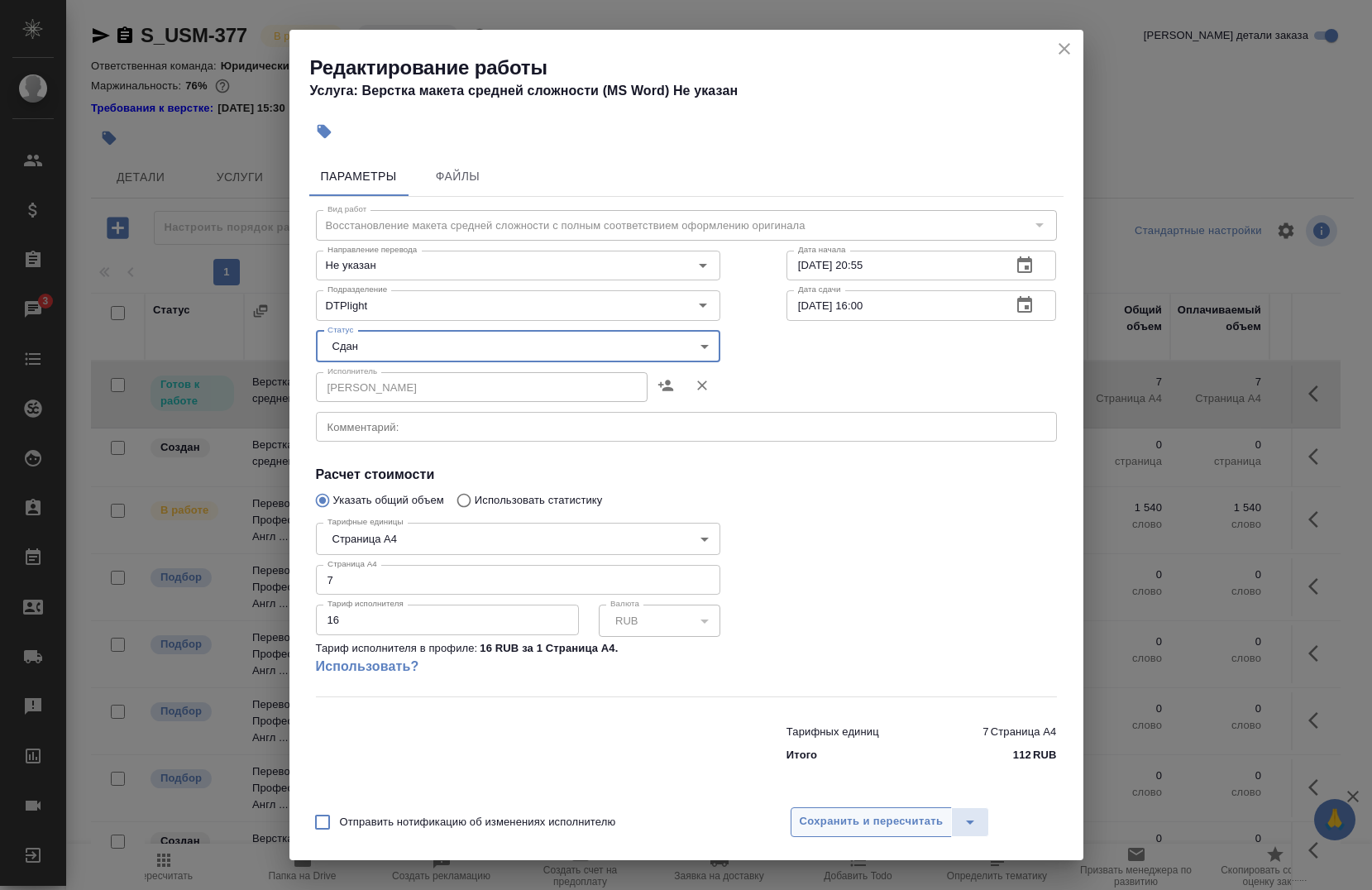
click at [808, 812] on span "Сохранить и пересчитать" at bounding box center [871, 821] width 144 height 19
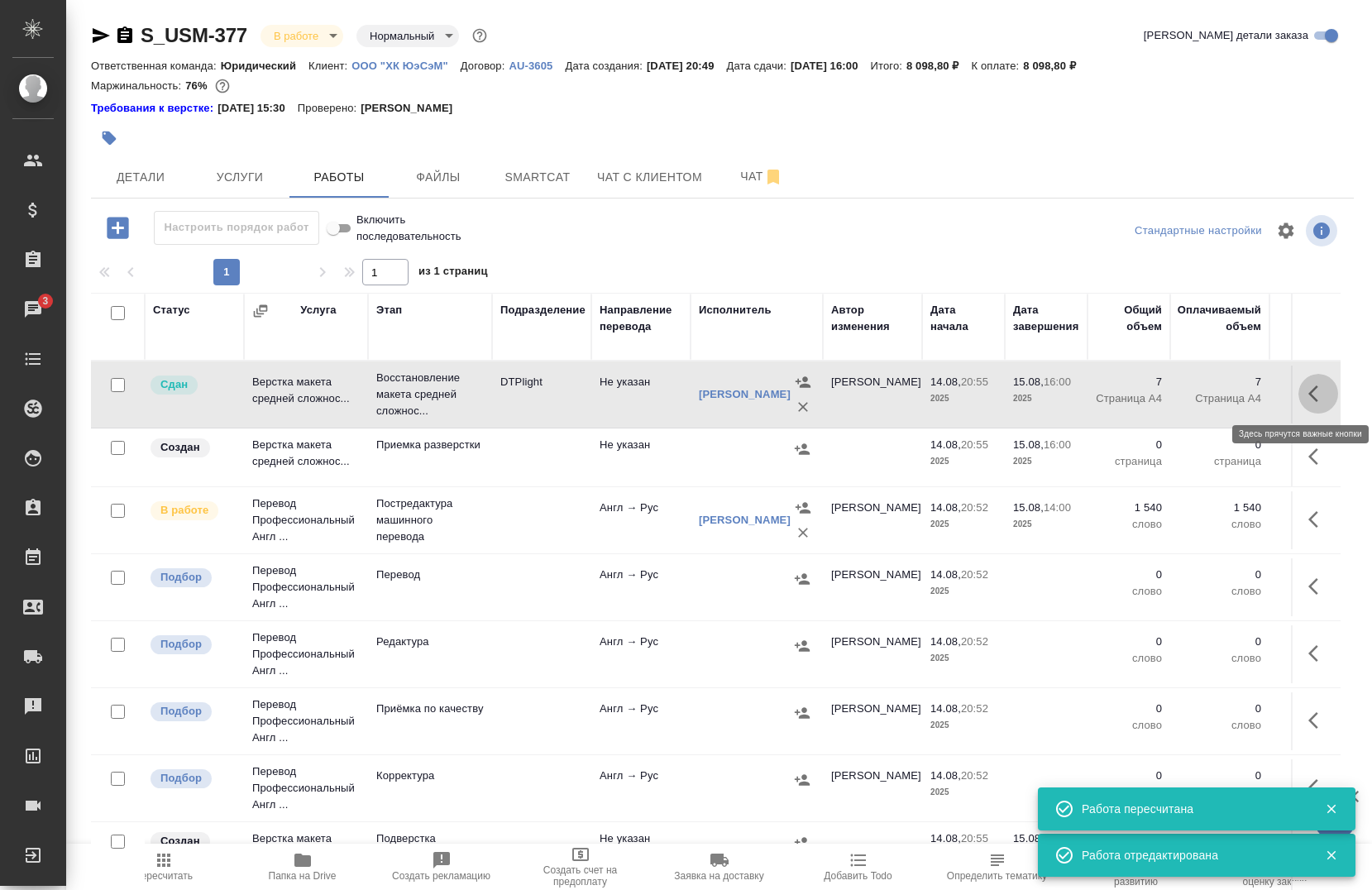
click at [1298, 399] on button "button" at bounding box center [1317, 393] width 39 height 39
click at [1133, 388] on icon "button" at bounding box center [1141, 393] width 15 height 16
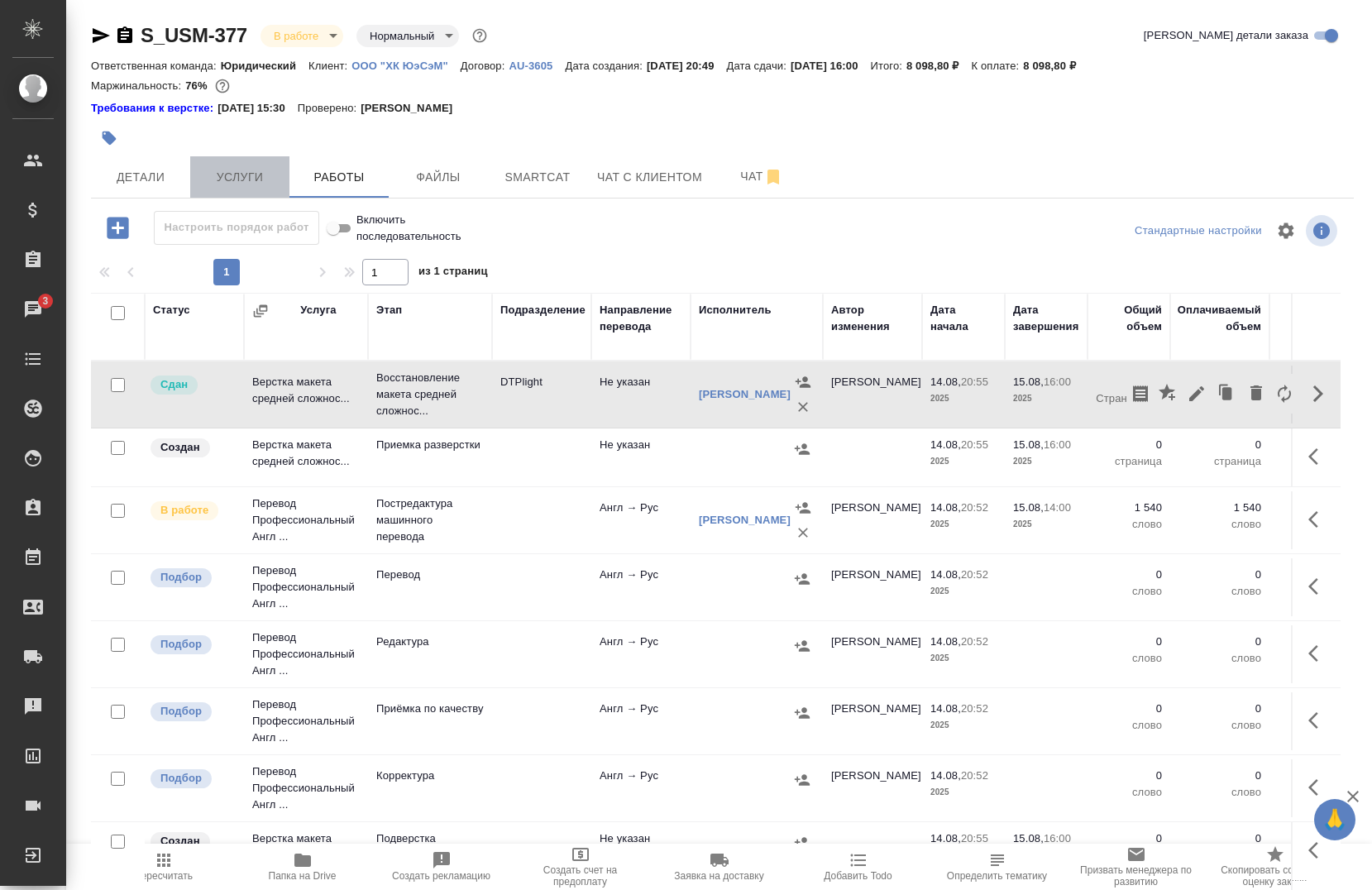
click at [237, 189] on button "Услуги" at bounding box center [240, 177] width 99 height 41
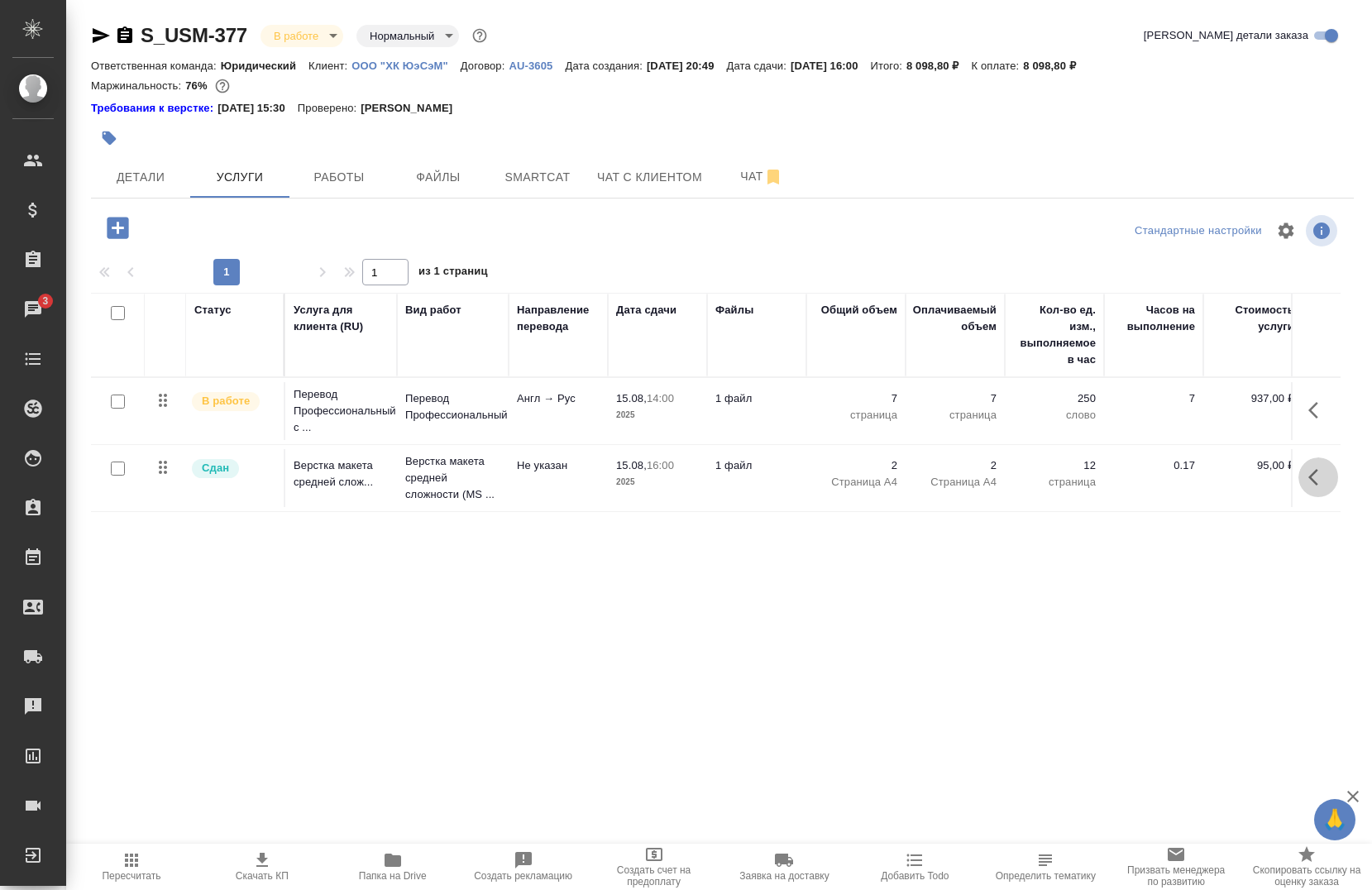
click at [1303, 477] on button "button" at bounding box center [1317, 477] width 39 height 39
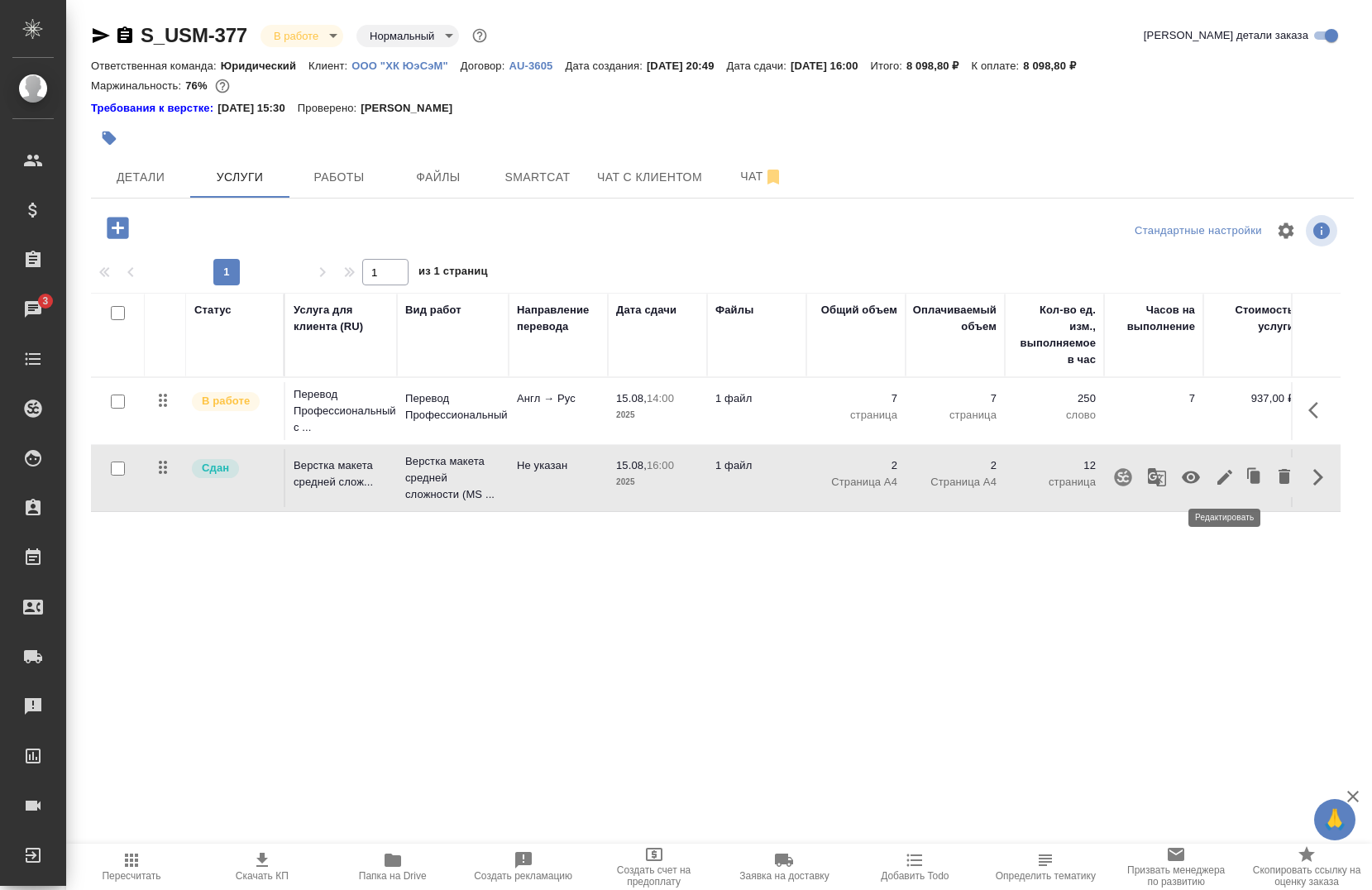
click at [1224, 490] on button "button" at bounding box center [1225, 477] width 28 height 39
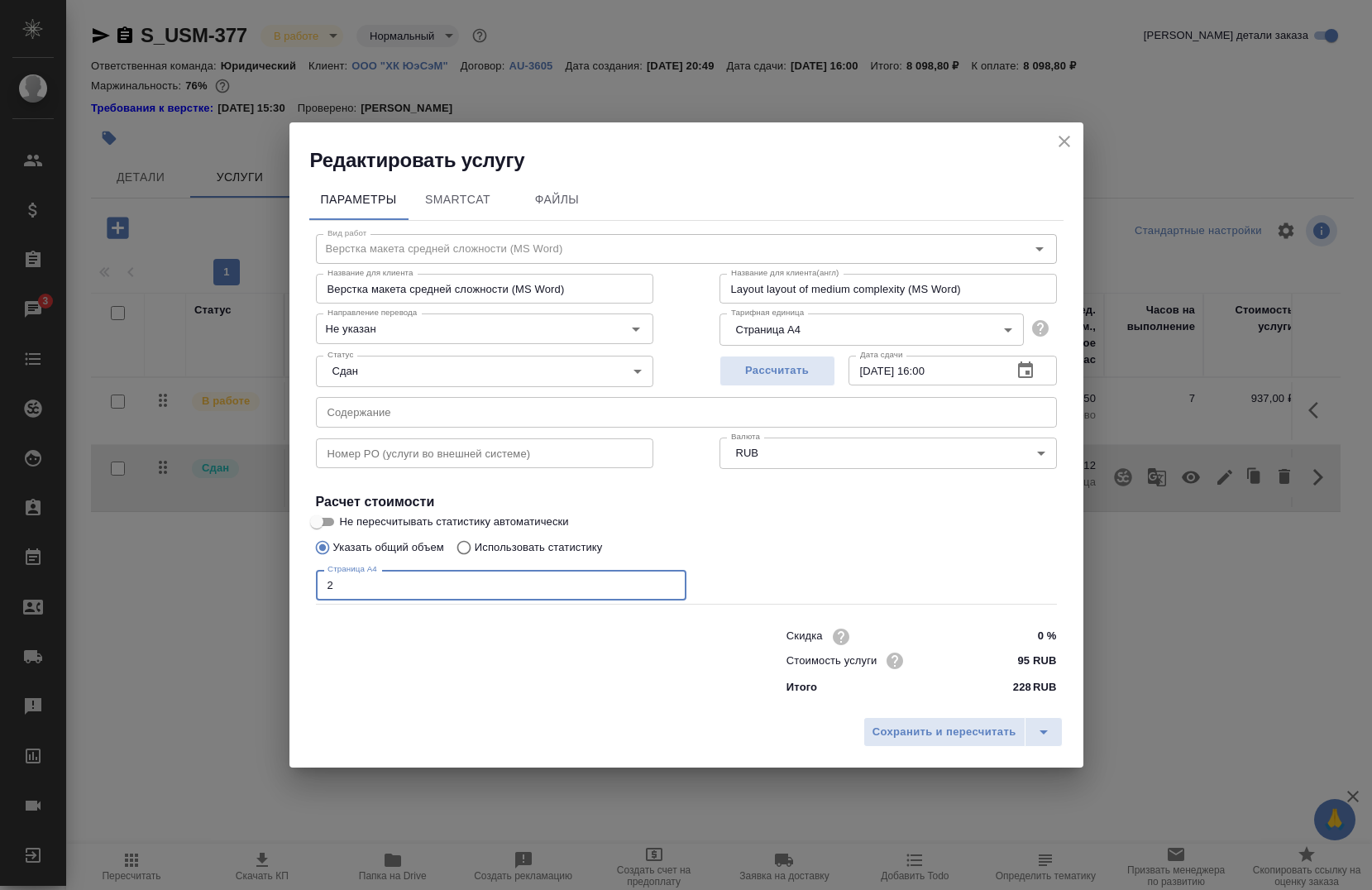
click at [661, 597] on input "2" at bounding box center [500, 584] width 370 height 30
type input "7"
click at [939, 730] on span "Сохранить и пересчитать" at bounding box center [944, 732] width 144 height 19
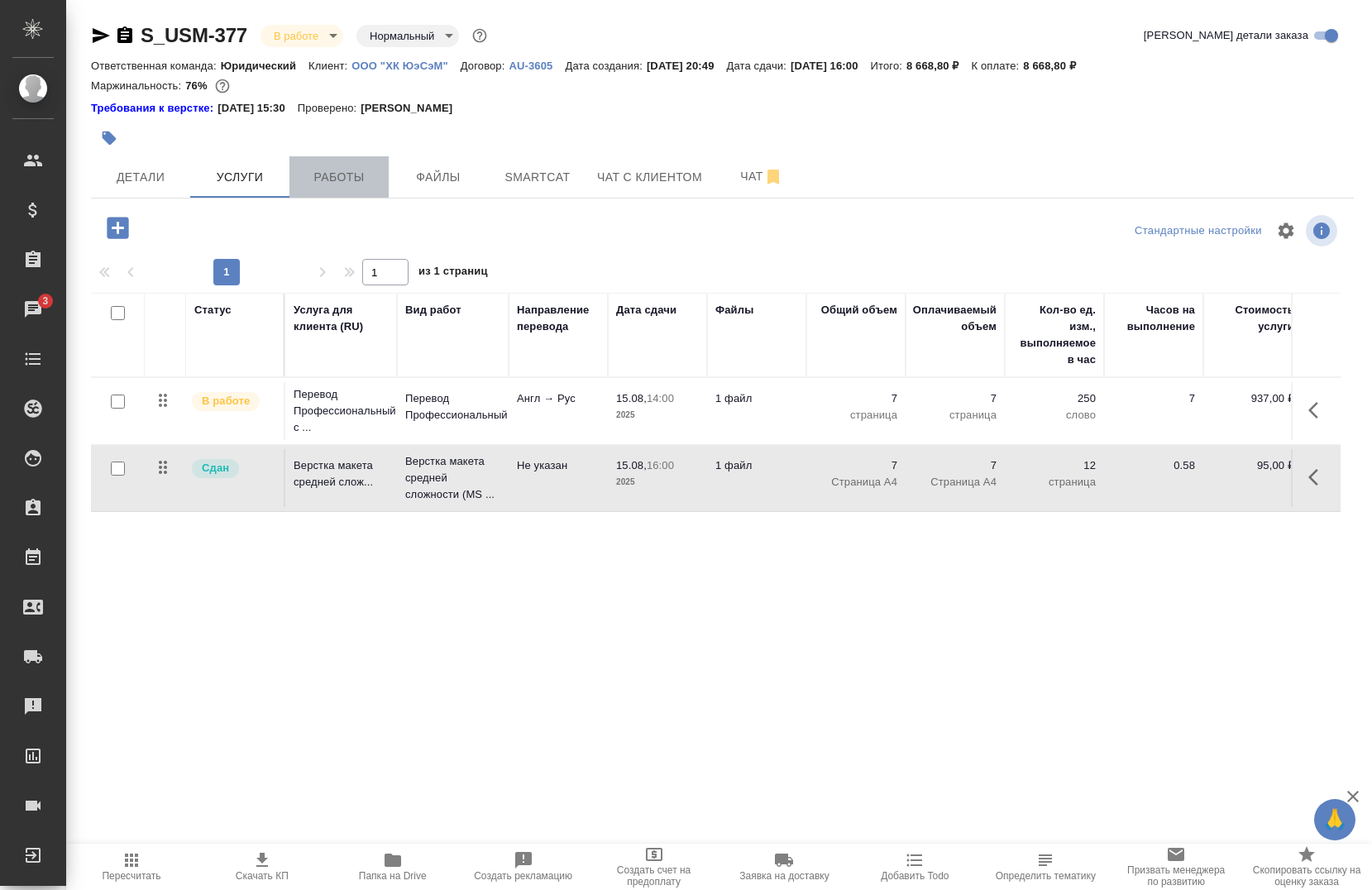
click at [327, 194] on button "Работы" at bounding box center [338, 177] width 99 height 41
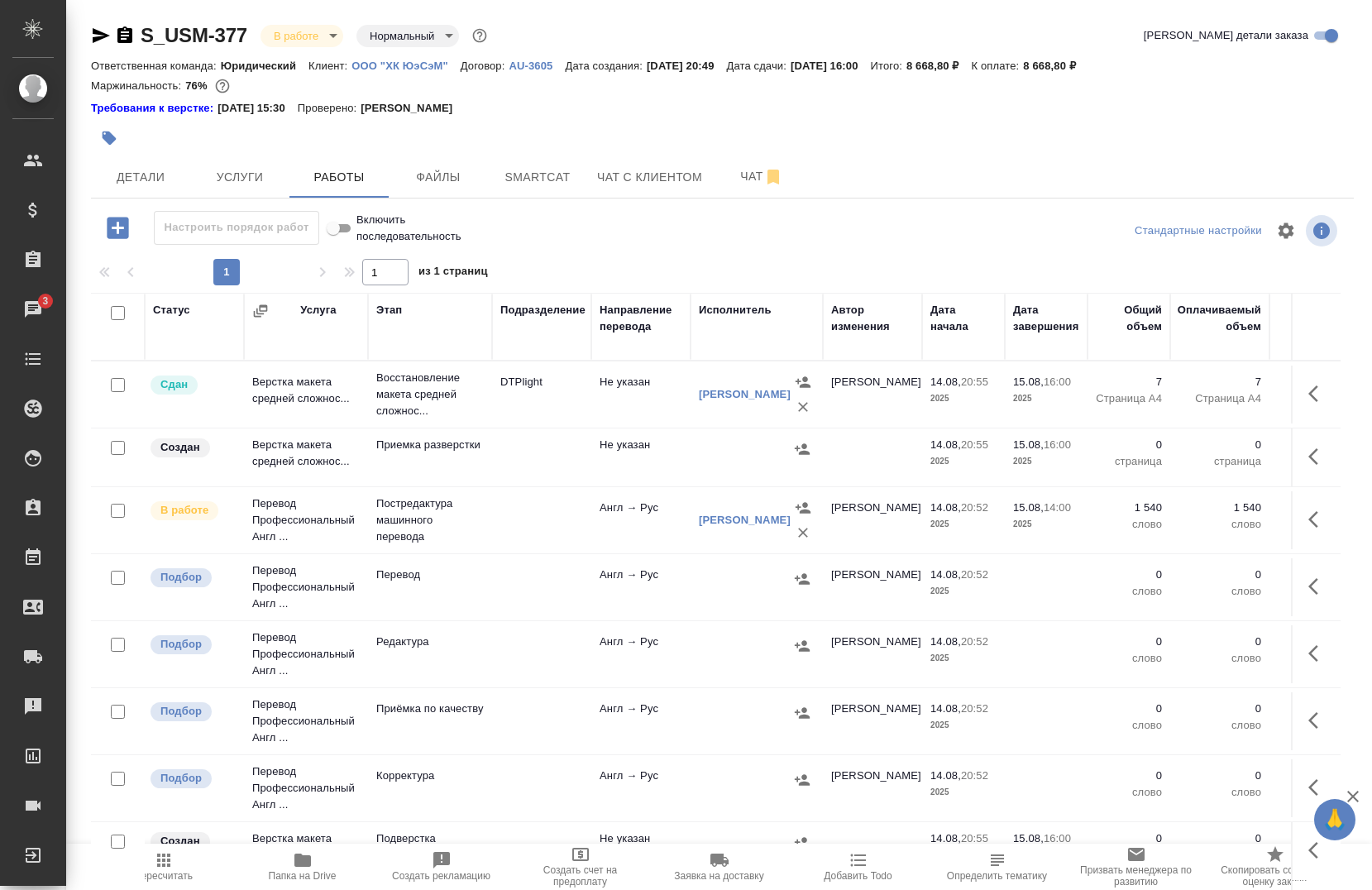
click at [117, 314] on input "checkbox" at bounding box center [117, 313] width 14 height 14
checkbox input "true"
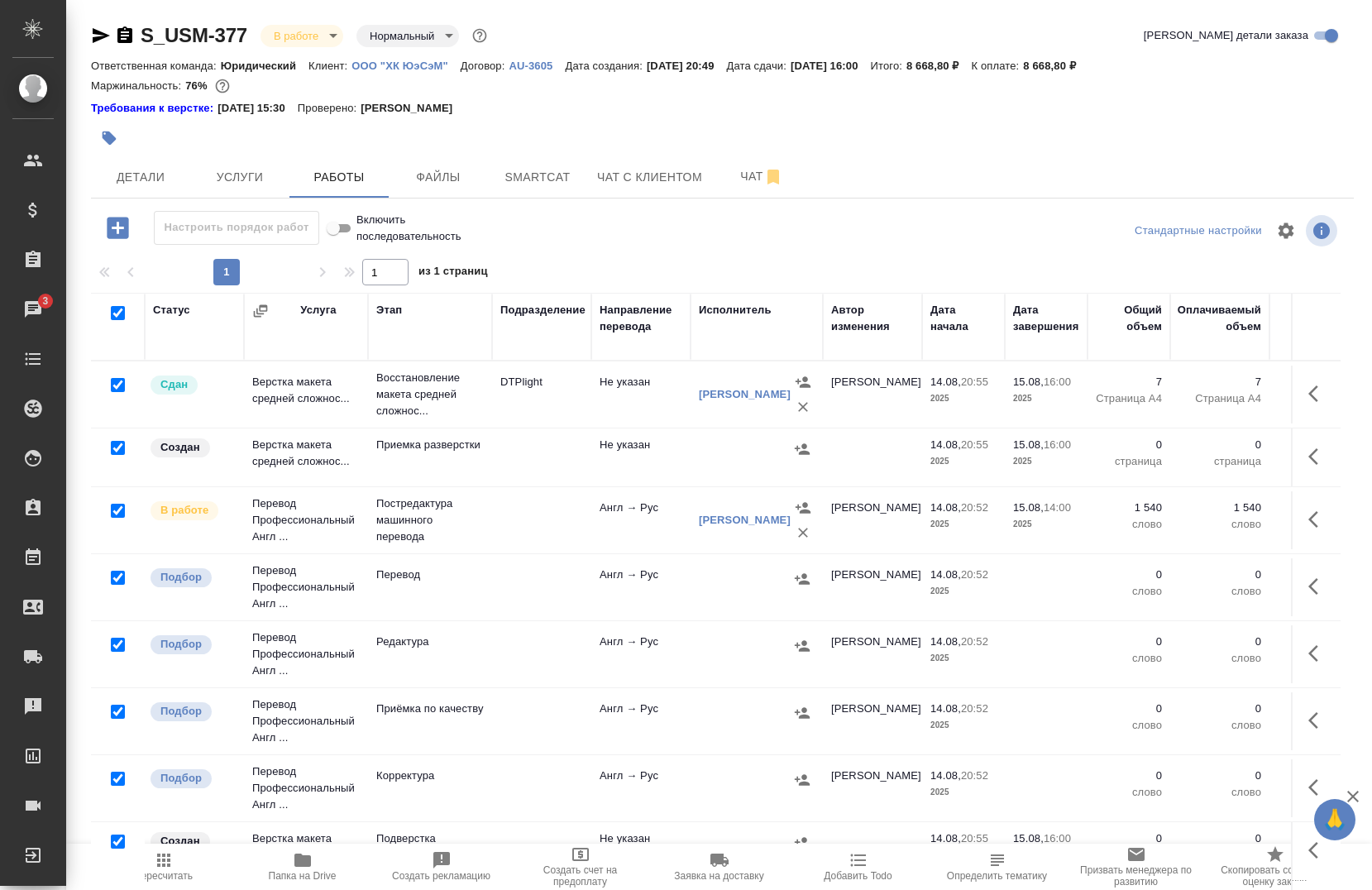
checkbox input "true"
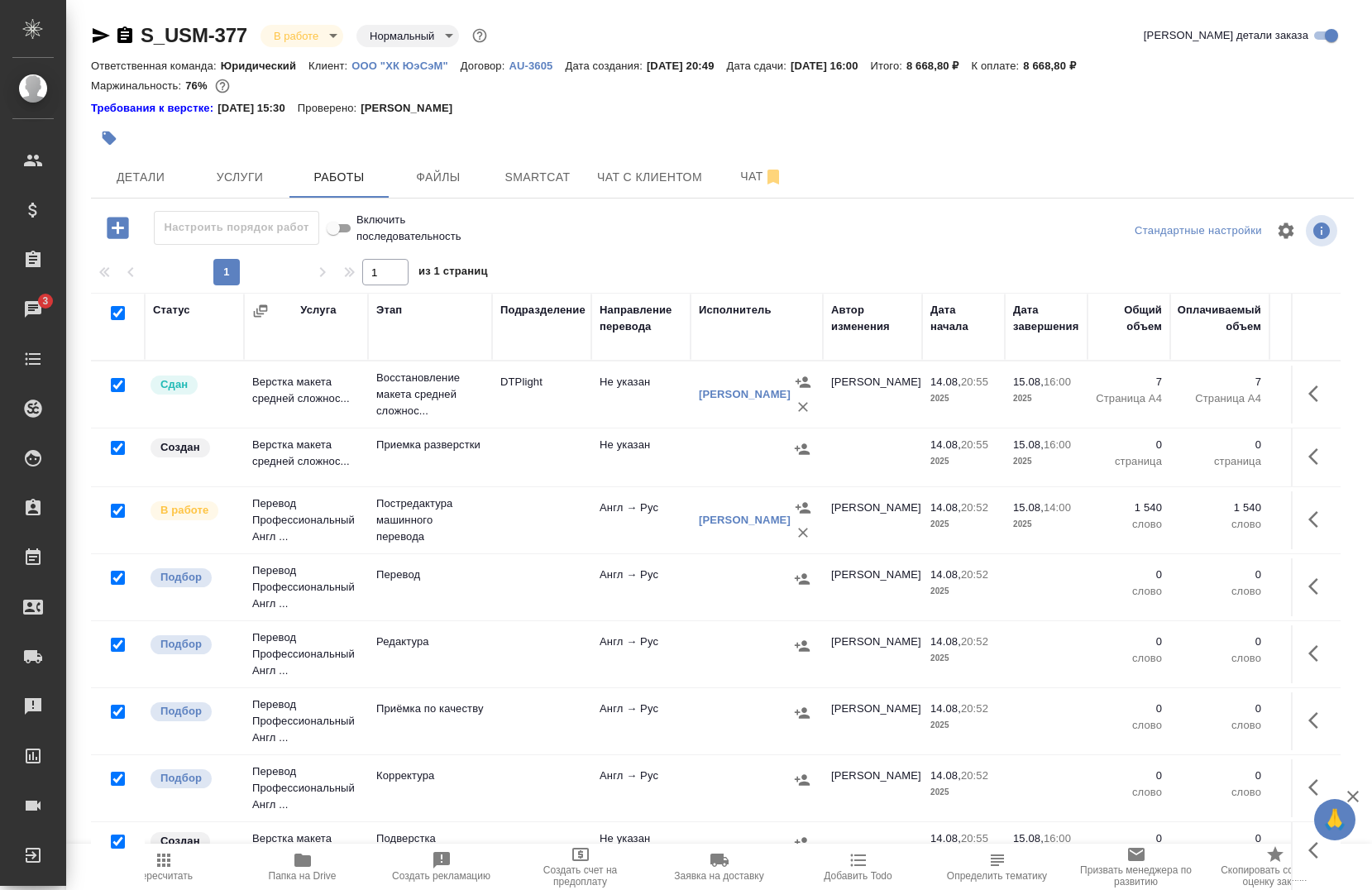
checkbox input "true"
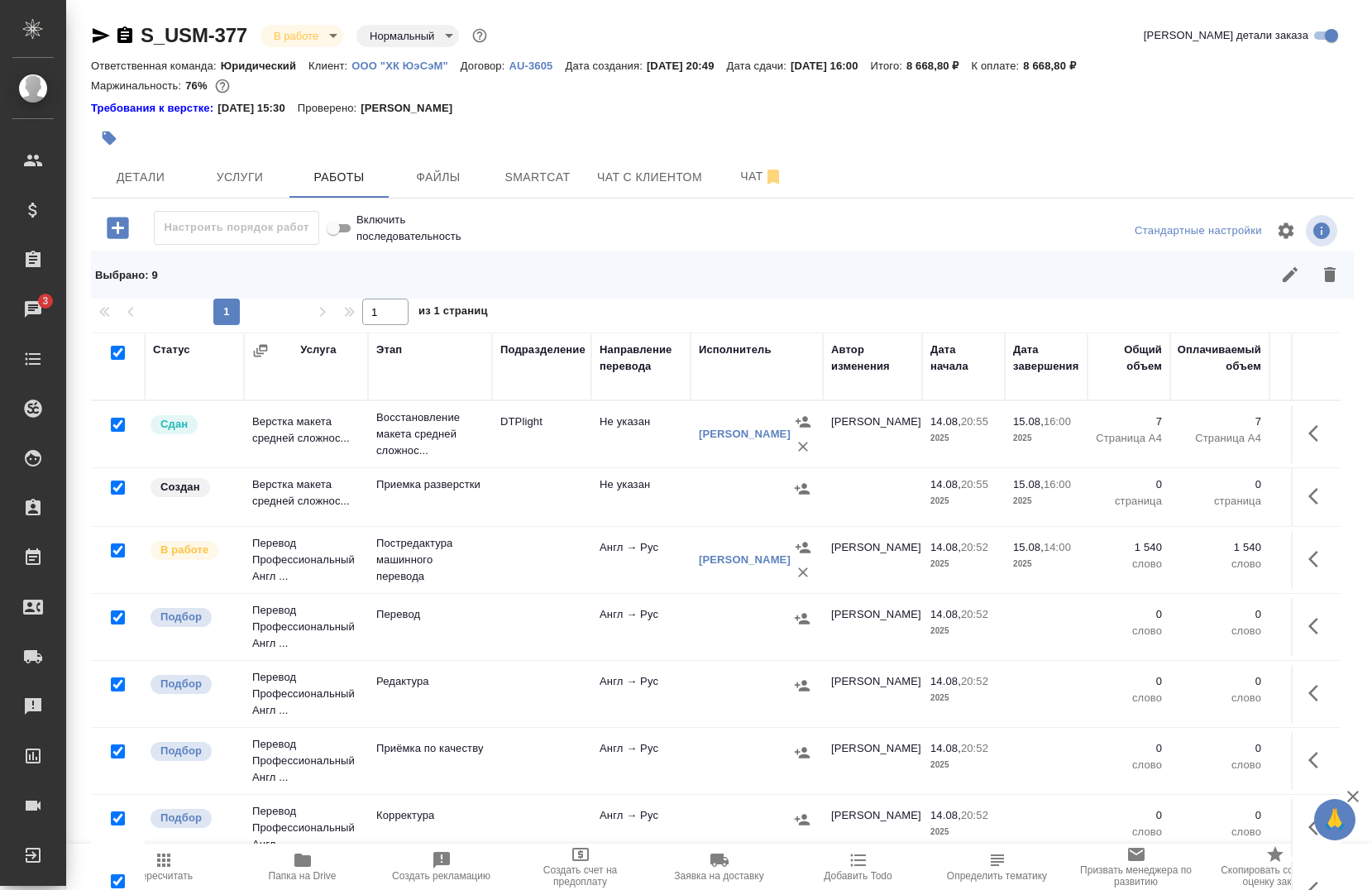
click at [119, 482] on input "checkbox" at bounding box center [117, 487] width 14 height 14
checkbox input "false"
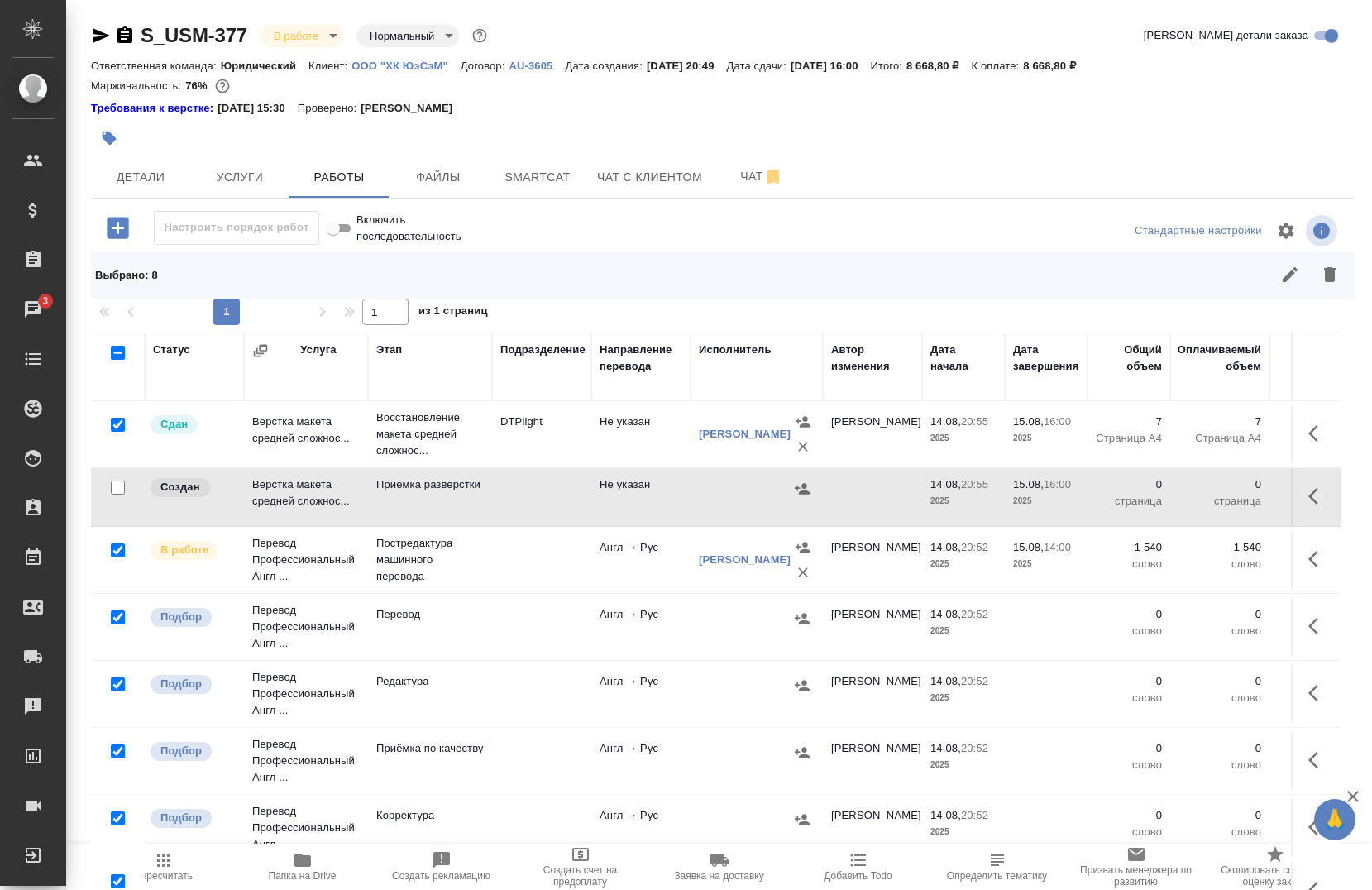
click at [115, 425] on input "checkbox" at bounding box center [117, 424] width 14 height 14
checkbox input "false"
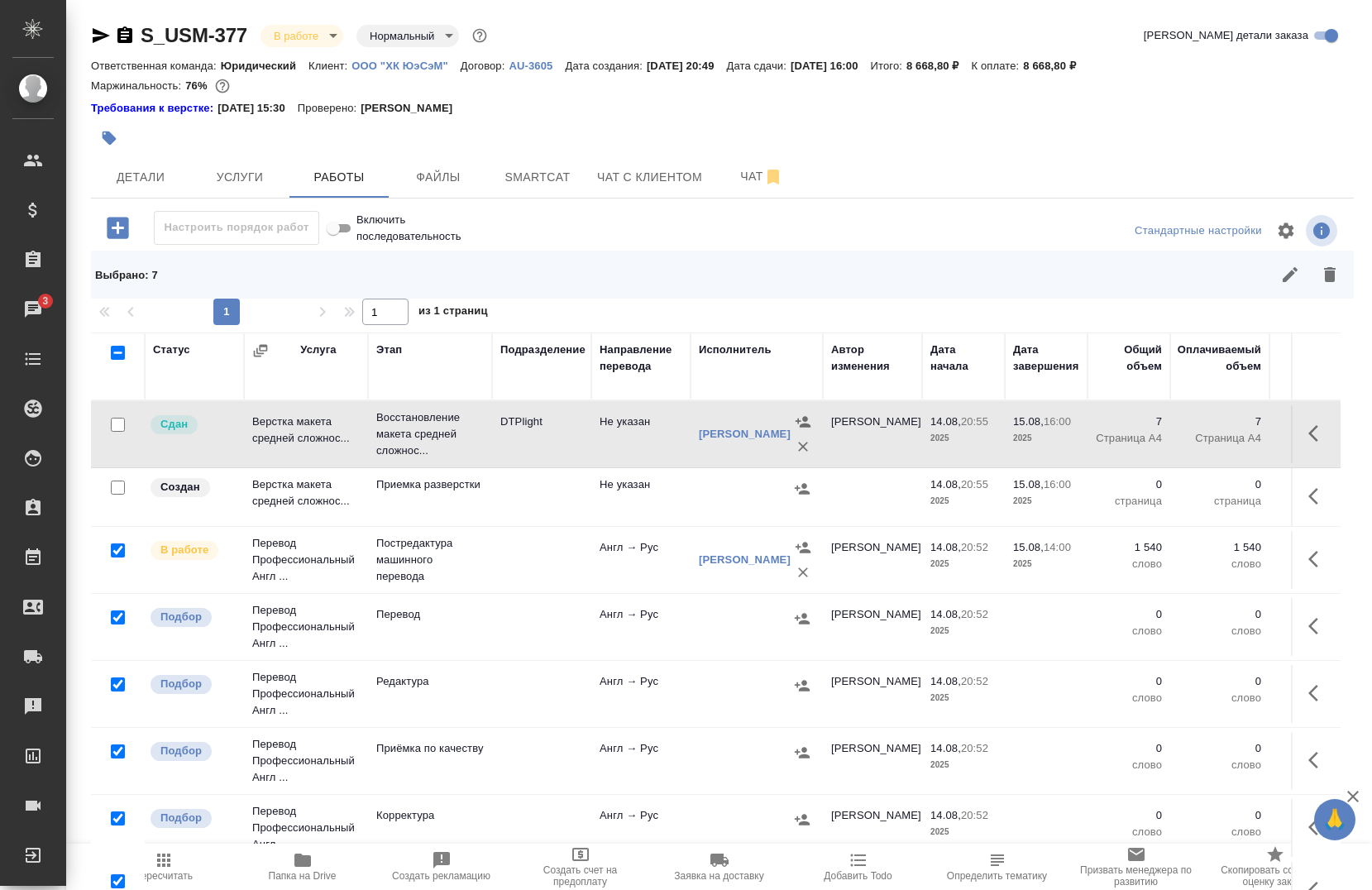
click at [116, 486] on input "checkbox" at bounding box center [117, 487] width 14 height 14
checkbox input "true"
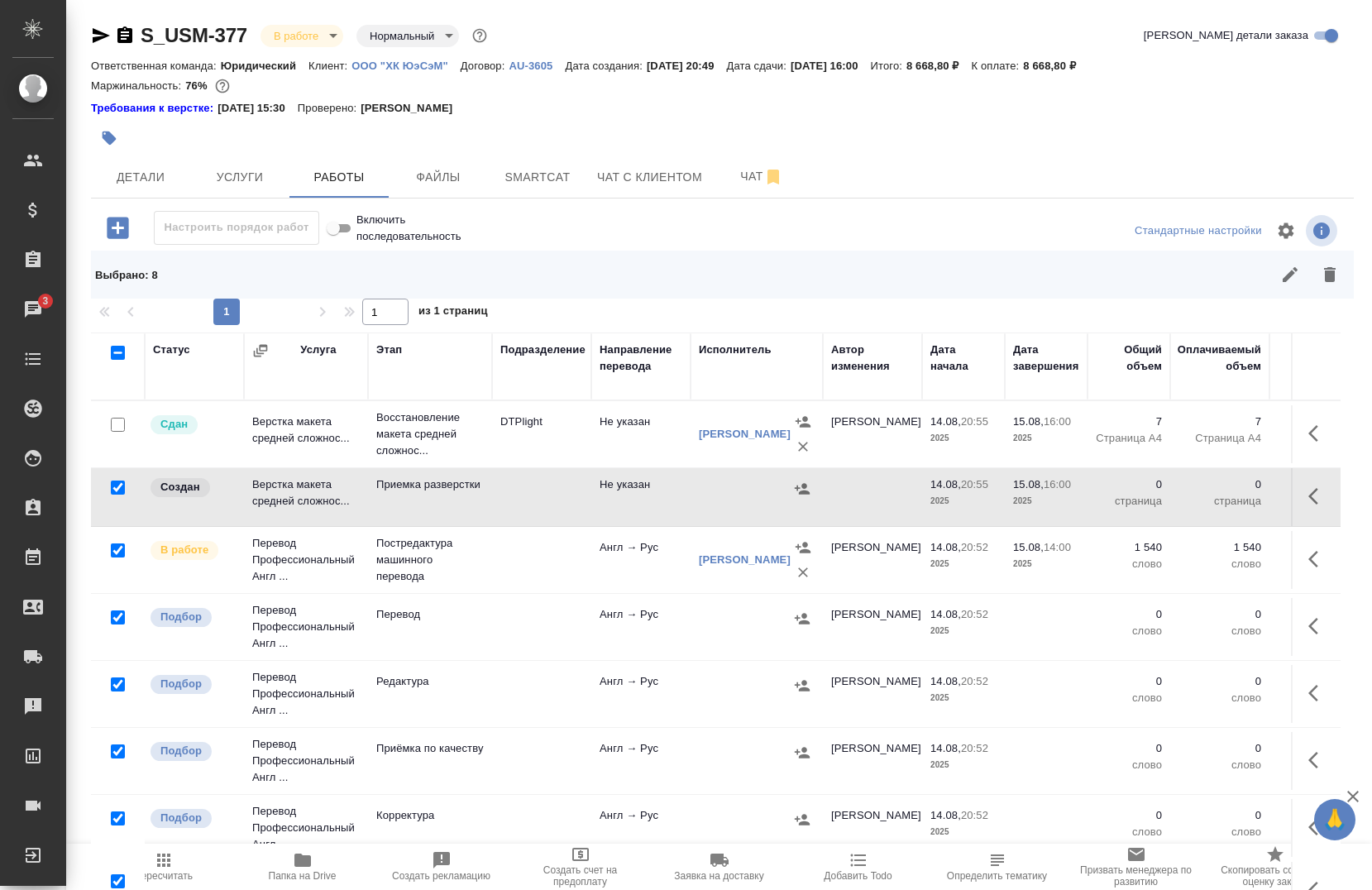
click at [116, 548] on input "checkbox" at bounding box center [117, 550] width 14 height 14
checkbox input "false"
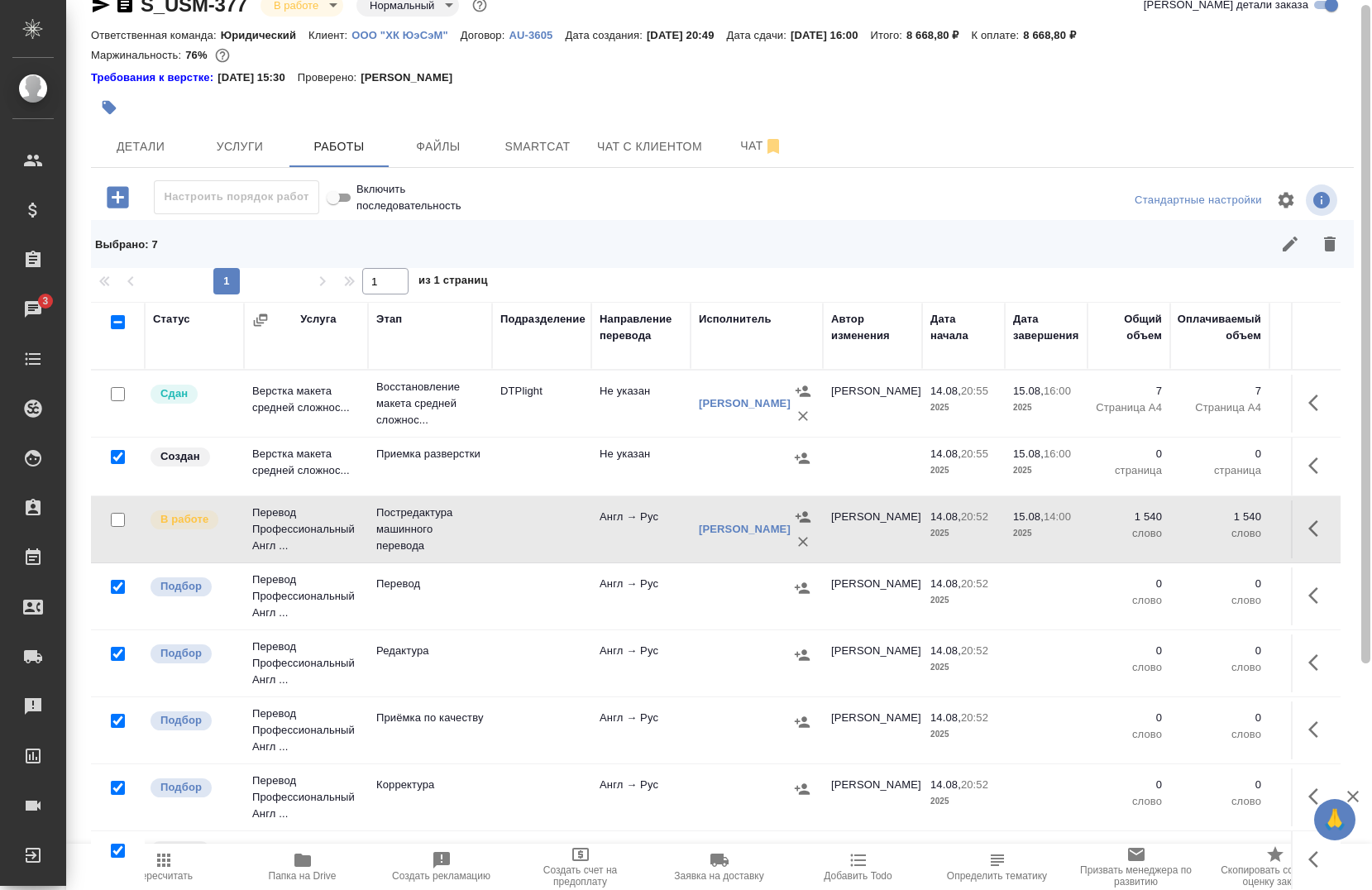
scroll to position [21, 0]
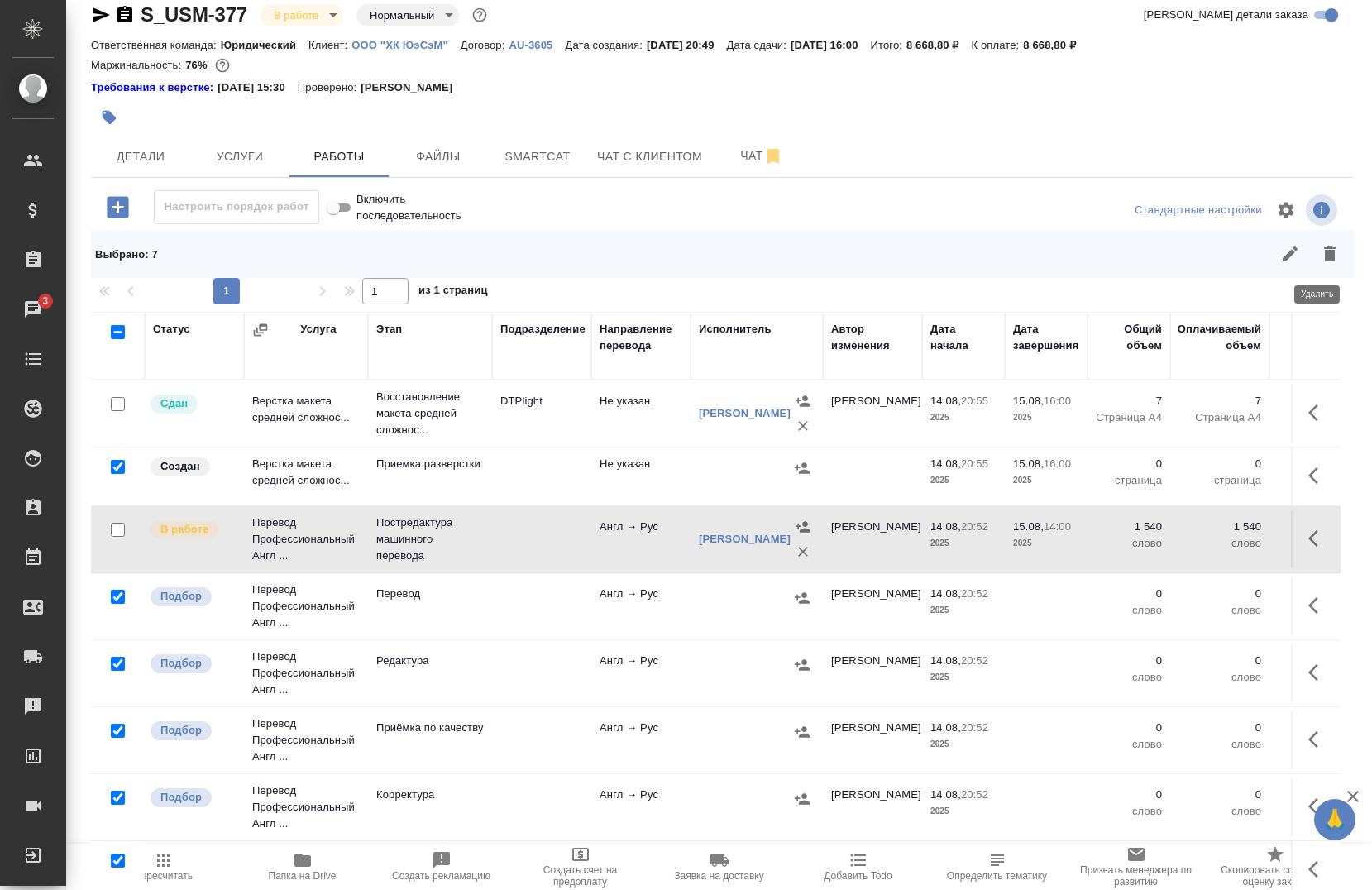
click at [1320, 262] on icon "button" at bounding box center [1330, 254] width 20 height 20
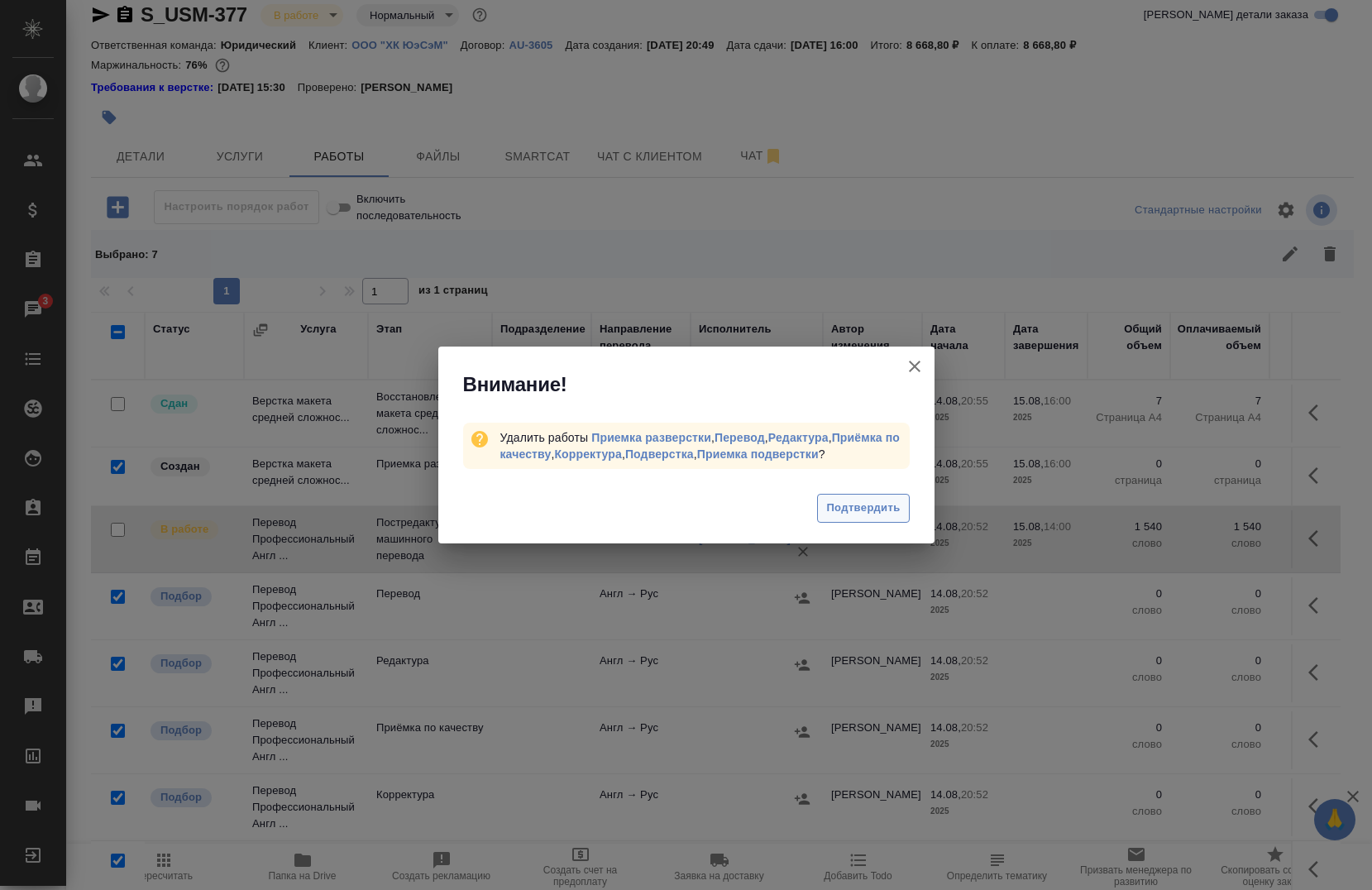
click at [870, 501] on span "Подтвердить" at bounding box center [863, 508] width 73 height 19
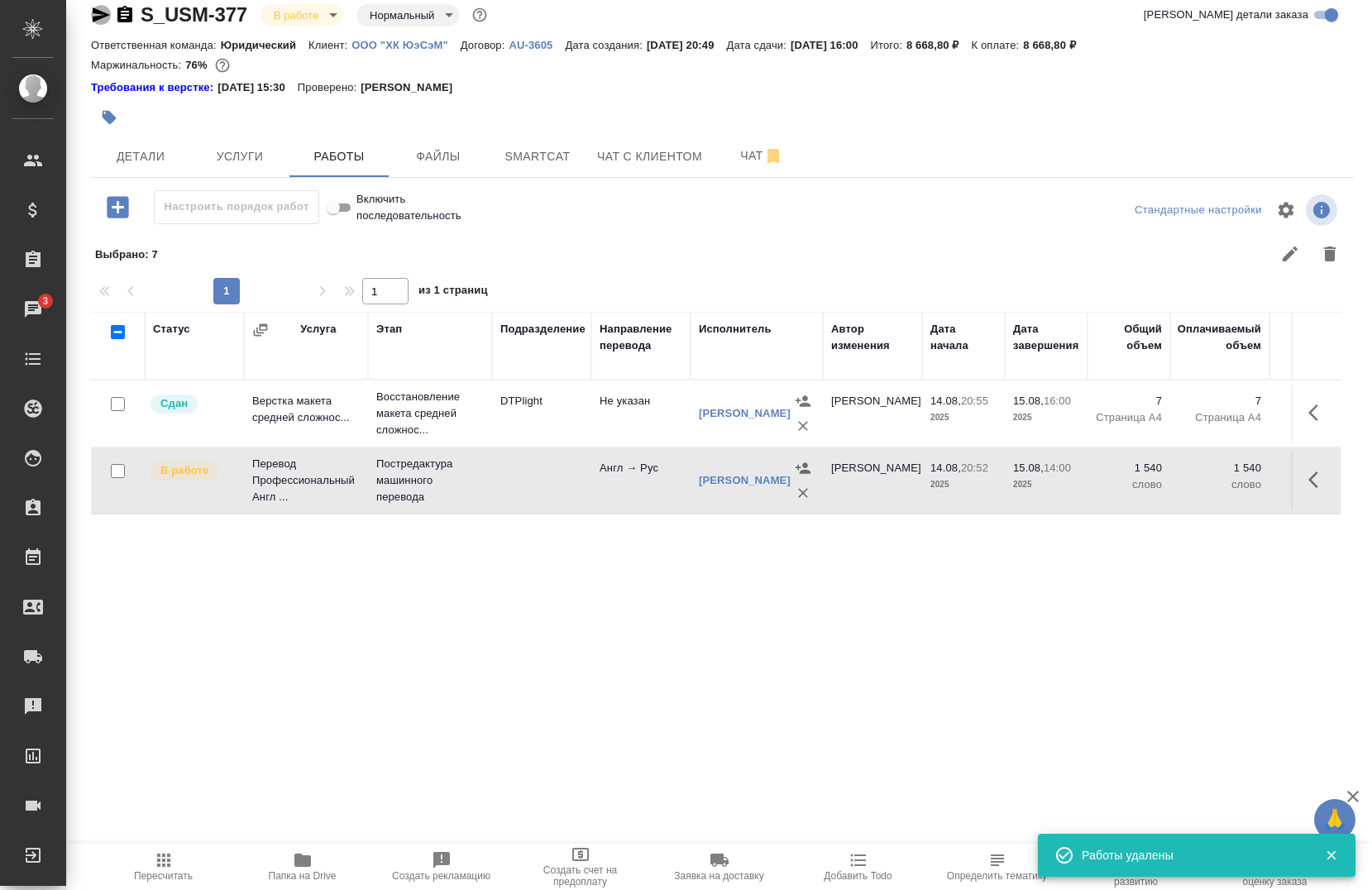
click at [93, 11] on icon "button" at bounding box center [101, 15] width 17 height 15
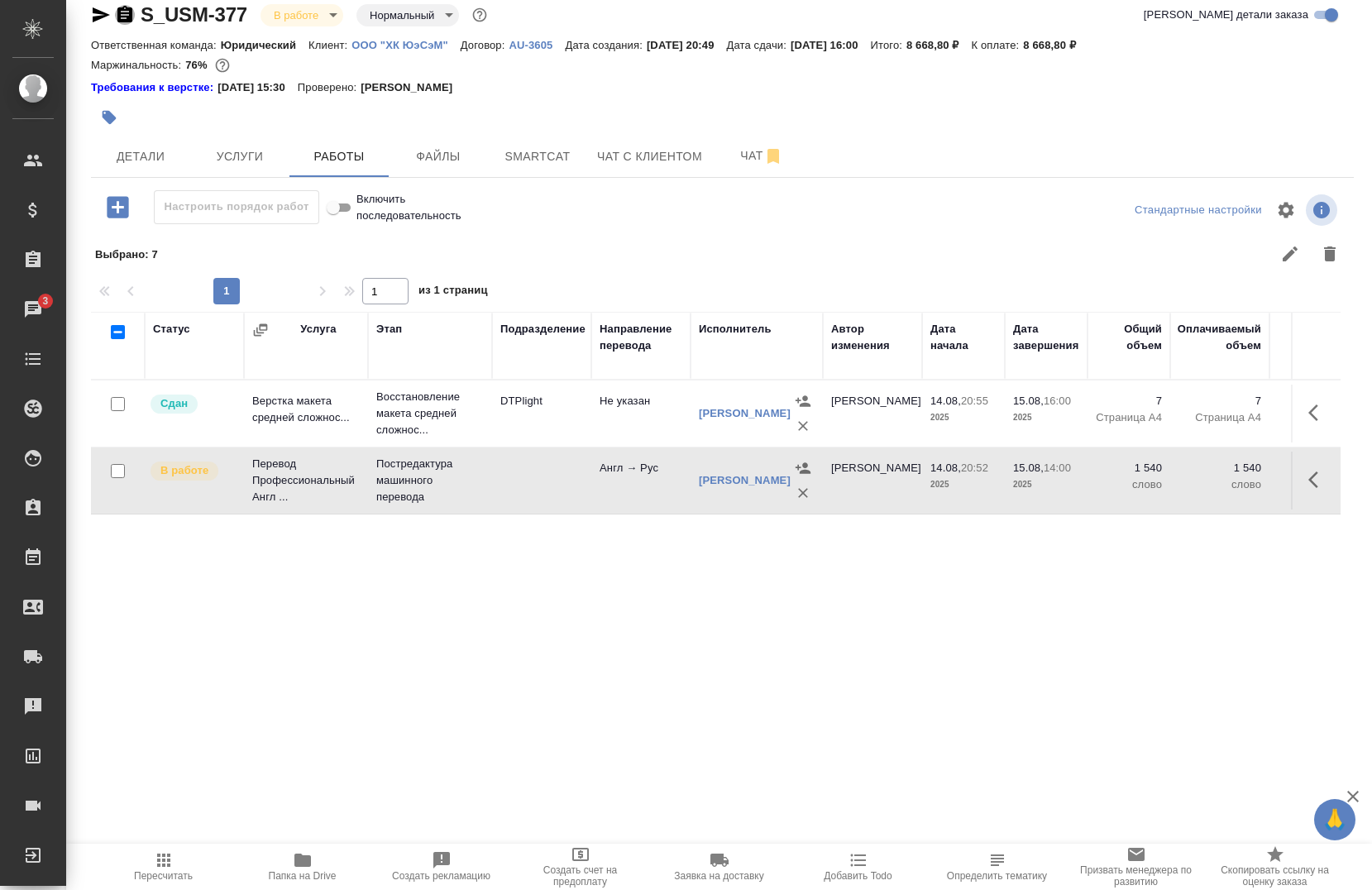
click at [123, 20] on icon "button" at bounding box center [124, 14] width 15 height 16
click at [91, 13] on icon "button" at bounding box center [101, 15] width 20 height 20
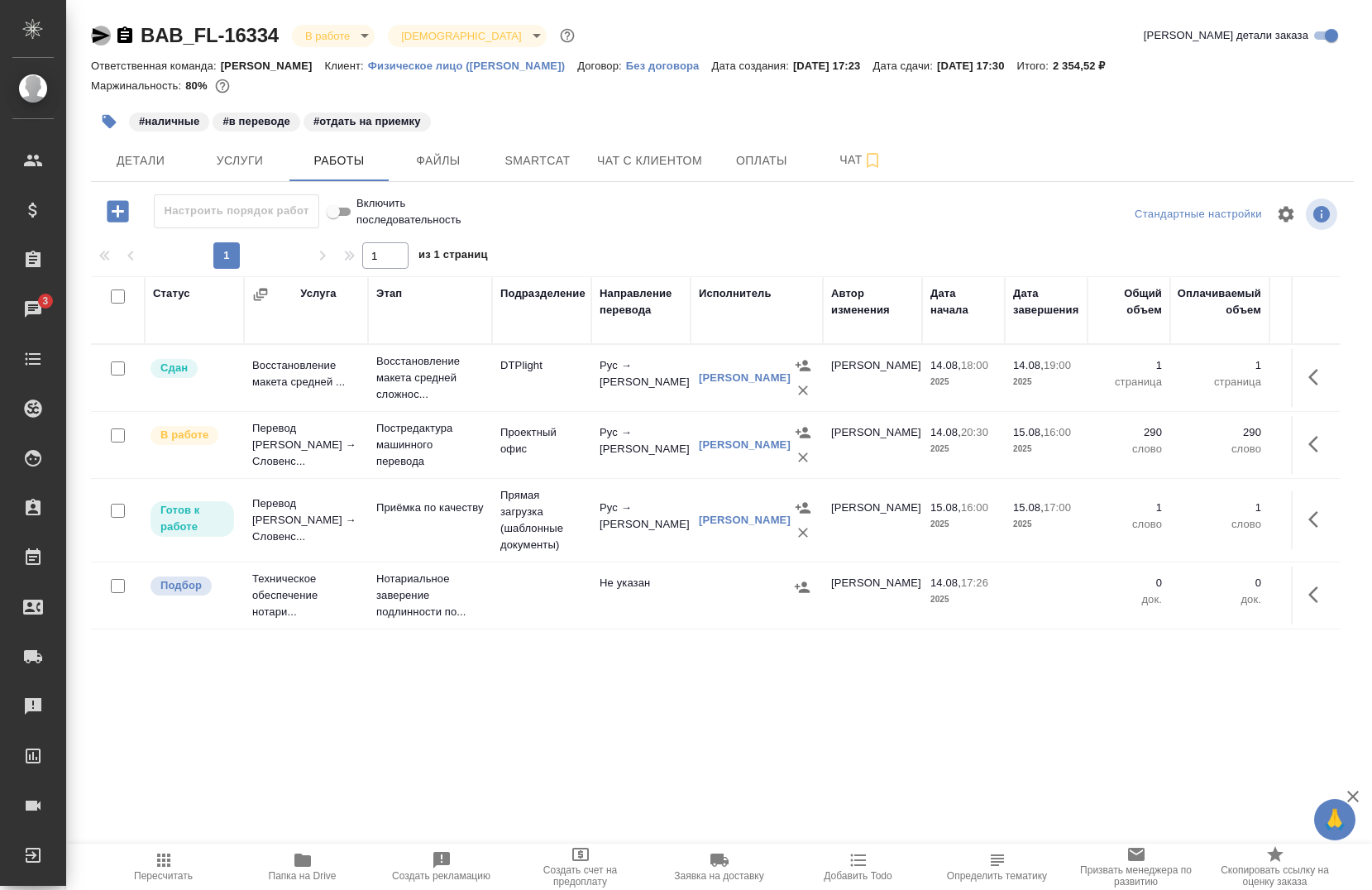
click at [92, 34] on icon "button" at bounding box center [101, 36] width 17 height 15
